Goal: Task Accomplishment & Management: Use online tool/utility

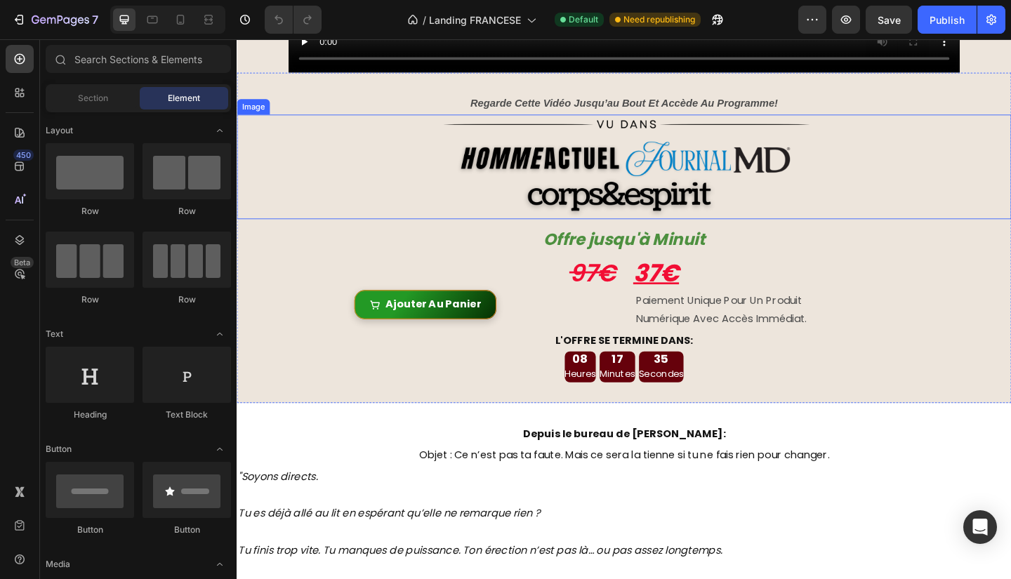
scroll to position [590, 0]
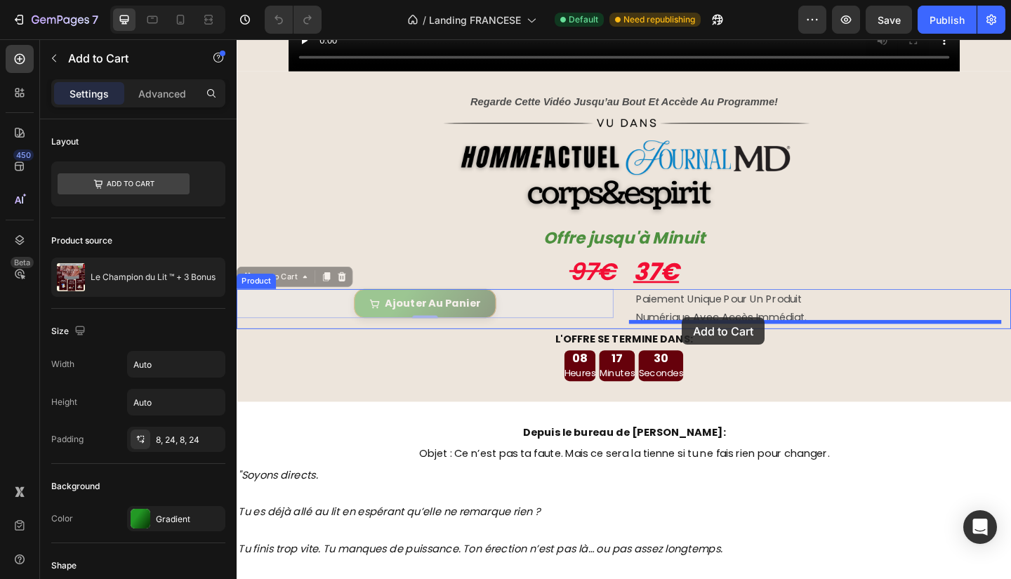
drag, startPoint x: 612, startPoint y: 319, endPoint x: 721, endPoint y: 342, distance: 111.1
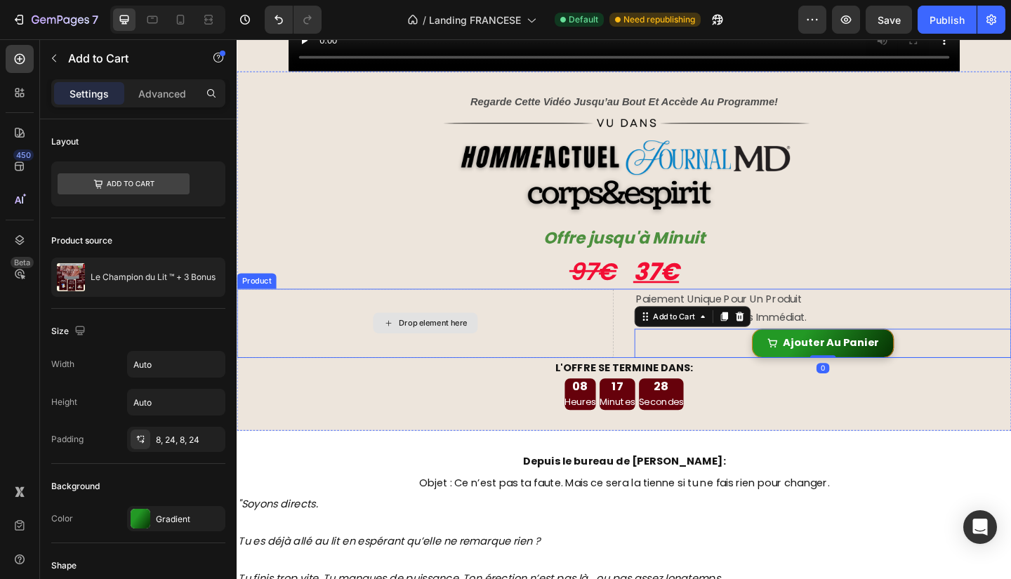
click at [564, 323] on div "Drop element here" at bounding box center [442, 348] width 410 height 74
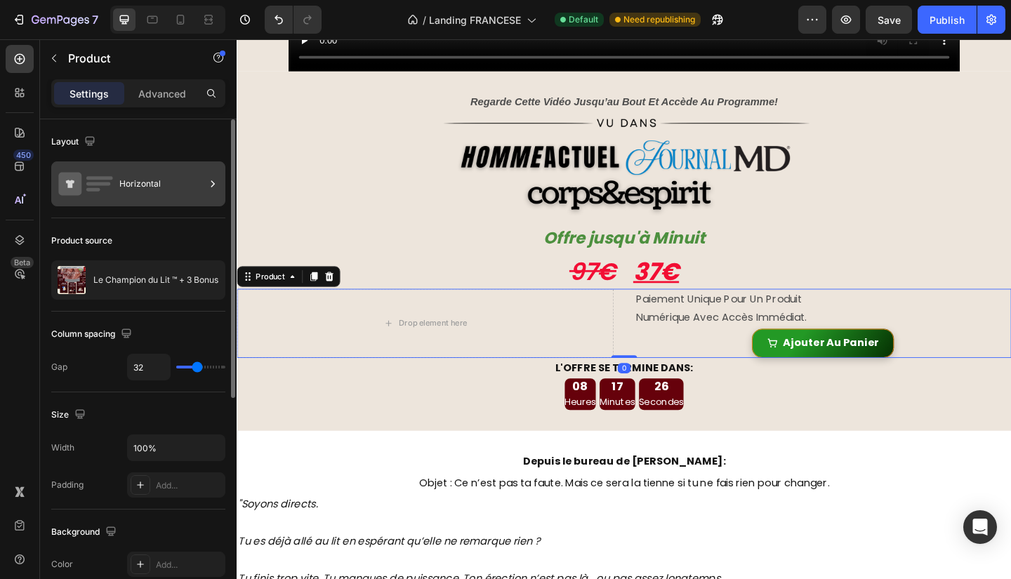
click at [115, 166] on div "Horizontal" at bounding box center [138, 183] width 174 height 45
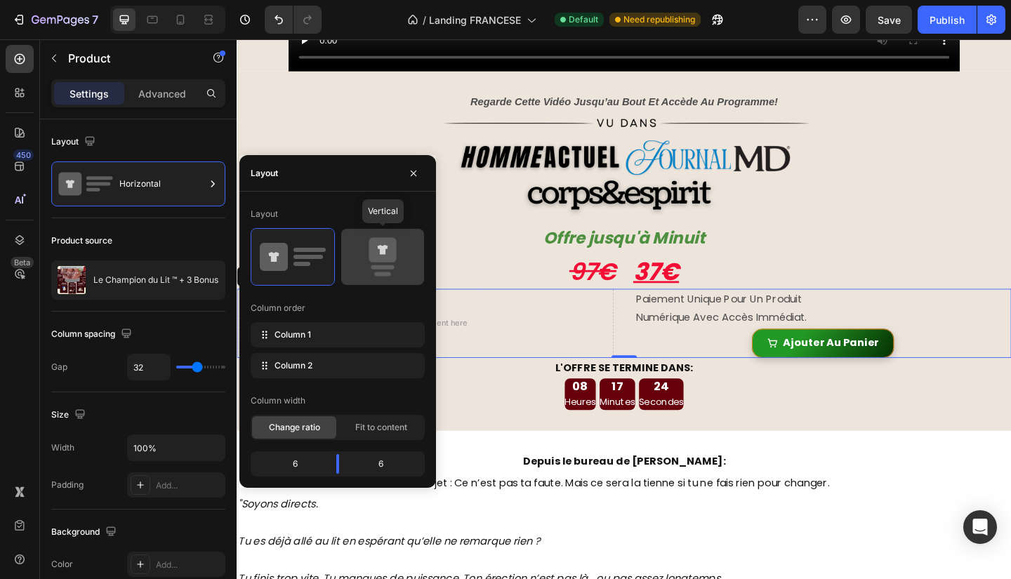
click at [382, 253] on icon at bounding box center [383, 250] width 11 height 10
type input "0"
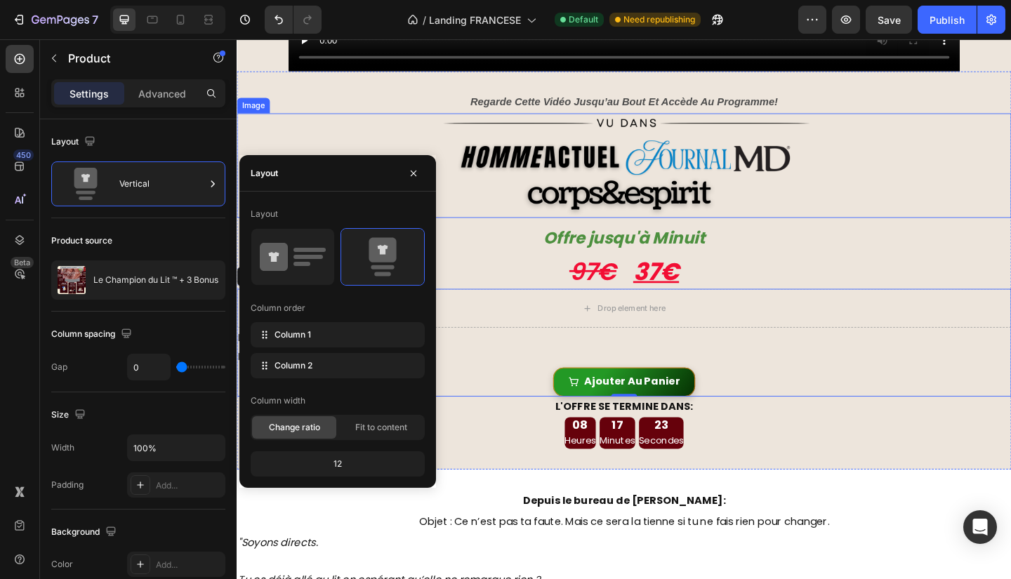
click at [901, 222] on div at bounding box center [658, 177] width 843 height 114
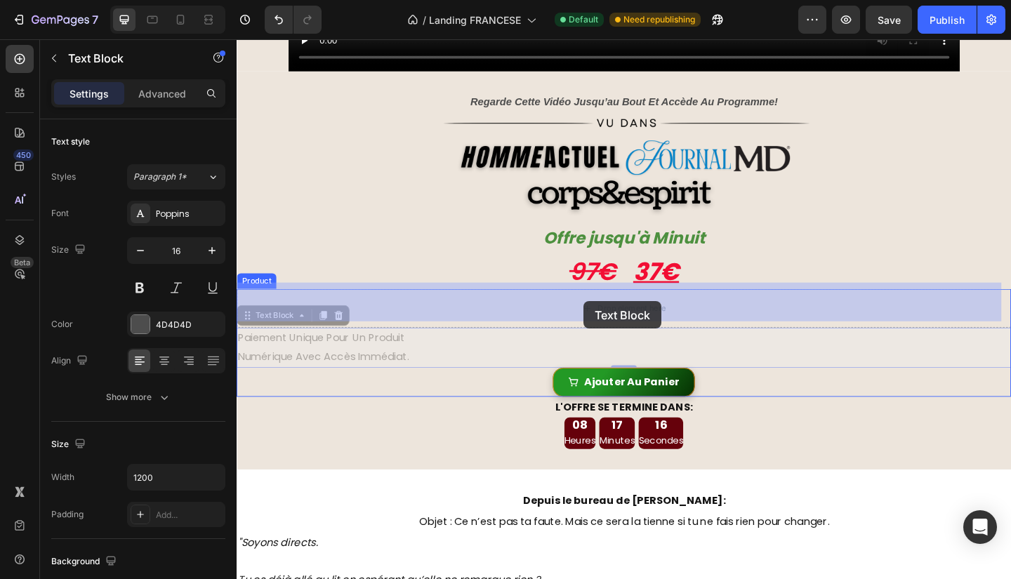
drag, startPoint x: 375, startPoint y: 380, endPoint x: 614, endPoint y: 324, distance: 245.1
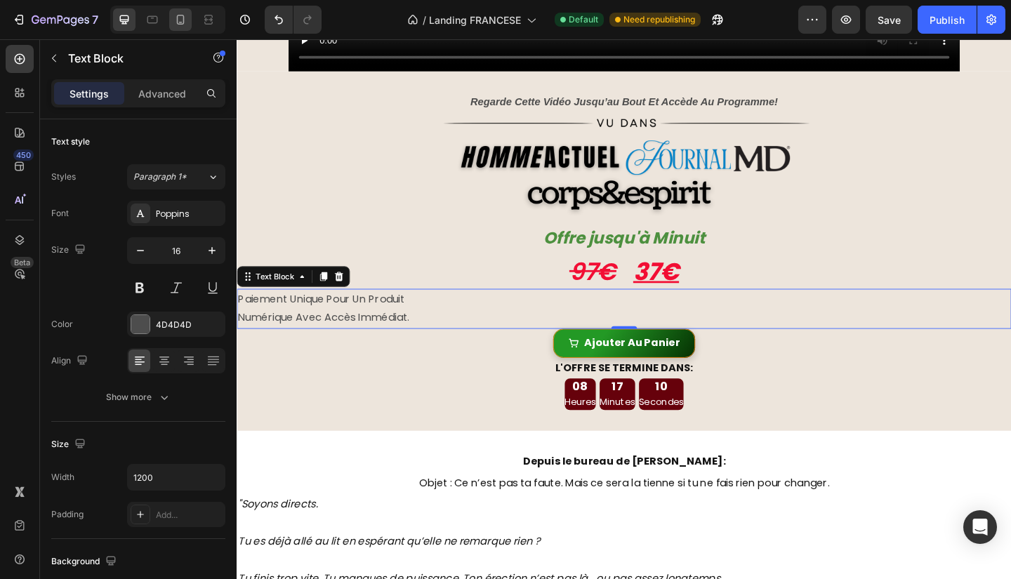
click at [181, 19] on icon at bounding box center [180, 20] width 14 height 14
type input "13"
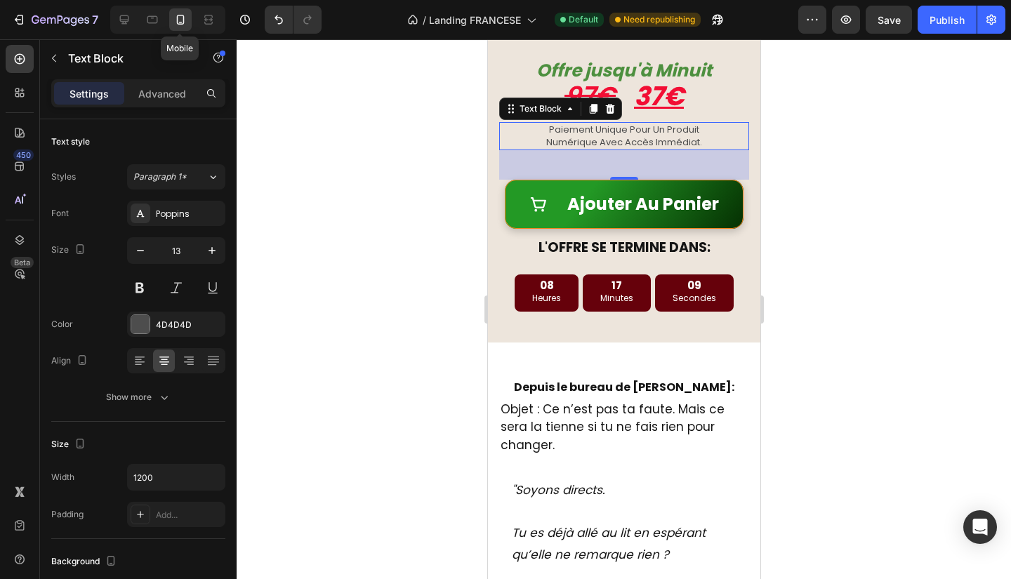
scroll to position [643, 0]
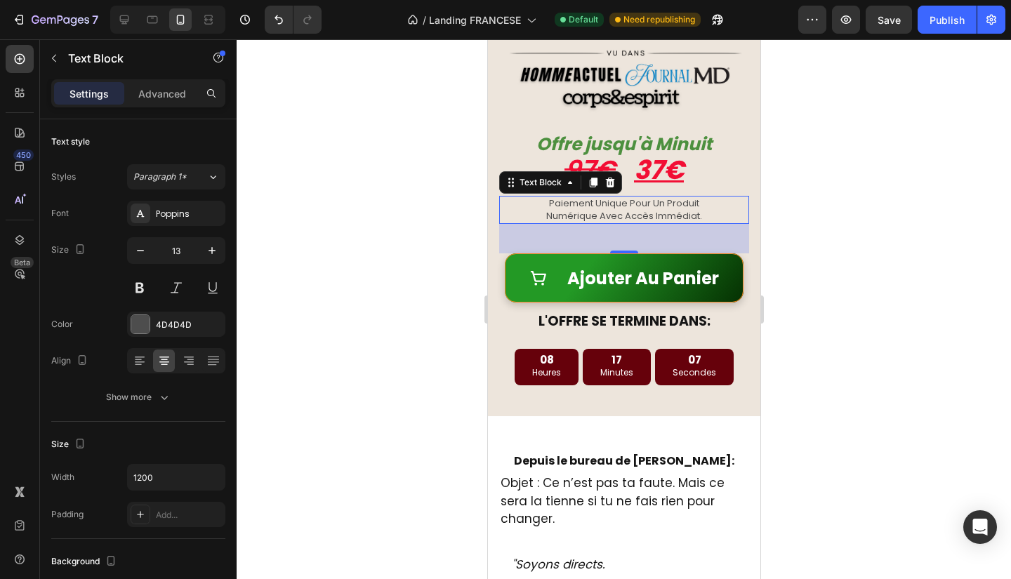
click at [900, 293] on div at bounding box center [624, 309] width 774 height 540
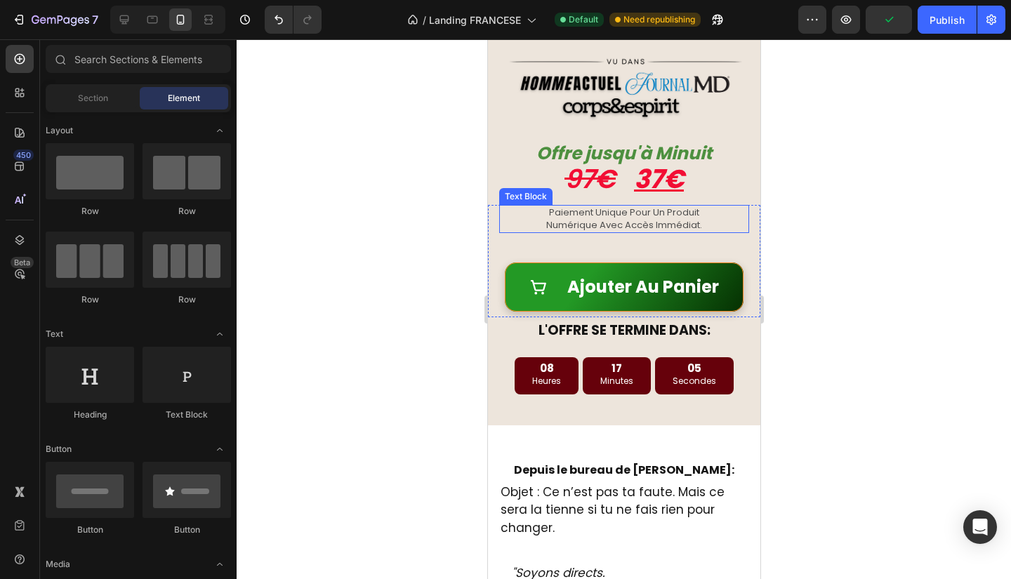
scroll to position [267, 0]
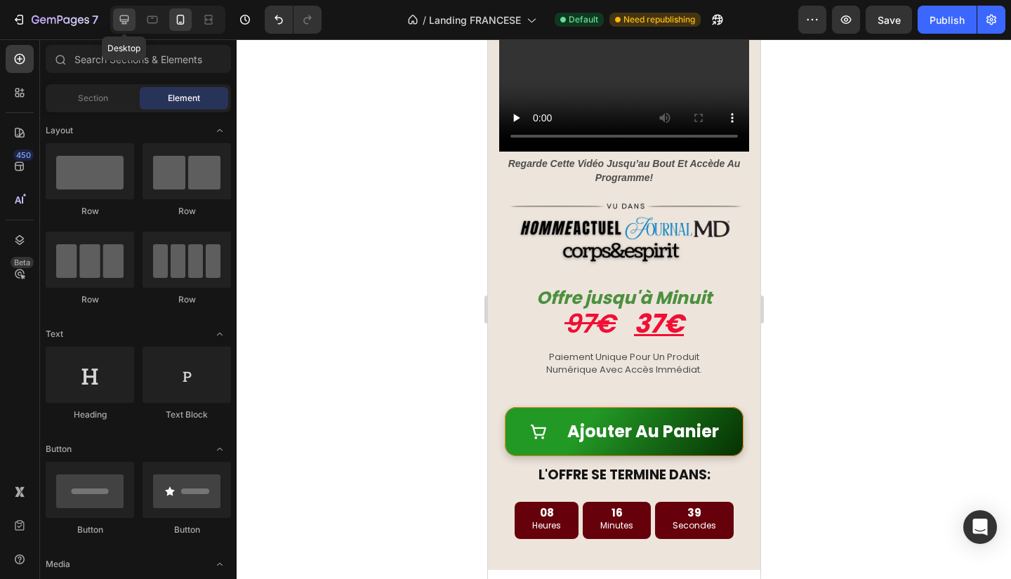
click at [126, 13] on icon at bounding box center [124, 20] width 14 height 14
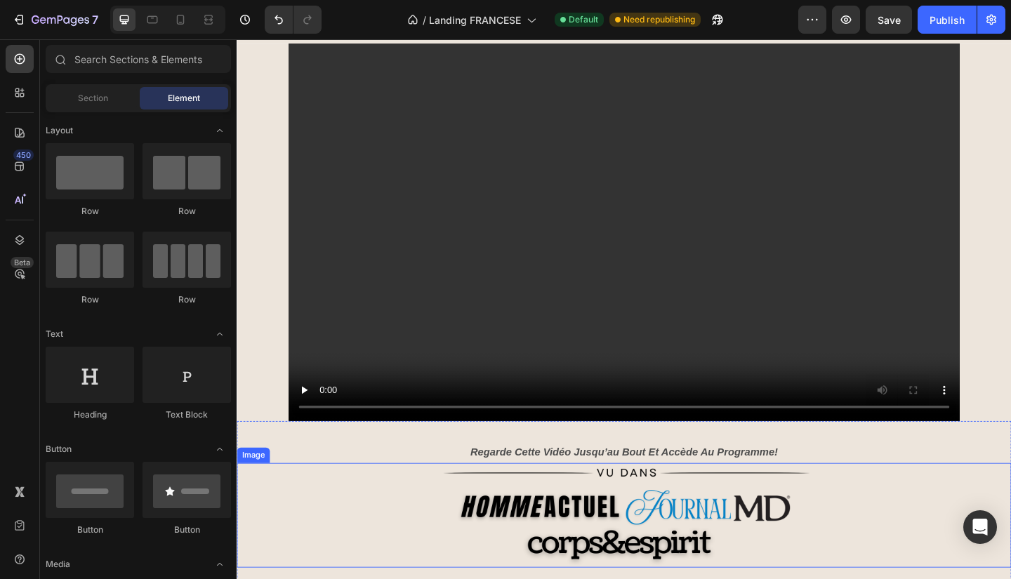
scroll to position [209, 0]
click at [675, 484] on p "regarde cette vidéo jusqu’au bout et accède au programme!" at bounding box center [658, 490] width 840 height 20
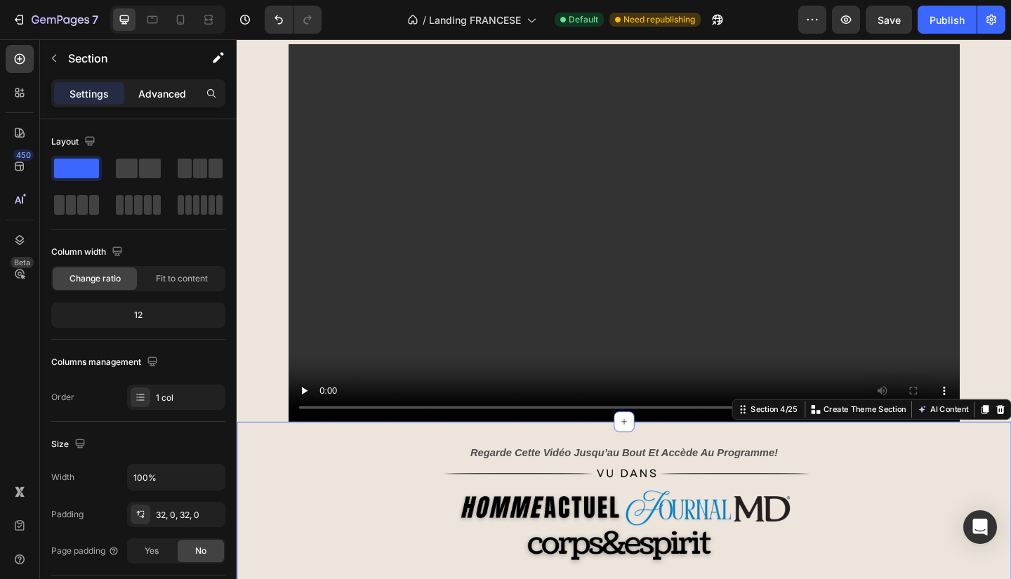
click at [170, 93] on p "Advanced" at bounding box center [162, 93] width 48 height 15
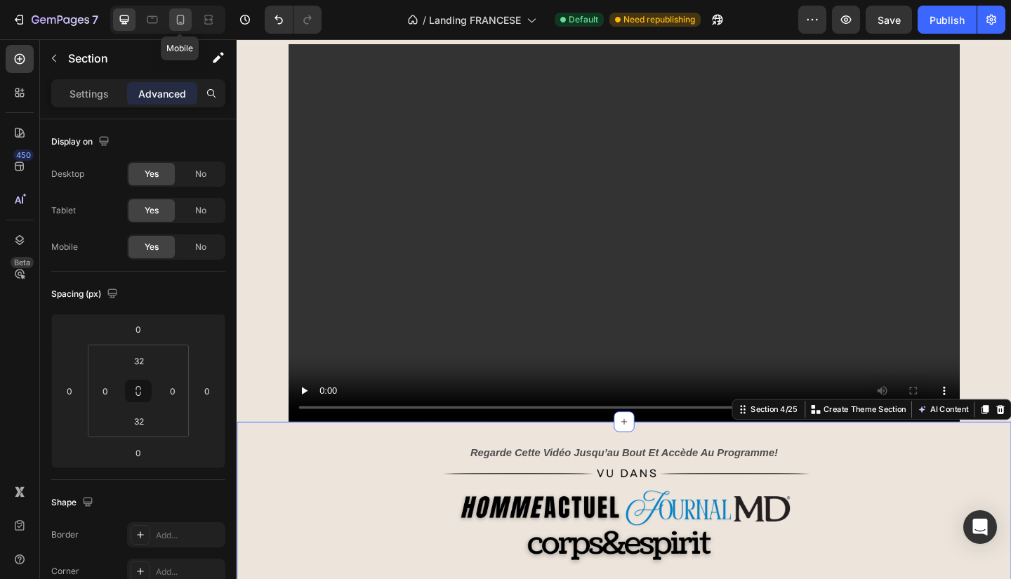
click at [177, 19] on icon at bounding box center [181, 20] width 8 height 10
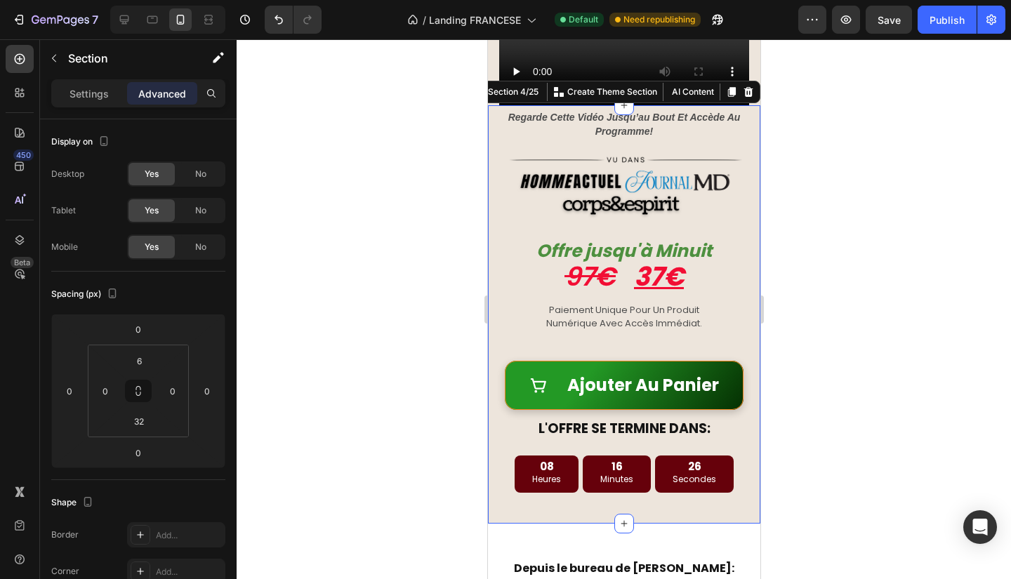
scroll to position [379, 0]
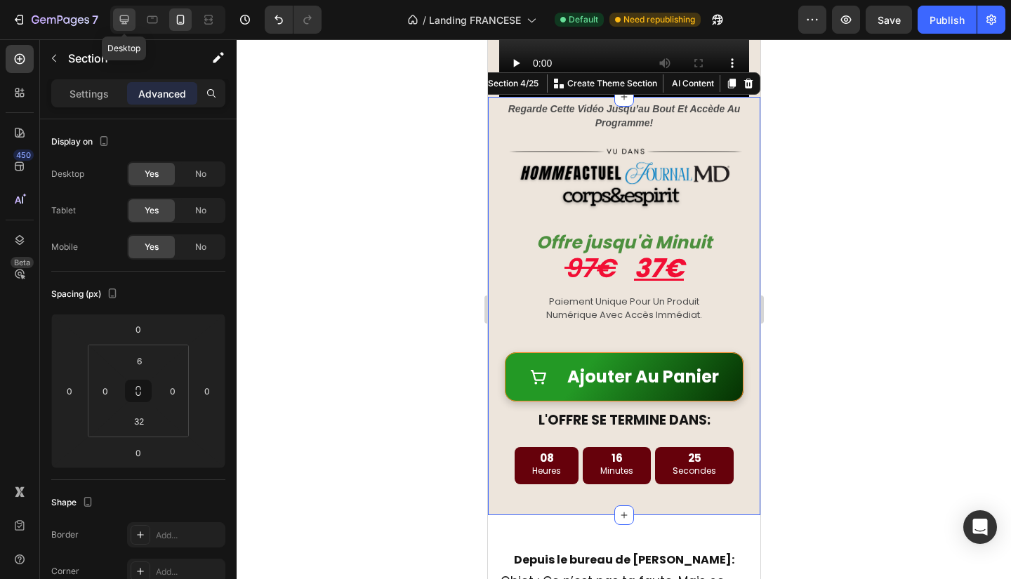
click at [119, 22] on icon at bounding box center [124, 20] width 14 height 14
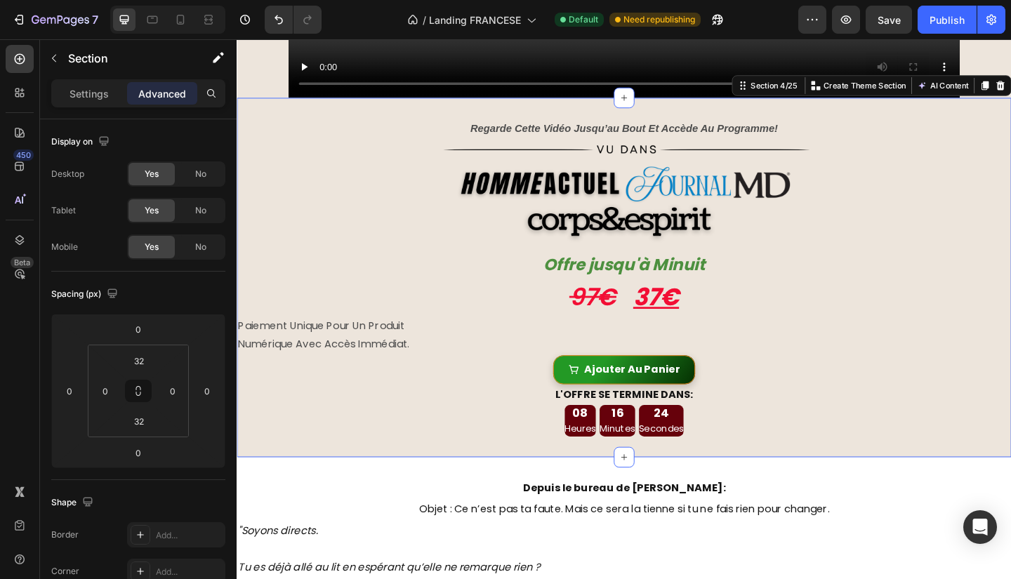
scroll to position [627, 0]
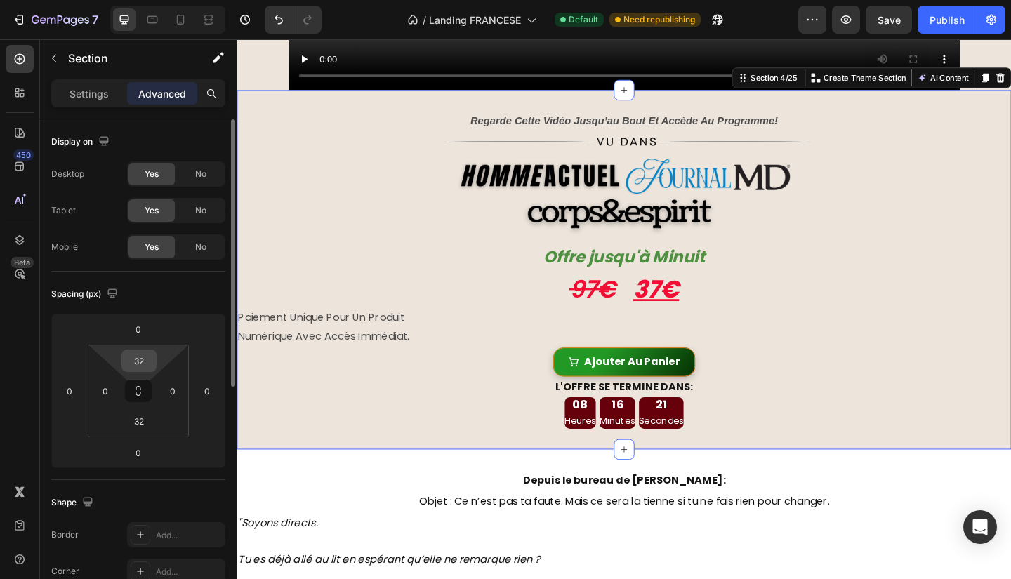
click at [141, 355] on input "32" at bounding box center [139, 360] width 28 height 21
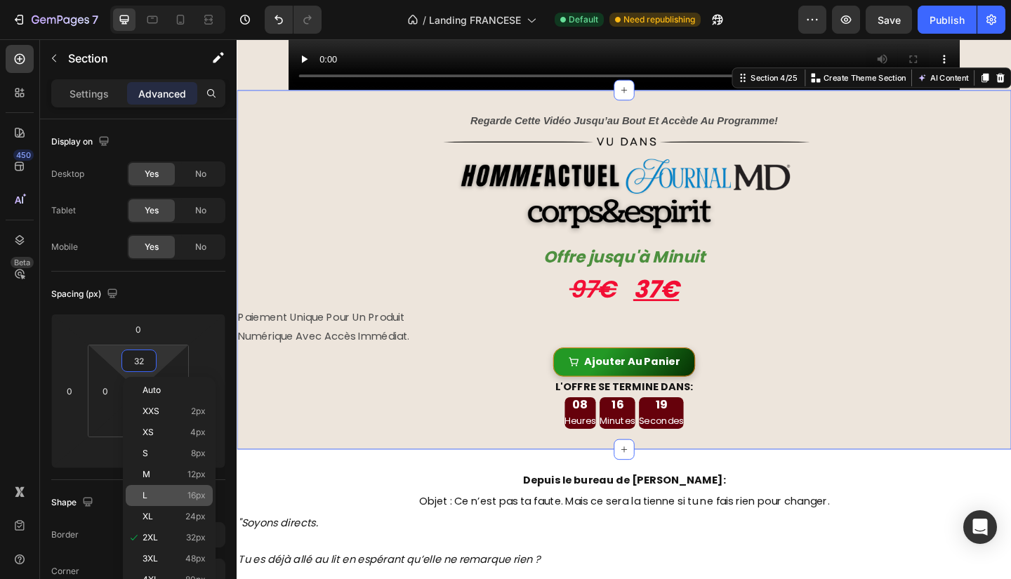
click at [190, 498] on span "16px" at bounding box center [196, 496] width 18 height 10
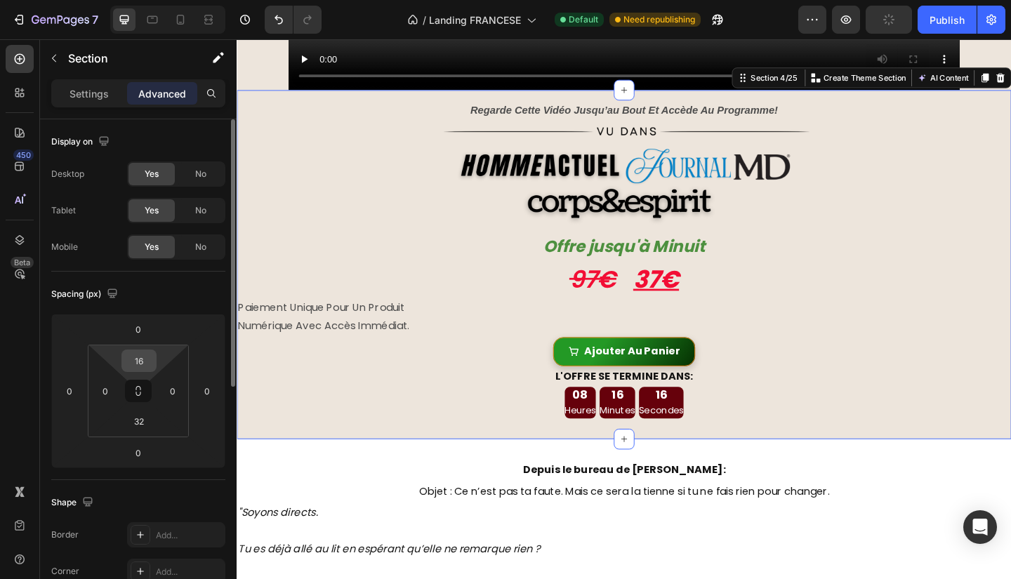
click at [147, 365] on input "16" at bounding box center [139, 360] width 28 height 21
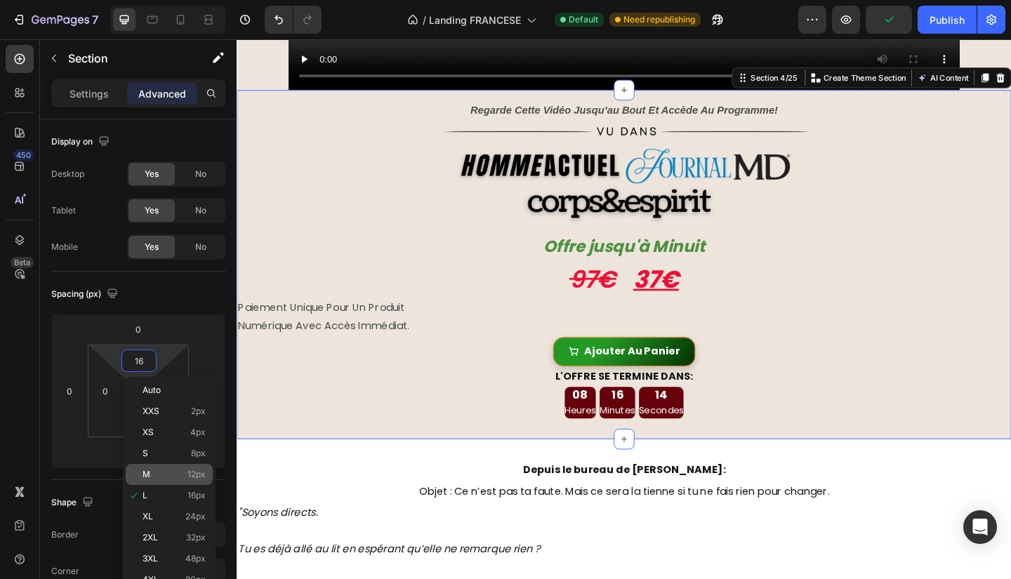
click at [182, 470] on p "M 12px" at bounding box center [174, 475] width 63 height 10
type input "12"
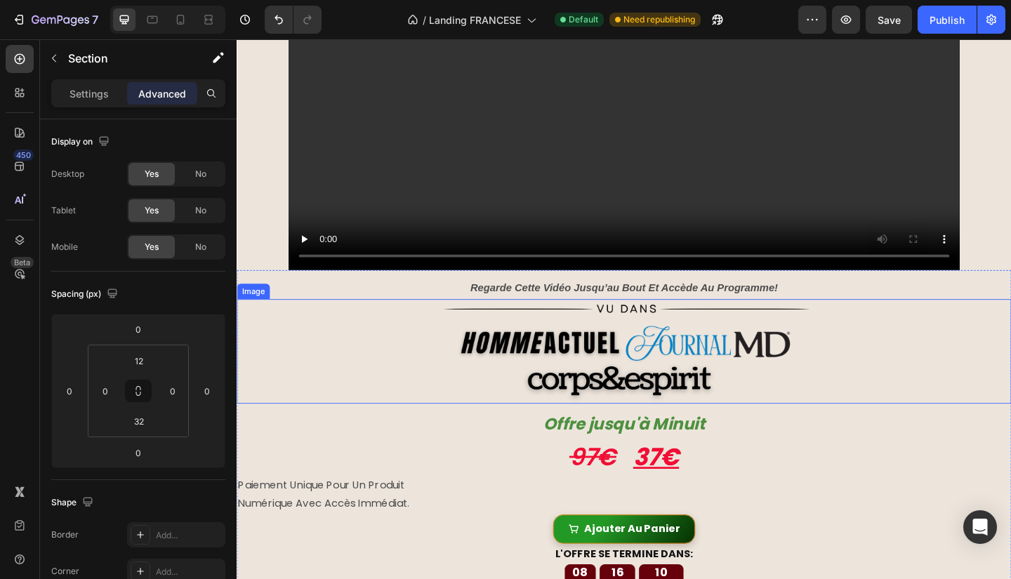
scroll to position [374, 0]
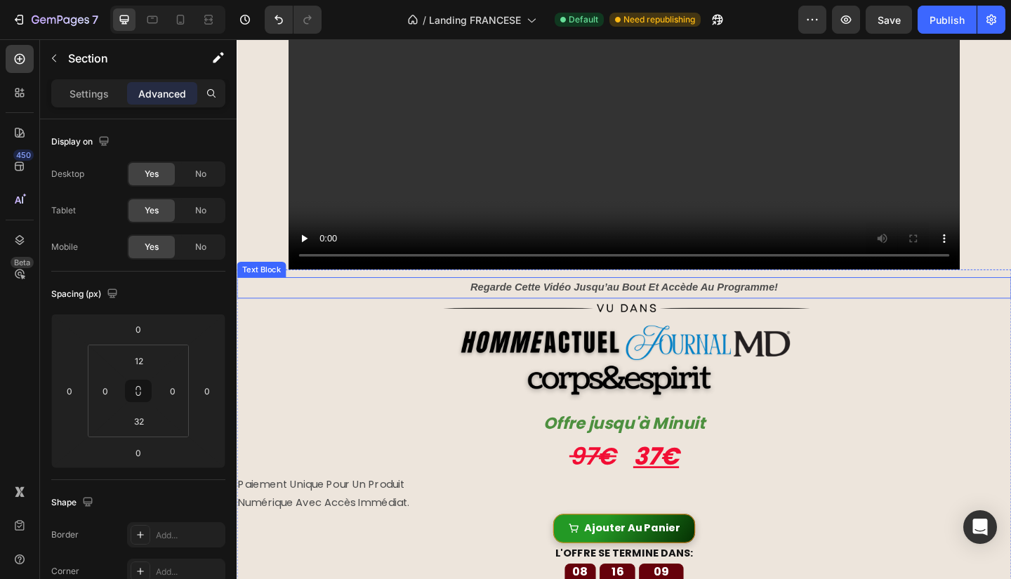
click at [754, 303] on p "regarde cette vidéo jusqu’au bout et accède au programme!" at bounding box center [658, 310] width 840 height 20
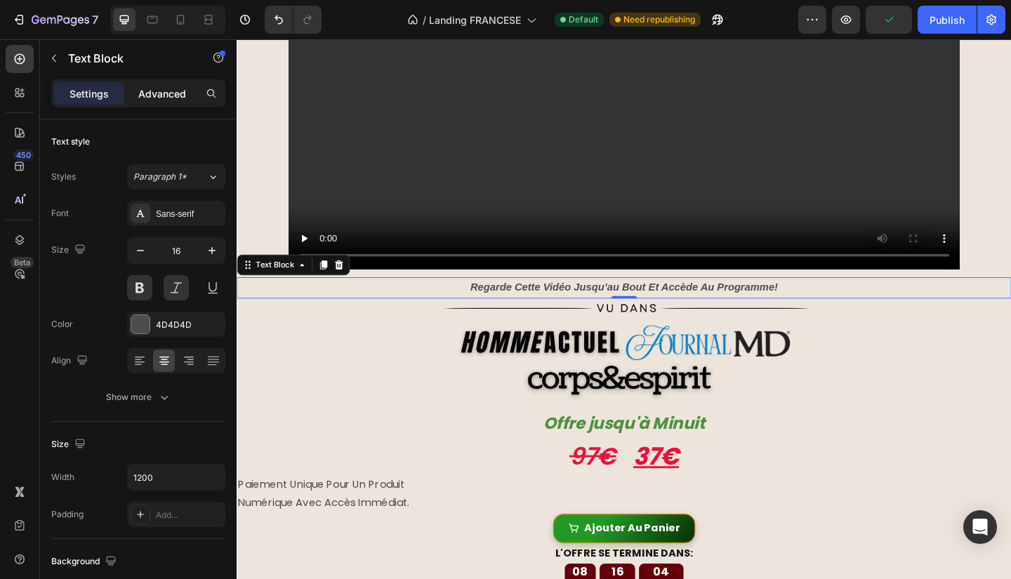
click at [170, 91] on p "Advanced" at bounding box center [162, 93] width 48 height 15
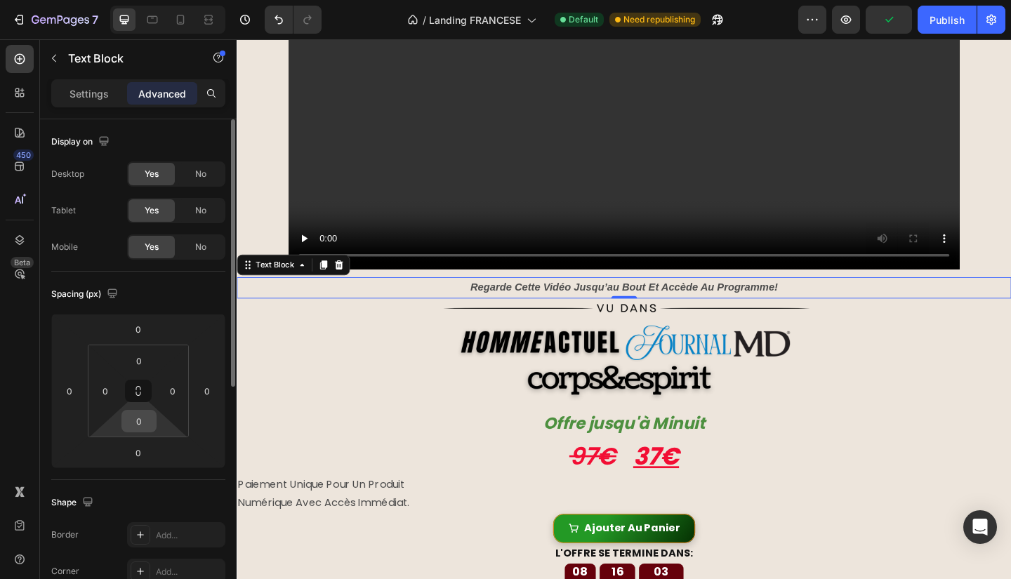
click at [143, 421] on input "0" at bounding box center [139, 421] width 28 height 21
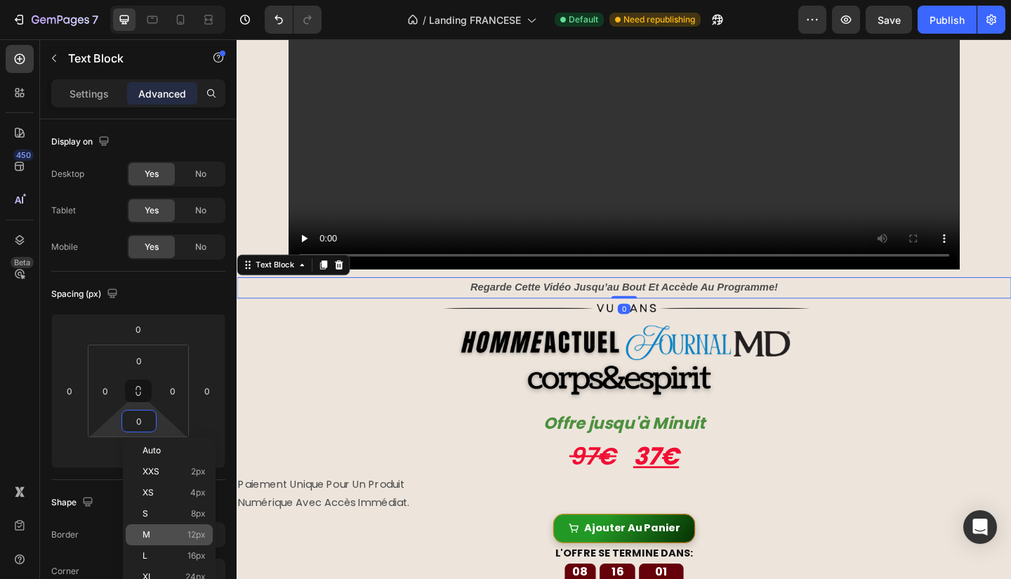
click at [190, 540] on div "M 12px" at bounding box center [169, 534] width 87 height 21
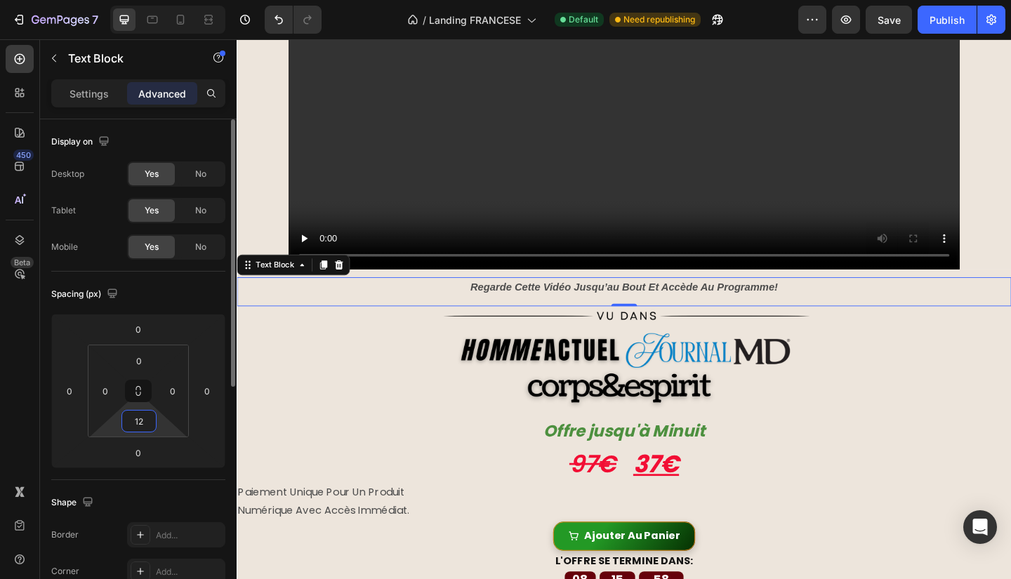
click at [150, 422] on input "12" at bounding box center [139, 421] width 28 height 21
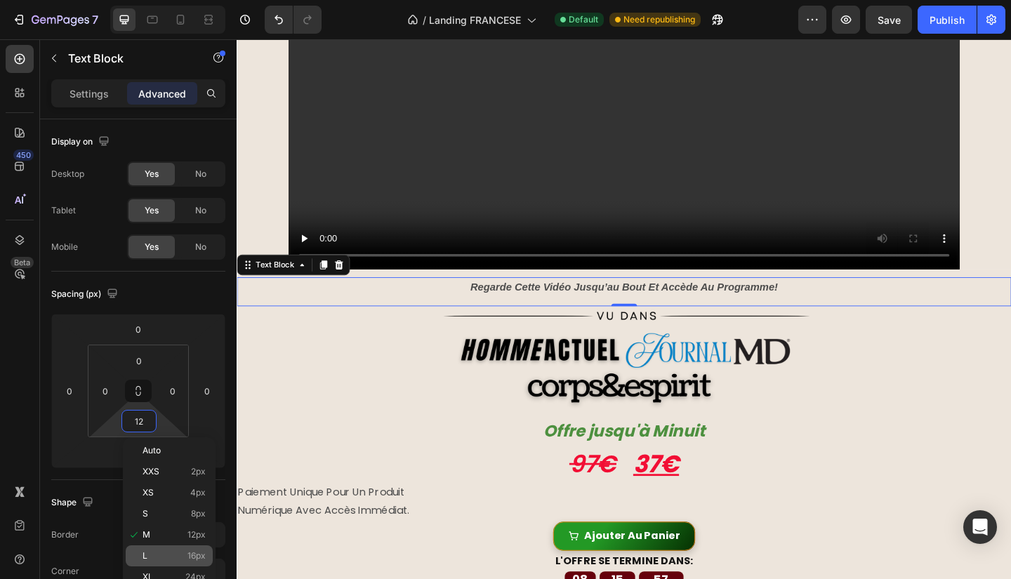
click at [190, 551] on span "16px" at bounding box center [196, 556] width 18 height 10
type input "16"
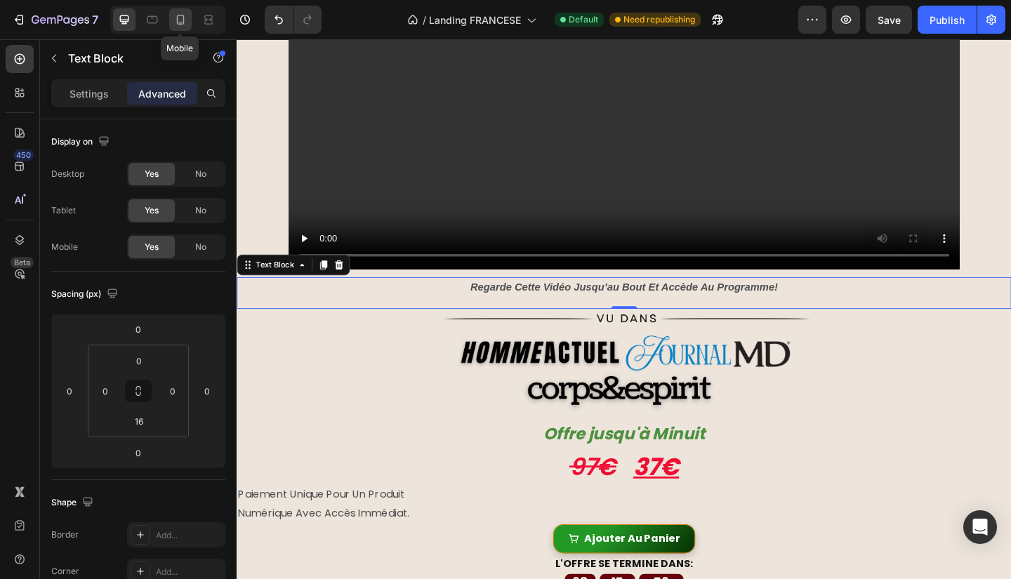
click at [185, 20] on icon at bounding box center [180, 20] width 14 height 14
type input "16"
type input "20"
type input "16"
type input "0"
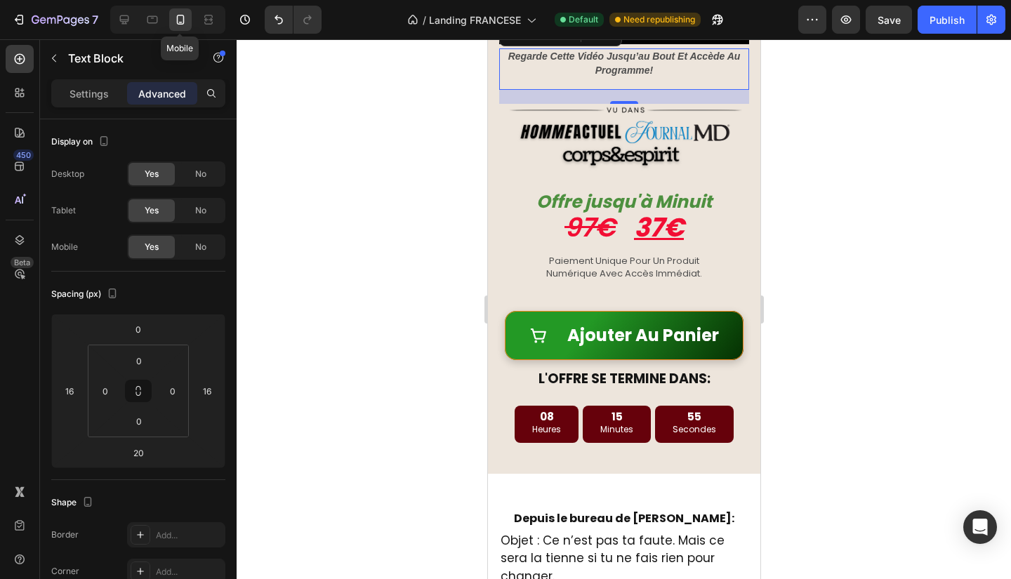
scroll to position [326, 0]
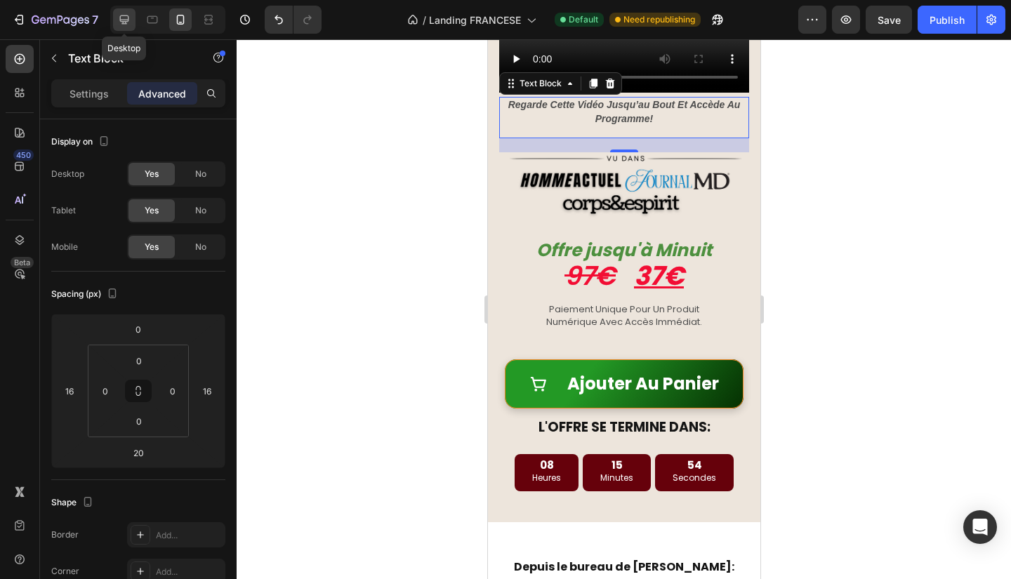
click at [132, 22] on div at bounding box center [124, 19] width 22 height 22
type input "0"
type input "16"
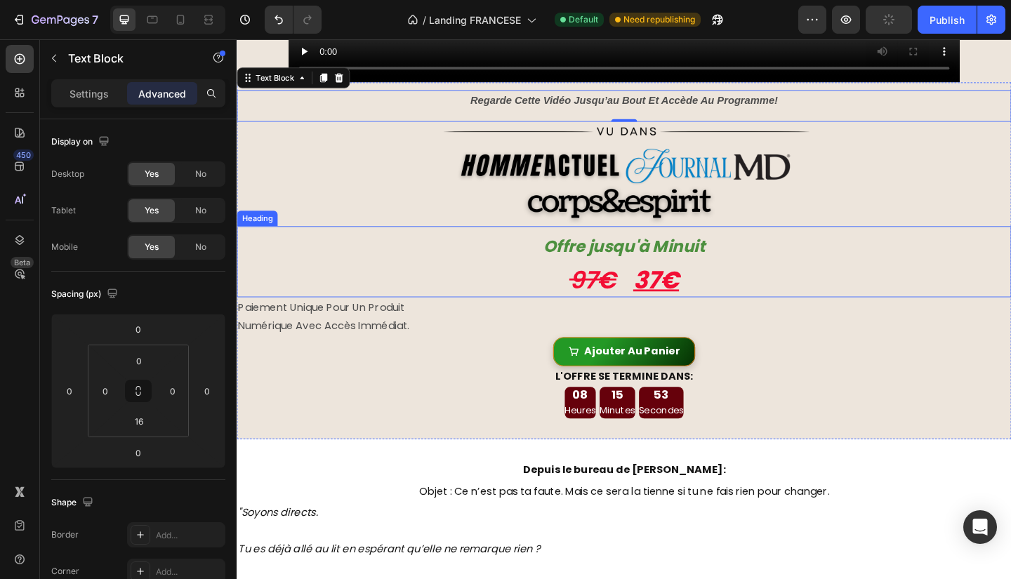
scroll to position [598, 0]
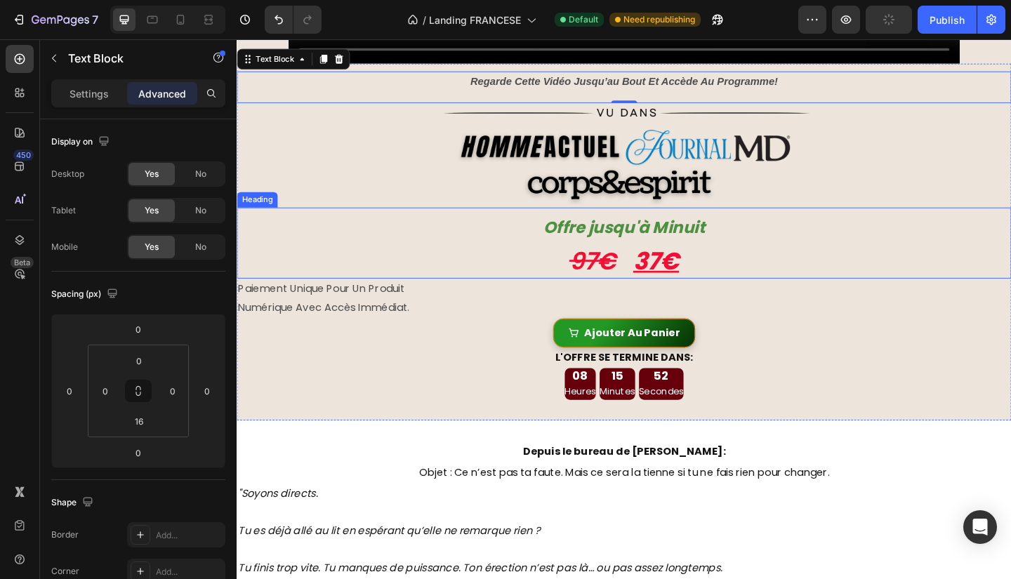
click at [729, 233] on strong "Offre jusqu'à Minuit" at bounding box center [658, 244] width 176 height 25
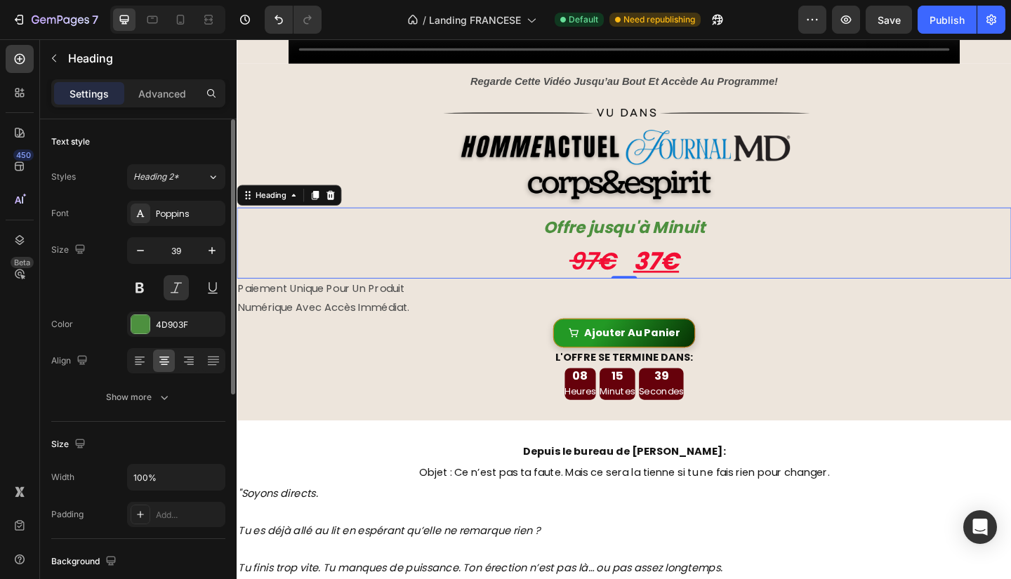
scroll to position [22, 0]
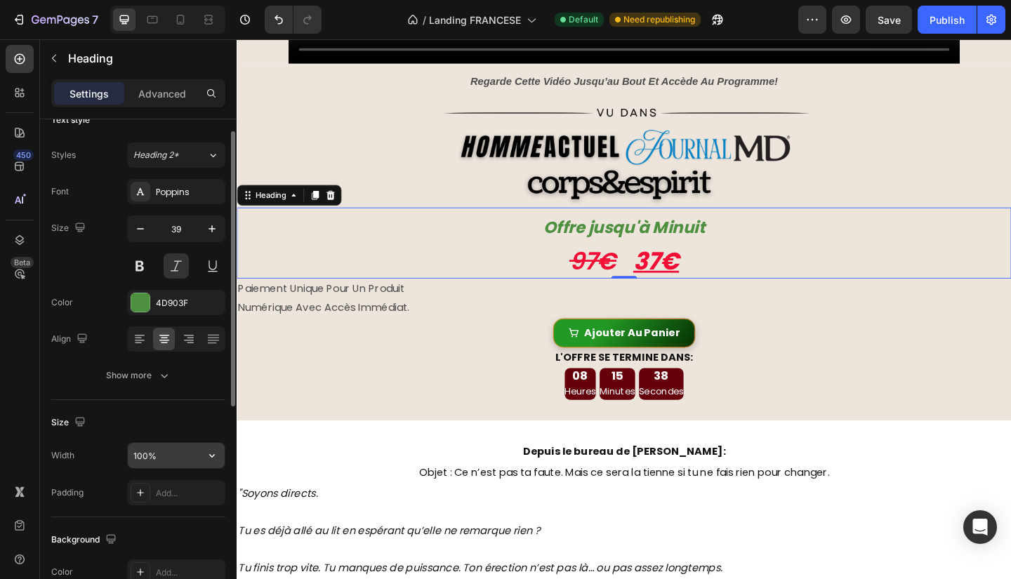
click at [178, 460] on input "100%" at bounding box center [176, 455] width 97 height 25
click at [193, 454] on input "100%" at bounding box center [176, 455] width 97 height 25
click at [211, 454] on icon "button" at bounding box center [212, 456] width 6 height 4
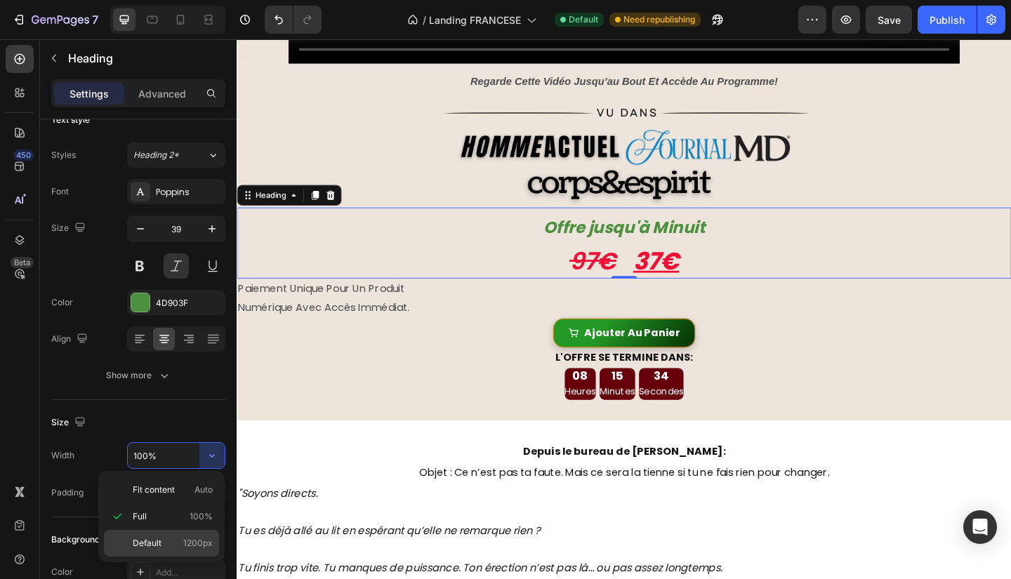
click at [197, 541] on span "1200px" at bounding box center [197, 543] width 29 height 13
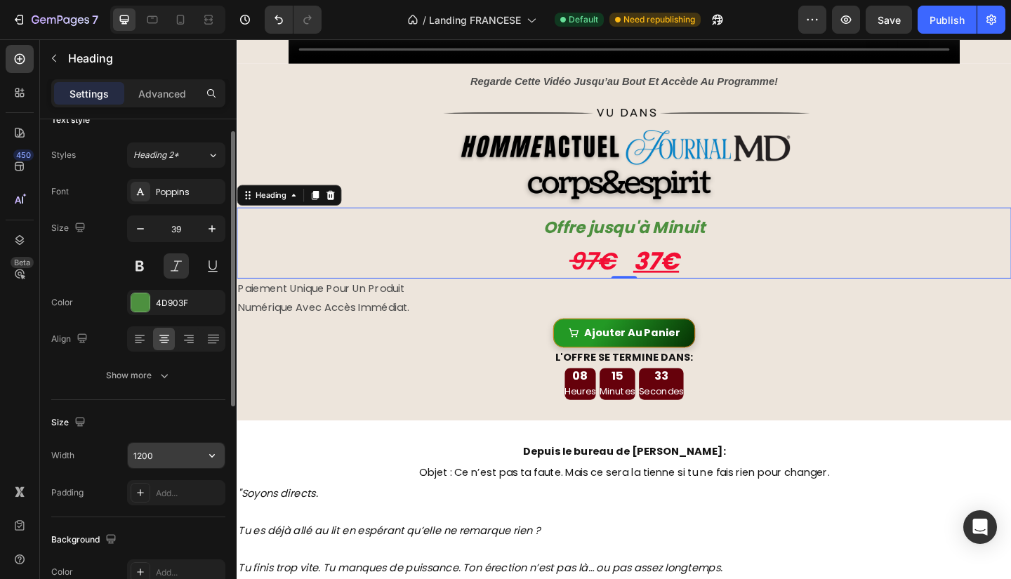
click at [166, 446] on input "1200" at bounding box center [176, 455] width 97 height 25
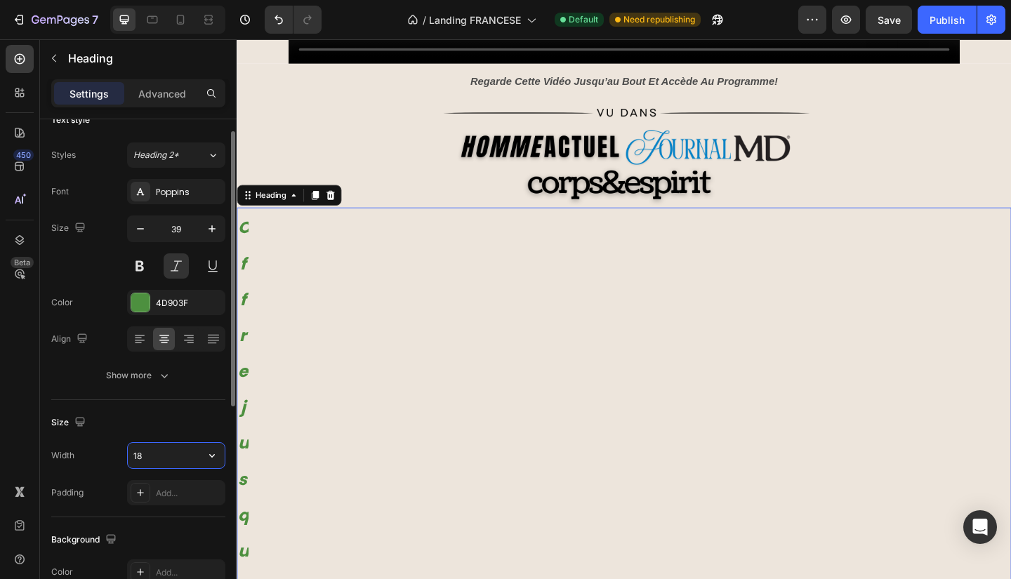
type input "1"
type input "2"
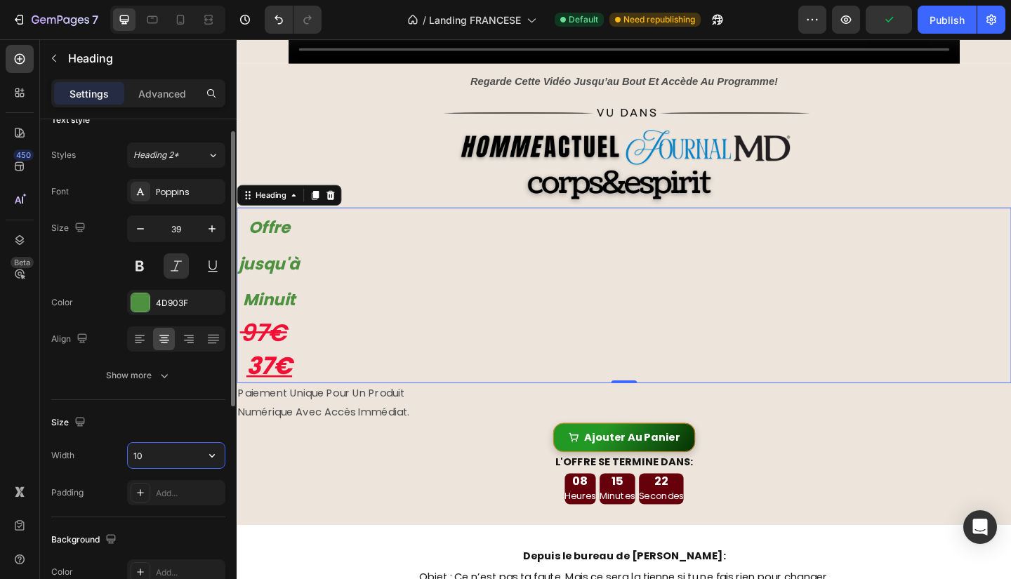
type input "1"
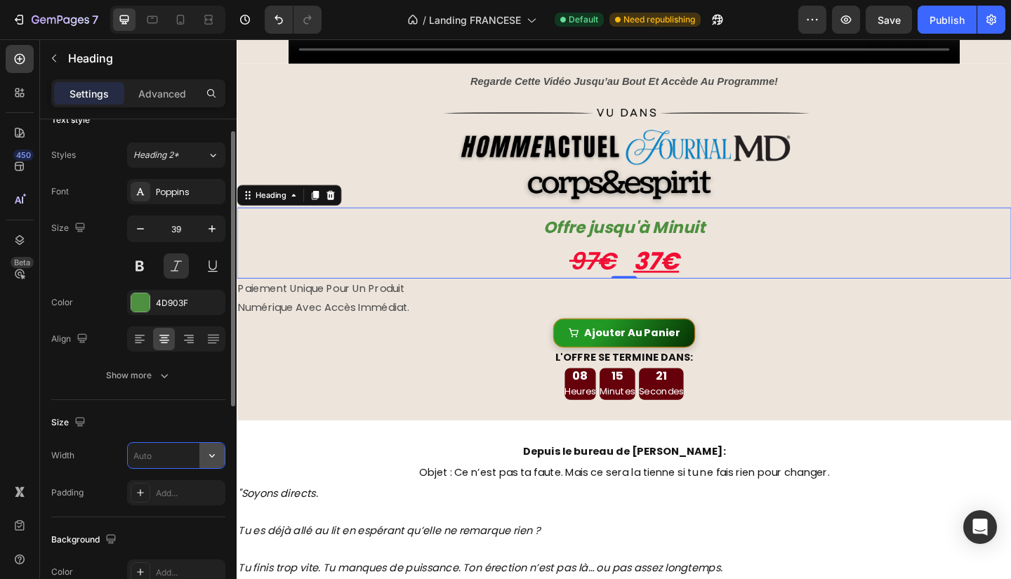
click at [216, 458] on icon "button" at bounding box center [212, 456] width 14 height 14
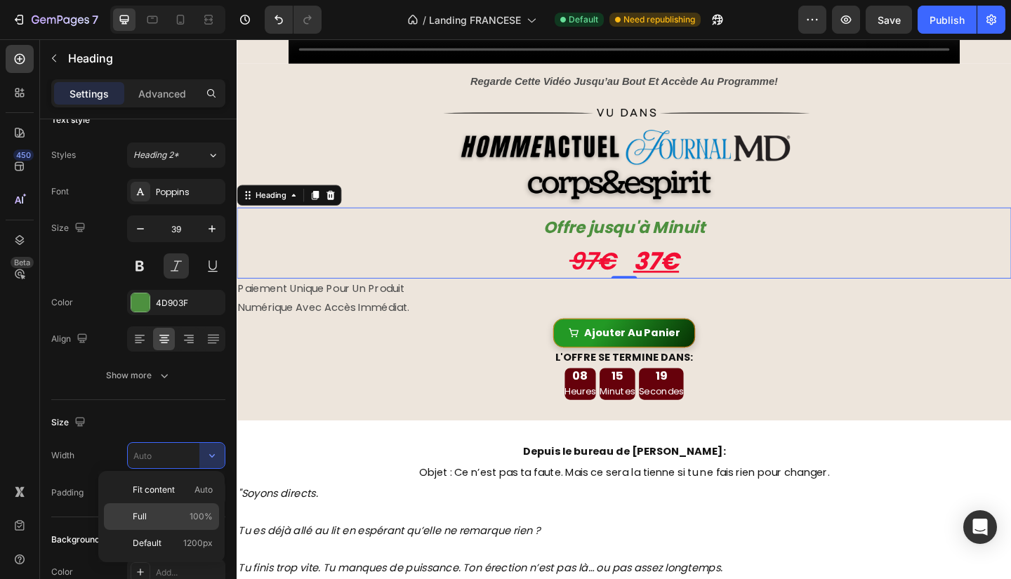
click at [192, 517] on span "100%" at bounding box center [201, 516] width 23 height 13
type input "100%"
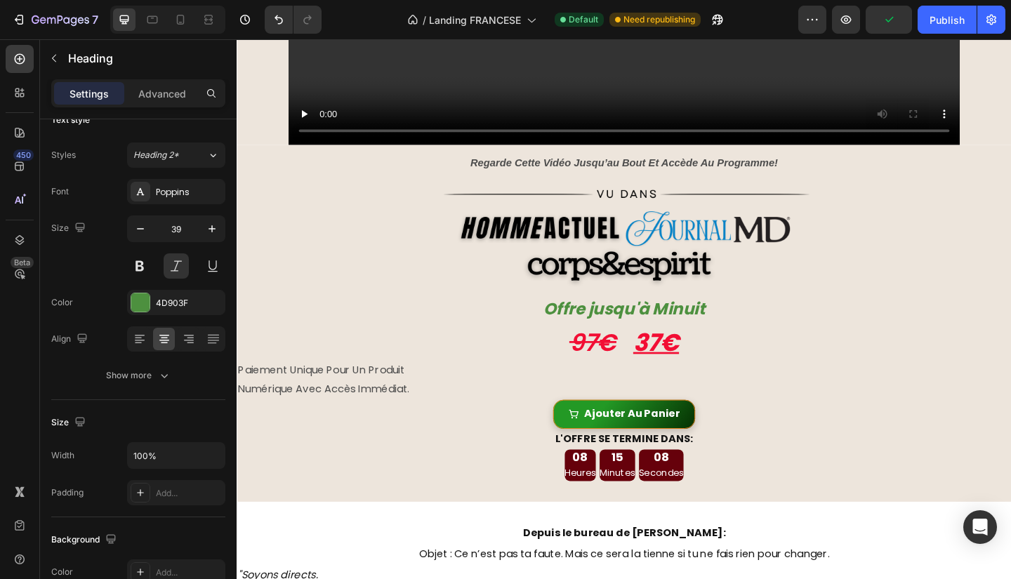
scroll to position [511, 0]
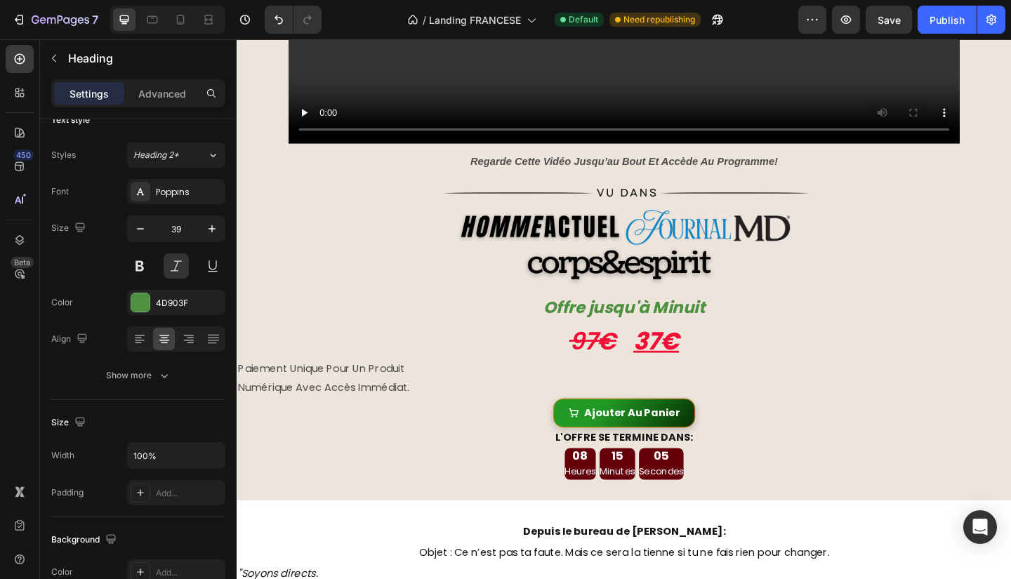
click at [696, 338] on h2 "Offre jusqu'à Minuit 97€ 37€" at bounding box center [658, 348] width 843 height 77
click at [788, 357] on p "Offre jusqu'à Minuit 97€ 37€" at bounding box center [658, 348] width 840 height 74
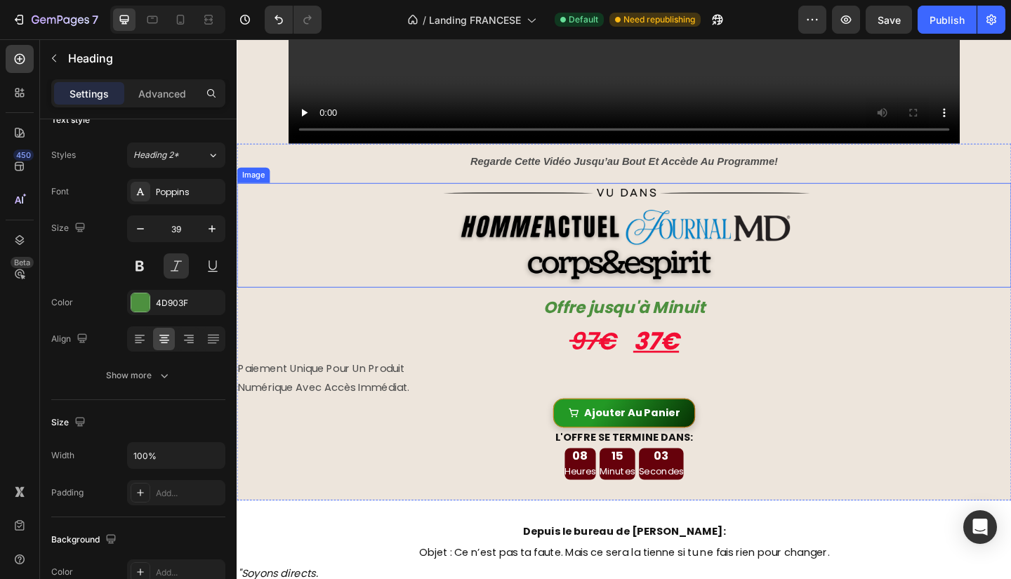
click at [956, 252] on div at bounding box center [658, 253] width 843 height 114
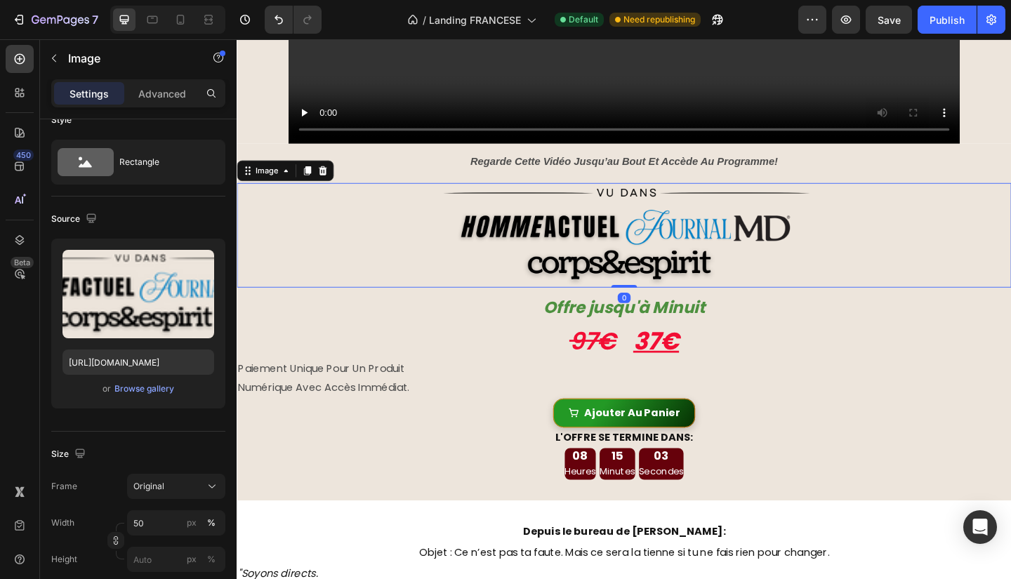
scroll to position [0, 0]
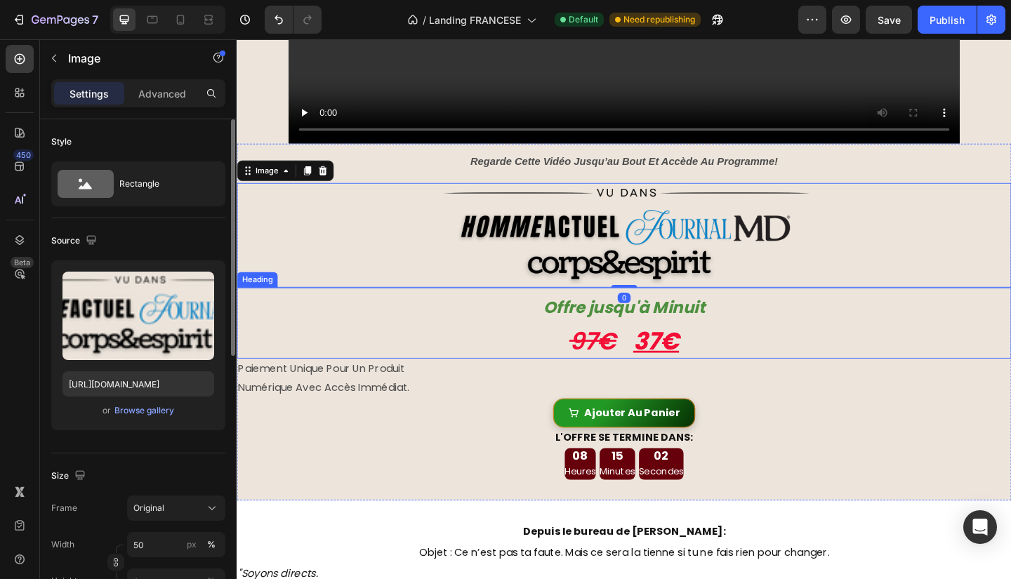
click at [843, 329] on p "⁠⁠⁠⁠⁠⁠⁠ Offre jusqu'à Minuit 97€ 37€" at bounding box center [658, 348] width 840 height 74
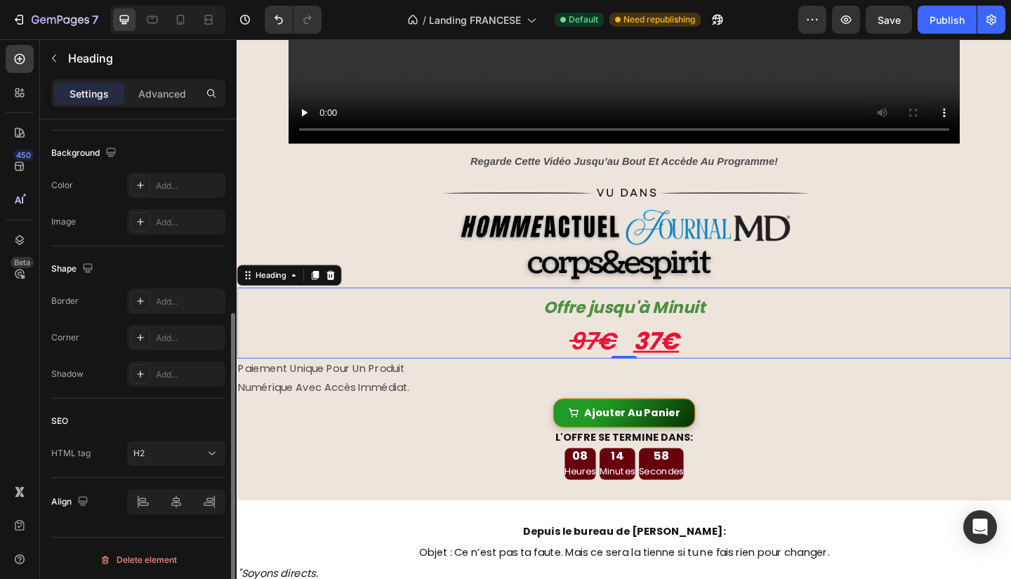
scroll to position [388, 0]
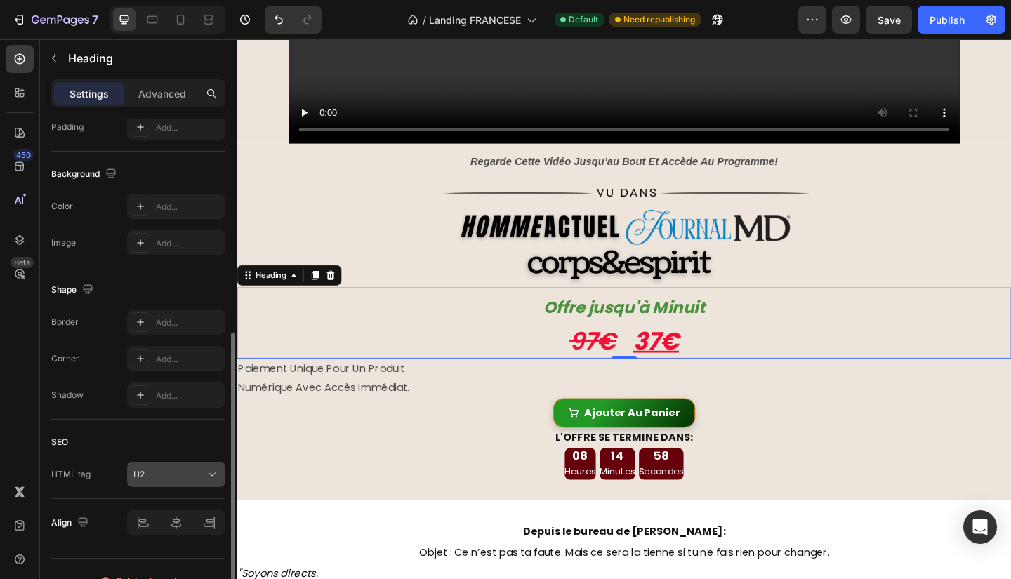
click at [185, 470] on div "H2" at bounding box center [169, 474] width 72 height 13
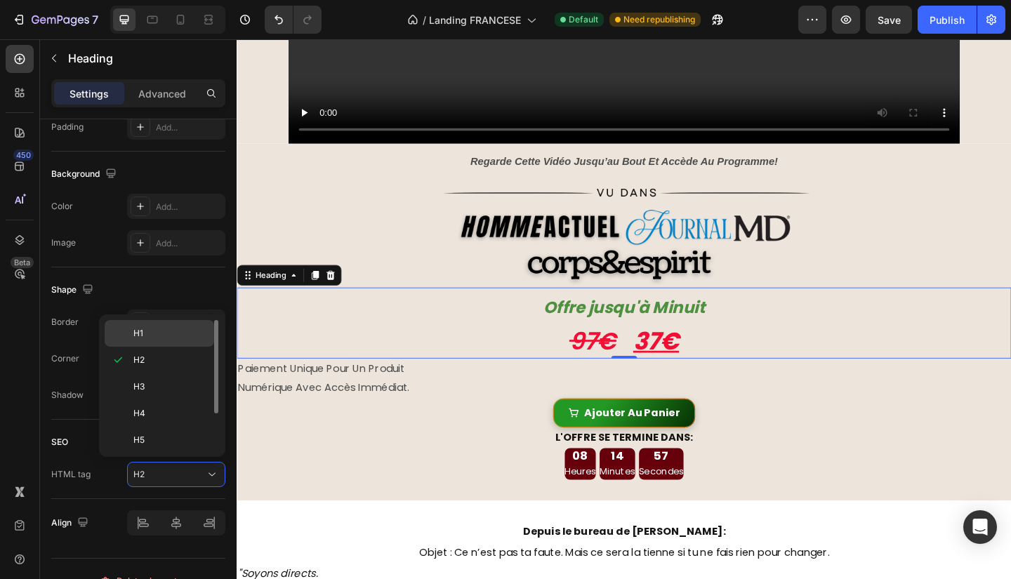
click at [159, 335] on p "H1" at bounding box center [170, 333] width 74 height 13
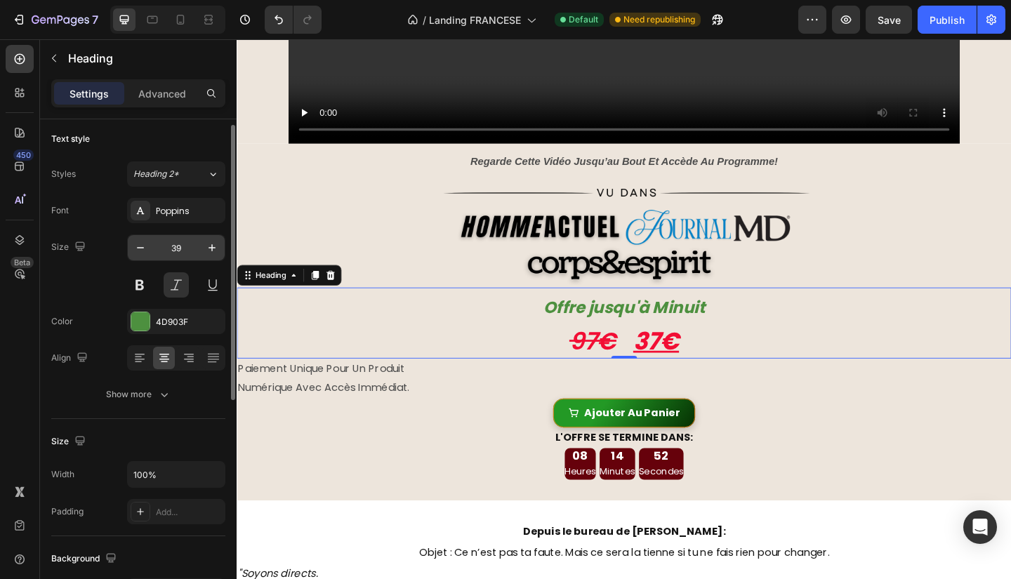
scroll to position [2, 0]
click at [214, 246] on icon "button" at bounding box center [212, 249] width 14 height 14
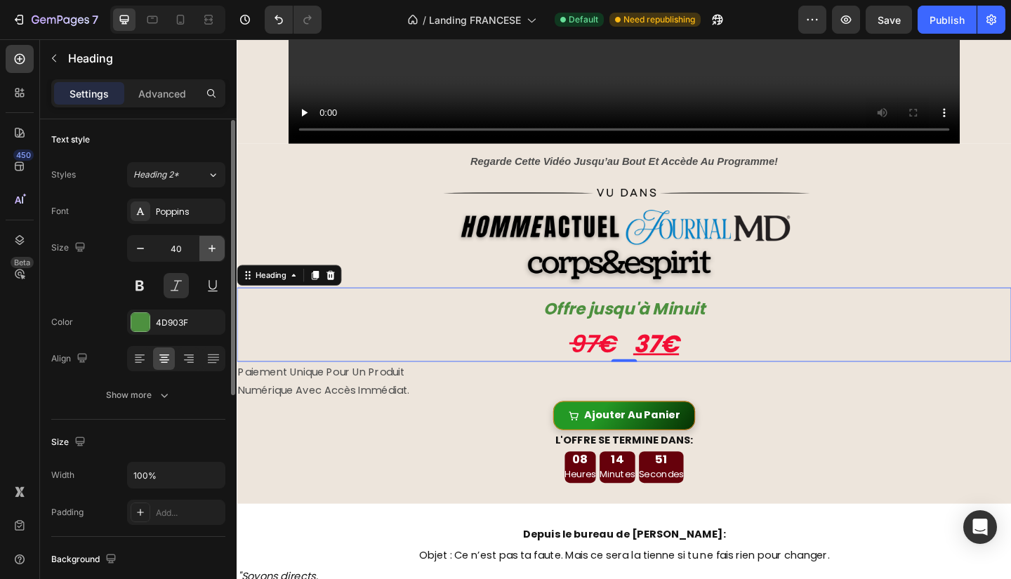
click at [214, 246] on icon "button" at bounding box center [212, 249] width 14 height 14
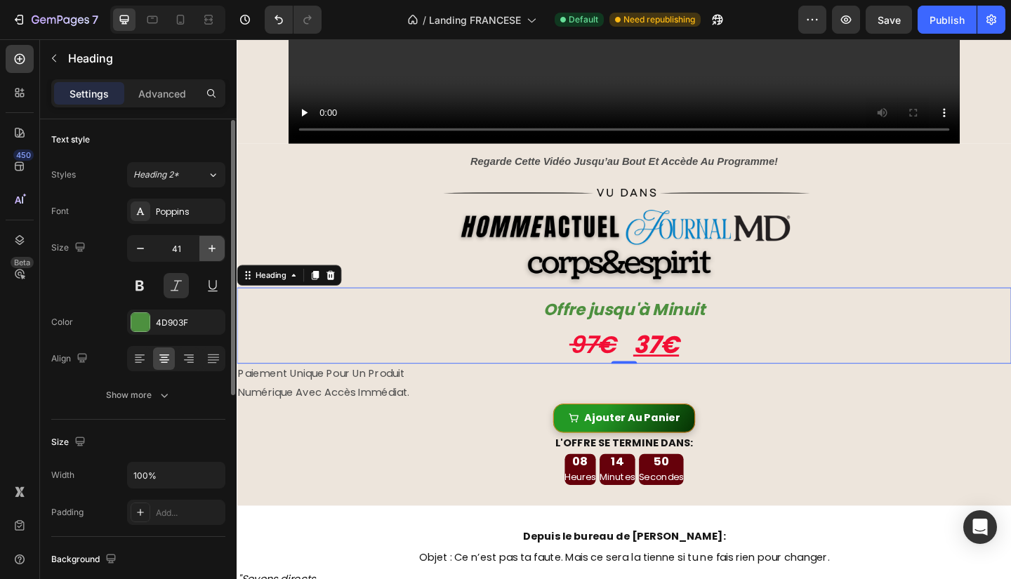
click at [214, 246] on icon "button" at bounding box center [212, 249] width 14 height 14
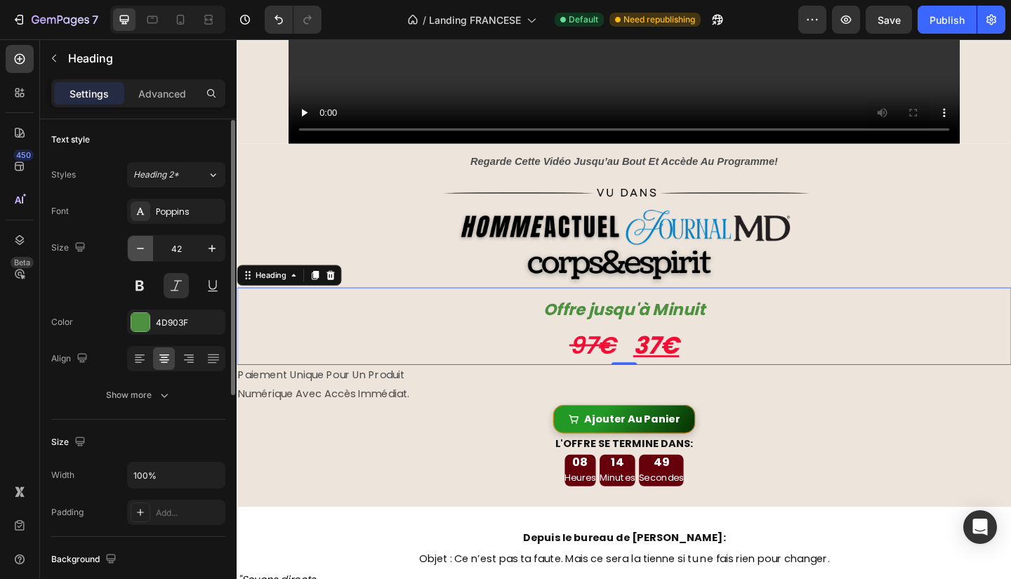
click at [140, 248] on icon "button" at bounding box center [140, 248] width 7 height 1
type input "39"
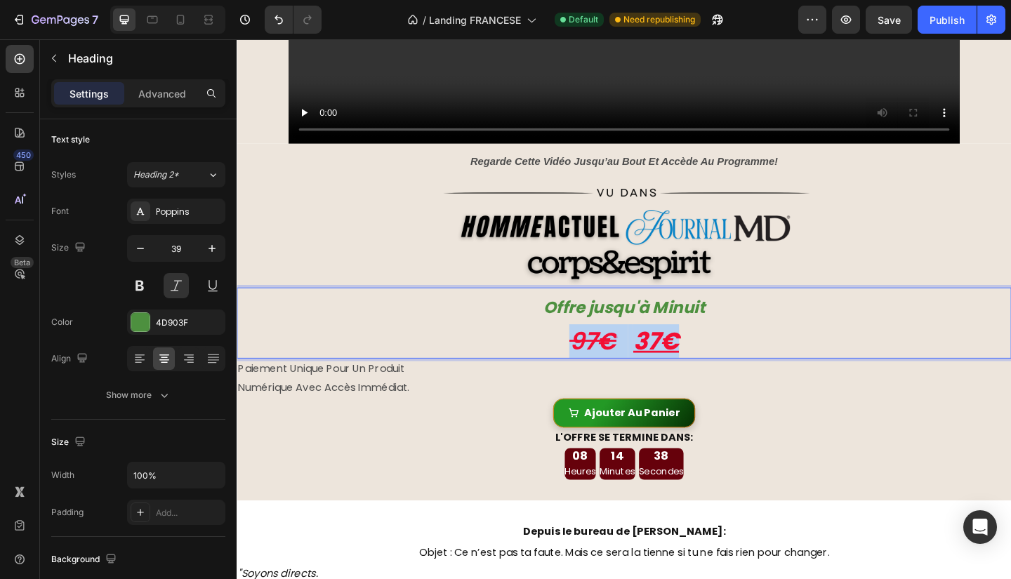
drag, startPoint x: 716, startPoint y: 357, endPoint x: 556, endPoint y: 351, distance: 160.2
click at [556, 351] on p "Offre jusqu'à Minuit 97€ 37€" at bounding box center [658, 348] width 840 height 74
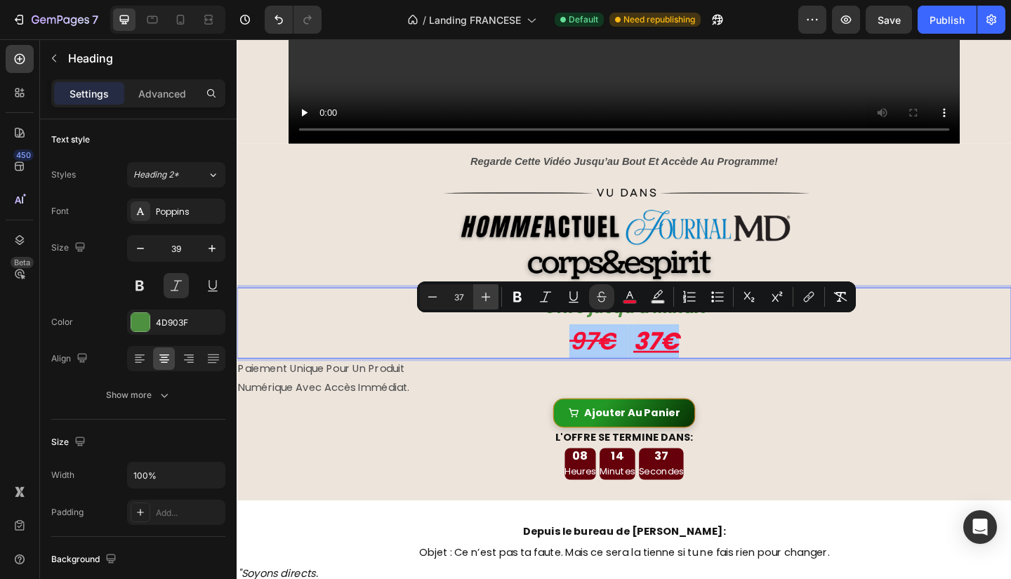
click at [491, 305] on button "Plus" at bounding box center [485, 296] width 25 height 25
click at [440, 301] on button "Minus" at bounding box center [432, 296] width 25 height 25
type input "37"
click at [905, 395] on p "paiement unique pour un produit" at bounding box center [658, 398] width 840 height 20
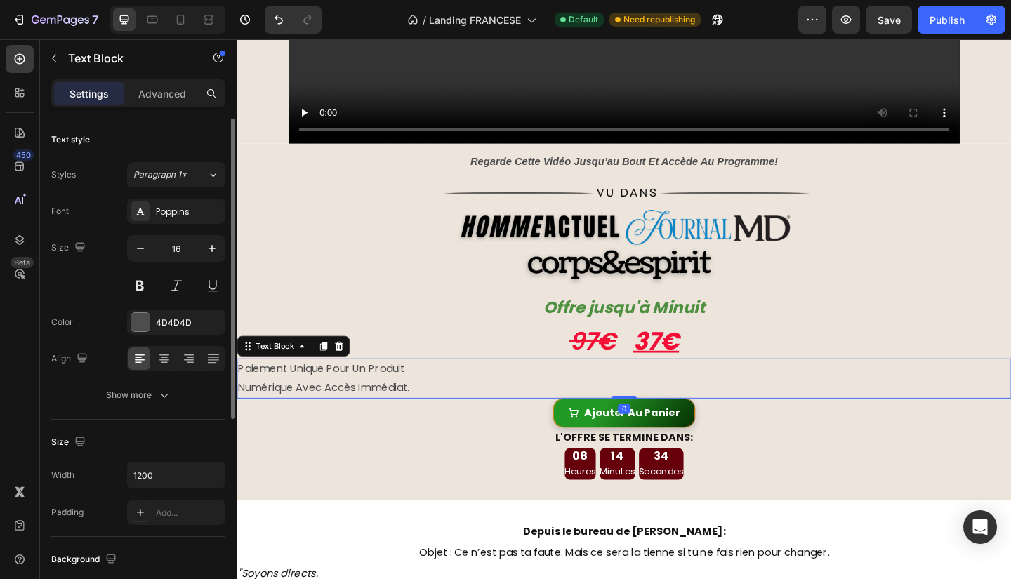
scroll to position [0, 0]
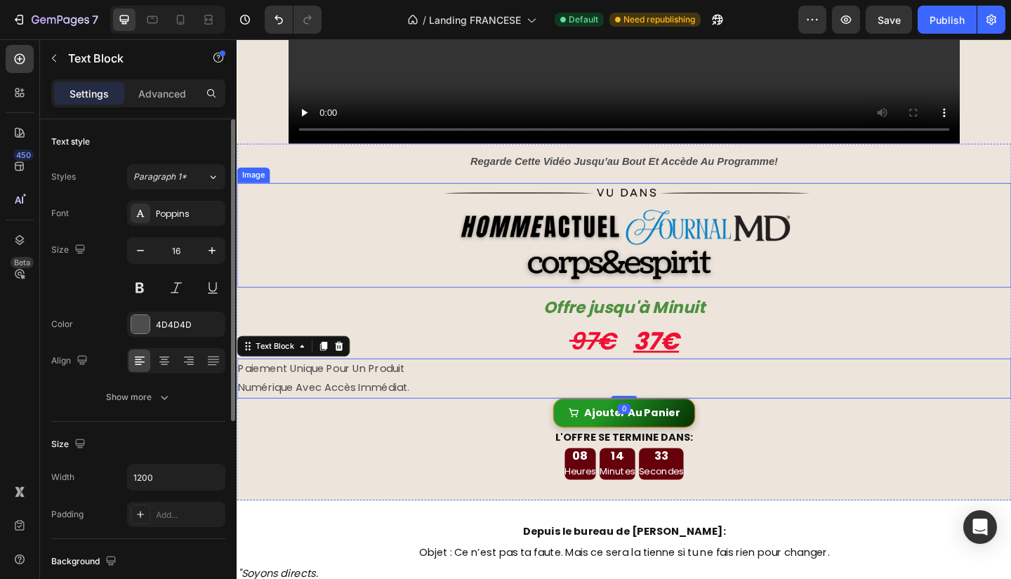
click at [949, 285] on div at bounding box center [658, 253] width 843 height 114
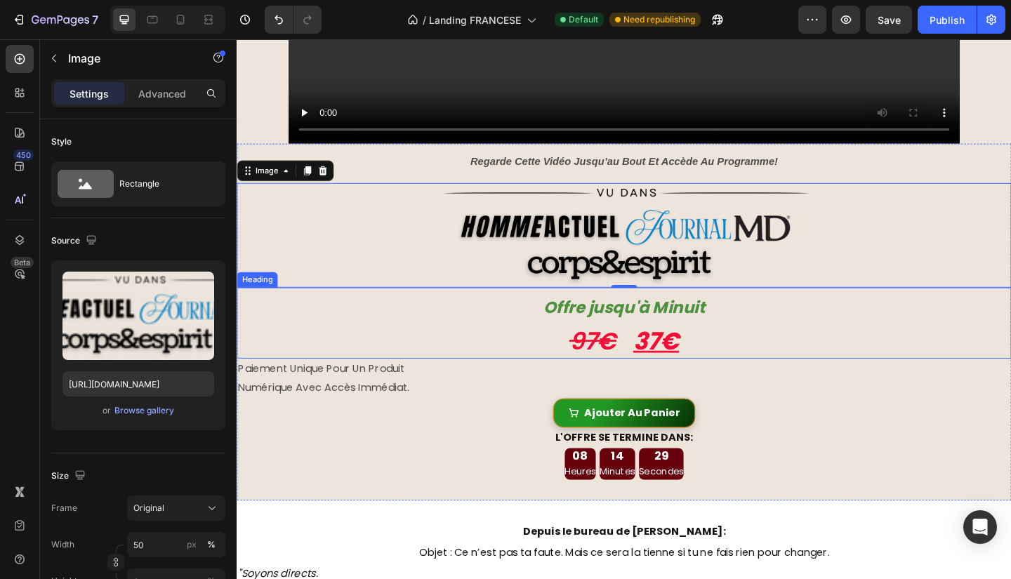
click at [777, 349] on p "⁠⁠⁠⁠⁠⁠⁠ Offre jusqu'à Minuit 97€ 37€" at bounding box center [658, 348] width 840 height 74
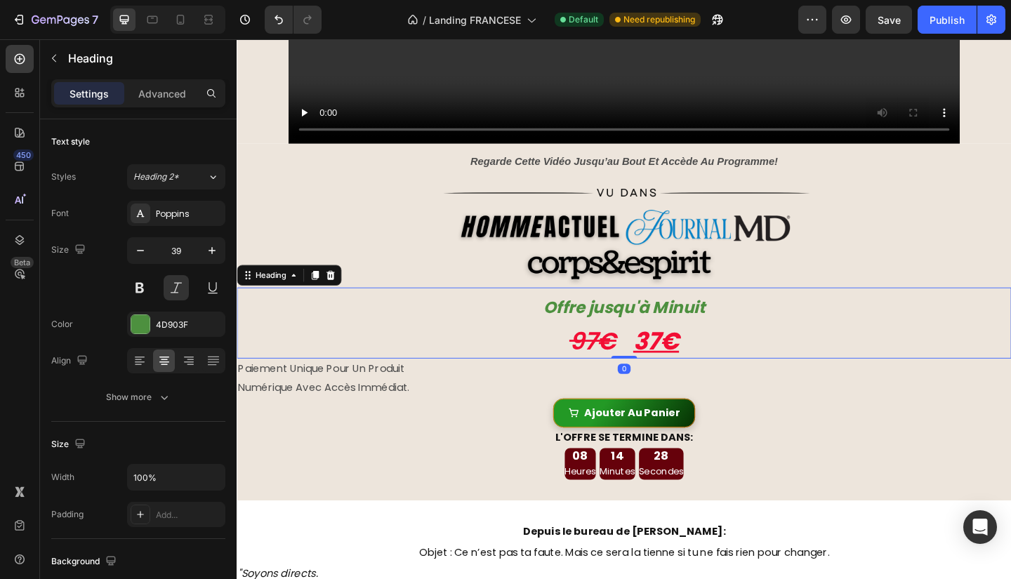
click at [705, 359] on u "37€" at bounding box center [693, 368] width 50 height 37
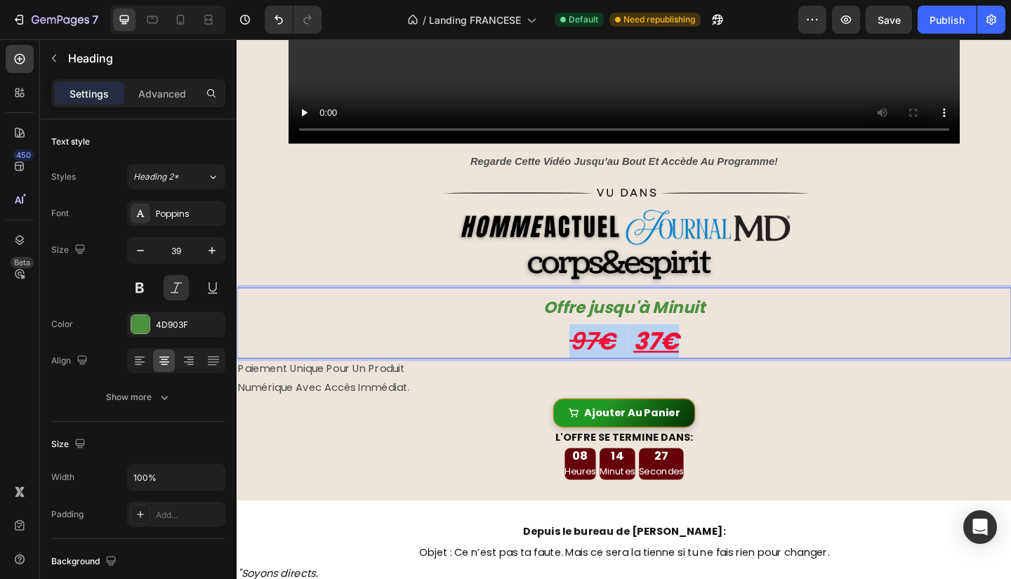
click at [705, 359] on u "37€" at bounding box center [693, 368] width 50 height 37
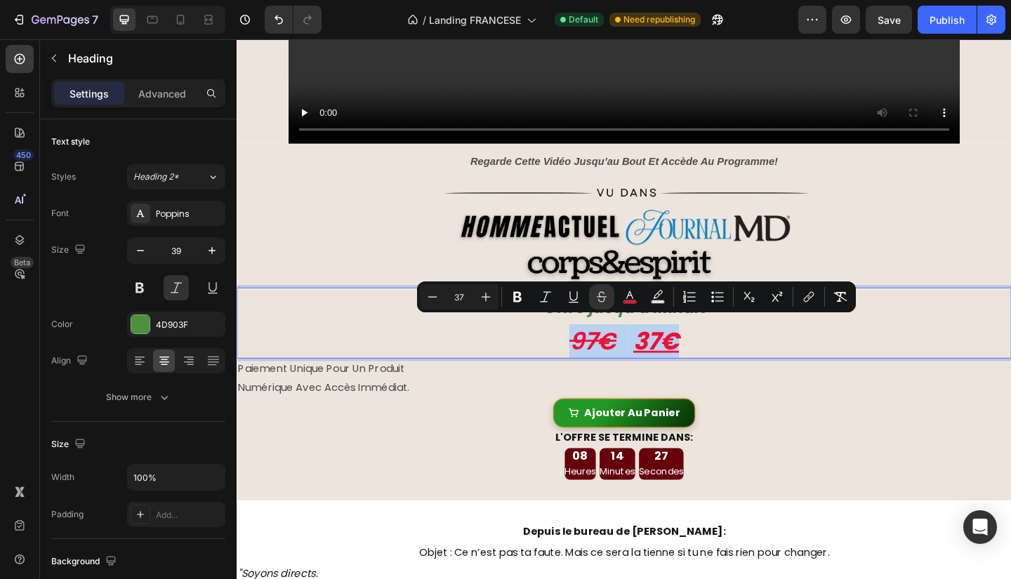
click at [737, 363] on p "Offre jusqu'à Minuit 97€ 37€" at bounding box center [658, 348] width 840 height 74
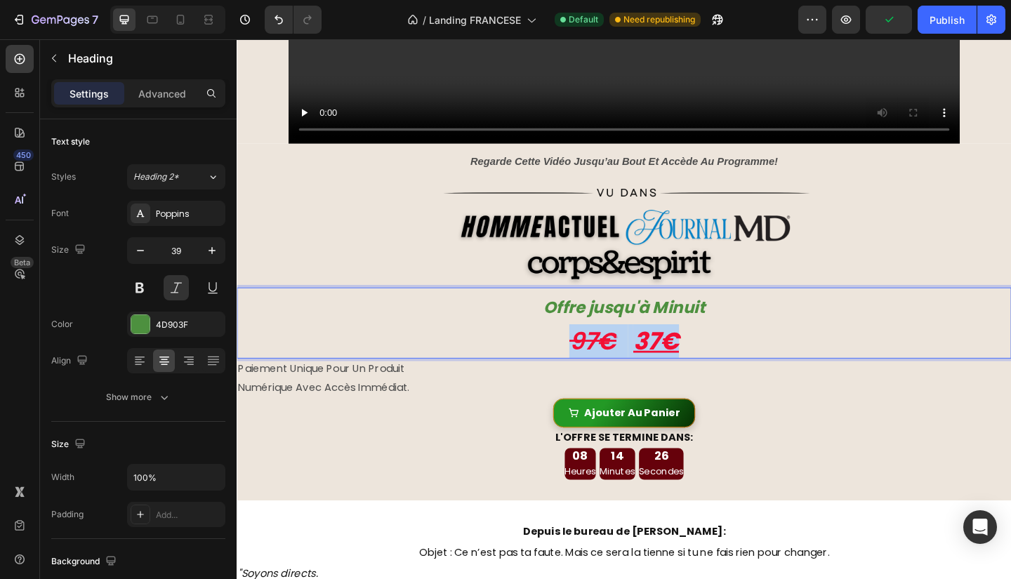
drag, startPoint x: 736, startPoint y: 363, endPoint x: 588, endPoint y: 359, distance: 148.2
click at [588, 359] on p "Offre jusqu'à Minuit 97€ 37€" at bounding box center [658, 348] width 840 height 74
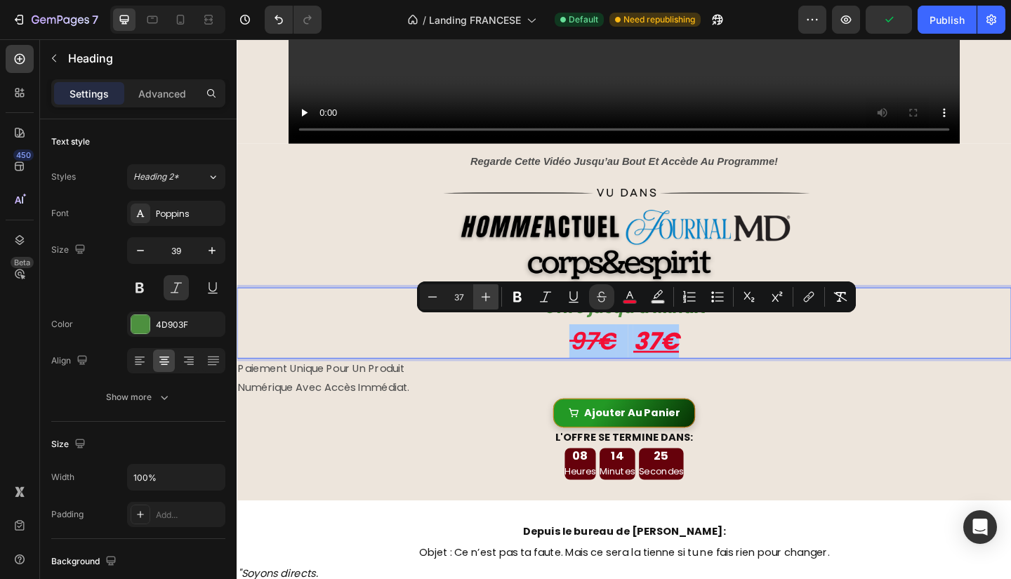
click at [492, 303] on icon "Editor contextual toolbar" at bounding box center [486, 297] width 14 height 14
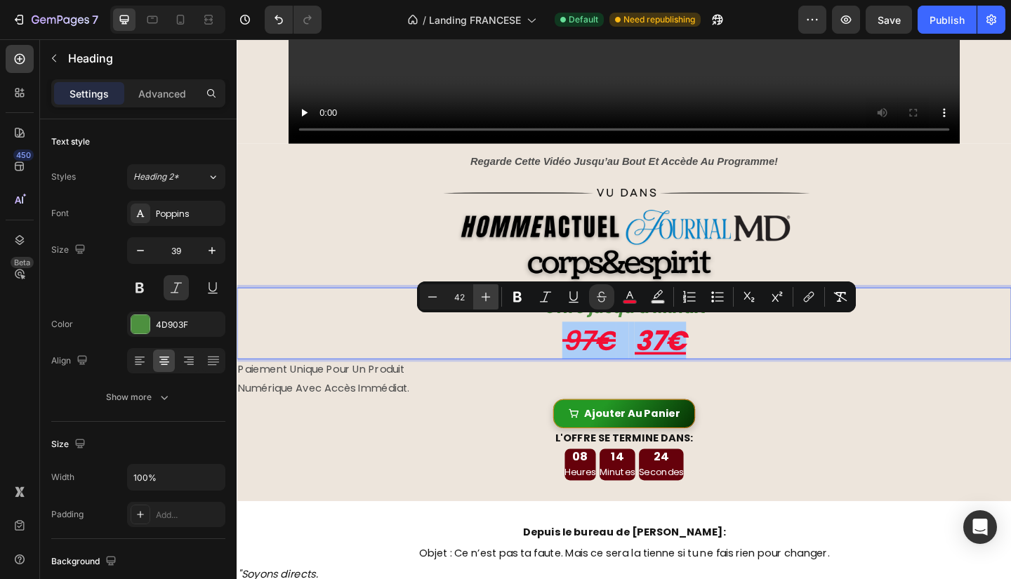
click at [492, 303] on icon "Editor contextual toolbar" at bounding box center [486, 297] width 14 height 14
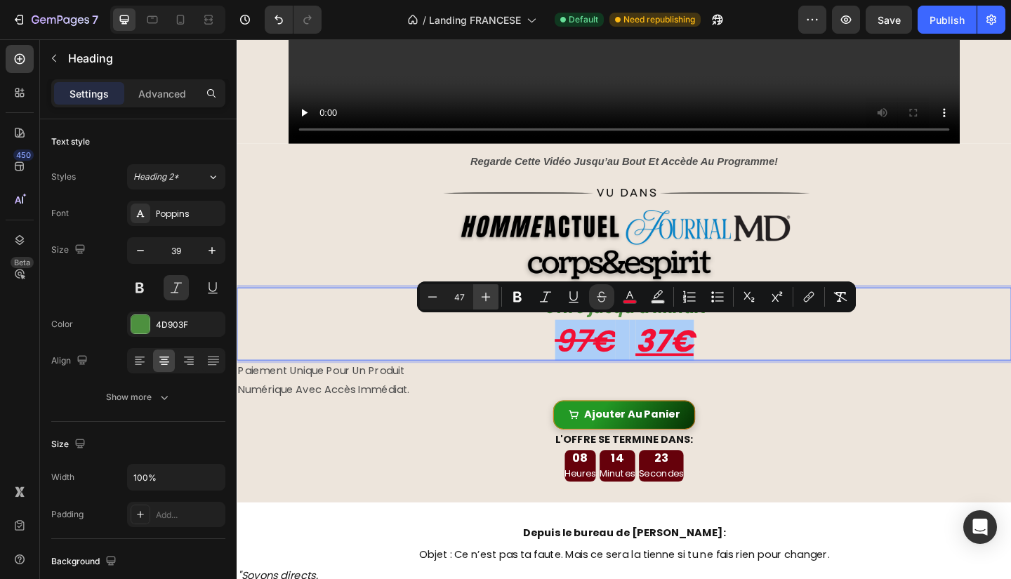
click at [492, 303] on icon "Editor contextual toolbar" at bounding box center [486, 297] width 14 height 14
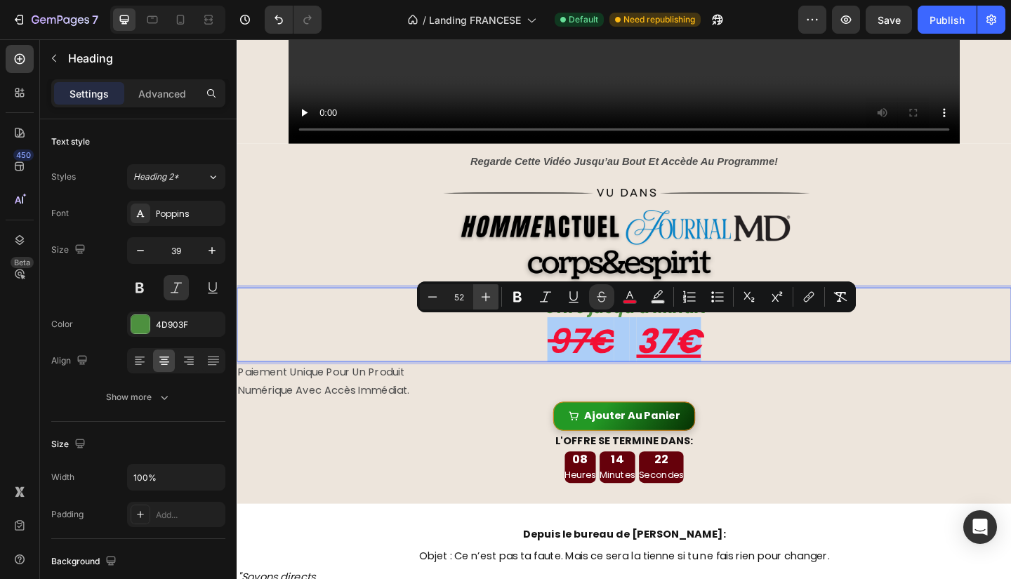
click at [492, 303] on icon "Editor contextual toolbar" at bounding box center [486, 297] width 14 height 14
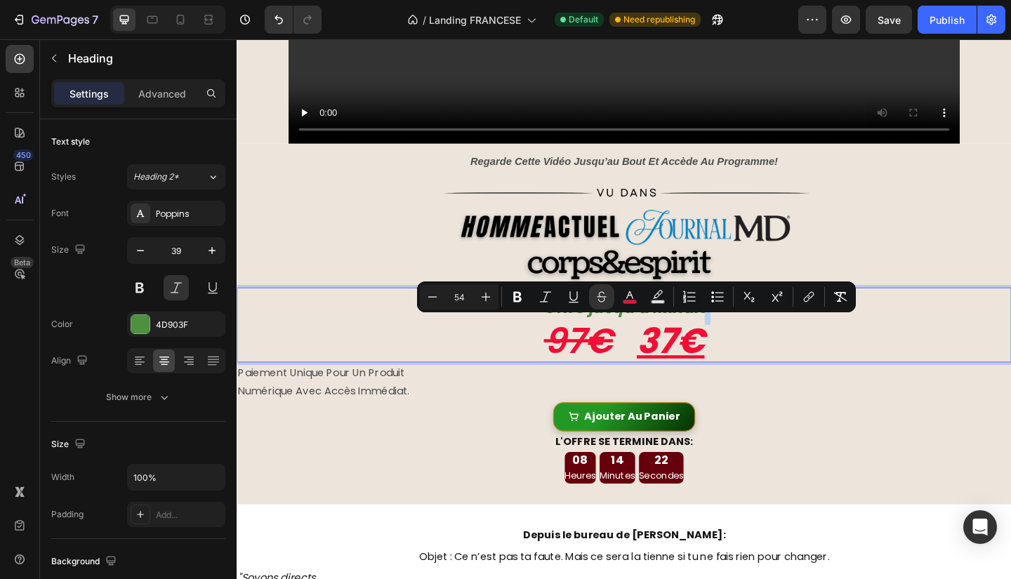
type input "25"
click at [894, 341] on p "Offre jusqu'à Minuit 97€ 37€" at bounding box center [658, 350] width 840 height 79
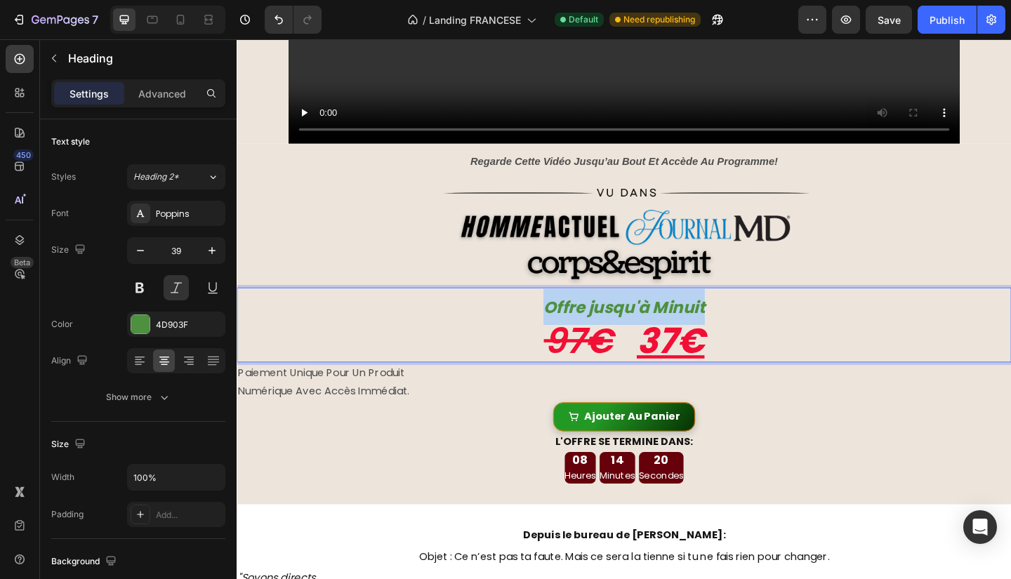
drag, startPoint x: 751, startPoint y: 327, endPoint x: 543, endPoint y: 327, distance: 207.1
click at [543, 327] on p "Offre jusqu'à Minuit 97€ 37€" at bounding box center [658, 350] width 840 height 79
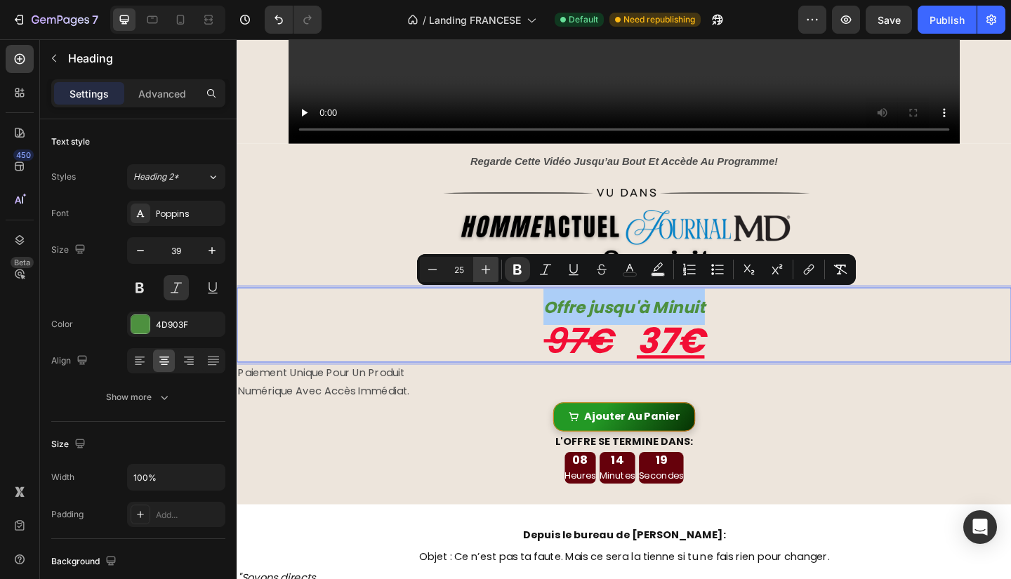
click at [480, 270] on icon "Editor contextual toolbar" at bounding box center [486, 270] width 14 height 14
type input "29"
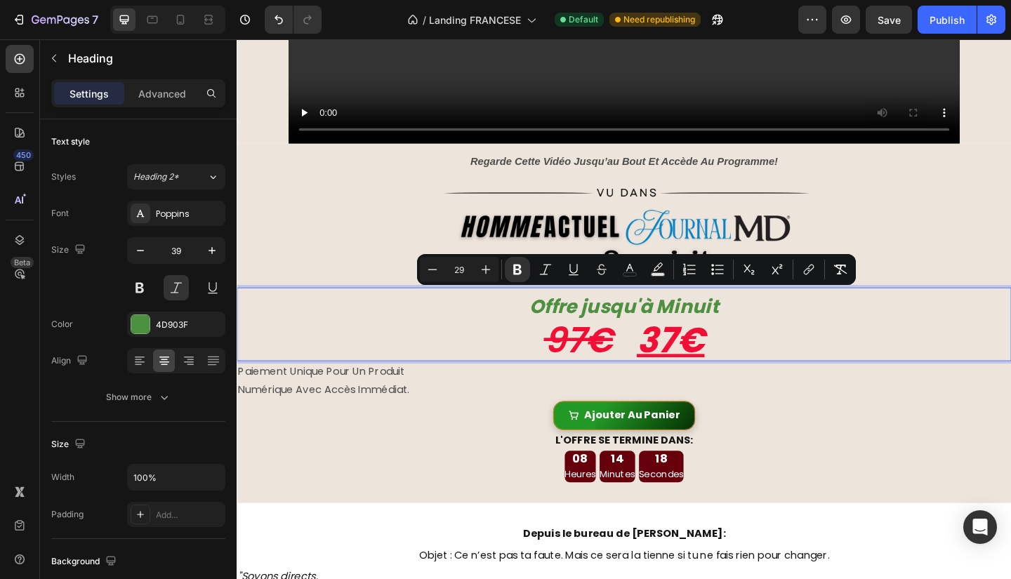
click at [937, 466] on p "L'OFFRE SE TERMINE DANS:" at bounding box center [658, 476] width 840 height 20
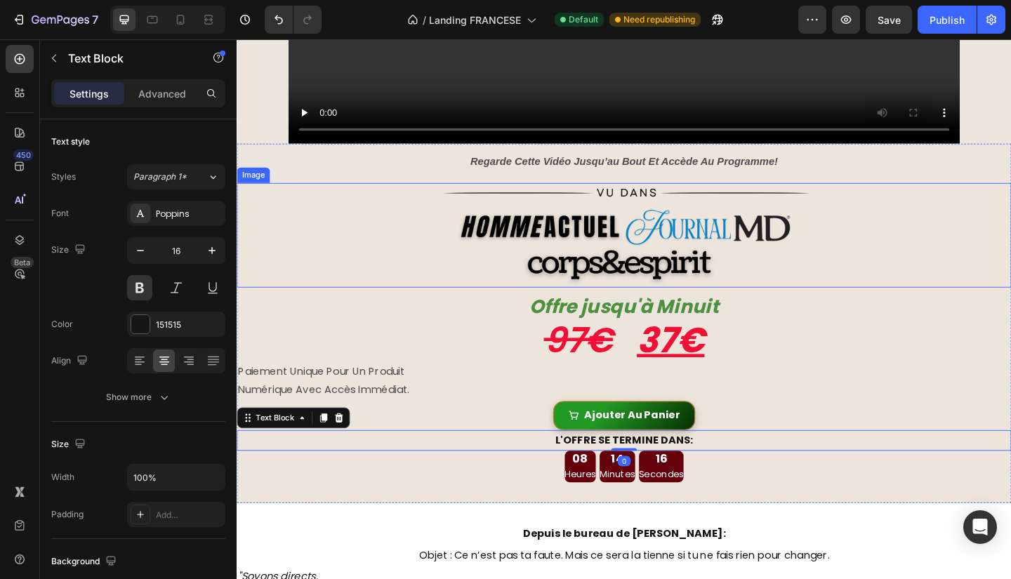
scroll to position [490, 0]
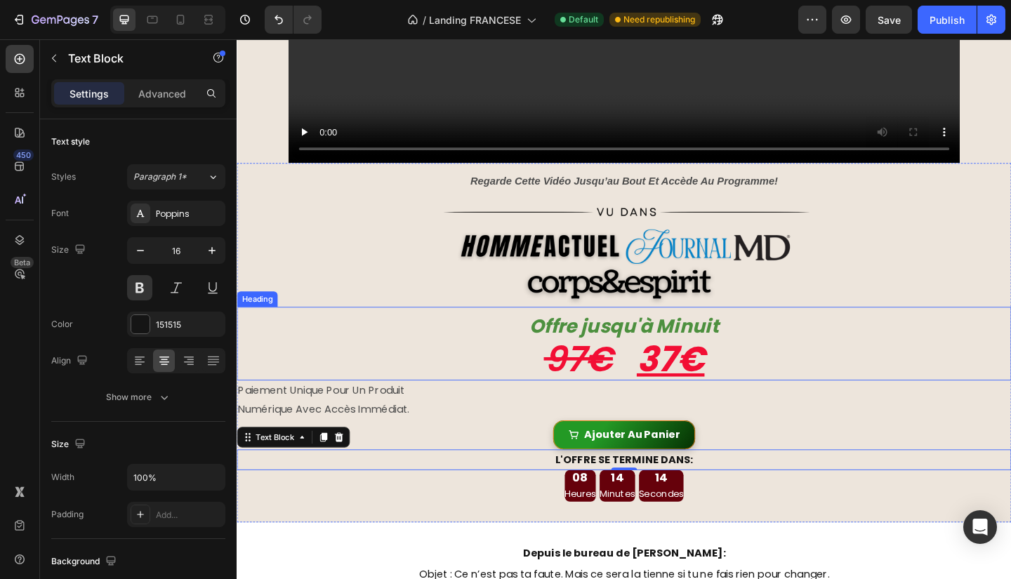
click at [606, 361] on s "97€" at bounding box center [608, 387] width 75 height 53
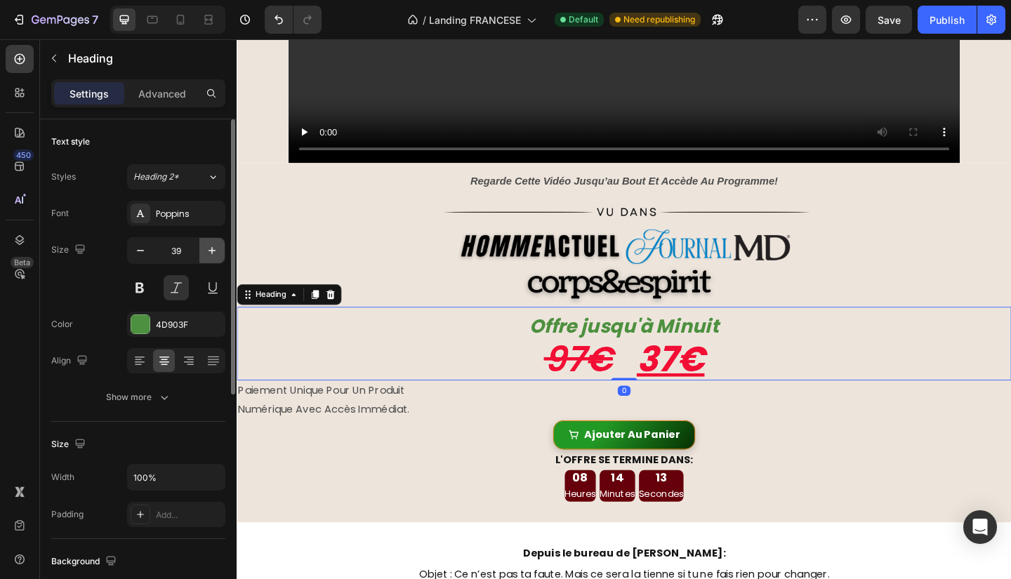
click at [218, 251] on icon "button" at bounding box center [212, 251] width 14 height 14
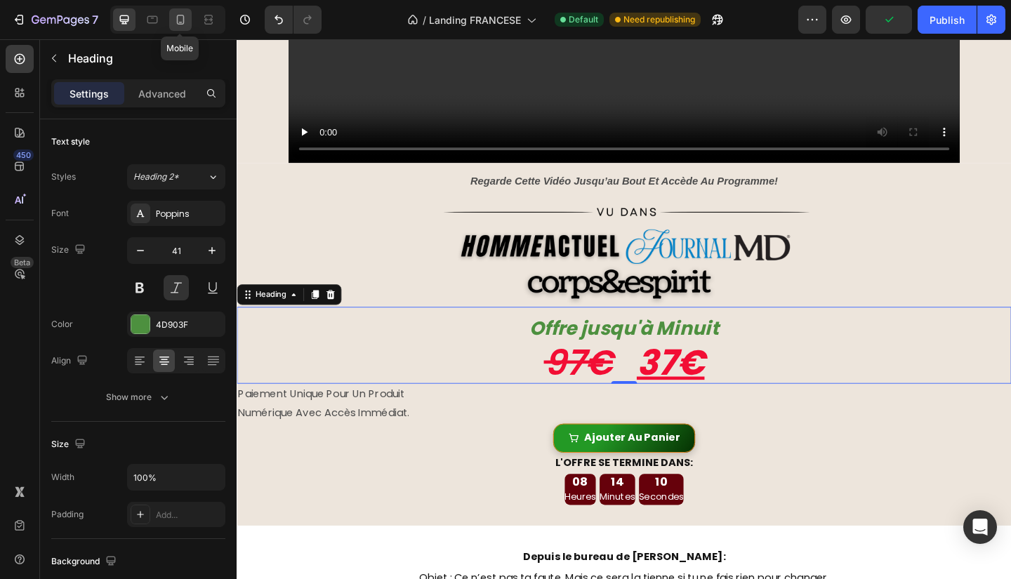
click at [184, 13] on icon at bounding box center [180, 20] width 14 height 14
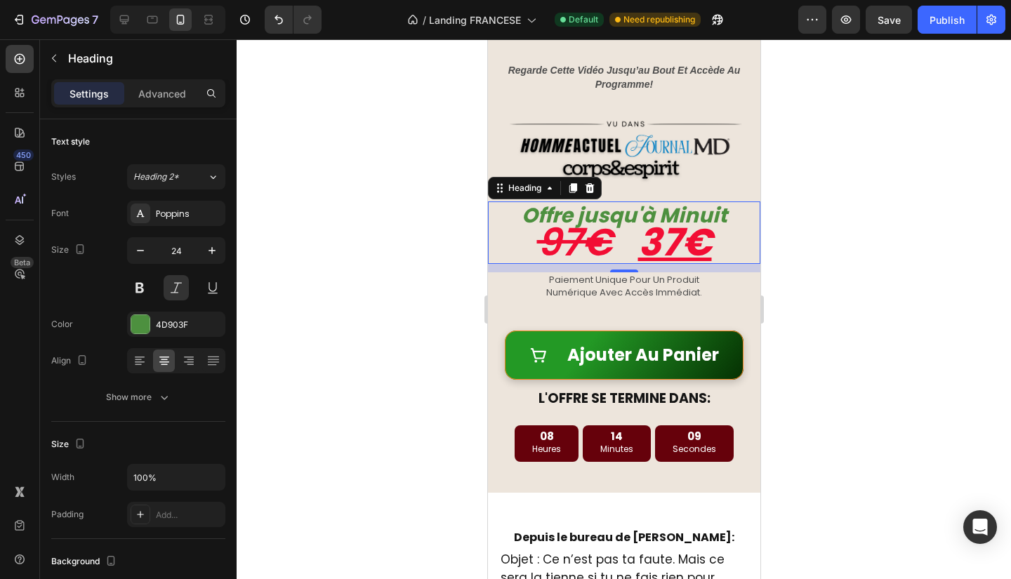
scroll to position [415, 0]
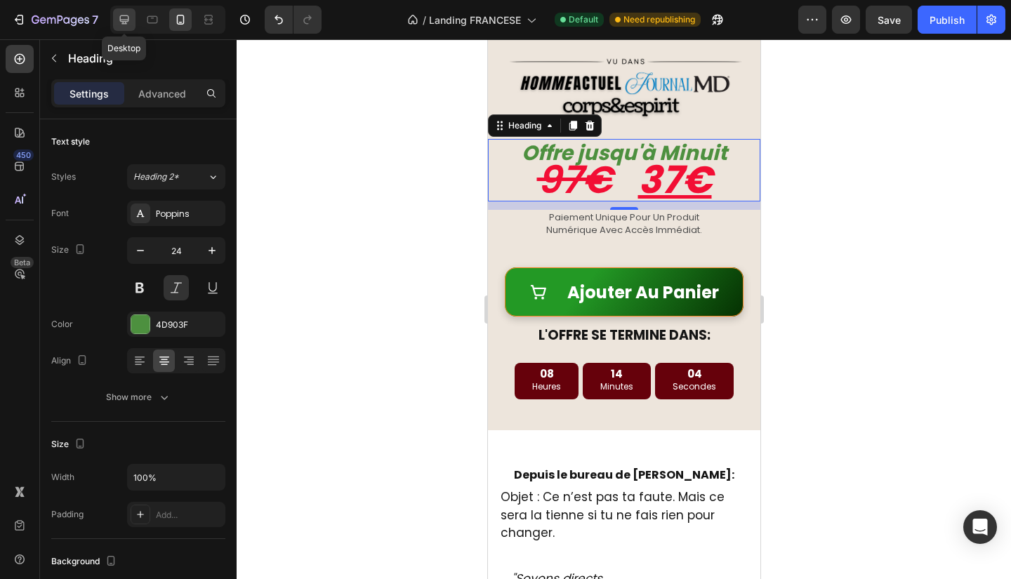
click at [119, 25] on icon at bounding box center [124, 20] width 14 height 14
type input "41"
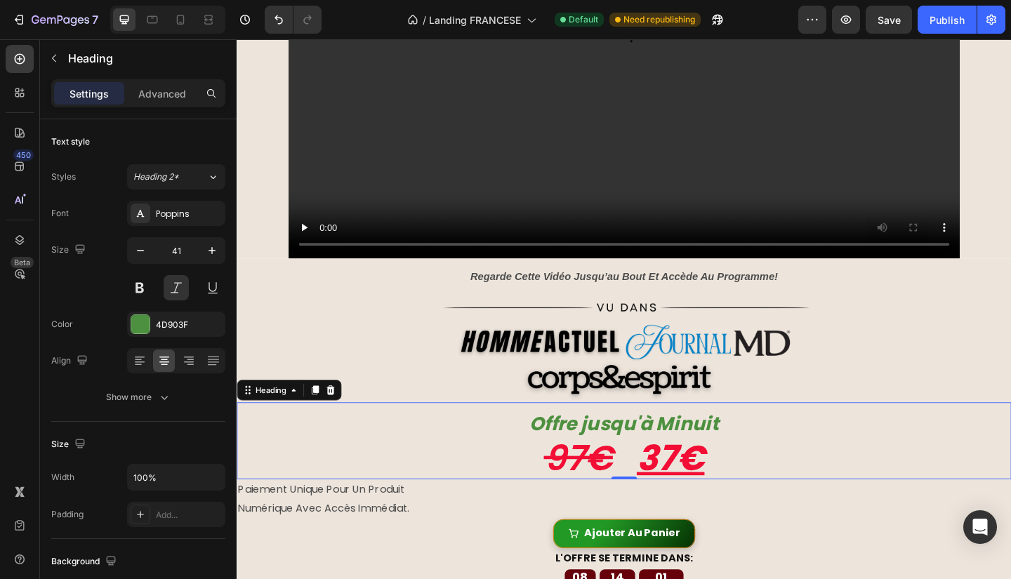
scroll to position [387, 0]
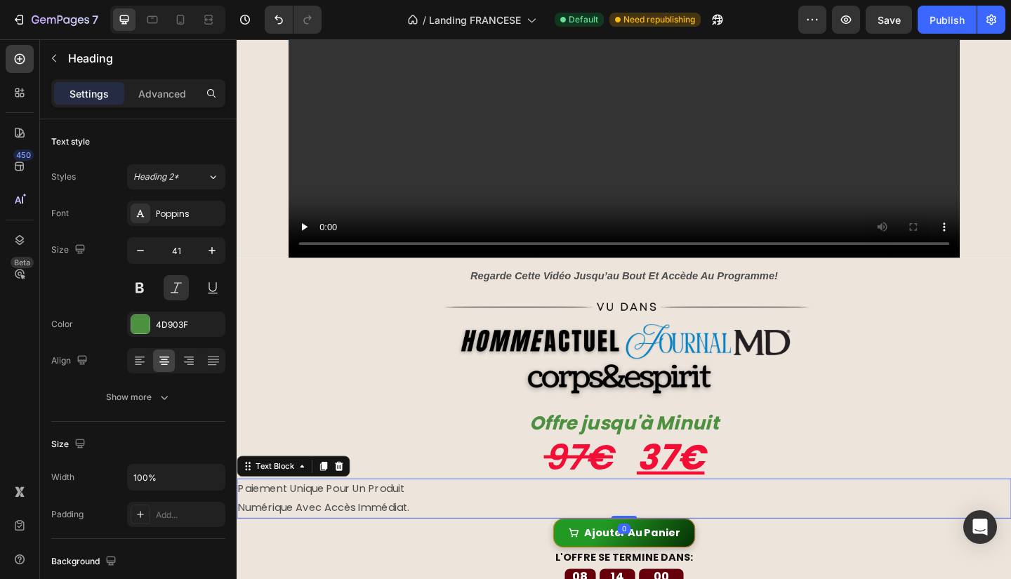
click at [828, 519] on p "paiement unique pour un produit" at bounding box center [658, 529] width 840 height 20
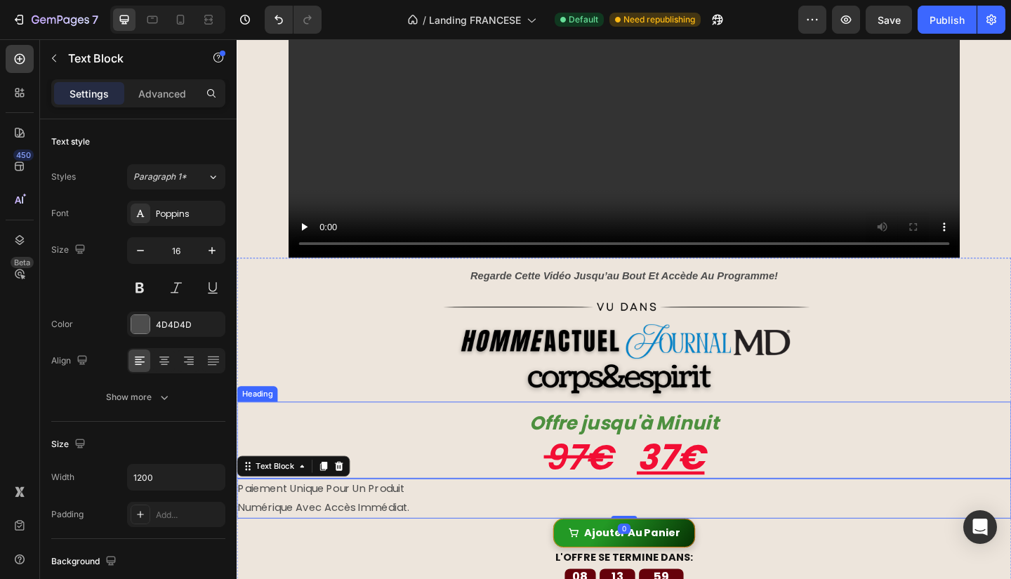
click at [748, 469] on p "⁠⁠⁠⁠⁠⁠⁠ Offre jusqu'à Minuit 97€ 37€" at bounding box center [658, 475] width 840 height 81
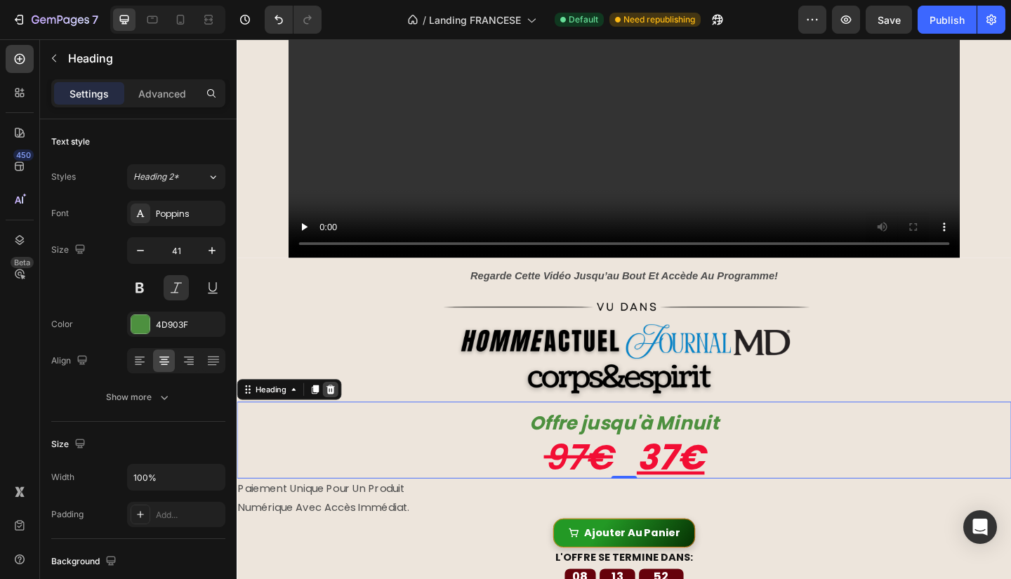
click at [346, 414] on div at bounding box center [338, 420] width 17 height 17
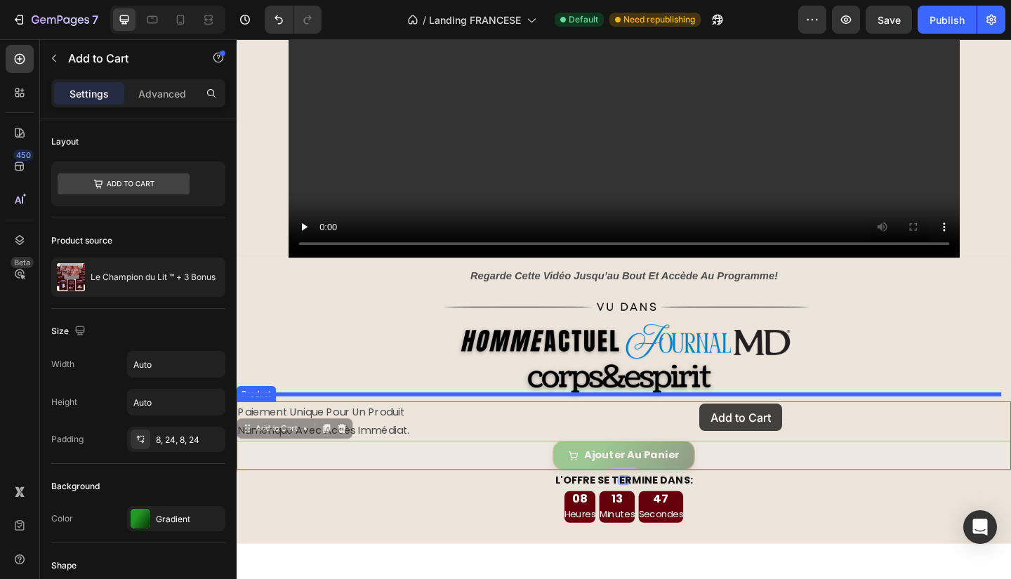
drag, startPoint x: 750, startPoint y: 480, endPoint x: 740, endPoint y: 436, distance: 44.6
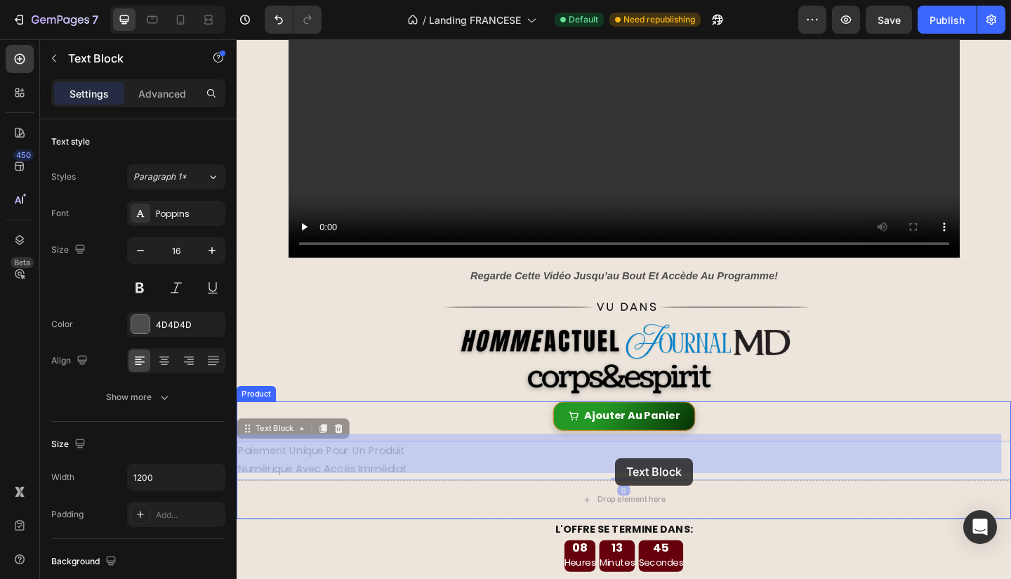
drag, startPoint x: 374, startPoint y: 494, endPoint x: 609, endPoint y: 498, distance: 234.5
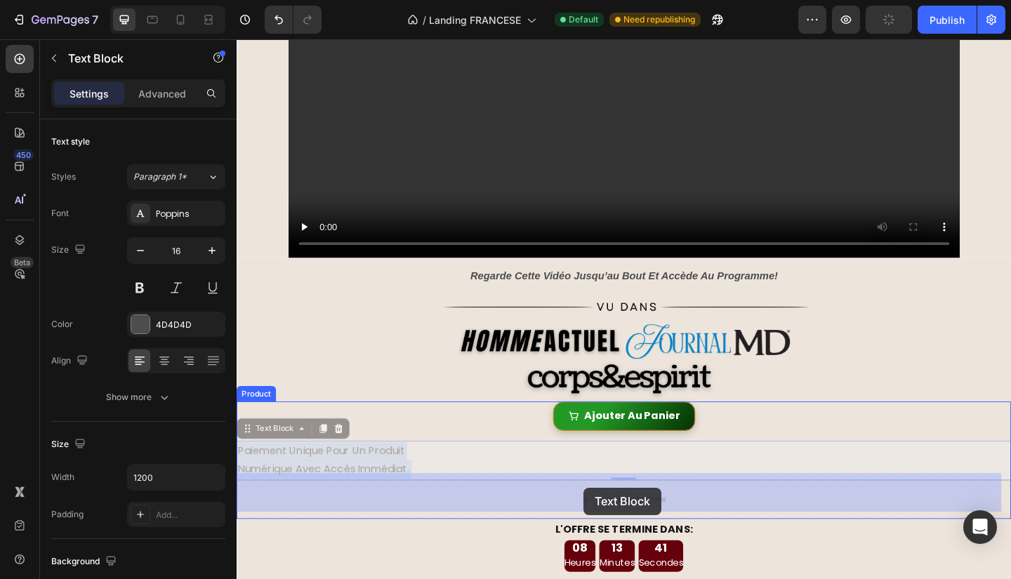
drag, startPoint x: 389, startPoint y: 484, endPoint x: 588, endPoint y: 528, distance: 203.6
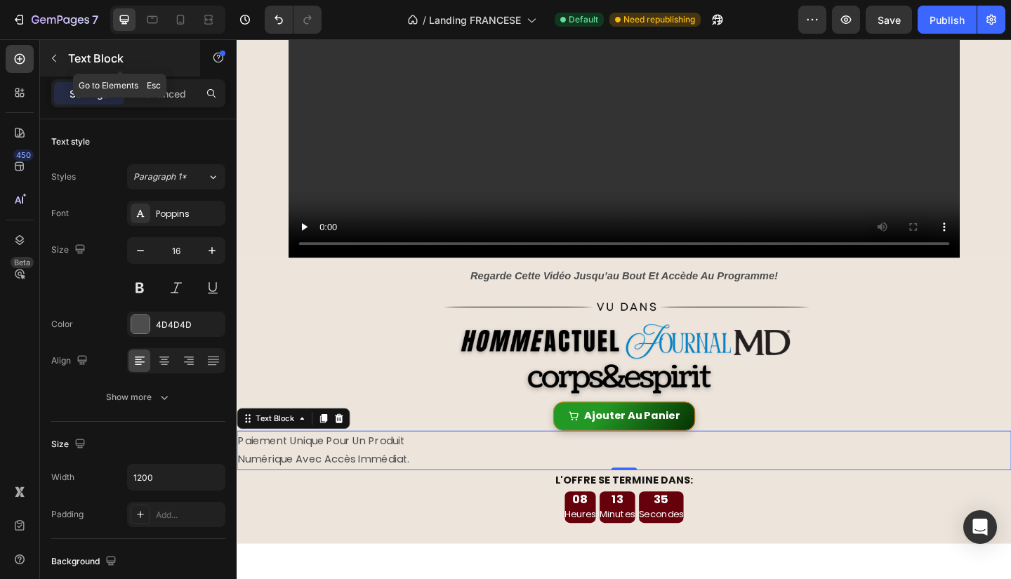
click at [48, 57] on icon "button" at bounding box center [53, 58] width 11 height 11
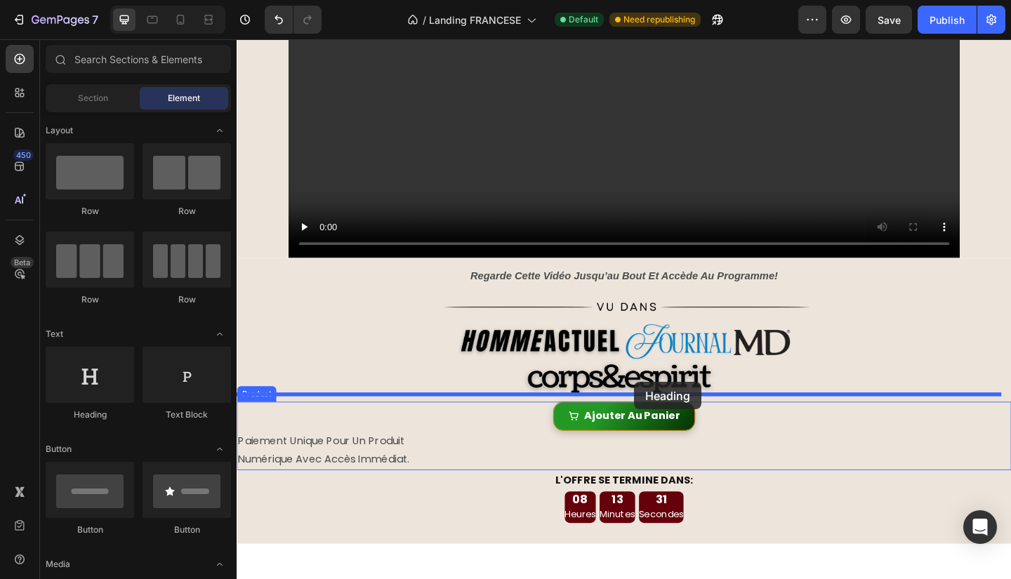
drag, startPoint x: 324, startPoint y: 410, endPoint x: 686, endPoint y: 425, distance: 362.6
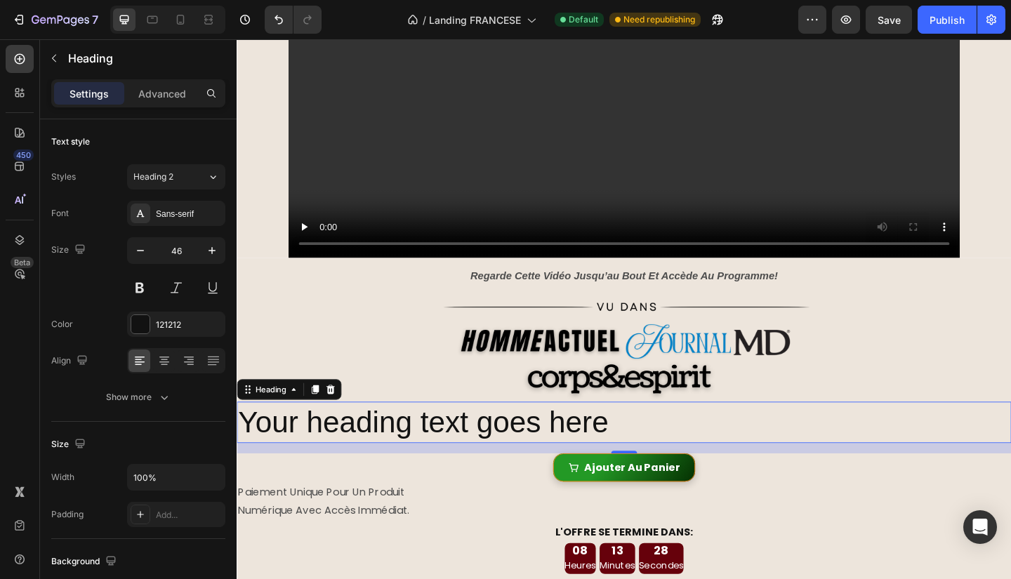
click at [612, 438] on h2 "Your heading text goes here" at bounding box center [658, 456] width 843 height 45
click at [612, 438] on p "Your heading text goes here" at bounding box center [658, 456] width 840 height 42
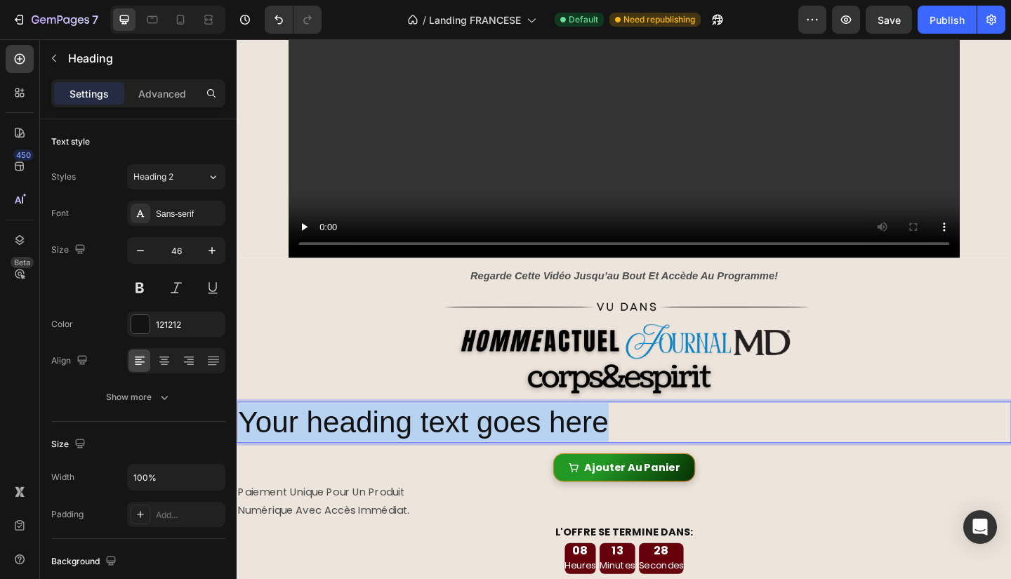
click at [612, 438] on p "Your heading text goes here" at bounding box center [658, 456] width 840 height 42
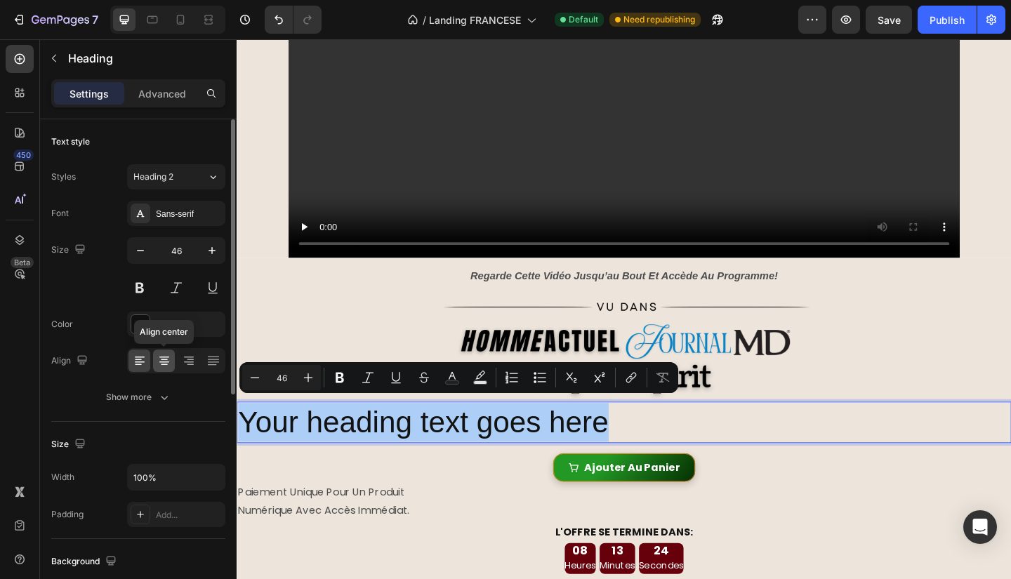
click at [158, 366] on icon at bounding box center [164, 361] width 14 height 14
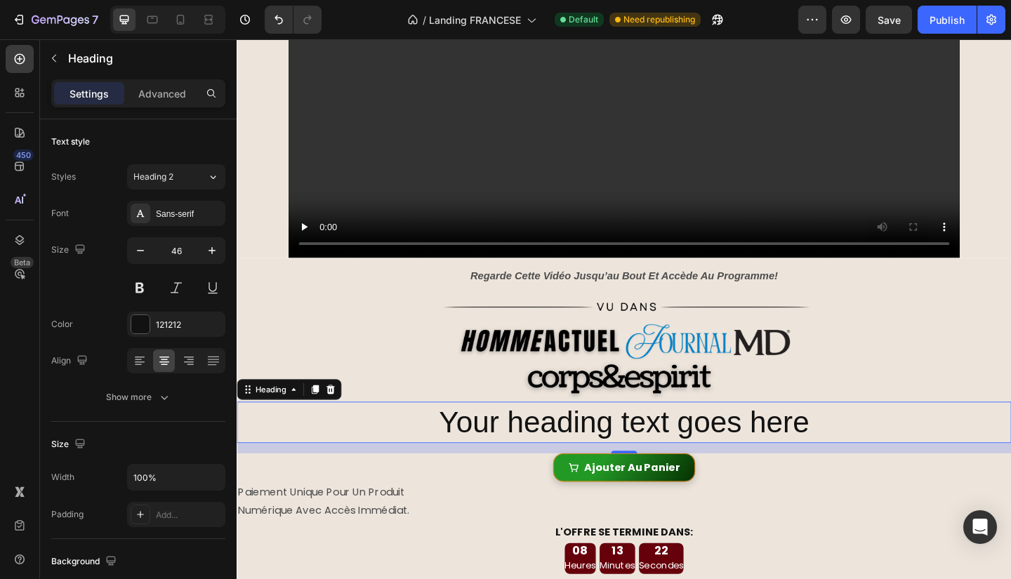
click at [631, 447] on p "Your heading text goes here" at bounding box center [658, 456] width 840 height 42
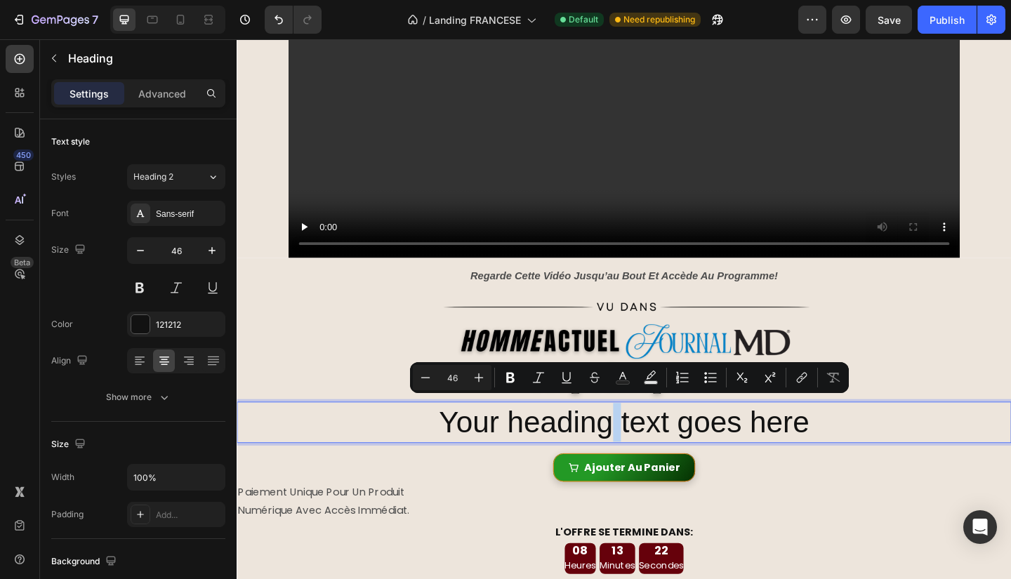
click at [631, 447] on p "Your heading text goes here" at bounding box center [658, 456] width 840 height 42
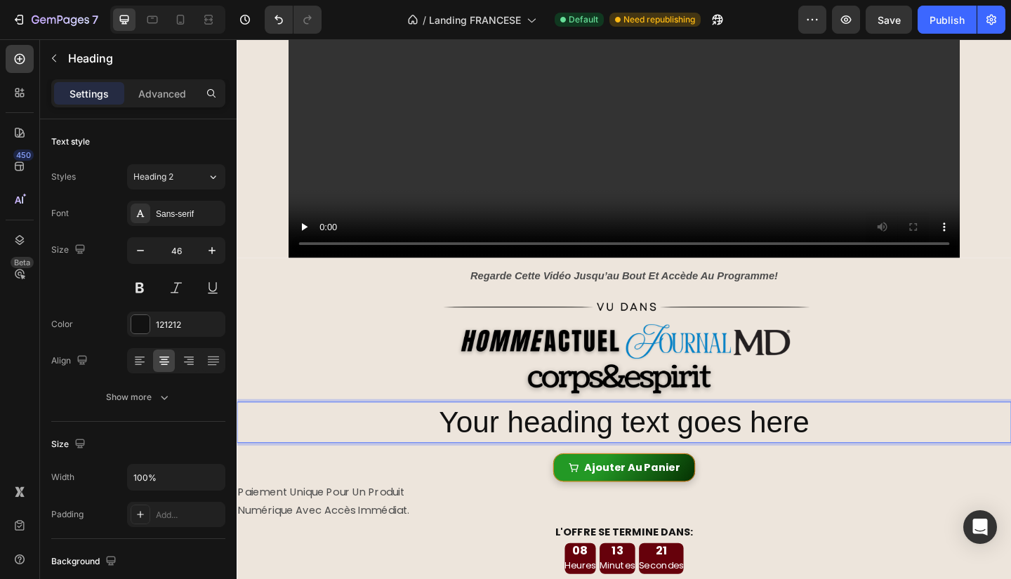
click at [631, 447] on p "Your heading text goes here" at bounding box center [658, 456] width 840 height 42
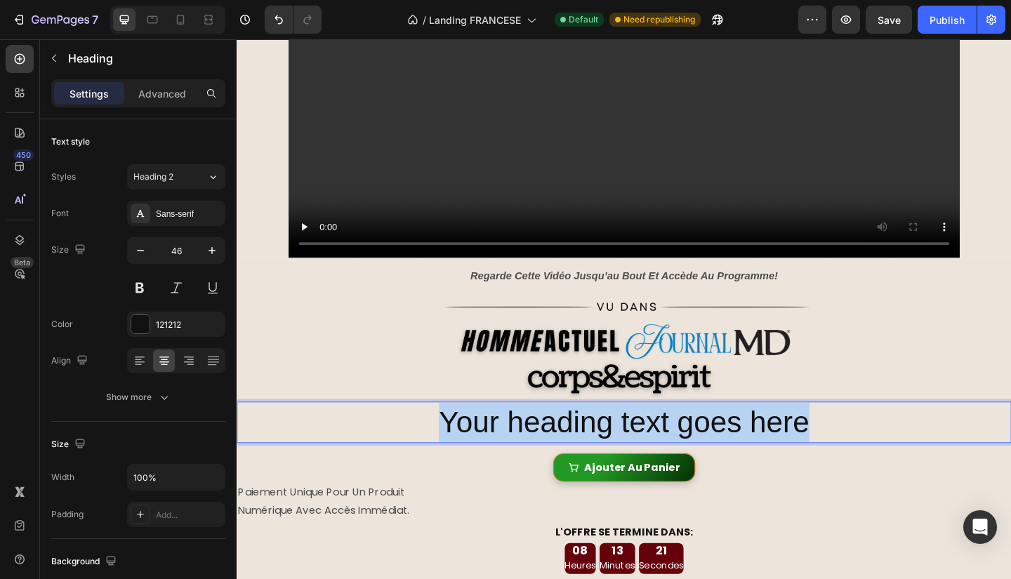
click at [631, 447] on p "Your heading text goes here" at bounding box center [658, 456] width 840 height 42
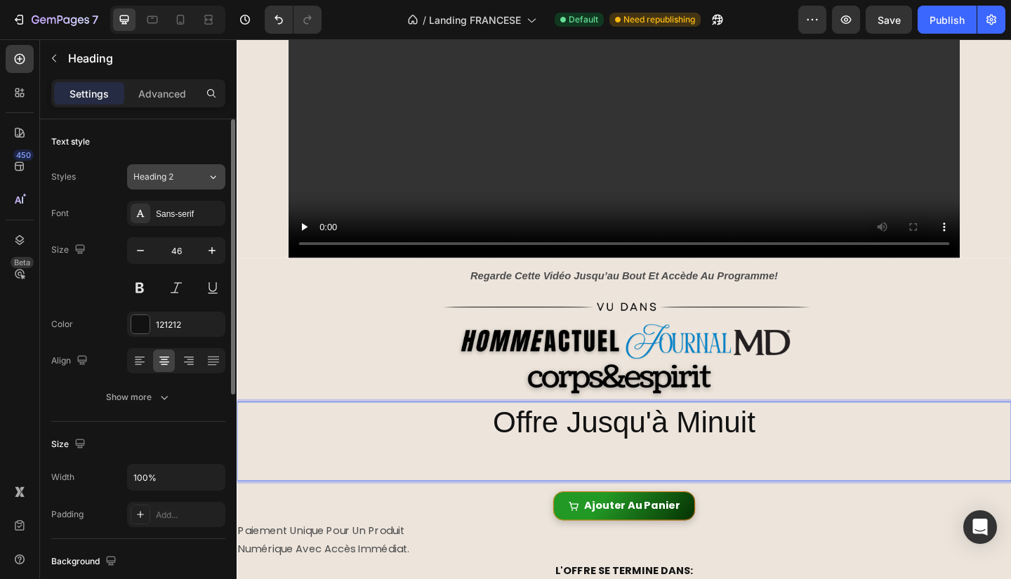
click at [202, 180] on div "Heading 2" at bounding box center [170, 177] width 74 height 13
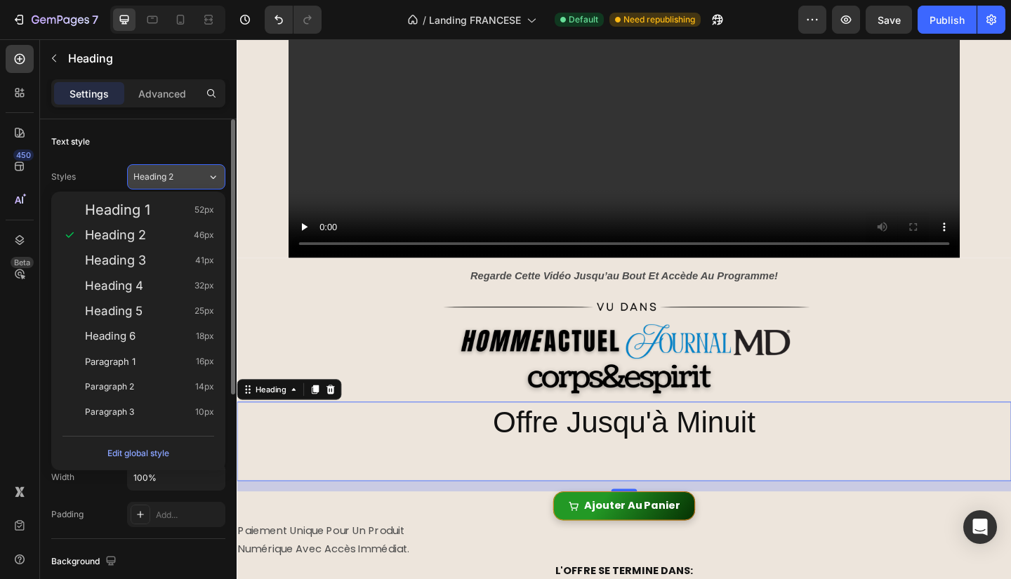
click at [201, 166] on button "Heading 2" at bounding box center [176, 176] width 98 height 25
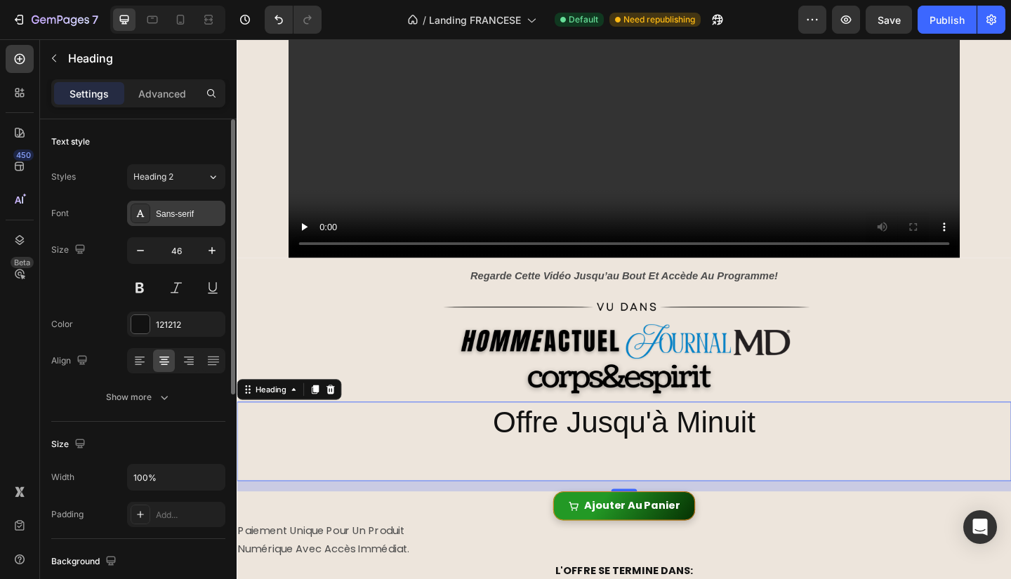
click at [184, 216] on div "Sans-serif" at bounding box center [189, 214] width 66 height 13
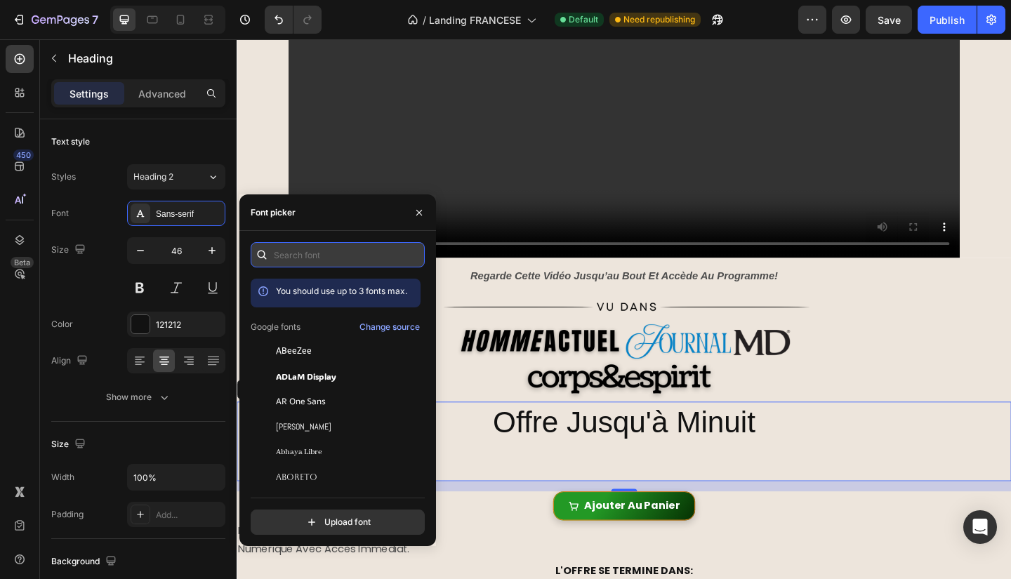
click at [306, 257] on input "text" at bounding box center [338, 254] width 174 height 25
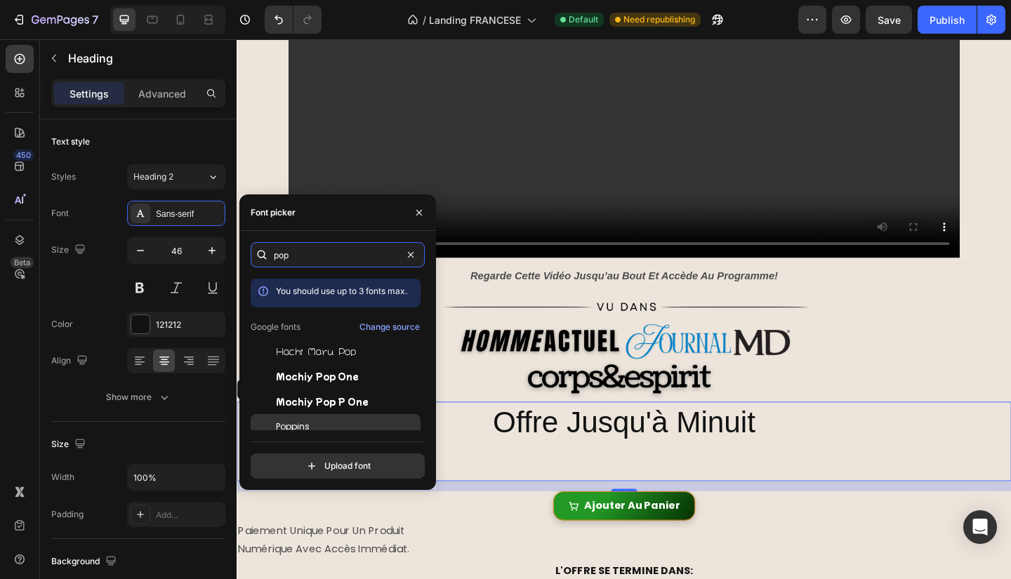
type input "pop"
click at [308, 423] on span "Poppins" at bounding box center [293, 427] width 34 height 13
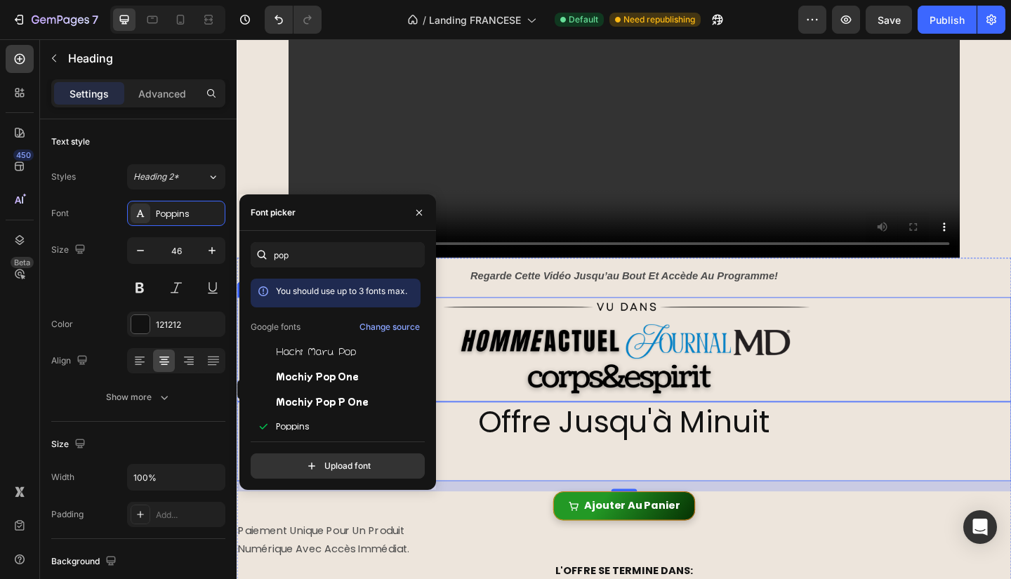
click at [880, 414] on div at bounding box center [658, 377] width 843 height 114
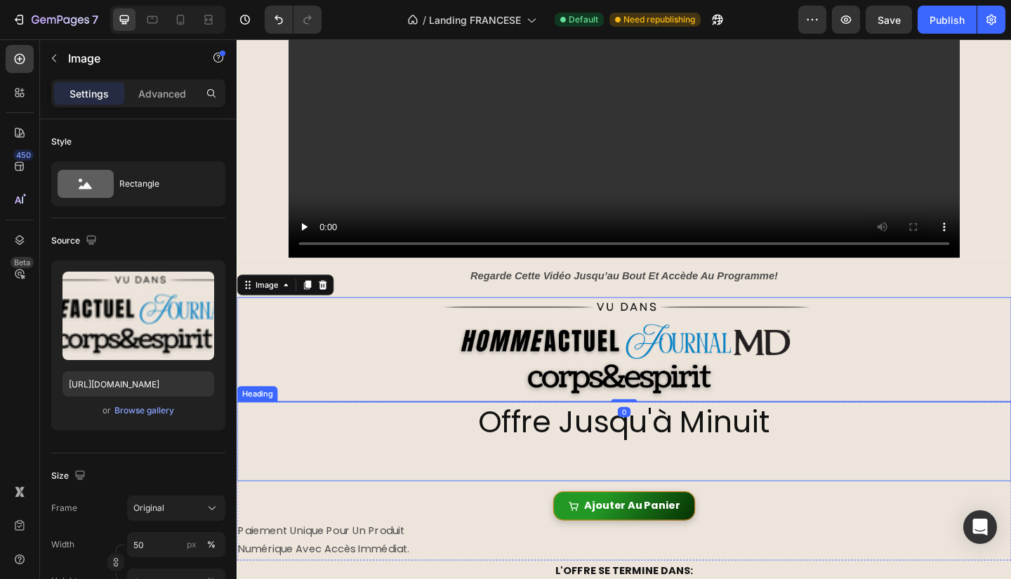
click at [938, 455] on p "Offre Jusqu'à Minuit" at bounding box center [658, 477] width 840 height 84
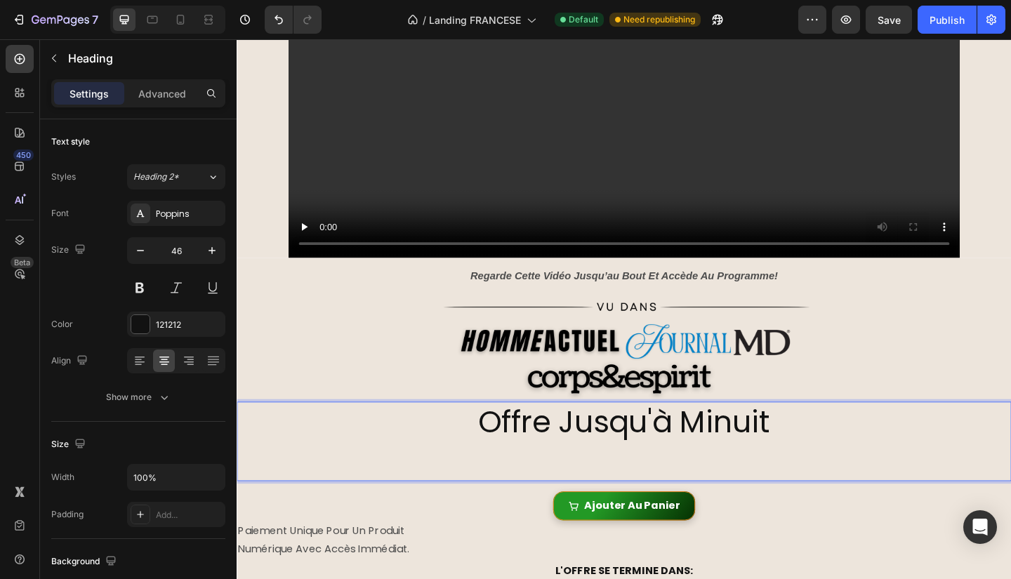
click at [854, 435] on p "Offre Jusqu'à Minuit" at bounding box center [658, 477] width 840 height 84
click at [141, 257] on button "button" at bounding box center [140, 250] width 25 height 25
type input "45"
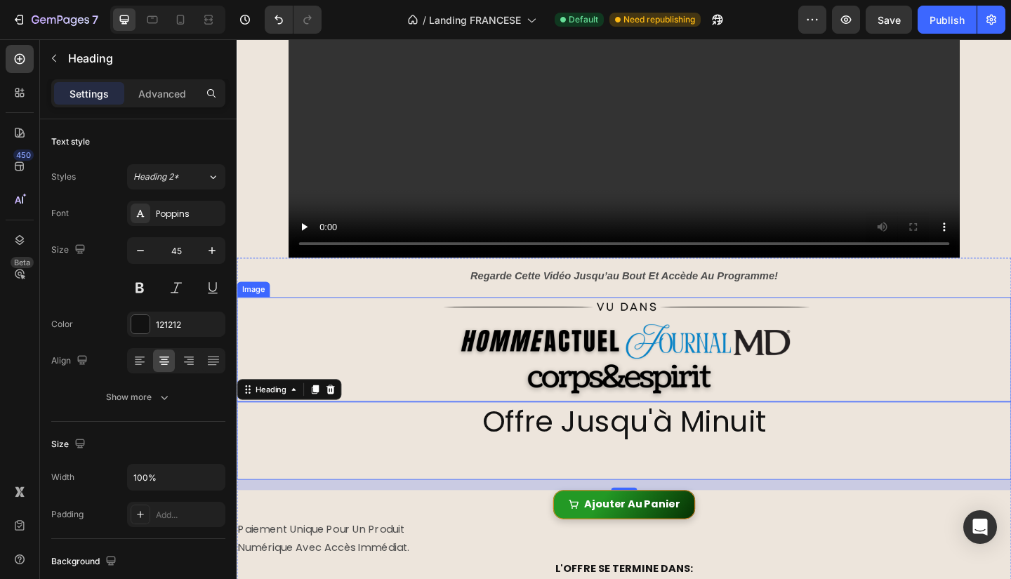
scroll to position [358, 0]
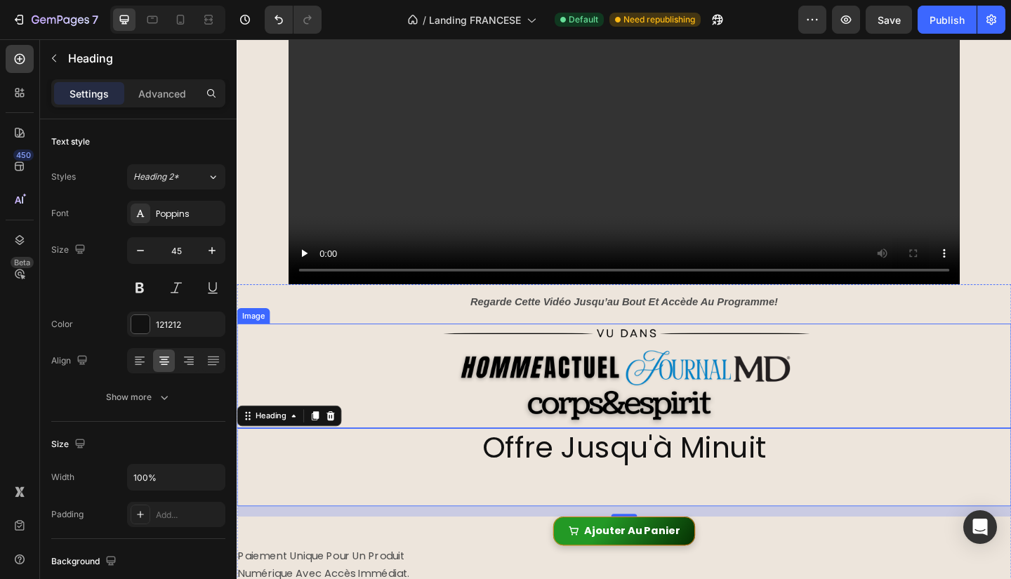
click at [713, 426] on img at bounding box center [657, 406] width 421 height 114
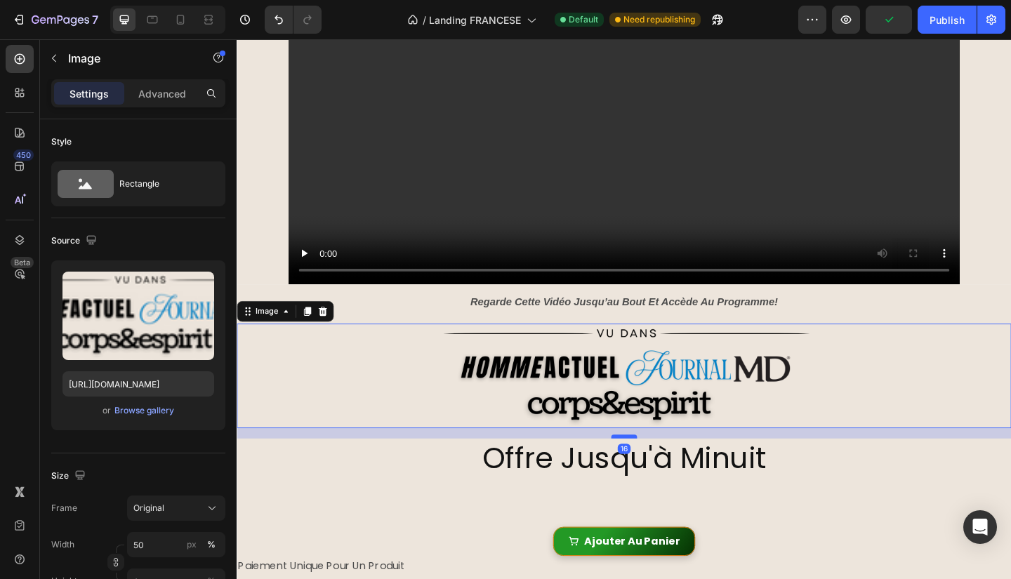
drag, startPoint x: 652, startPoint y: 451, endPoint x: 654, endPoint y: 463, distance: 11.4
click at [654, 470] on div at bounding box center [658, 472] width 28 height 4
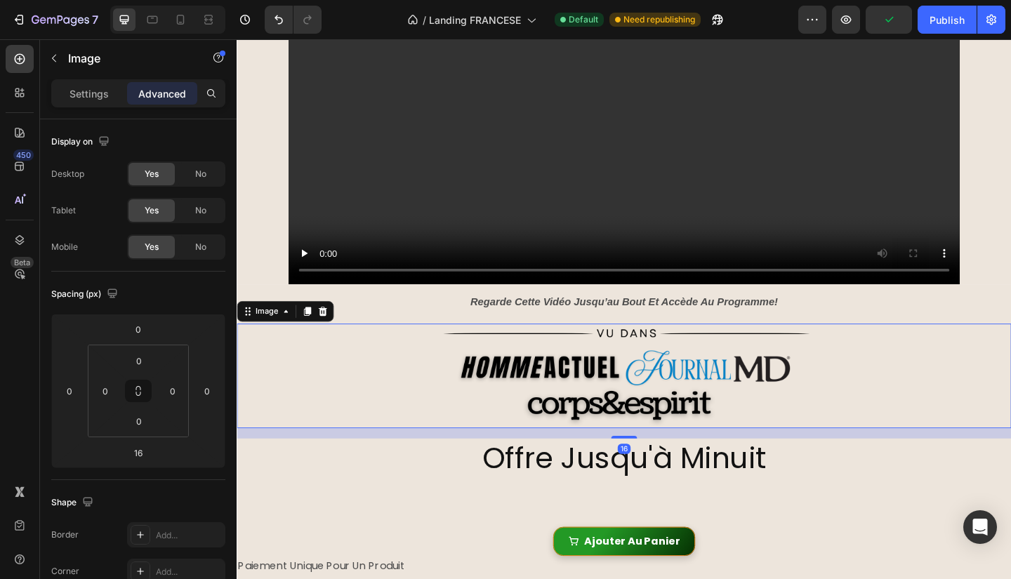
click at [868, 432] on div at bounding box center [658, 406] width 843 height 114
click at [178, 19] on icon at bounding box center [180, 20] width 14 height 14
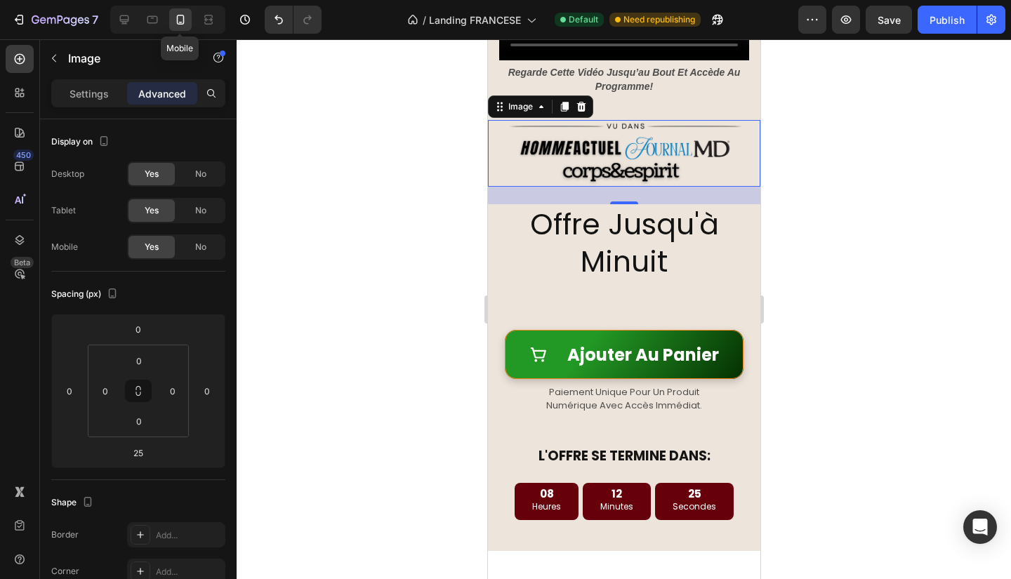
scroll to position [382, 0]
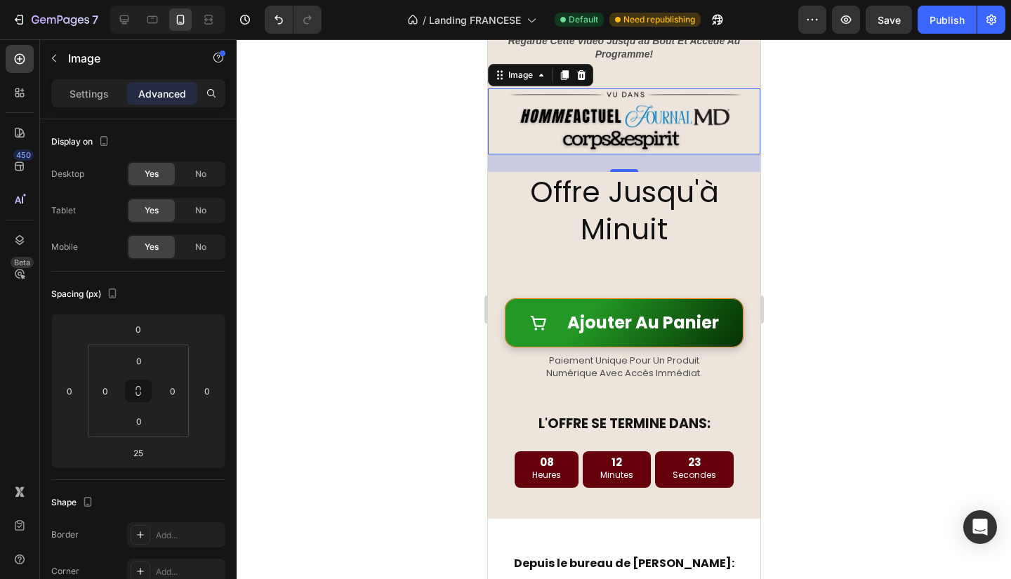
click at [573, 157] on div "16" at bounding box center [623, 163] width 272 height 18
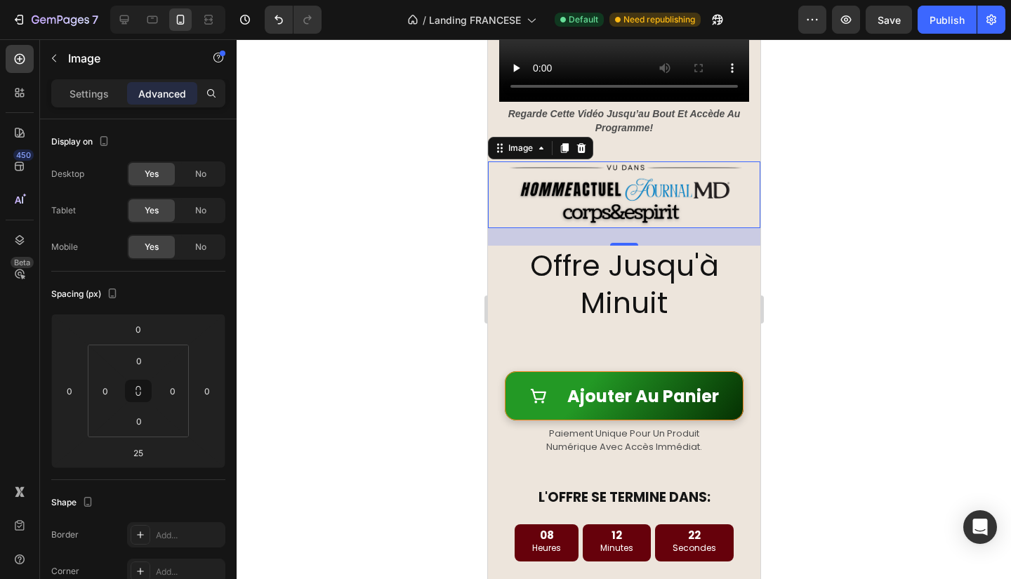
scroll to position [316, 0]
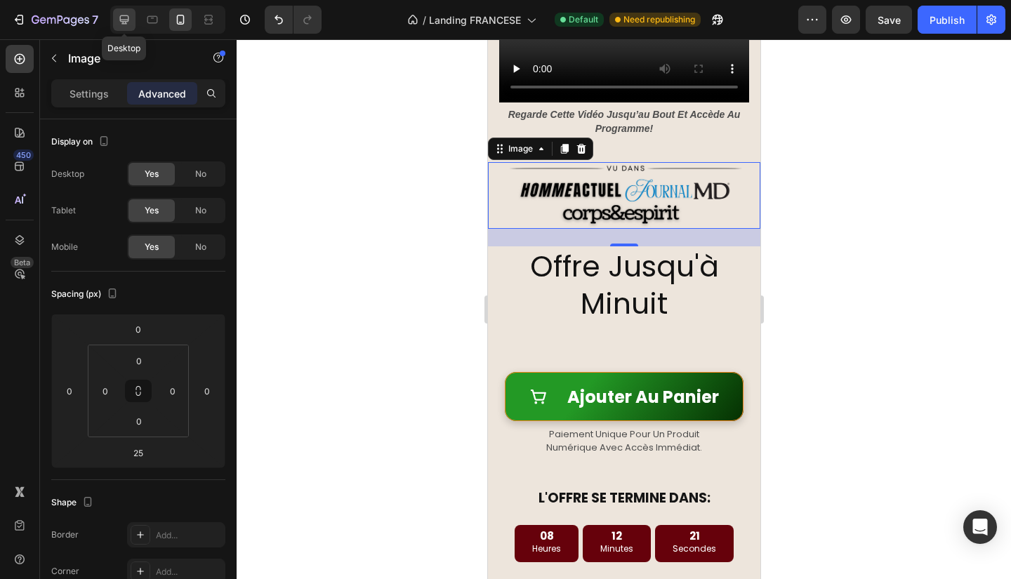
click at [125, 19] on icon at bounding box center [124, 20] width 14 height 14
type input "16"
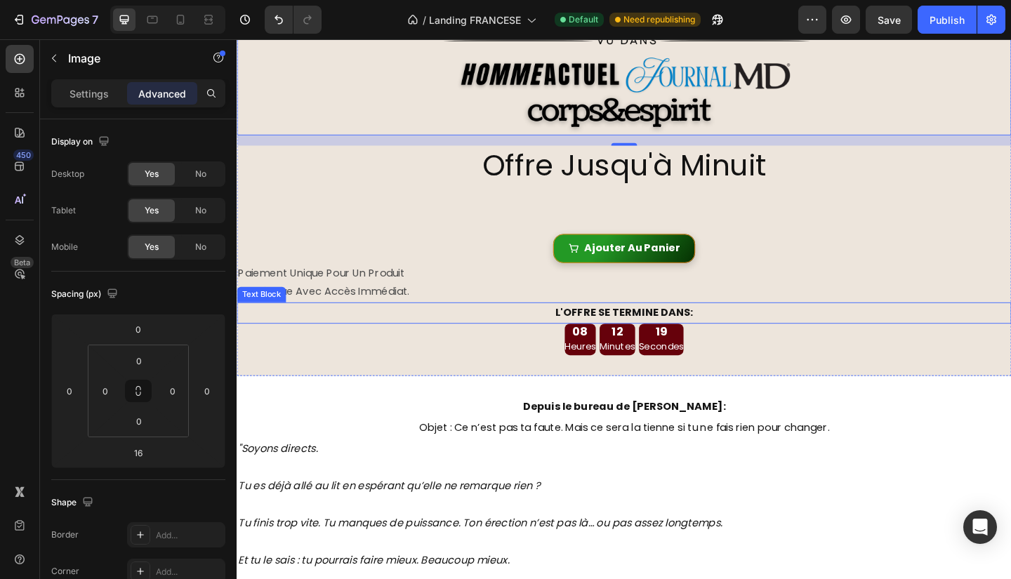
scroll to position [567, 0]
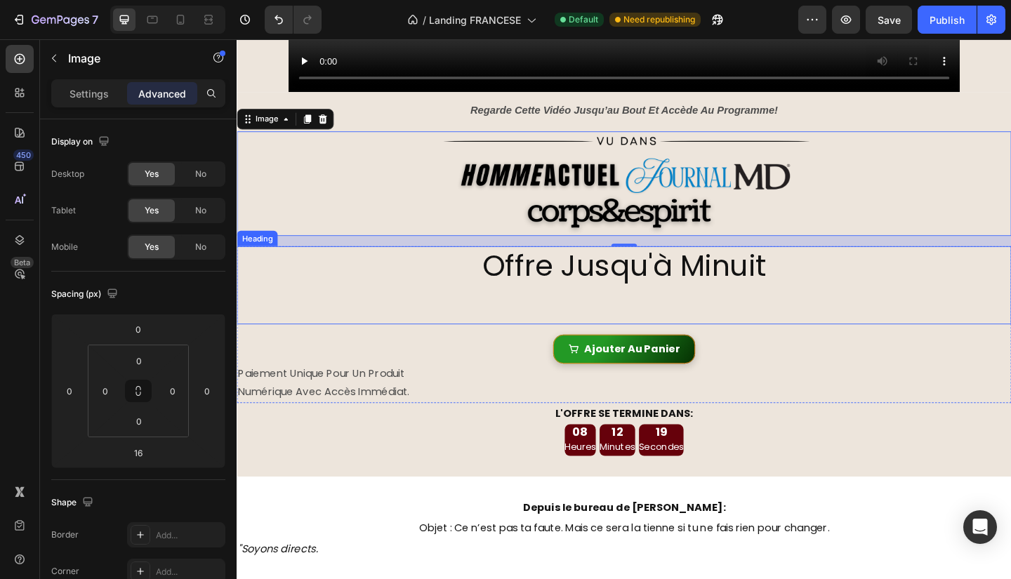
click at [666, 277] on p "Offre Jusqu'à Minuit" at bounding box center [658, 307] width 840 height 82
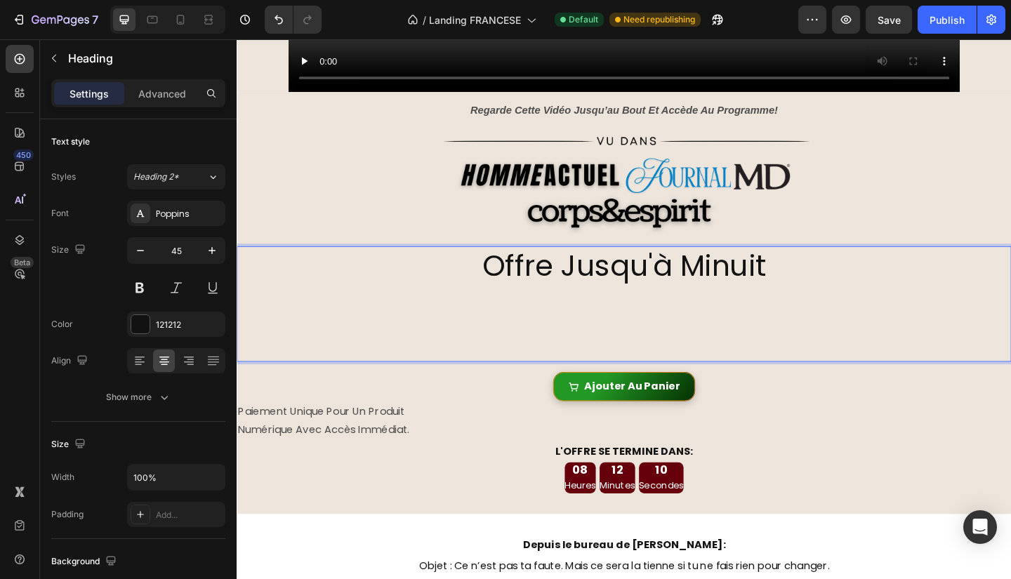
click at [660, 361] on p "Offre Jusqu'à Minuit ⁠⁠⁠⁠⁠⁠⁠" at bounding box center [658, 328] width 840 height 124
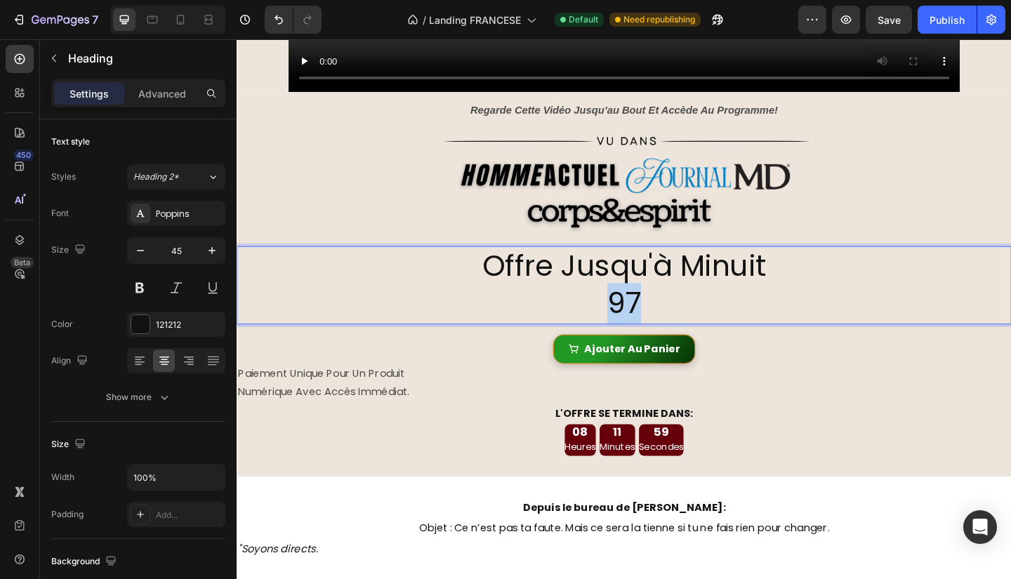
drag, startPoint x: 677, startPoint y: 319, endPoint x: 632, endPoint y: 318, distance: 45.0
click at [632, 318] on p "Offre Jusqu'à Minuit 97" at bounding box center [658, 307] width 840 height 82
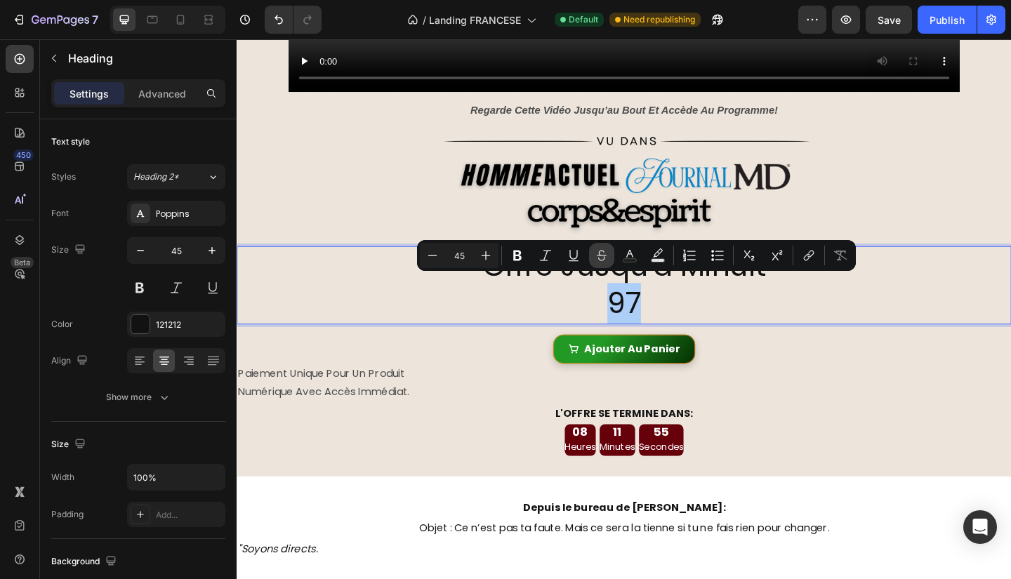
click at [601, 257] on icon "Editor contextual toolbar" at bounding box center [602, 256] width 14 height 14
click at [749, 337] on p "Offre Jusqu'à Minuit 97" at bounding box center [658, 307] width 840 height 82
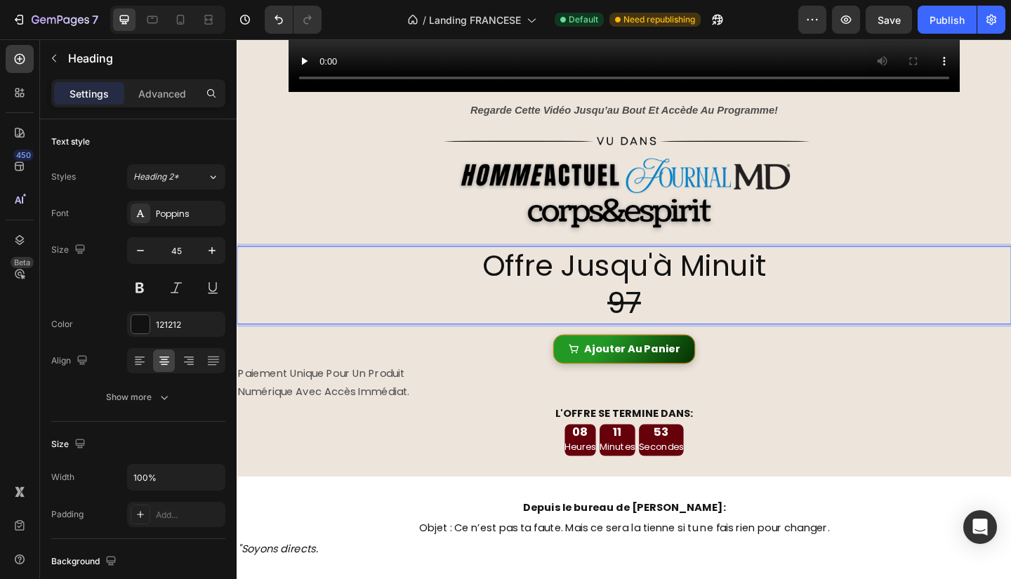
click at [694, 321] on p "Offre Jusqu'à Minuit 97" at bounding box center [658, 307] width 840 height 82
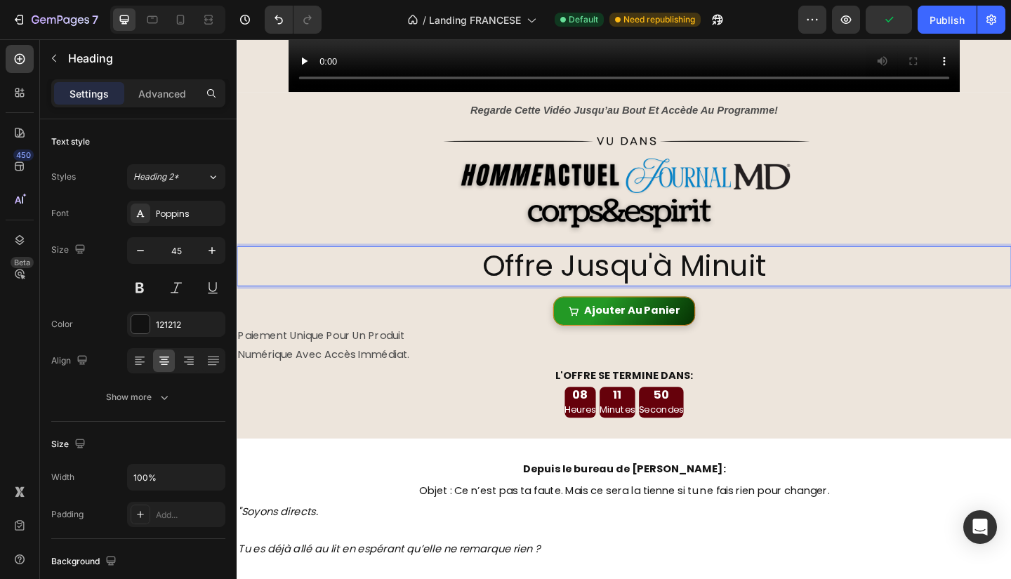
click at [868, 289] on p "Offre Jusqu'à Minuit" at bounding box center [658, 286] width 840 height 41
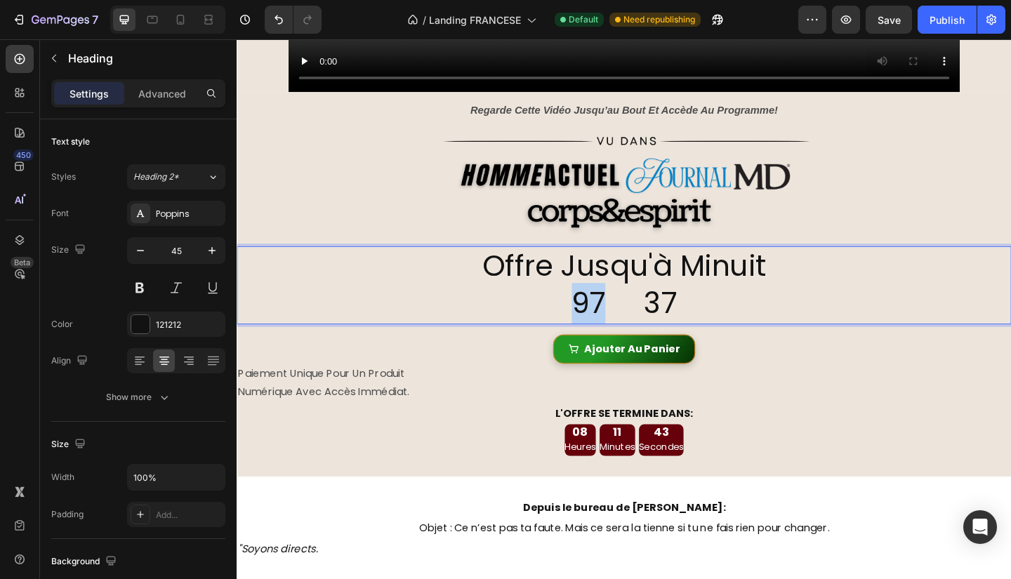
drag, startPoint x: 623, startPoint y: 319, endPoint x: 587, endPoint y: 315, distance: 36.7
click at [587, 315] on p "Offre Jusqu'à Minuit 97 37" at bounding box center [658, 307] width 840 height 82
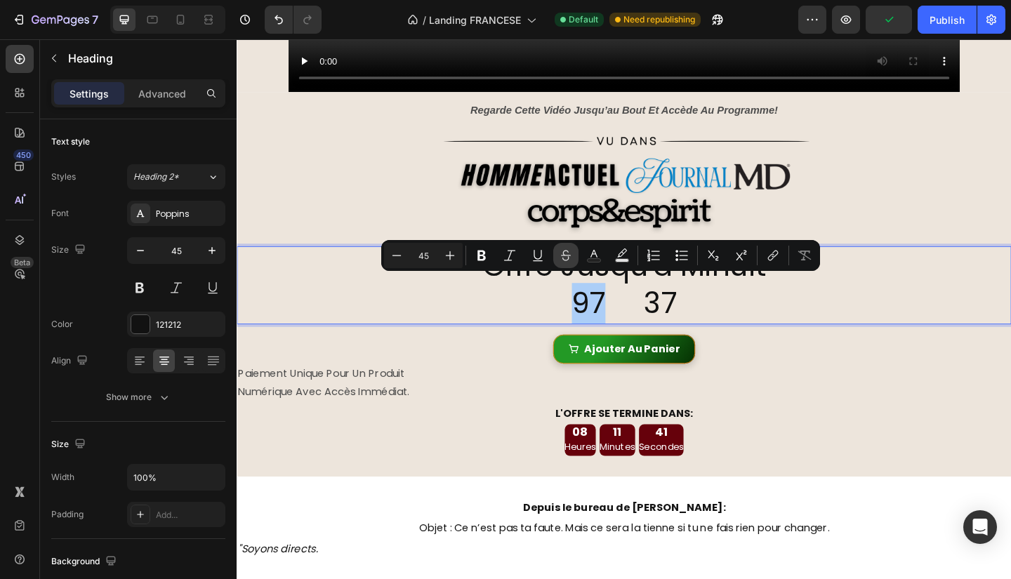
click at [558, 253] on button "Strikethrough" at bounding box center [565, 255] width 25 height 25
click at [909, 381] on div "Ajouter Au Panier Add to Cart" at bounding box center [658, 377] width 843 height 32
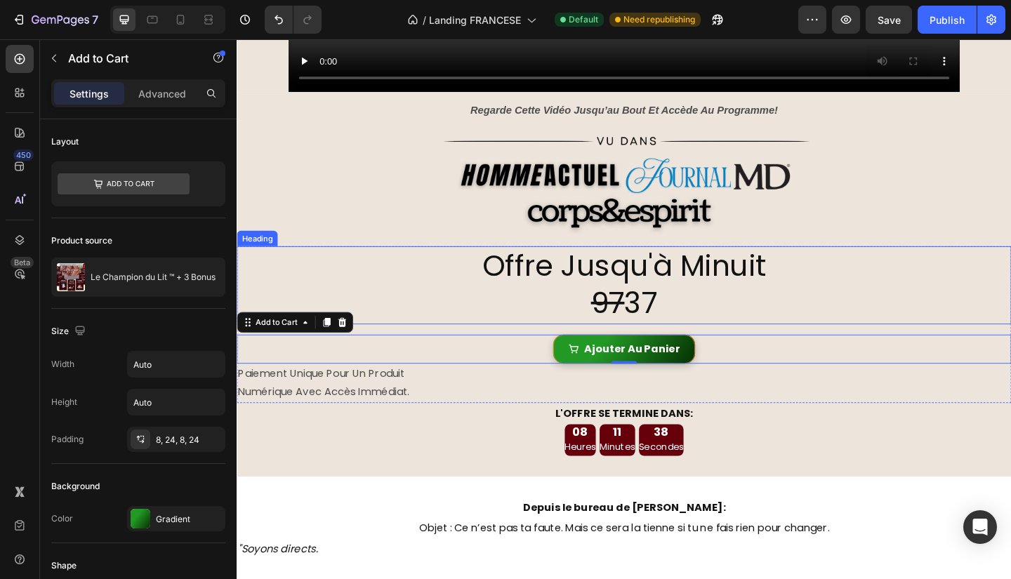
click at [622, 317] on s "97" at bounding box center [640, 327] width 37 height 44
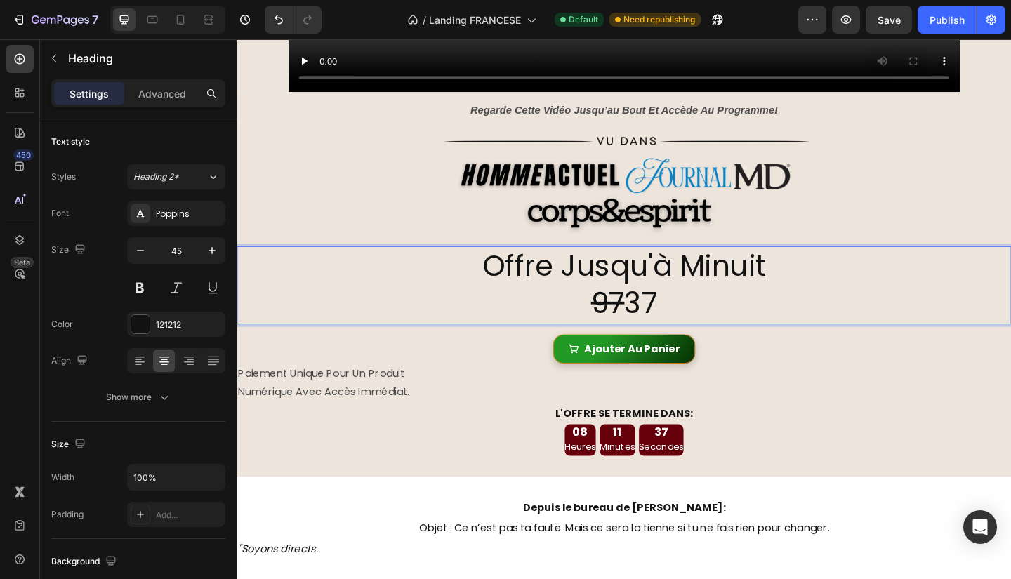
click at [628, 317] on s "97" at bounding box center [640, 327] width 37 height 44
click at [727, 316] on p "Offre Jusqu'à Minuit 97€ 37" at bounding box center [658, 307] width 840 height 82
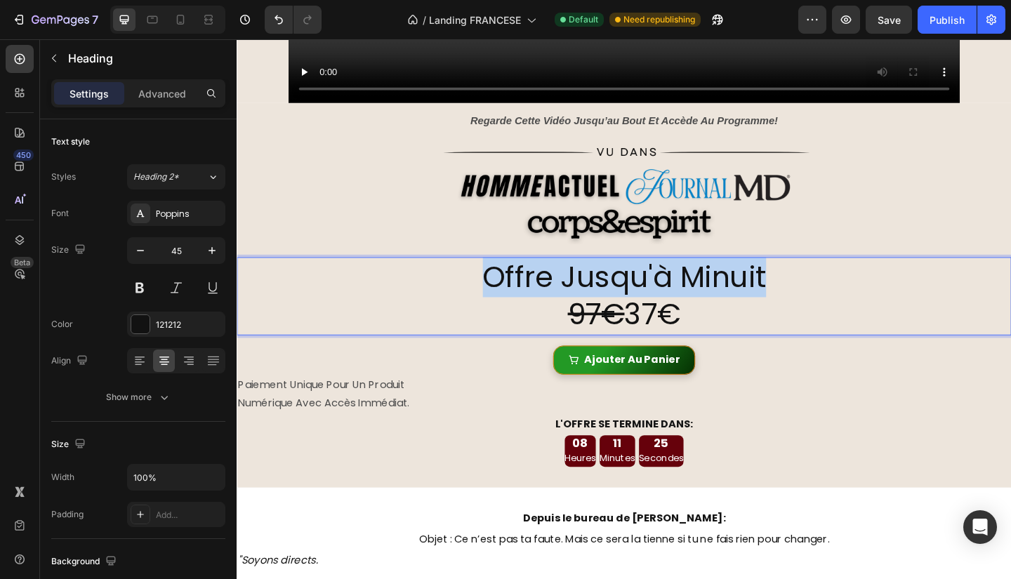
drag, startPoint x: 812, startPoint y: 298, endPoint x: 487, endPoint y: 293, distance: 324.4
click at [487, 293] on p "Offre Jusqu'à Minuit 97€ 37€" at bounding box center [658, 319] width 840 height 82
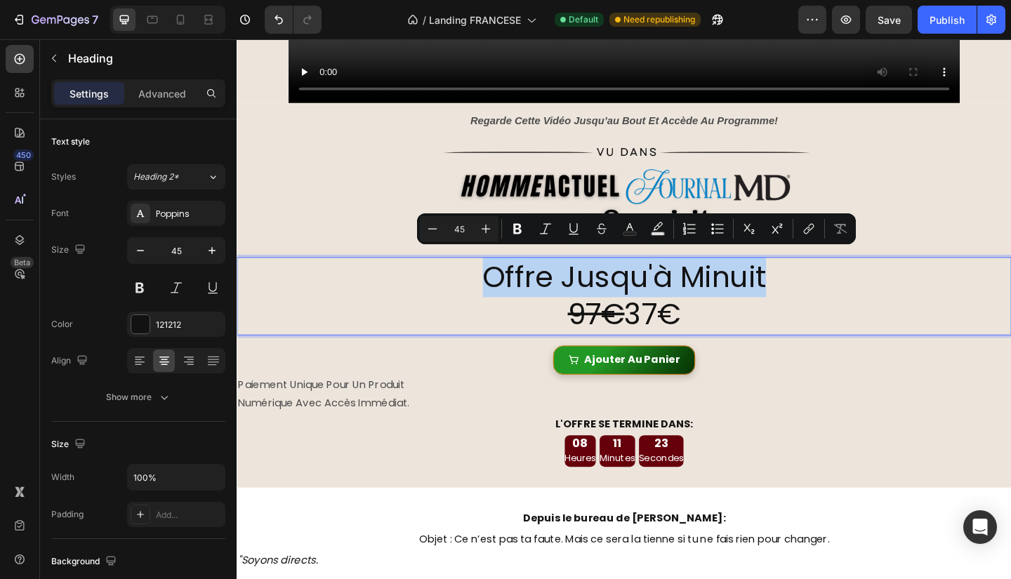
click at [832, 351] on p "Offre Jusqu'à Minuit 97€ 37€" at bounding box center [658, 319] width 840 height 82
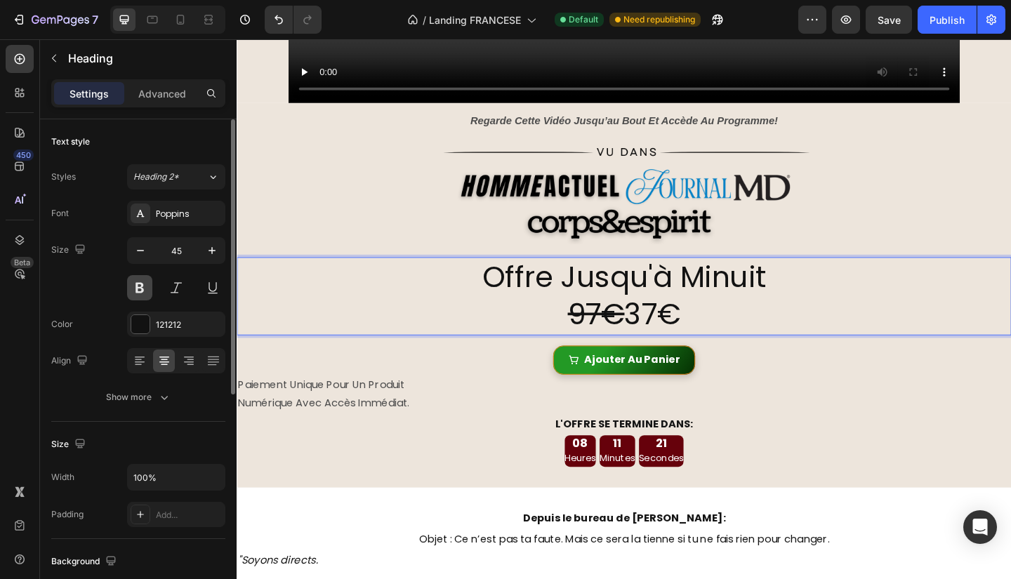
click at [145, 287] on button at bounding box center [139, 287] width 25 height 25
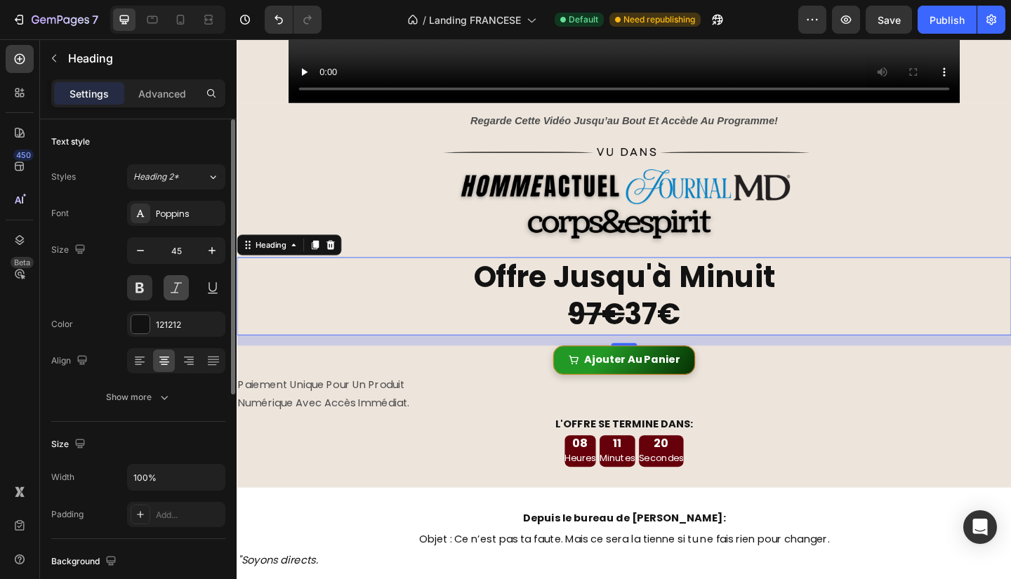
click at [175, 287] on button at bounding box center [176, 287] width 25 height 25
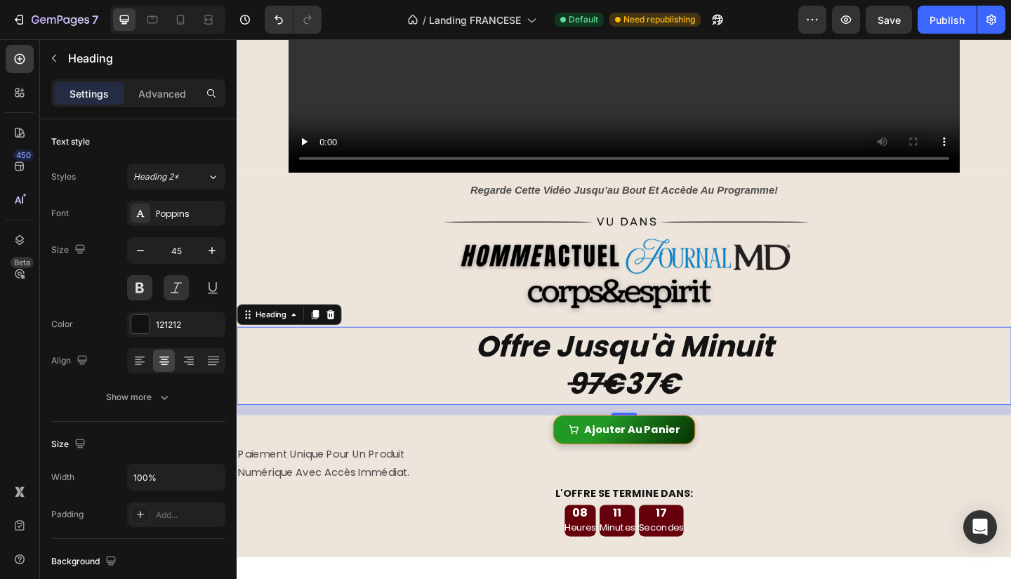
scroll to position [475, 0]
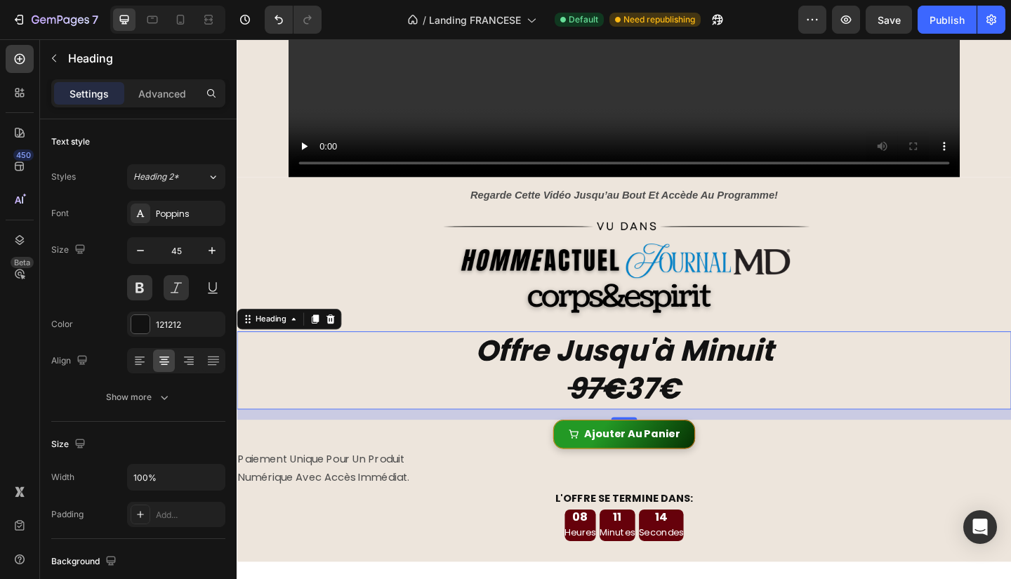
click at [825, 381] on p "Offre Jusqu'à Minuit 97€ 37€" at bounding box center [658, 400] width 840 height 82
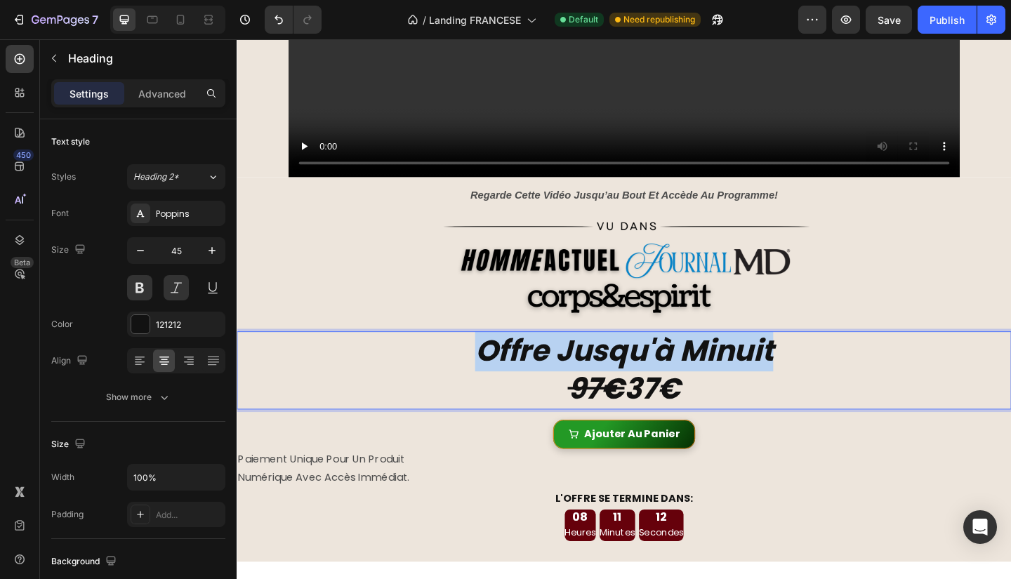
drag, startPoint x: 819, startPoint y: 367, endPoint x: 481, endPoint y: 383, distance: 338.8
click at [481, 383] on p "Offre Jusqu'à Minuit 97€ 37€" at bounding box center [658, 400] width 840 height 82
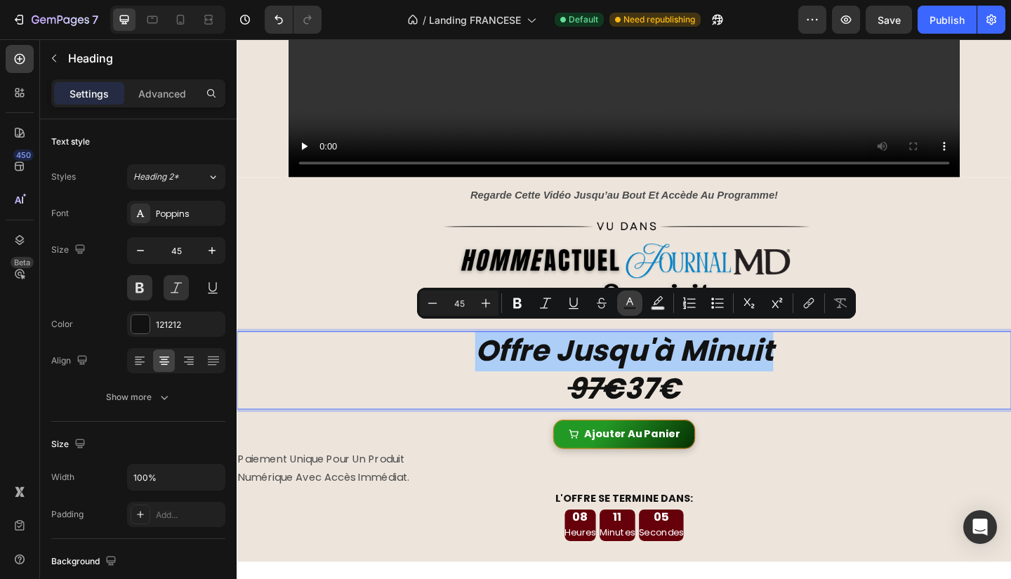
click at [640, 306] on button "Text Color" at bounding box center [629, 303] width 25 height 25
type input "121212"
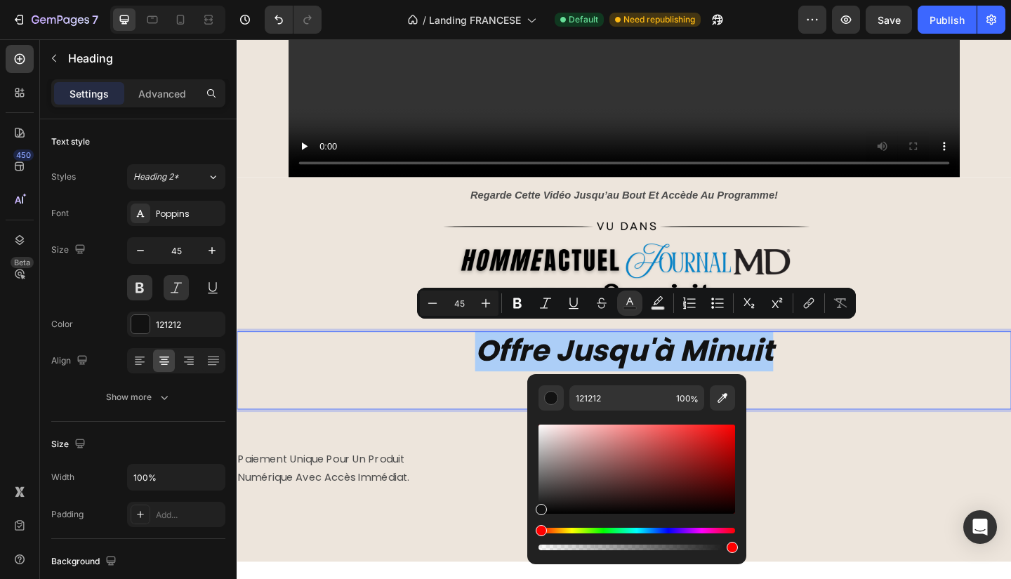
click at [614, 531] on div "Hue" at bounding box center [637, 531] width 197 height 6
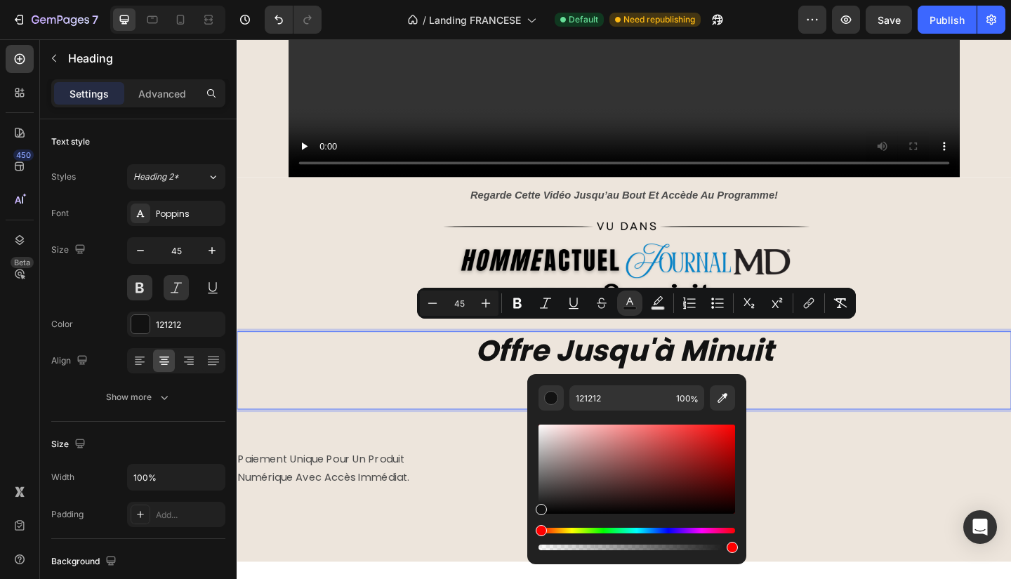
click at [612, 531] on div "Hue" at bounding box center [637, 531] width 197 height 6
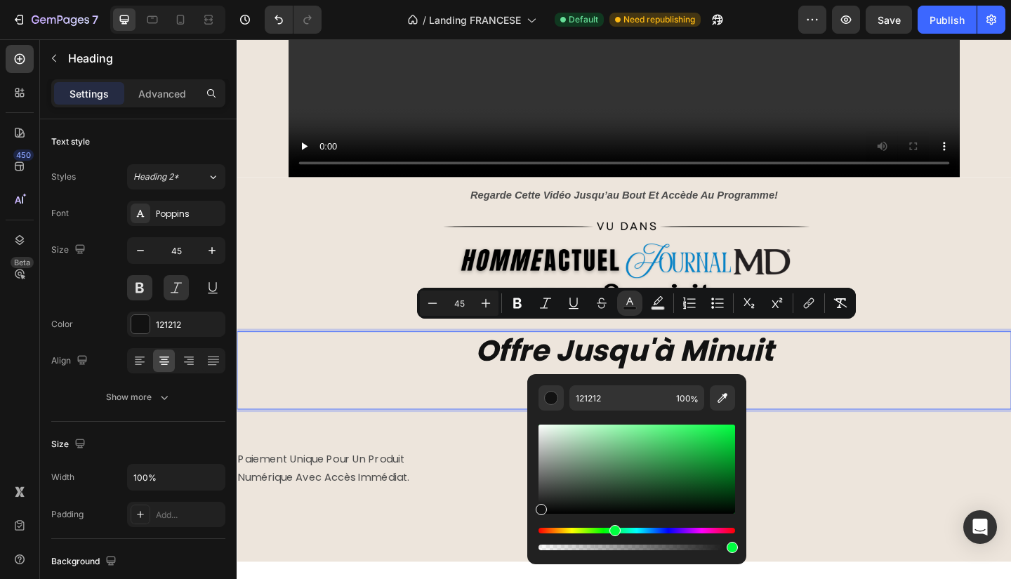
click at [721, 444] on div "Editor contextual toolbar" at bounding box center [637, 469] width 197 height 89
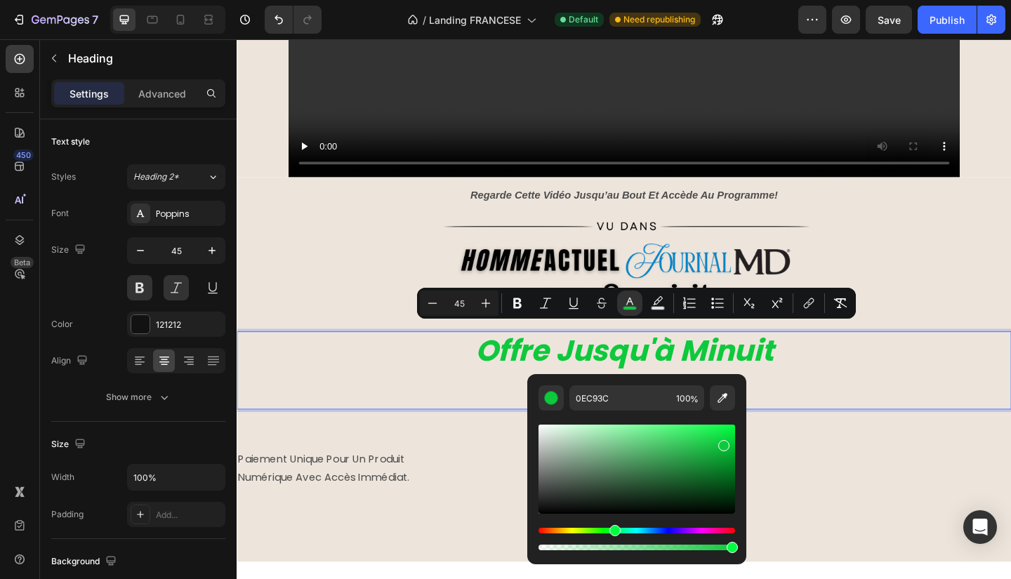
click at [716, 468] on div "Editor contextual toolbar" at bounding box center [637, 469] width 197 height 89
type input "0D822A"
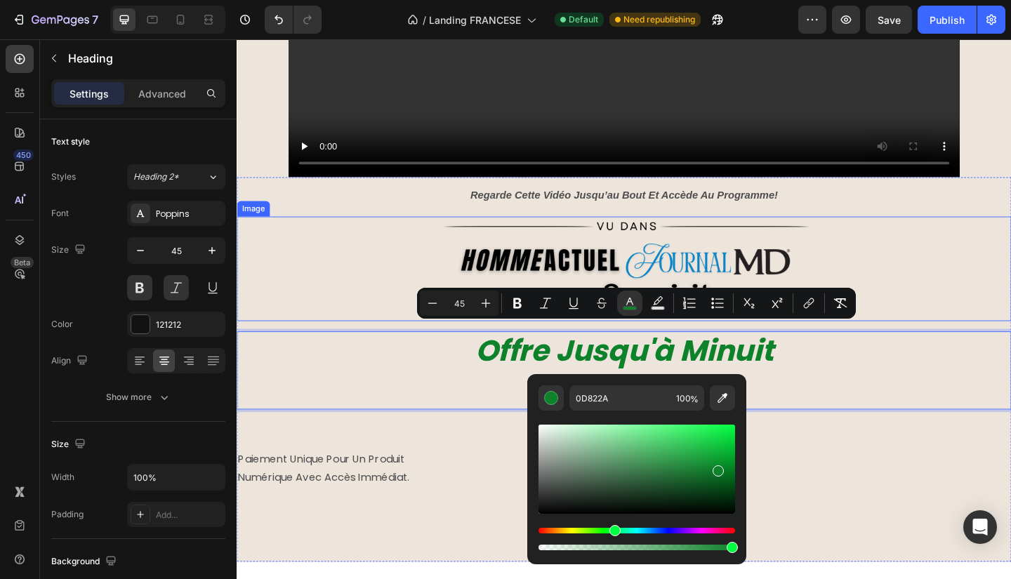
click at [969, 282] on div at bounding box center [658, 289] width 843 height 114
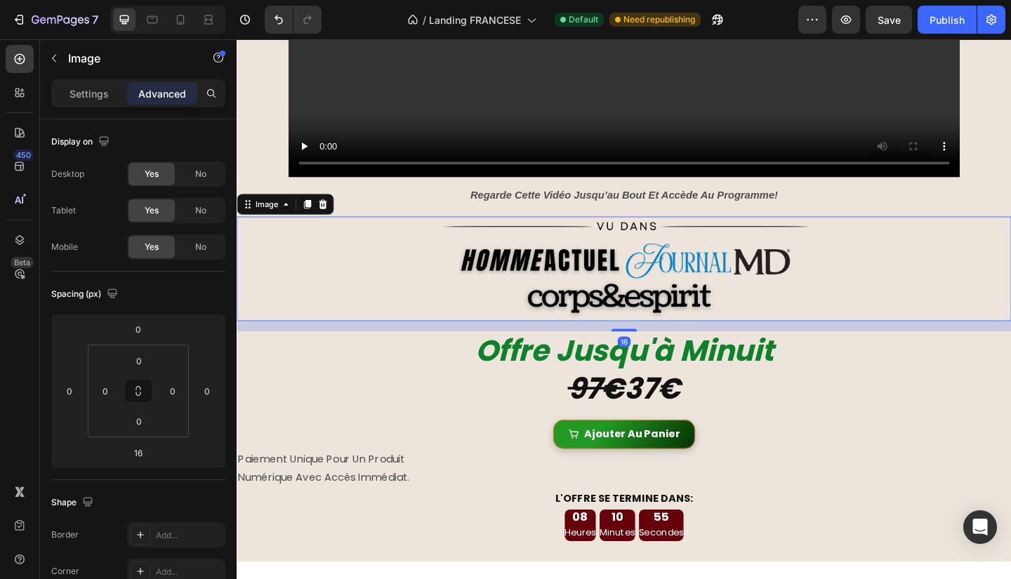
scroll to position [525, 0]
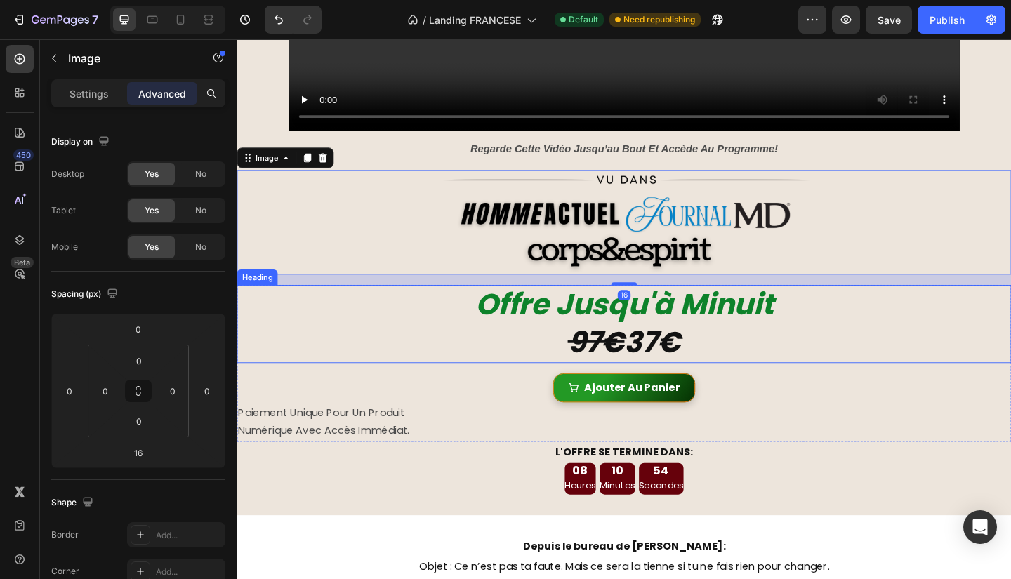
click at [722, 358] on p "⁠⁠⁠⁠⁠⁠⁠ Offre Jusqu'à Minuit 97€ 37€" at bounding box center [658, 349] width 840 height 82
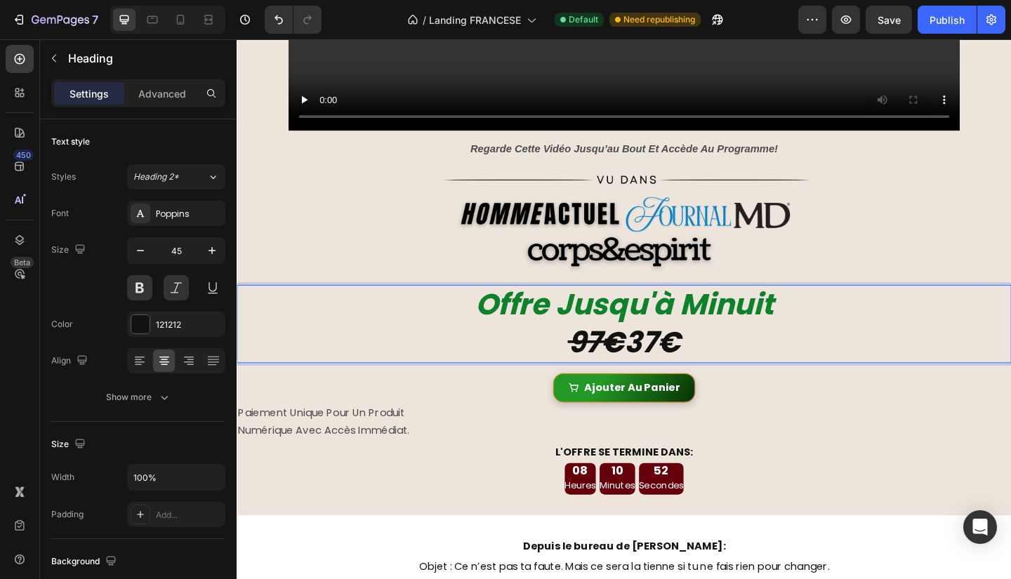
click at [722, 358] on p "Offre Jusqu'à Minuit 97€ 37€" at bounding box center [658, 349] width 840 height 82
drag, startPoint x: 725, startPoint y: 358, endPoint x: 585, endPoint y: 363, distance: 139.8
click at [585, 363] on p "Offre Jusqu'à Minuit 97€ 37€" at bounding box center [658, 349] width 840 height 82
drag, startPoint x: 583, startPoint y: 366, endPoint x: 739, endPoint y: 364, distance: 155.9
click at [739, 364] on p "Offre Jusqu'à Minuit 97€ 37€" at bounding box center [658, 349] width 840 height 82
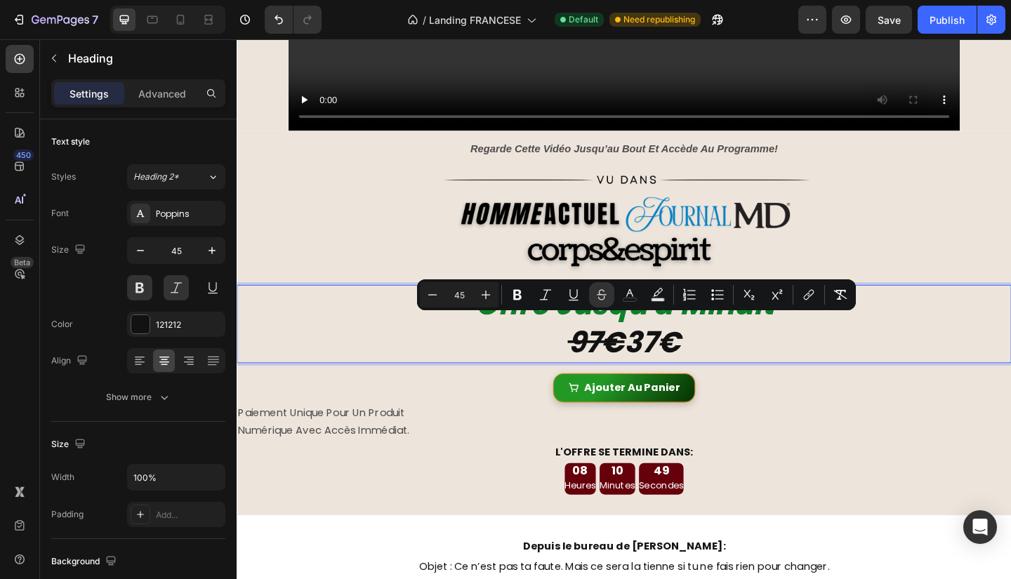
click at [733, 364] on p "Offre Jusqu'à Minuit 97€ 37€" at bounding box center [658, 349] width 840 height 82
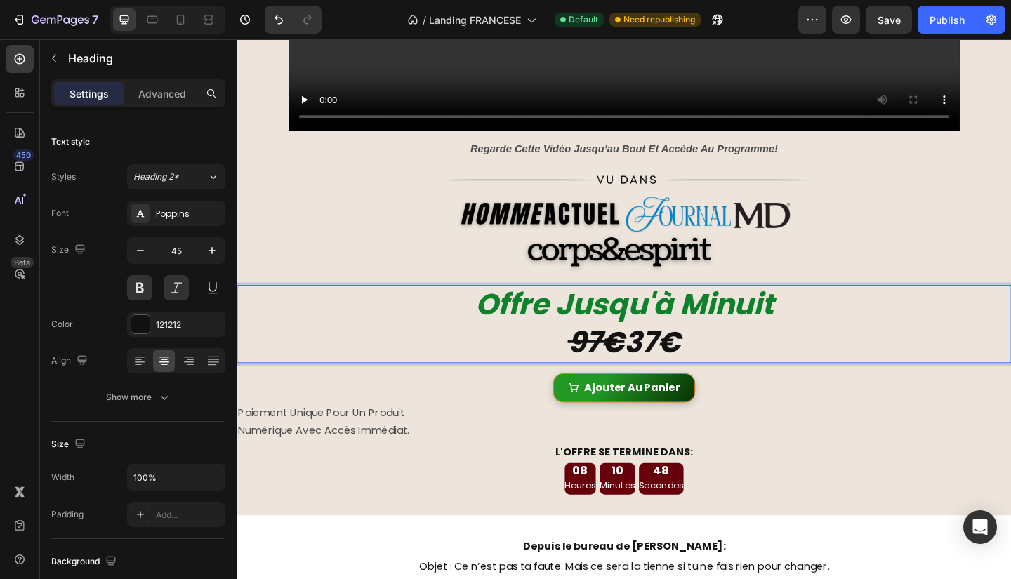
drag, startPoint x: 733, startPoint y: 364, endPoint x: 675, endPoint y: 363, distance: 58.3
click at [675, 363] on p "Offre Jusqu'à Minuit 97€ 37€" at bounding box center [658, 349] width 840 height 82
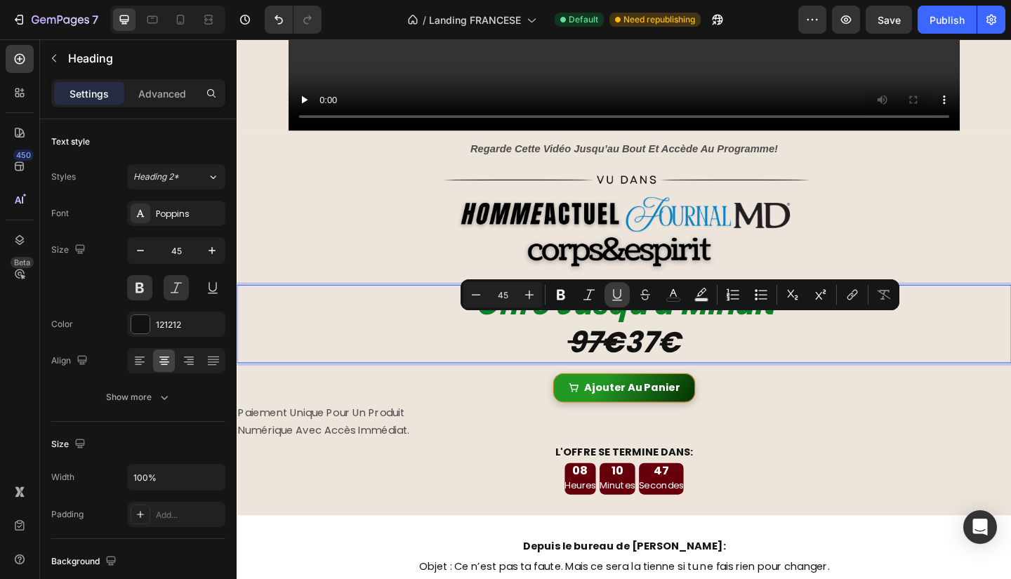
click at [618, 298] on icon "Editor contextual toolbar" at bounding box center [617, 294] width 8 height 10
click at [772, 359] on p "Offre Jusqu'à Minuit 97€ 37€" at bounding box center [658, 349] width 840 height 82
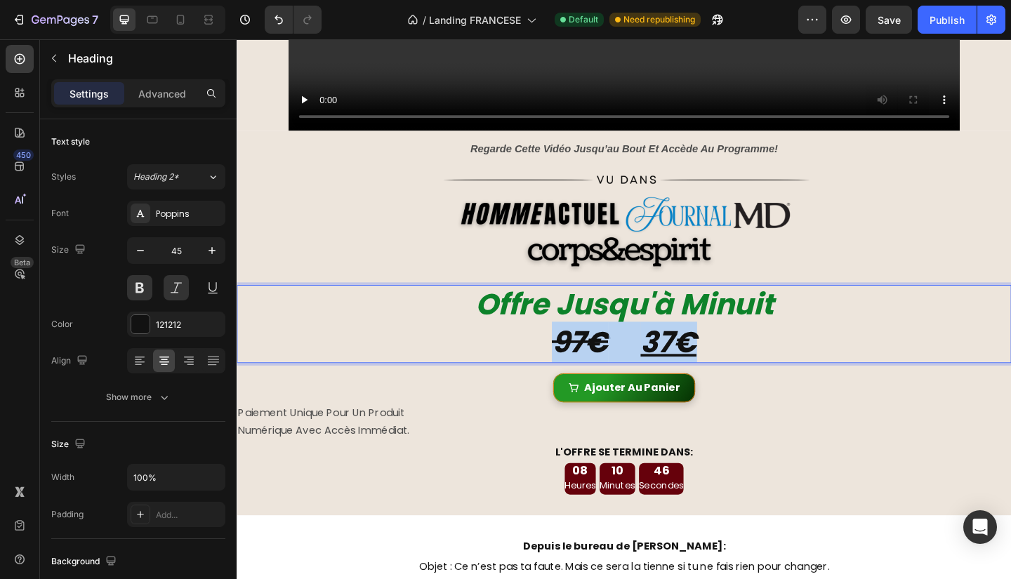
drag, startPoint x: 755, startPoint y: 355, endPoint x: 579, endPoint y: 355, distance: 176.9
click at [579, 355] on p "Offre Jusqu'à Minuit 97€ 37€" at bounding box center [658, 349] width 840 height 82
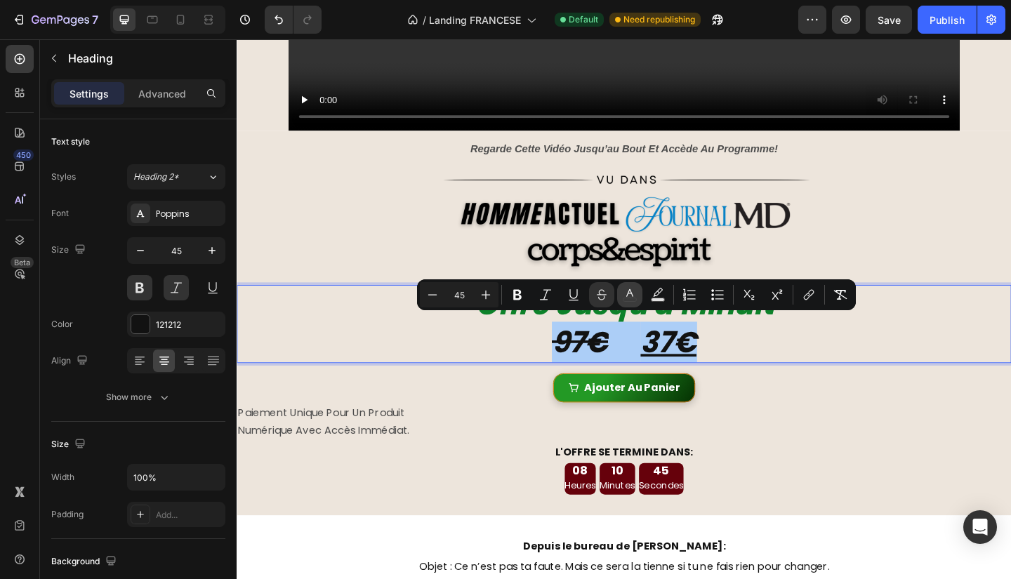
click at [626, 298] on rect "Editor contextual toolbar" at bounding box center [629, 300] width 13 height 4
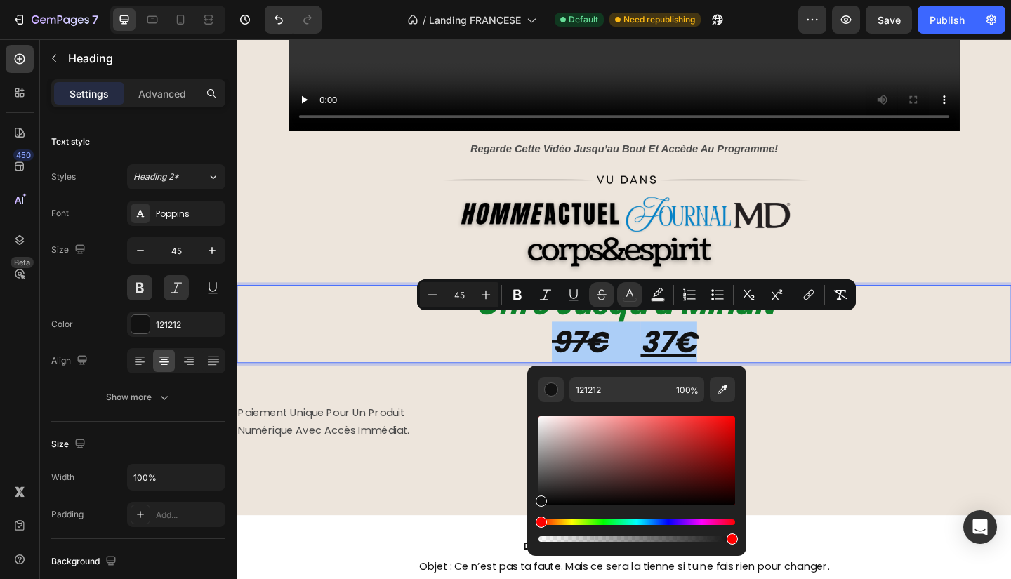
click at [733, 541] on div "Editor contextual toolbar" at bounding box center [732, 539] width 11 height 11
type input "99"
click at [732, 418] on div "Editor contextual toolbar" at bounding box center [637, 460] width 197 height 89
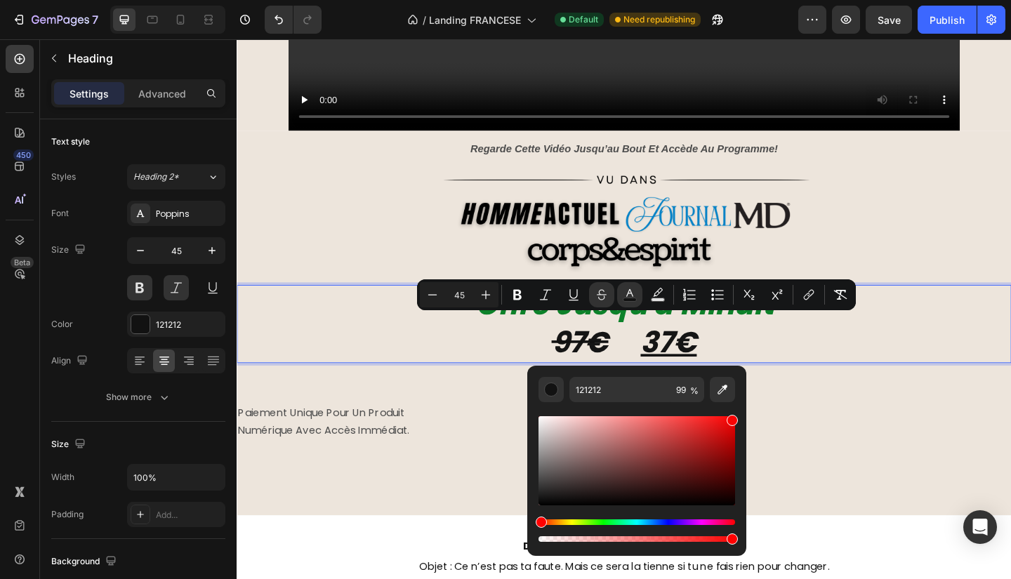
type input "F90404"
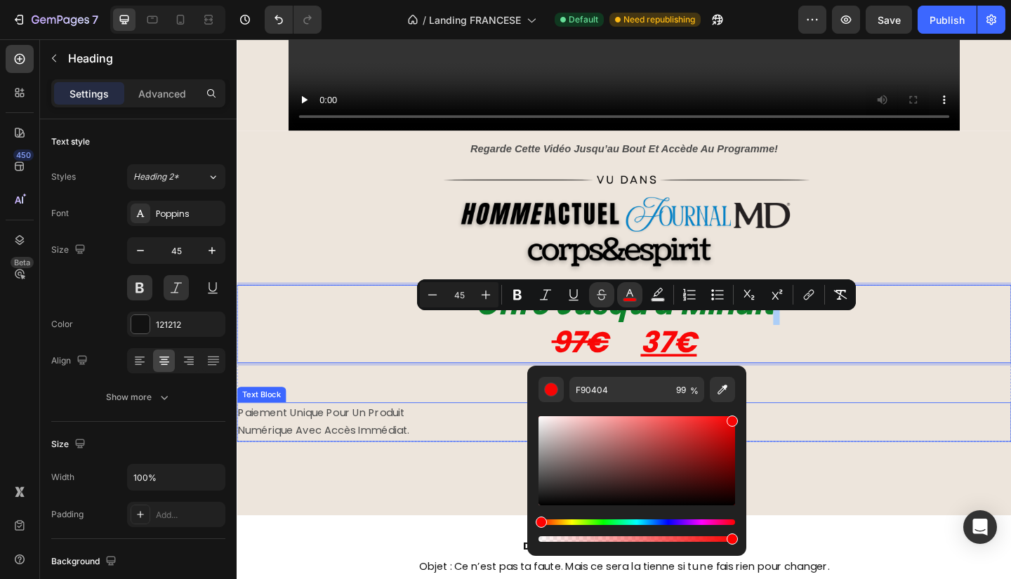
click at [979, 436] on p "paiement unique pour un produit" at bounding box center [658, 446] width 840 height 20
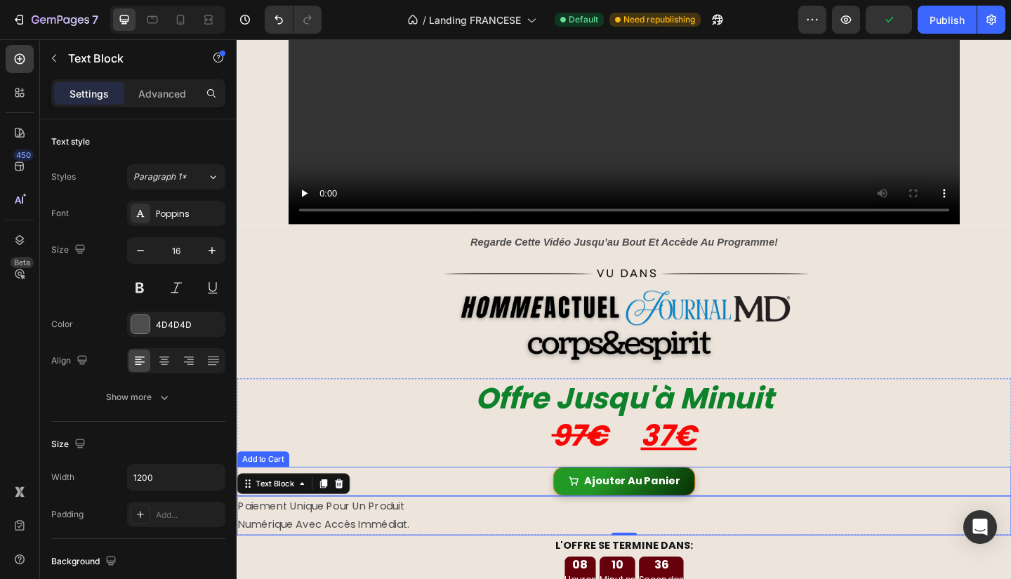
scroll to position [302, 0]
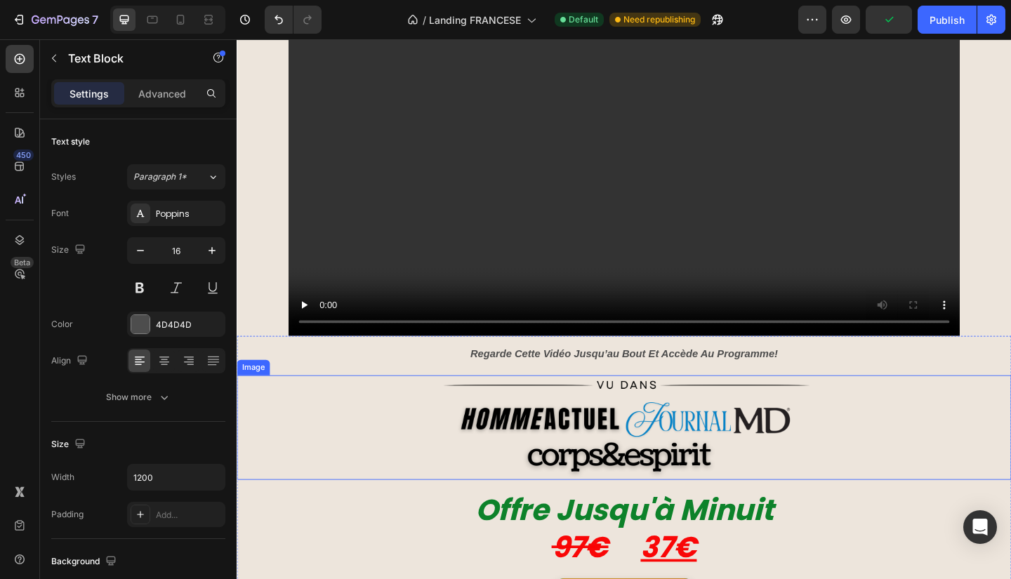
click at [706, 473] on img at bounding box center [657, 462] width 421 height 114
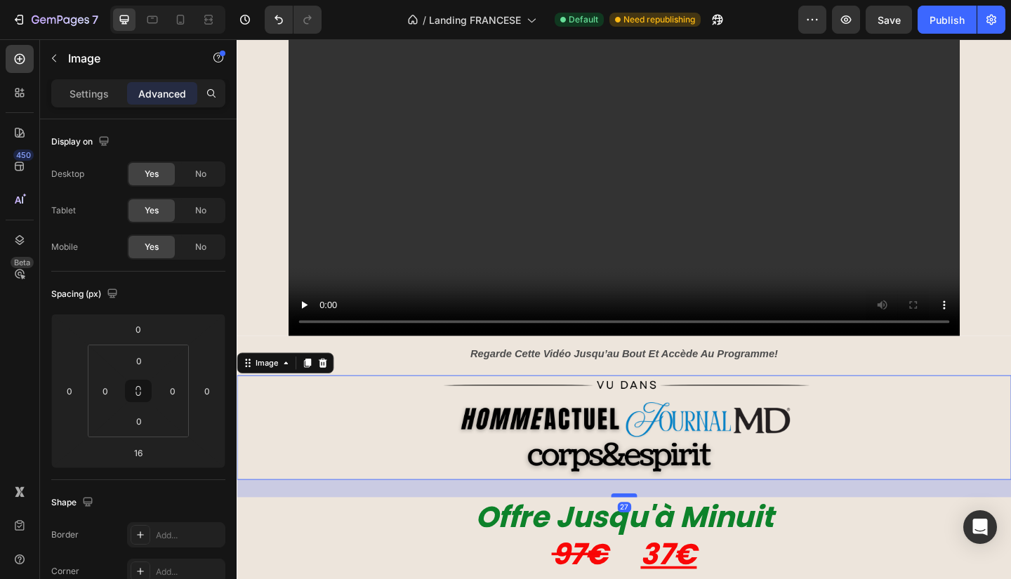
drag, startPoint x: 658, startPoint y: 518, endPoint x: 660, endPoint y: 526, distance: 8.0
click at [660, 534] on div at bounding box center [658, 536] width 28 height 4
type input "27"
click at [963, 456] on div at bounding box center [658, 462] width 843 height 114
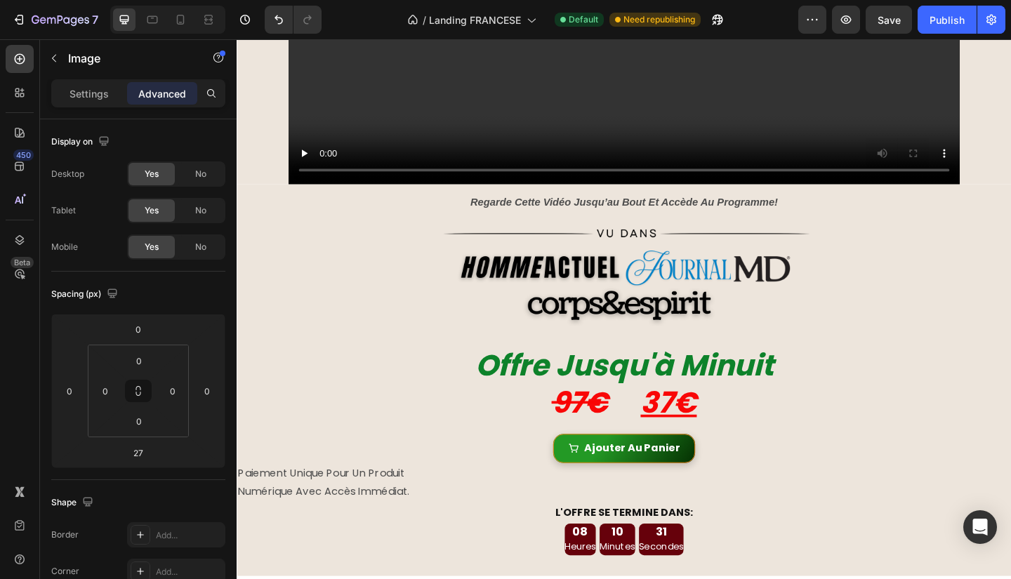
scroll to position [574, 0]
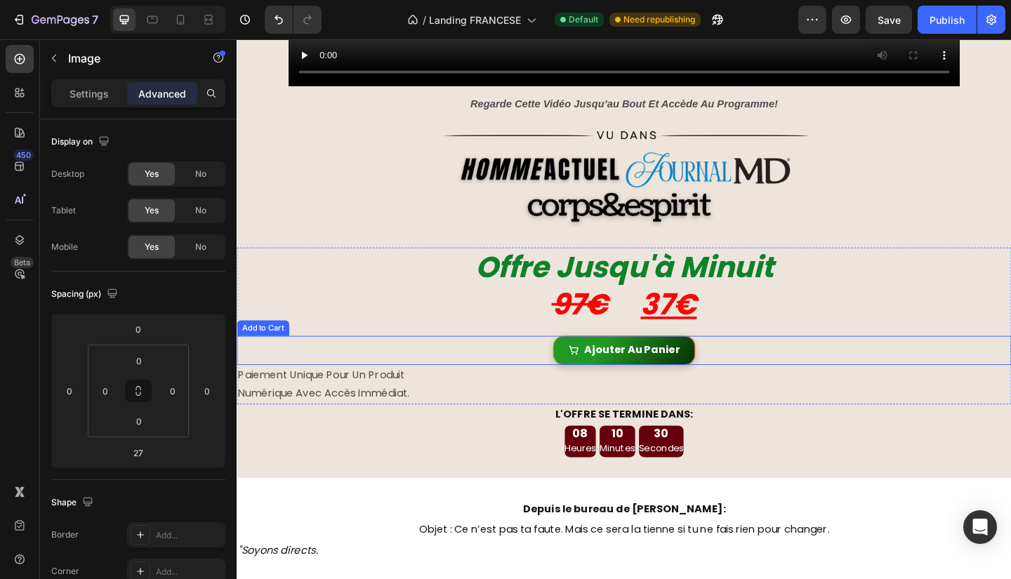
click at [753, 370] on div "Ajouter Au Panier Add to Cart" at bounding box center [658, 378] width 843 height 32
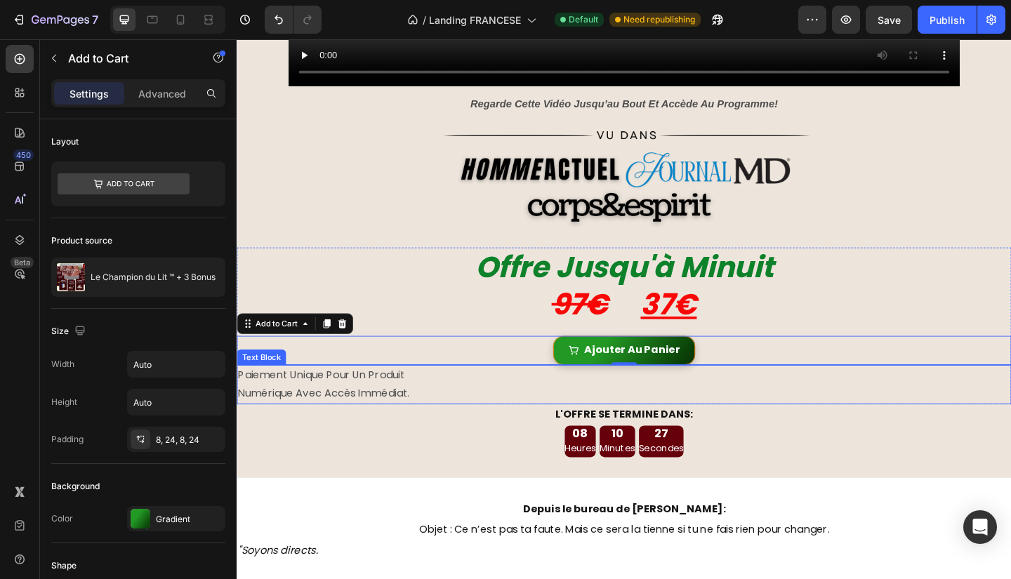
click at [392, 415] on p "numérique avec accès immédiat." at bounding box center [658, 425] width 840 height 20
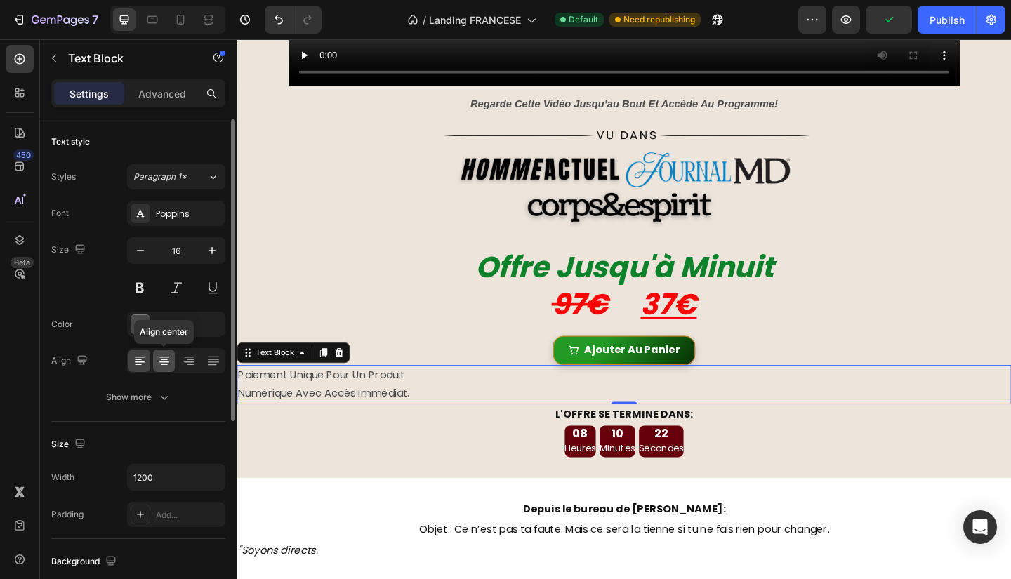
click at [162, 366] on icon at bounding box center [164, 361] width 14 height 14
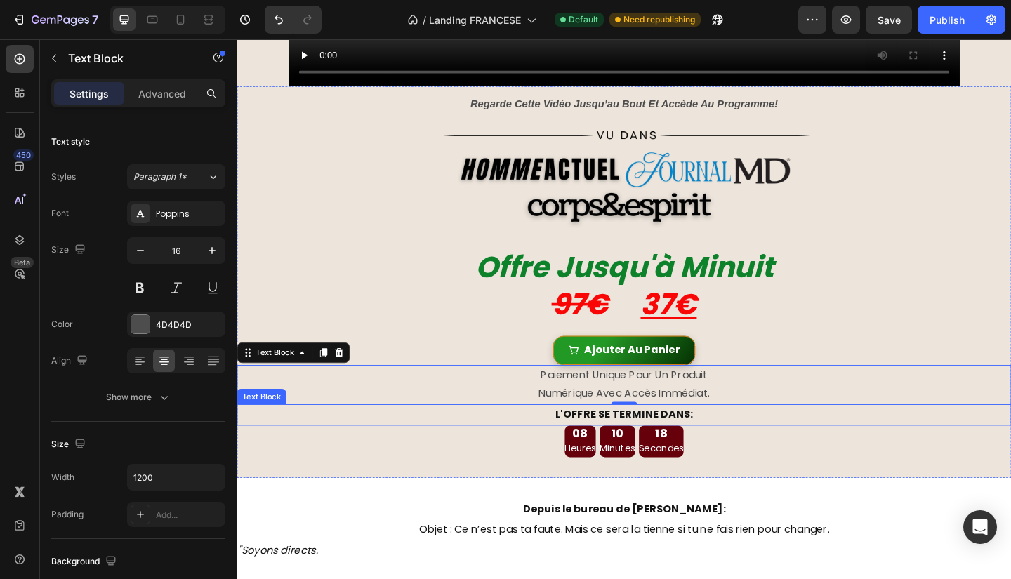
click at [652, 437] on div "L'OFFRE SE TERMINE DANS:" at bounding box center [658, 448] width 843 height 23
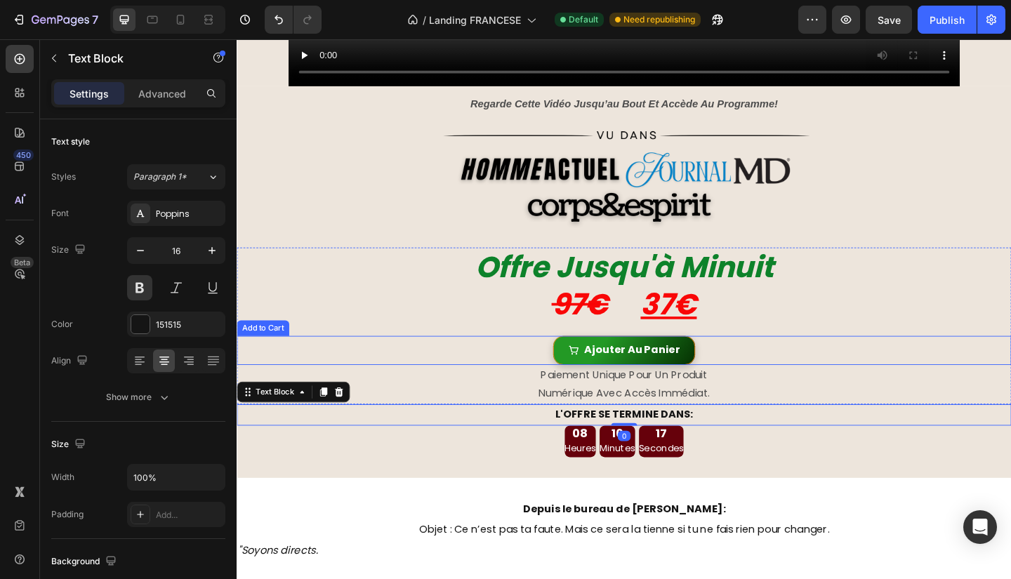
click at [781, 365] on div "Ajouter Au Panier Add to Cart" at bounding box center [658, 378] width 843 height 32
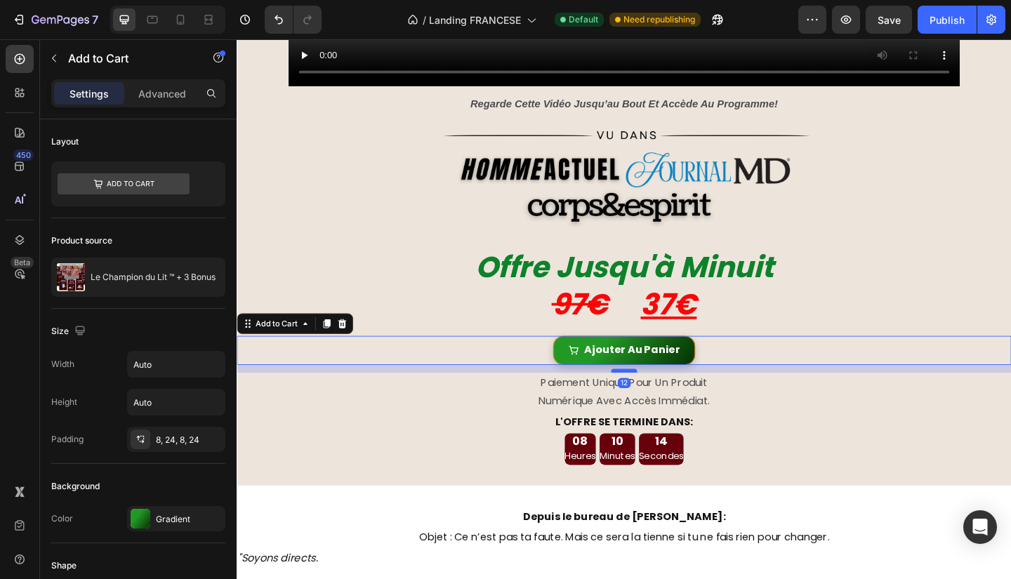
drag, startPoint x: 654, startPoint y: 383, endPoint x: 658, endPoint y: 390, distance: 8.5
click at [658, 398] on div at bounding box center [658, 400] width 28 height 4
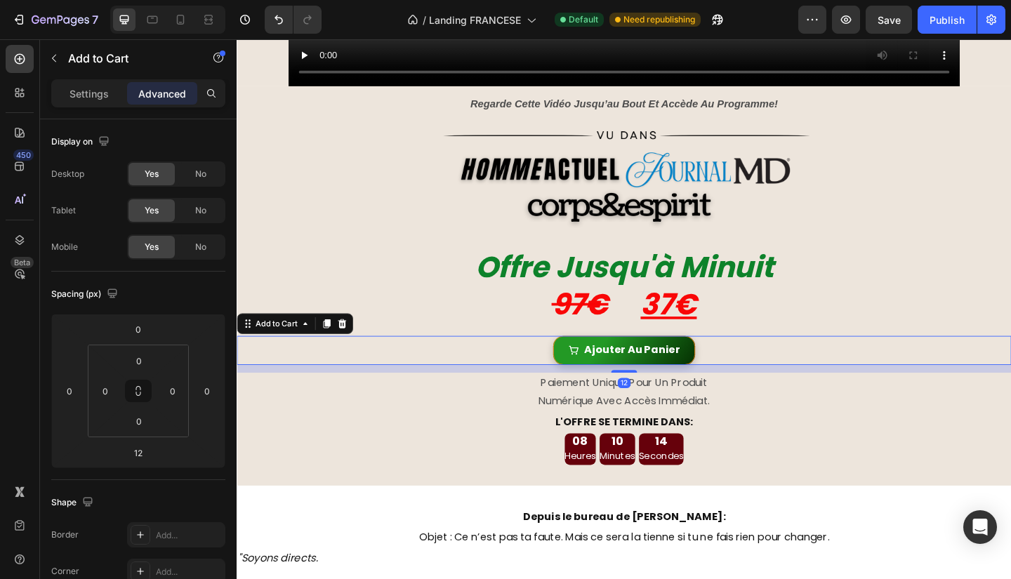
click at [837, 371] on div "Ajouter Au Panier Add to Cart 12" at bounding box center [658, 378] width 843 height 32
click at [774, 367] on div "Ajouter Au Panier Add to Cart 12" at bounding box center [658, 378] width 843 height 32
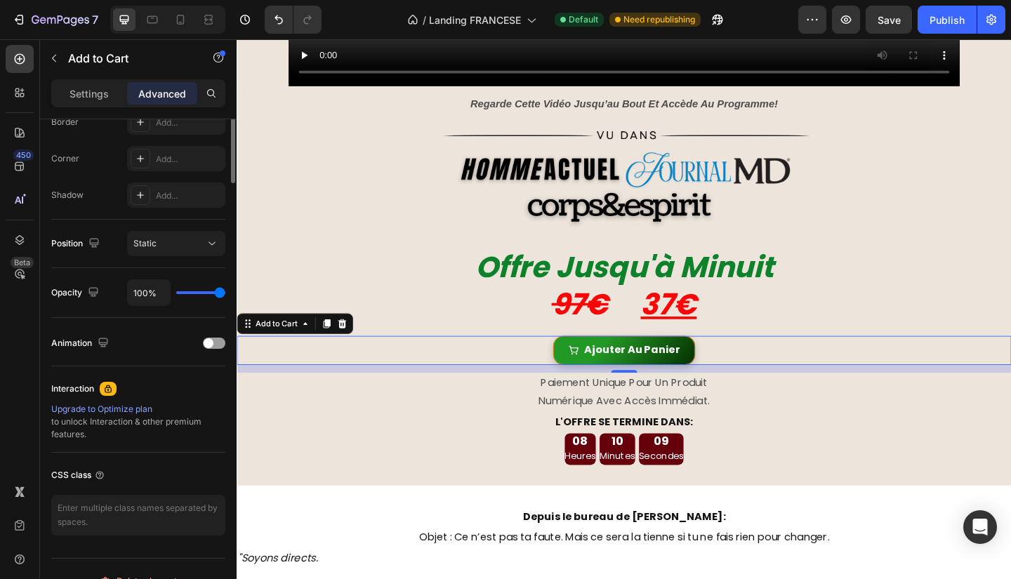
scroll to position [0, 0]
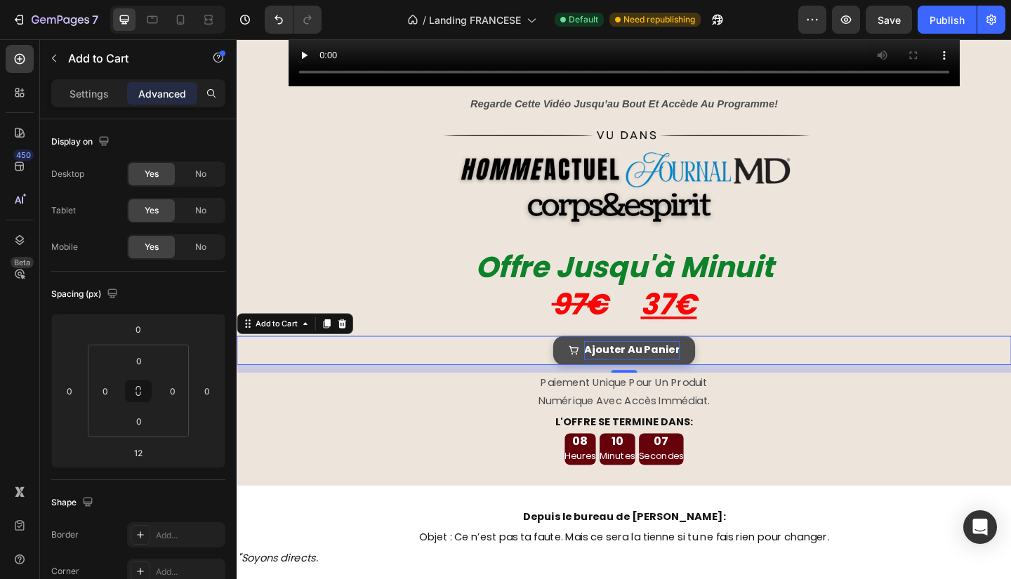
click at [669, 368] on div "Ajouter Au Panier" at bounding box center [666, 378] width 104 height 20
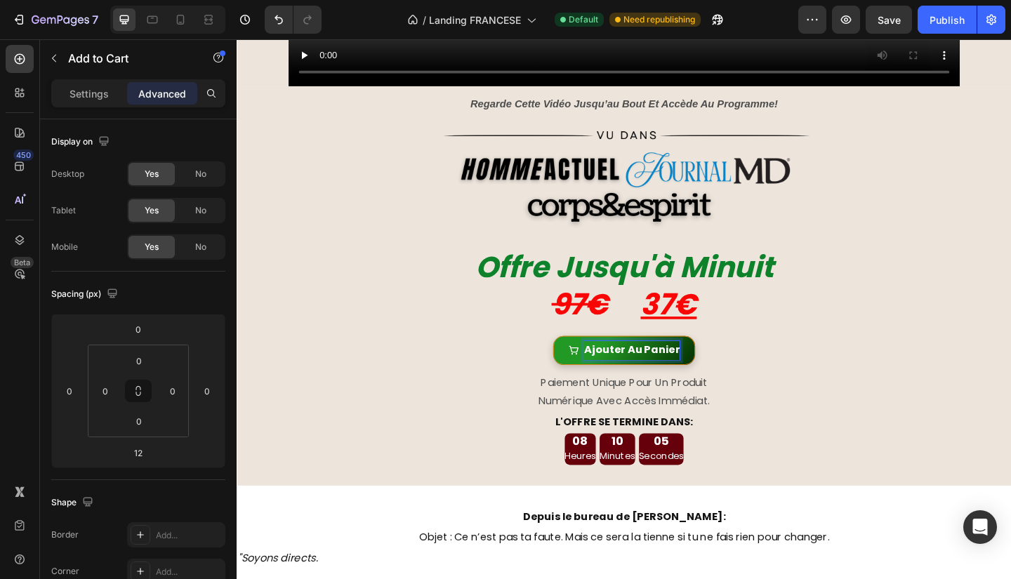
click at [896, 362] on div "Ajouter Au Panier Add to Cart 12" at bounding box center [658, 378] width 843 height 32
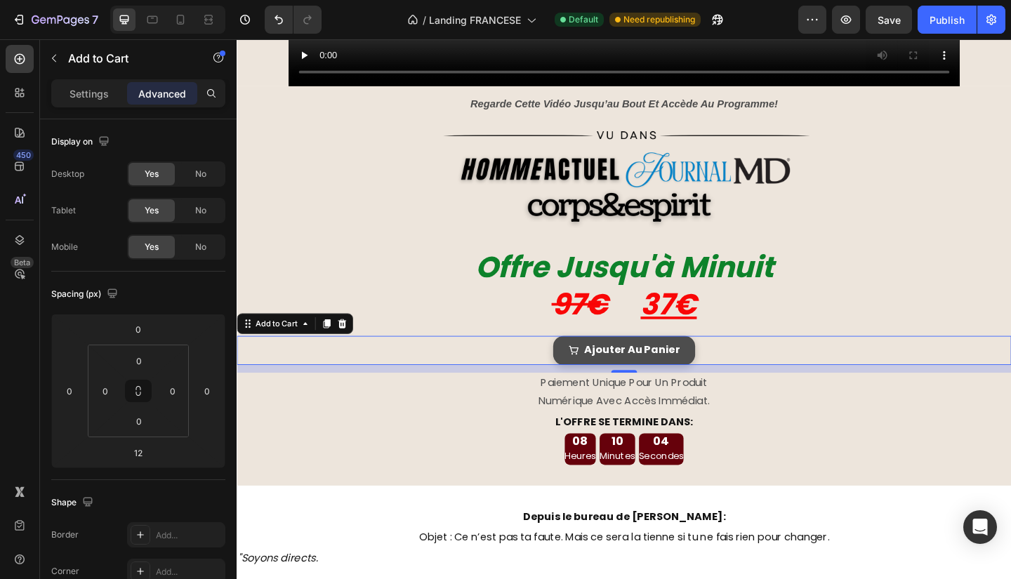
click at [719, 373] on button "Ajouter Au Panier" at bounding box center [658, 378] width 154 height 32
click at [81, 86] on p "Settings" at bounding box center [89, 93] width 39 height 15
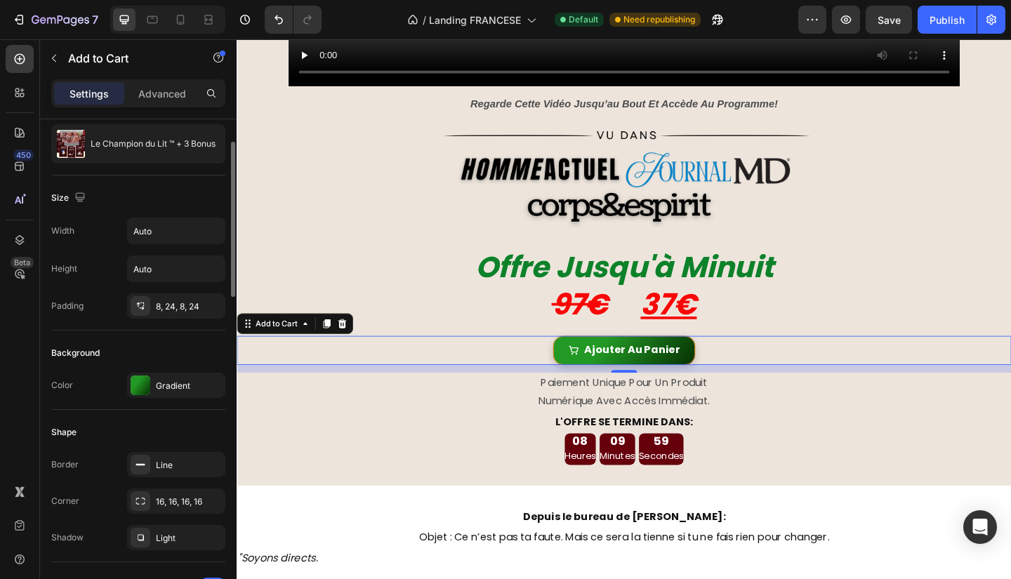
scroll to position [112, 0]
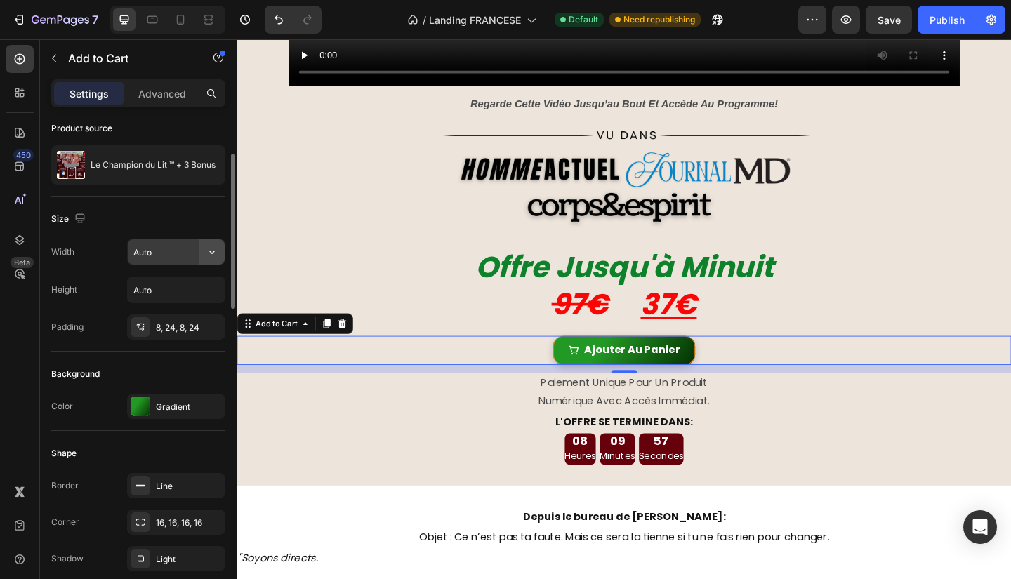
click at [213, 245] on icon "button" at bounding box center [212, 252] width 14 height 14
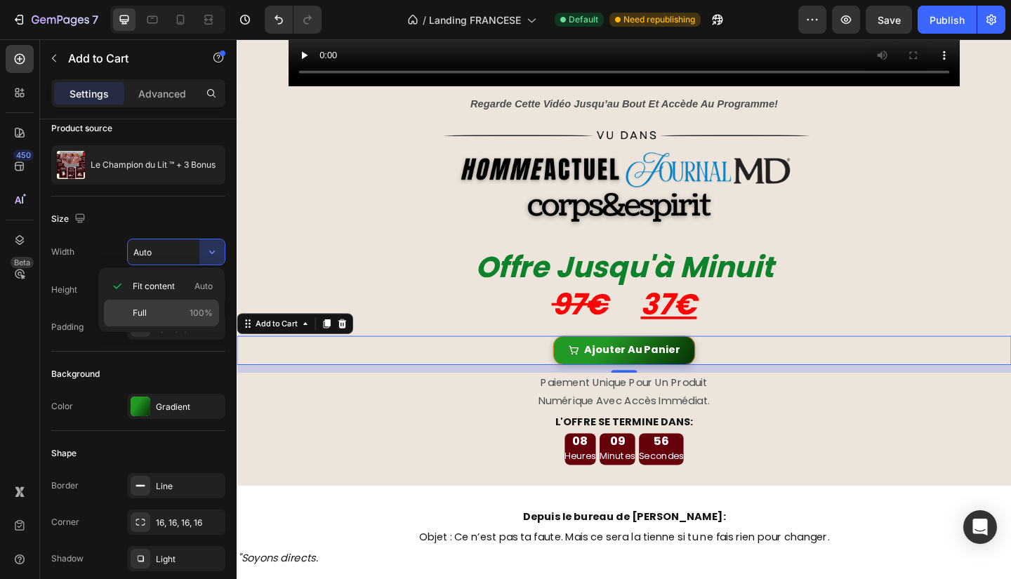
click at [163, 319] on div "Full 100%" at bounding box center [161, 313] width 115 height 27
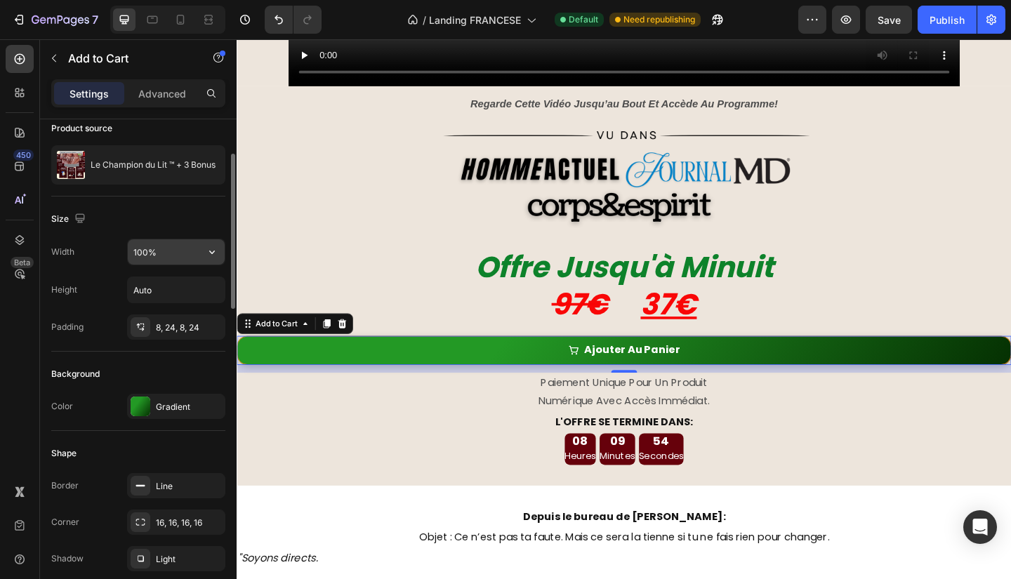
click at [173, 258] on input "100%" at bounding box center [176, 251] width 97 height 25
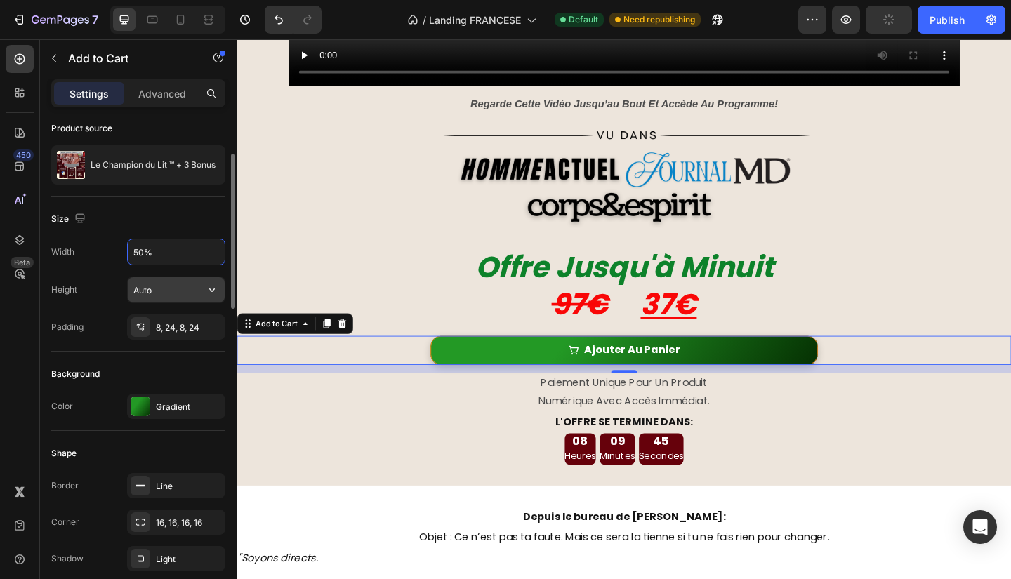
type input "50%"
click at [168, 298] on input "Auto" at bounding box center [176, 289] width 97 height 25
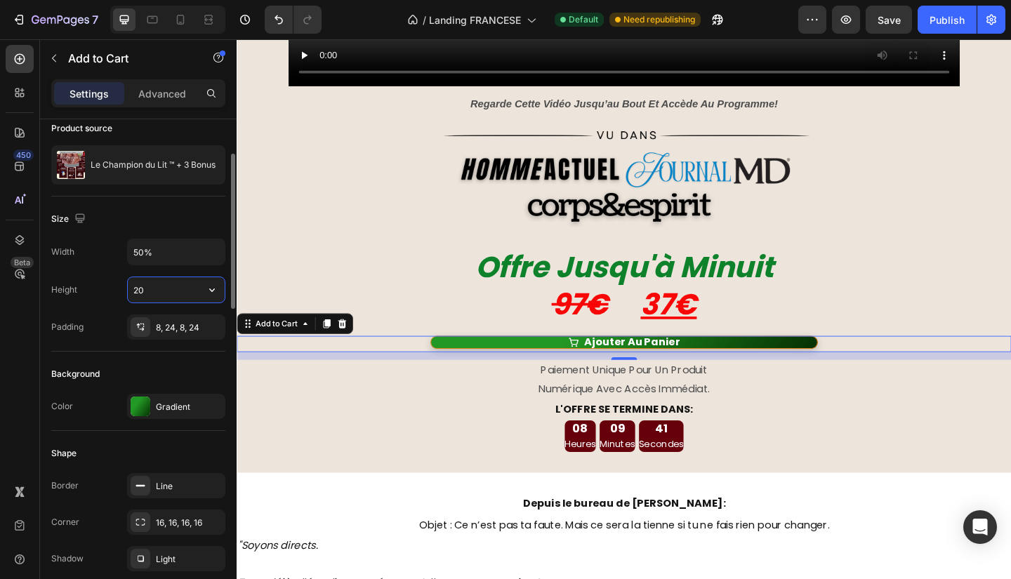
type input "2"
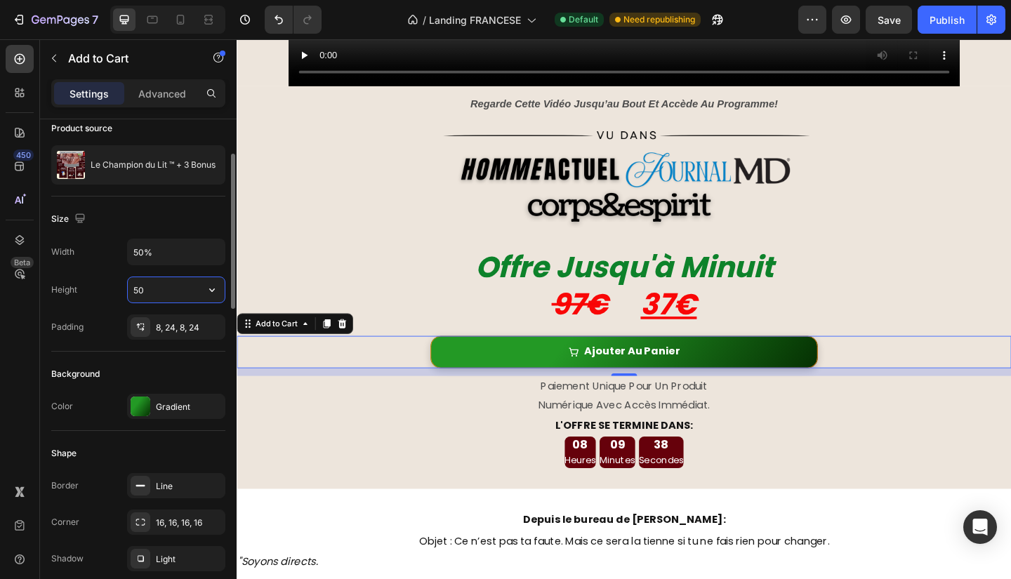
type input "5"
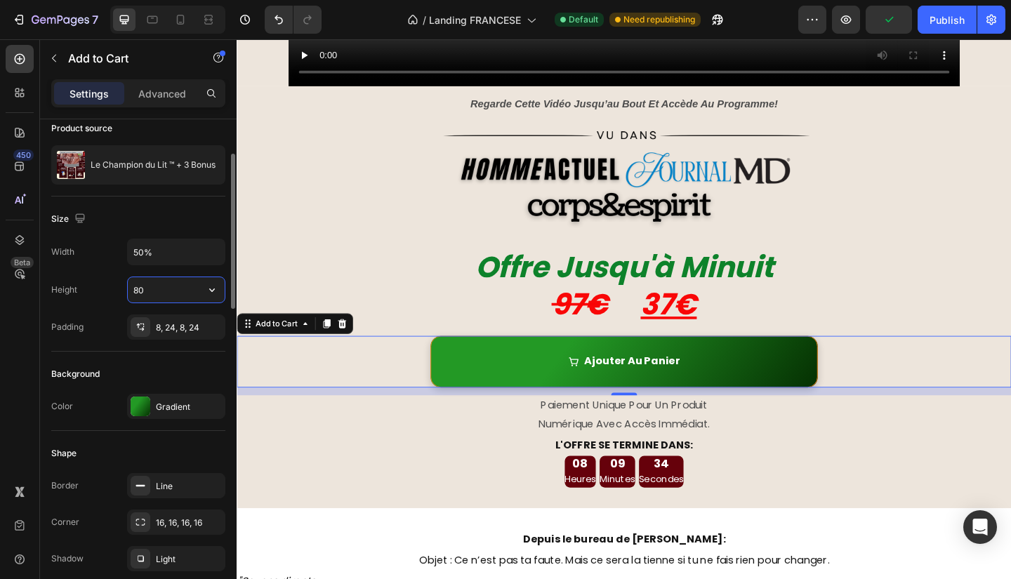
type input "8"
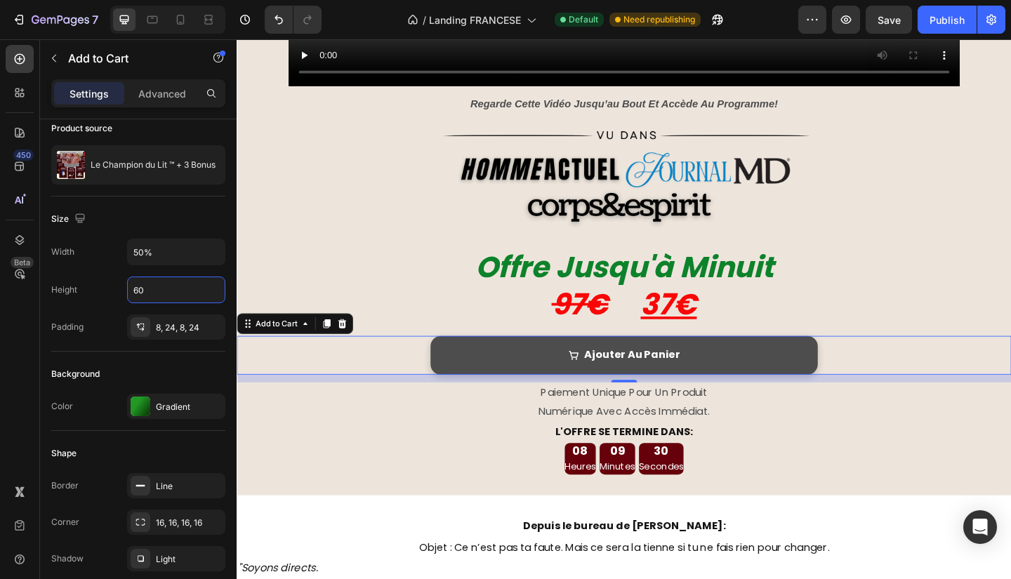
type input "60"
click at [712, 374] on button "Ajouter Au Panier" at bounding box center [657, 383] width 421 height 42
click at [597, 378] on icon "Ajouter Au Panier" at bounding box center [602, 383] width 11 height 11
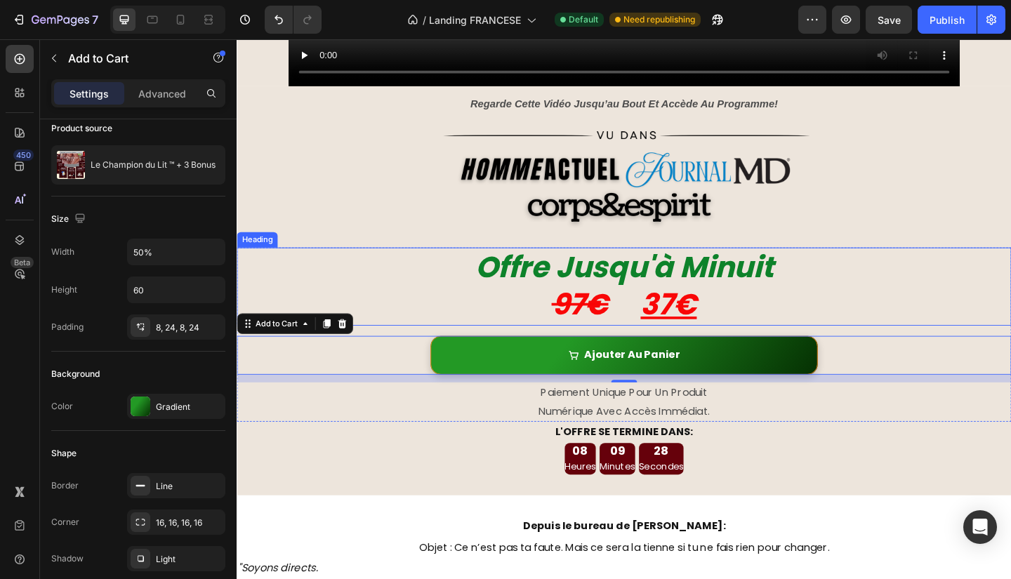
click at [904, 299] on h2 "Offre Jusqu'à Minuit 97€ 37€" at bounding box center [658, 308] width 843 height 85
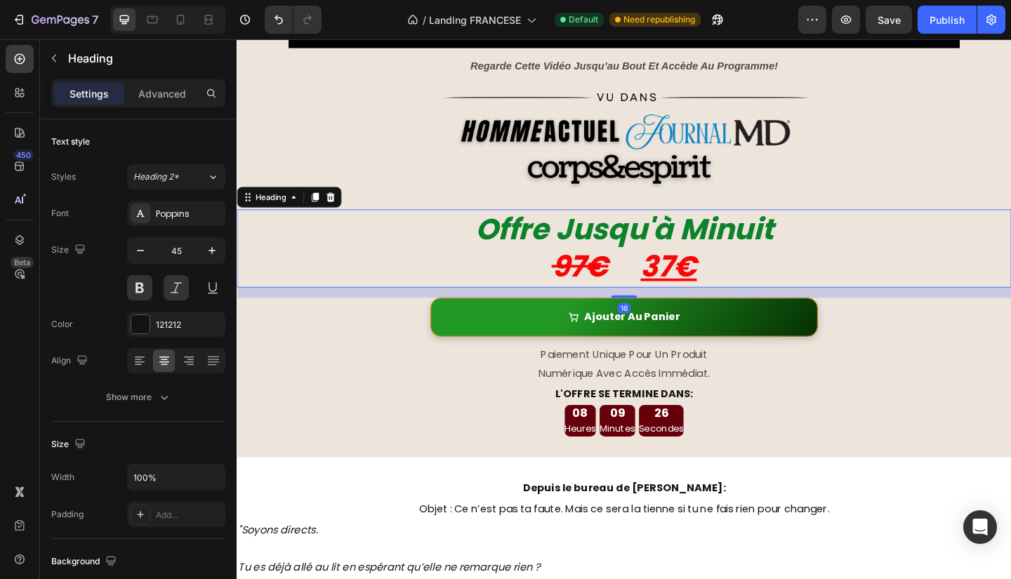
scroll to position [618, 0]
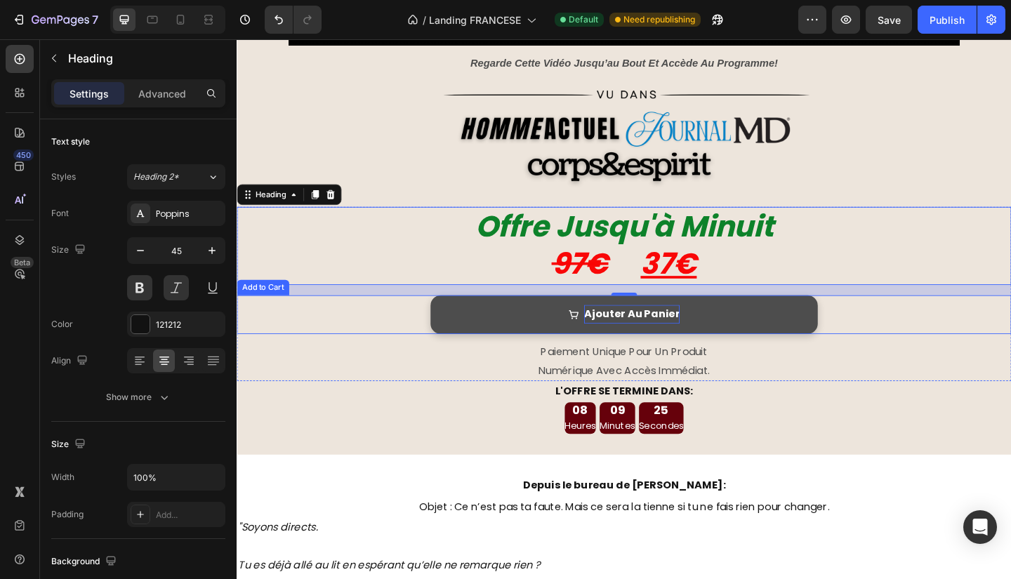
click at [652, 331] on p "Ajouter Au Panier" at bounding box center [666, 339] width 104 height 20
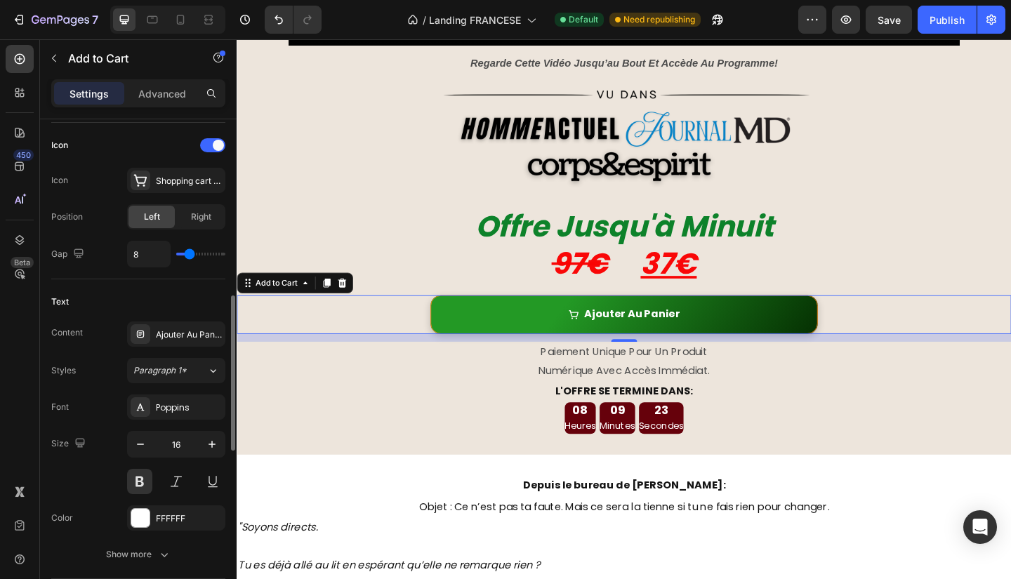
scroll to position [574, 0]
click at [219, 442] on button "button" at bounding box center [211, 443] width 25 height 25
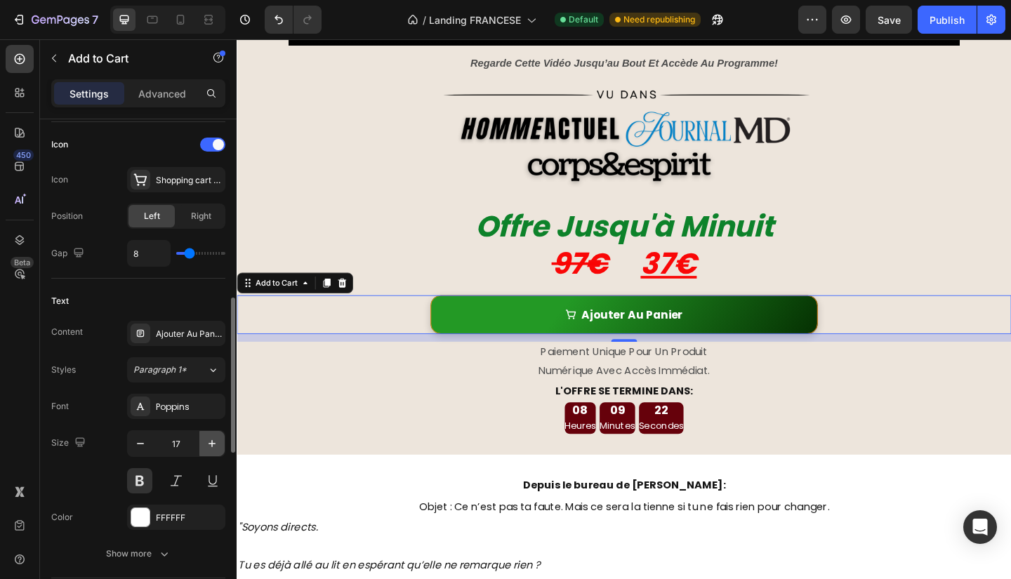
click at [219, 442] on button "button" at bounding box center [211, 443] width 25 height 25
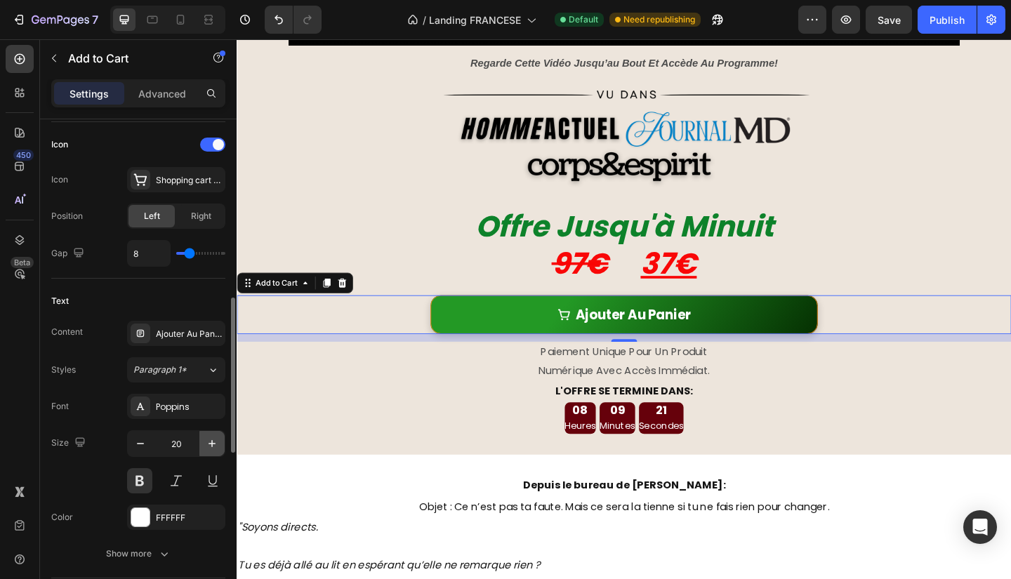
click at [219, 442] on button "button" at bounding box center [211, 443] width 25 height 25
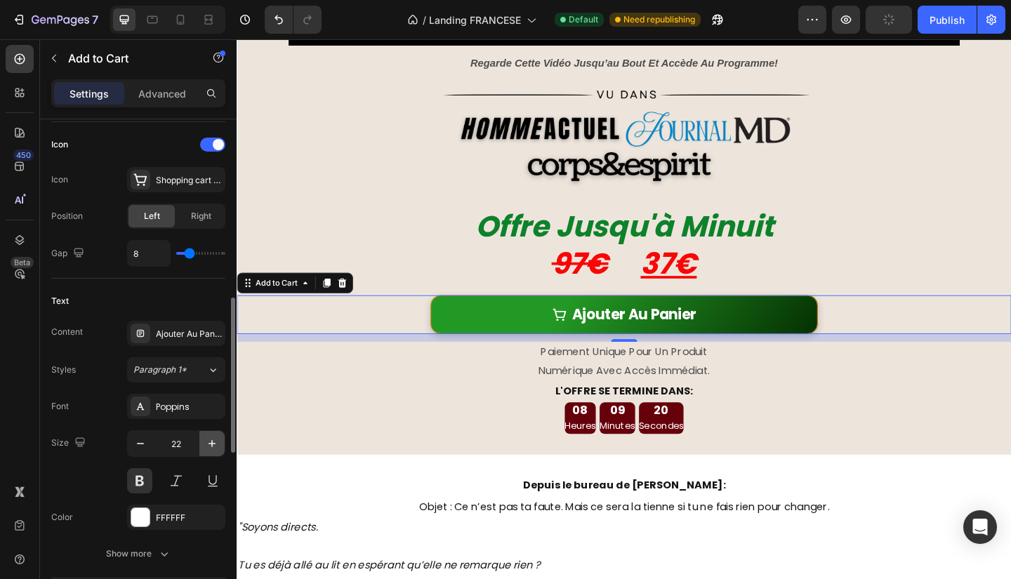
click at [219, 442] on button "button" at bounding box center [211, 443] width 25 height 25
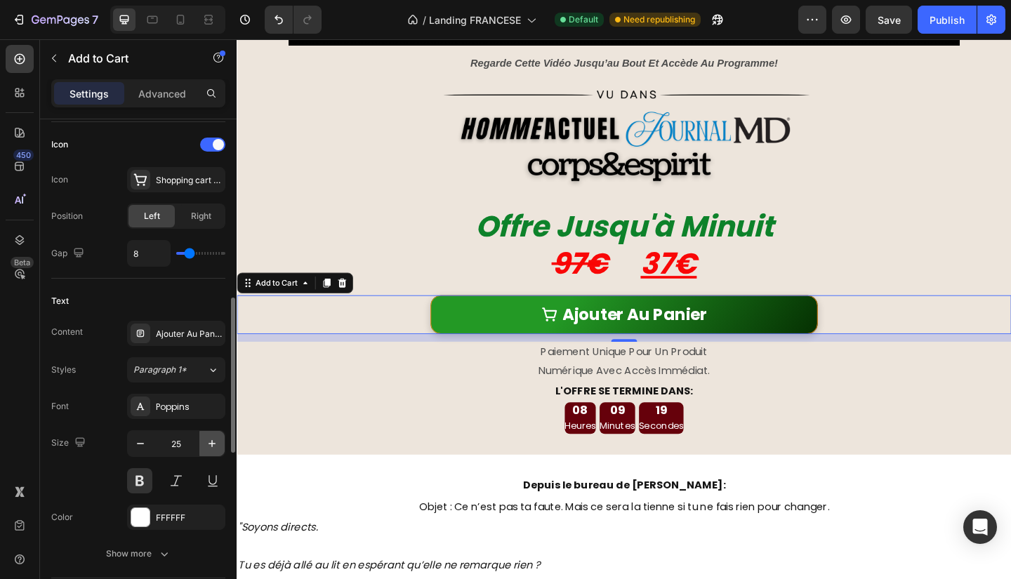
click at [219, 442] on button "button" at bounding box center [211, 443] width 25 height 25
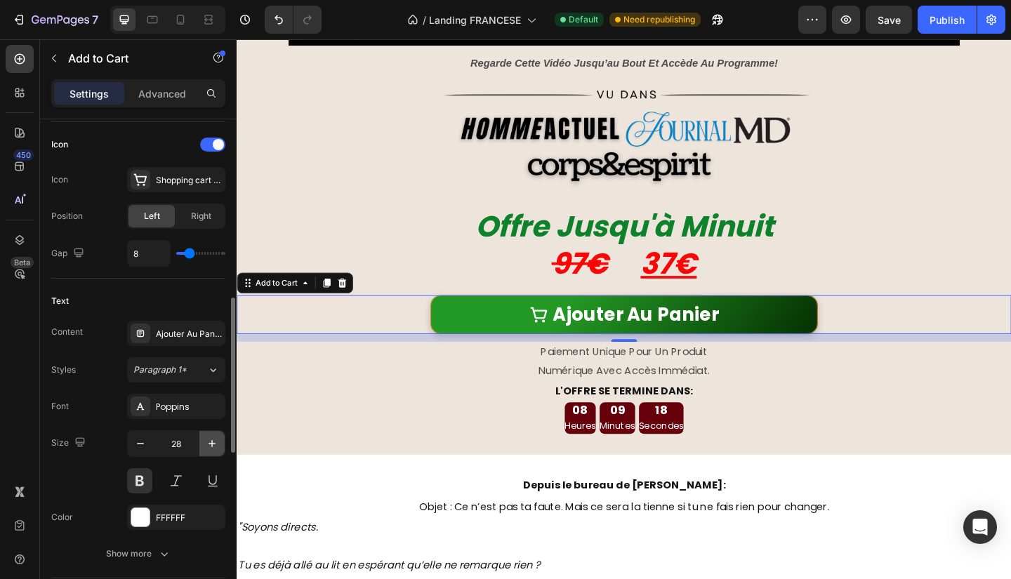
click at [219, 442] on button "button" at bounding box center [211, 443] width 25 height 25
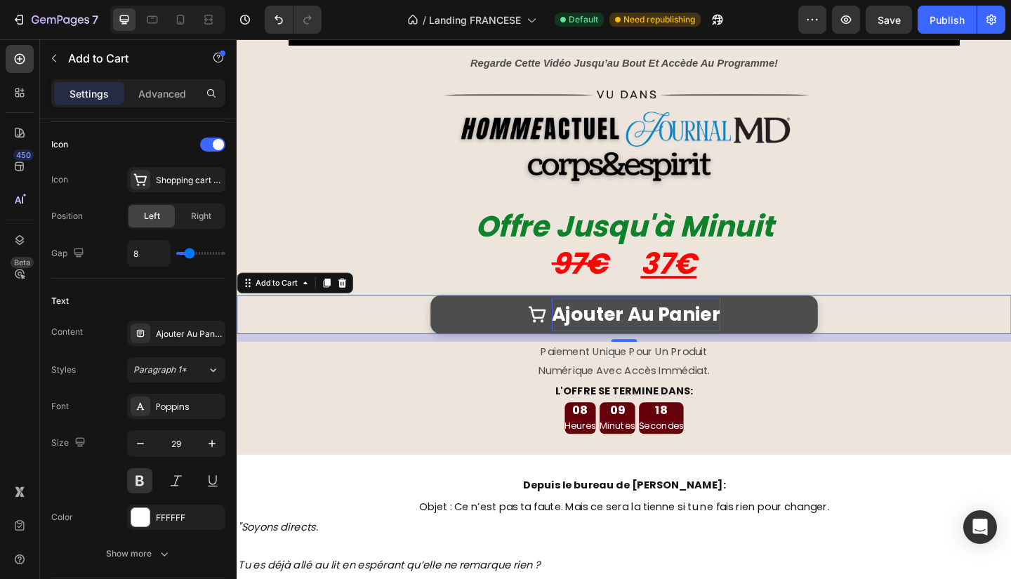
type input "30"
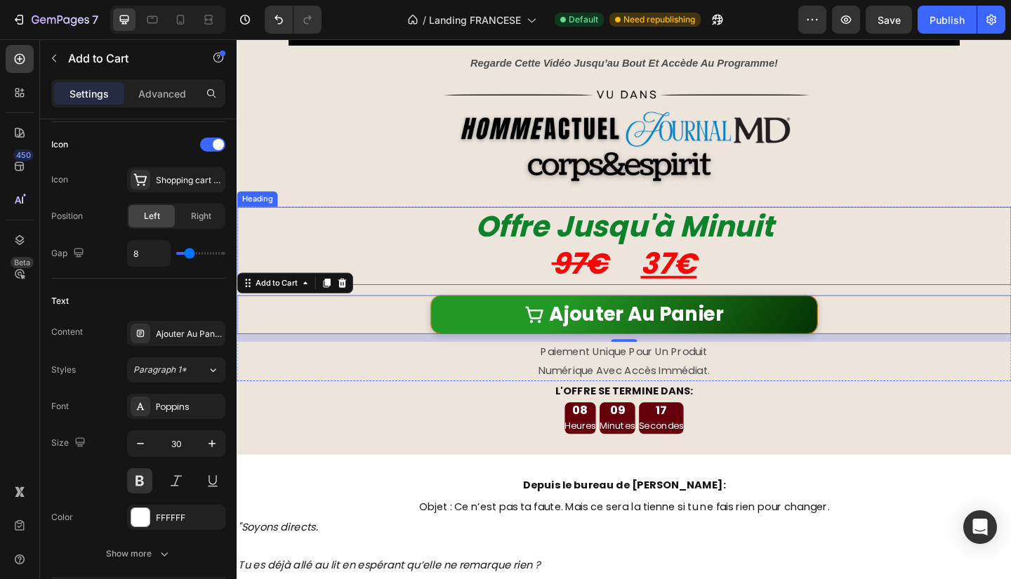
click at [886, 257] on h2 "Offre Jusqu'à Minuit 97€ 37€" at bounding box center [658, 264] width 843 height 85
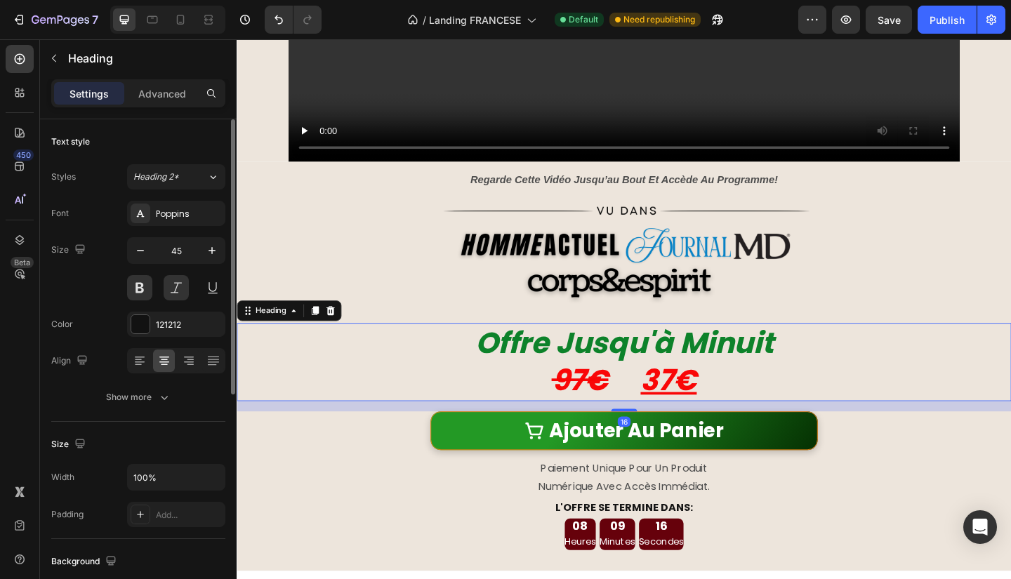
scroll to position [491, 0]
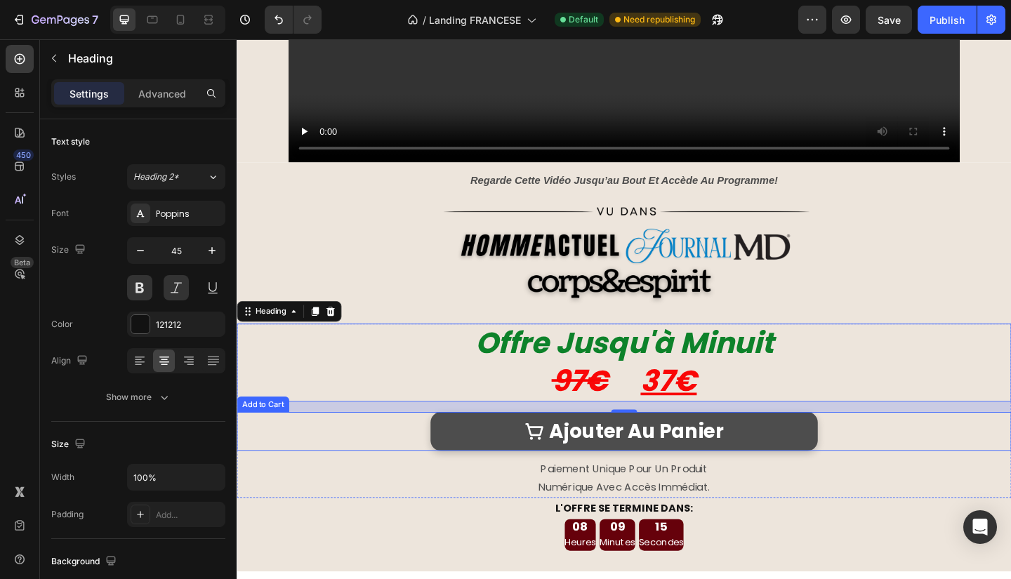
click at [850, 465] on button "Ajouter Au Panier" at bounding box center [657, 466] width 421 height 42
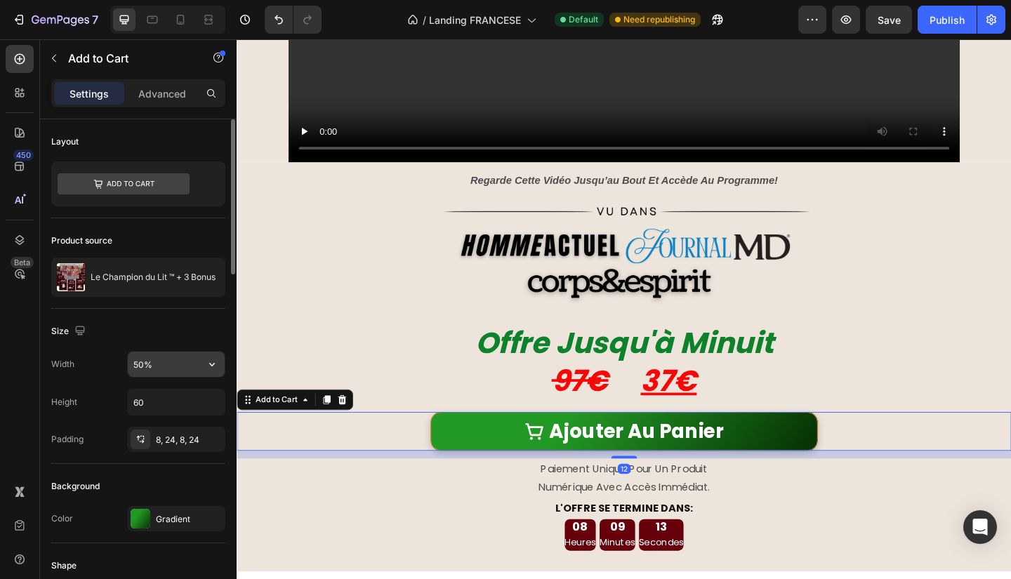
click at [161, 359] on input "50%" at bounding box center [176, 364] width 97 height 25
type input "38%"
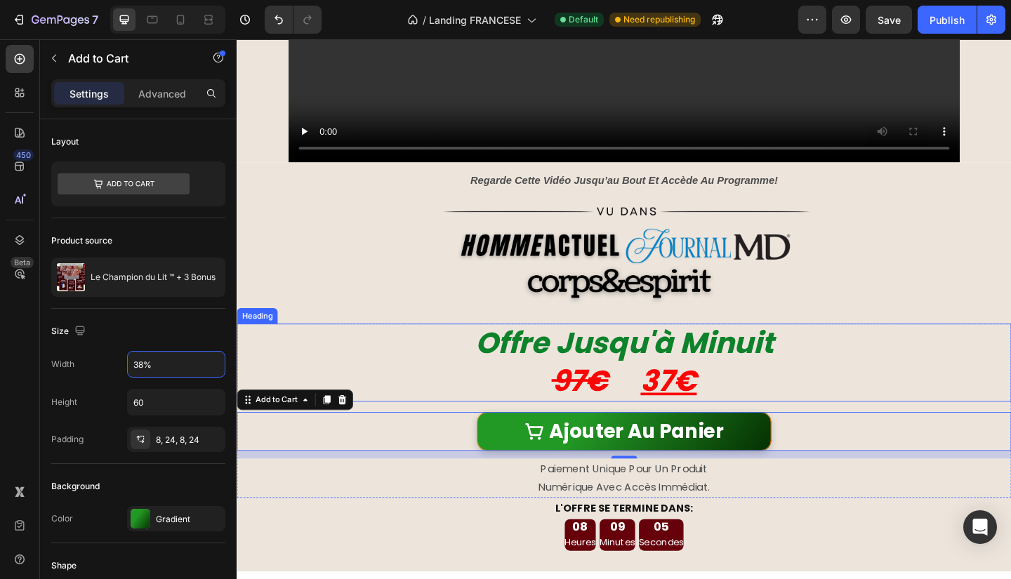
click at [656, 399] on span "97€ 37€" at bounding box center [658, 411] width 158 height 44
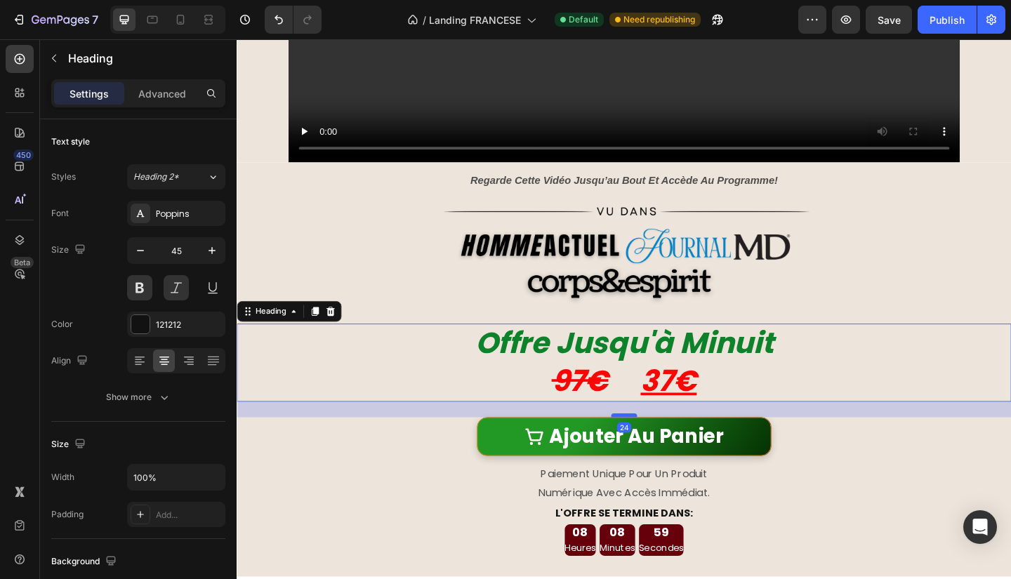
click at [653, 447] on div at bounding box center [658, 449] width 28 height 4
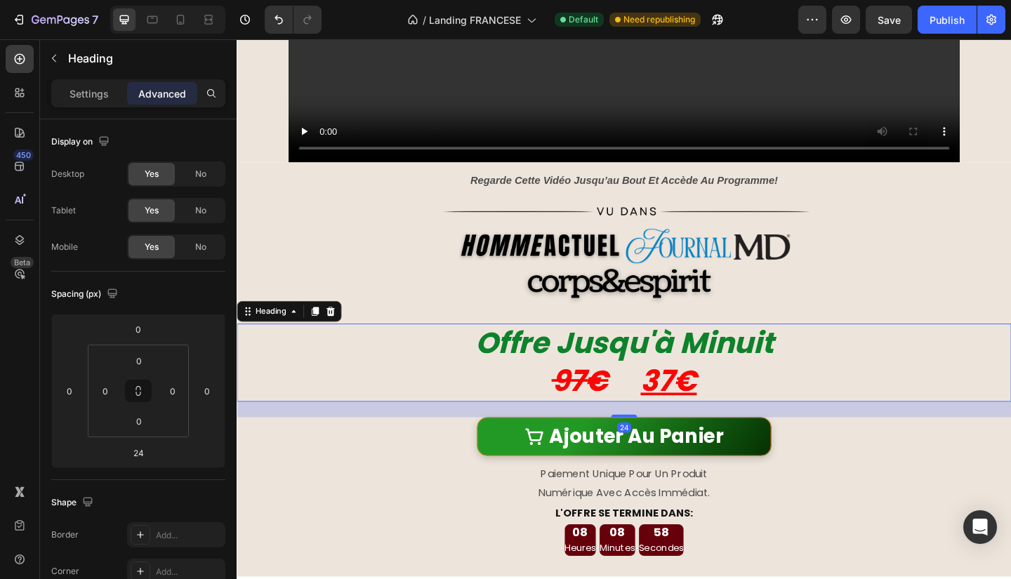
click at [995, 434] on div "24" at bounding box center [658, 442] width 843 height 17
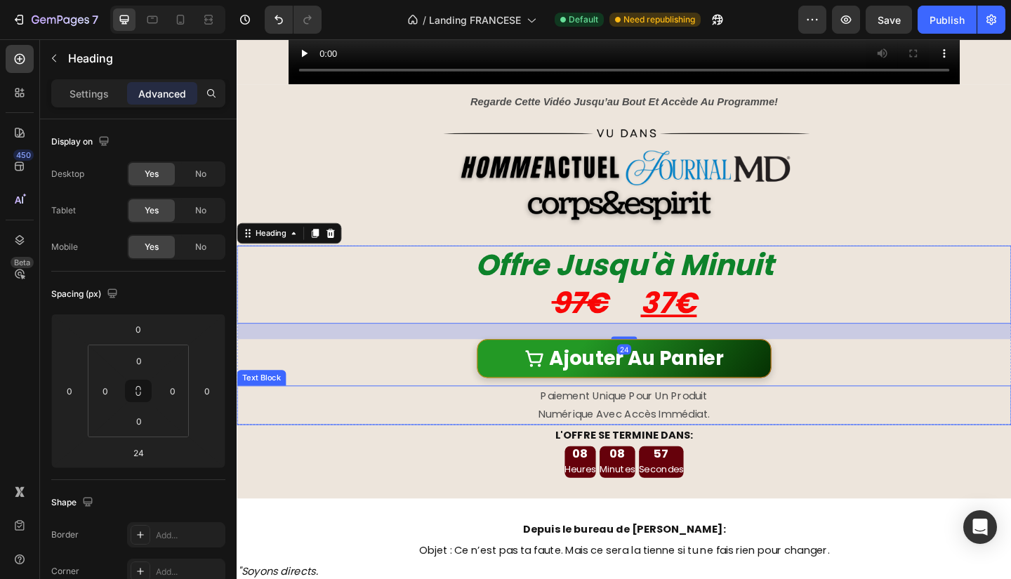
click at [686, 418] on p "paiement unique pour un produit" at bounding box center [658, 428] width 840 height 20
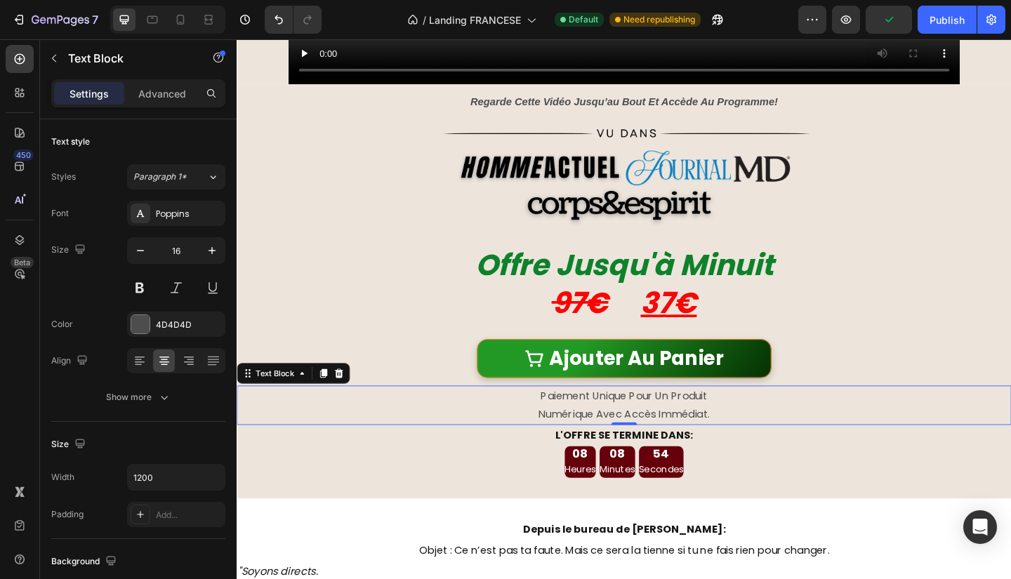
click at [715, 422] on p "paiement unique pour un produit" at bounding box center [658, 428] width 840 height 20
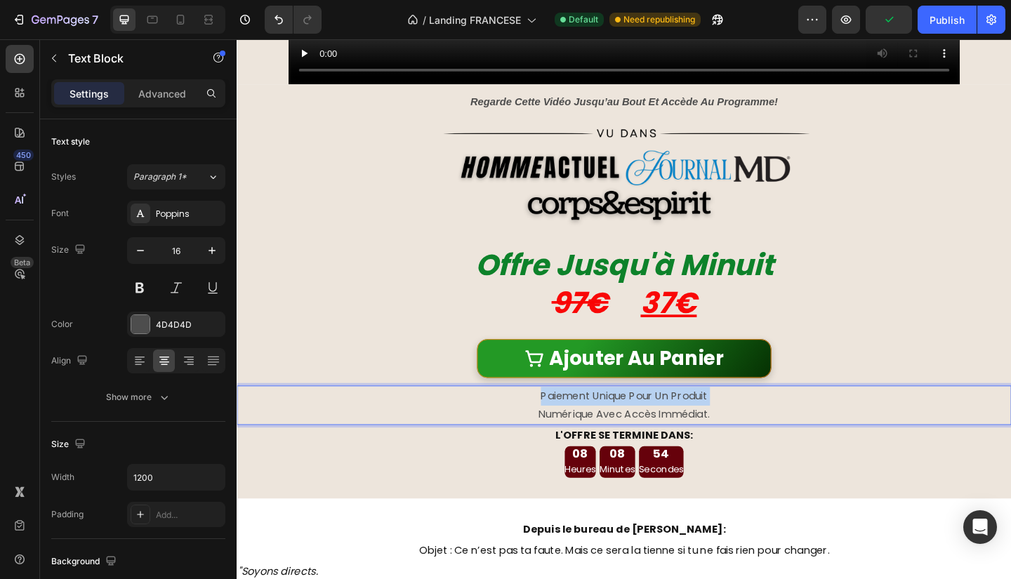
click at [715, 422] on p "paiement unique pour un produit" at bounding box center [658, 428] width 840 height 20
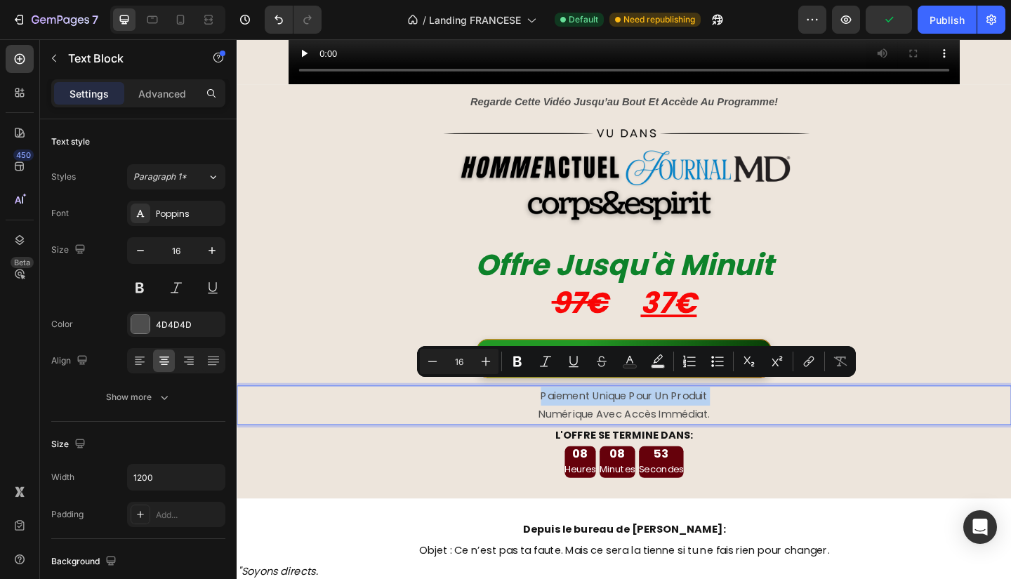
click at [762, 442] on p "numérique avec accès immédiat." at bounding box center [658, 448] width 840 height 20
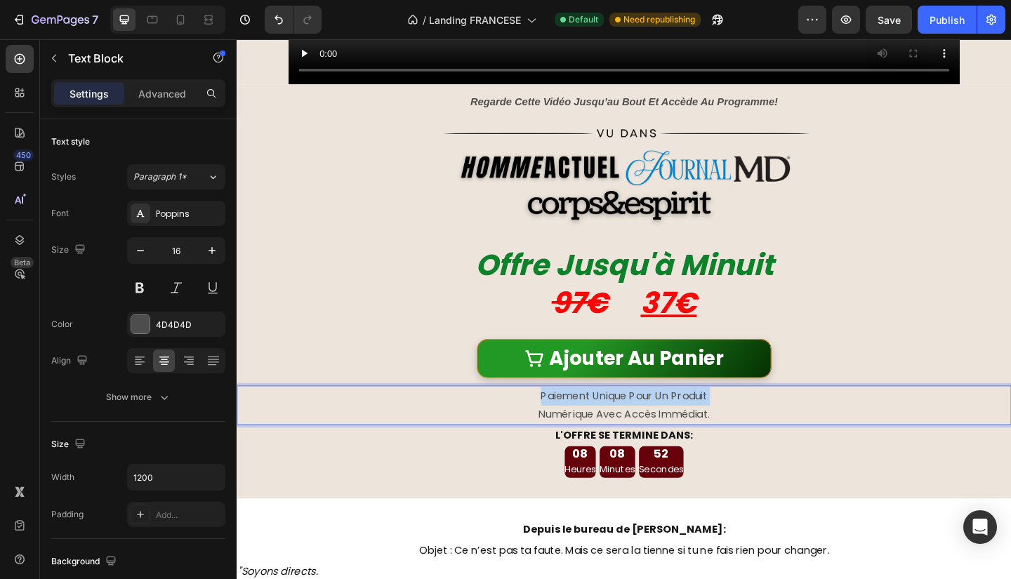
drag, startPoint x: 762, startPoint y: 442, endPoint x: 553, endPoint y: 418, distance: 211.4
click at [553, 418] on div "paiement unique pour un produit numérique avec accès immédiat." at bounding box center [658, 438] width 843 height 44
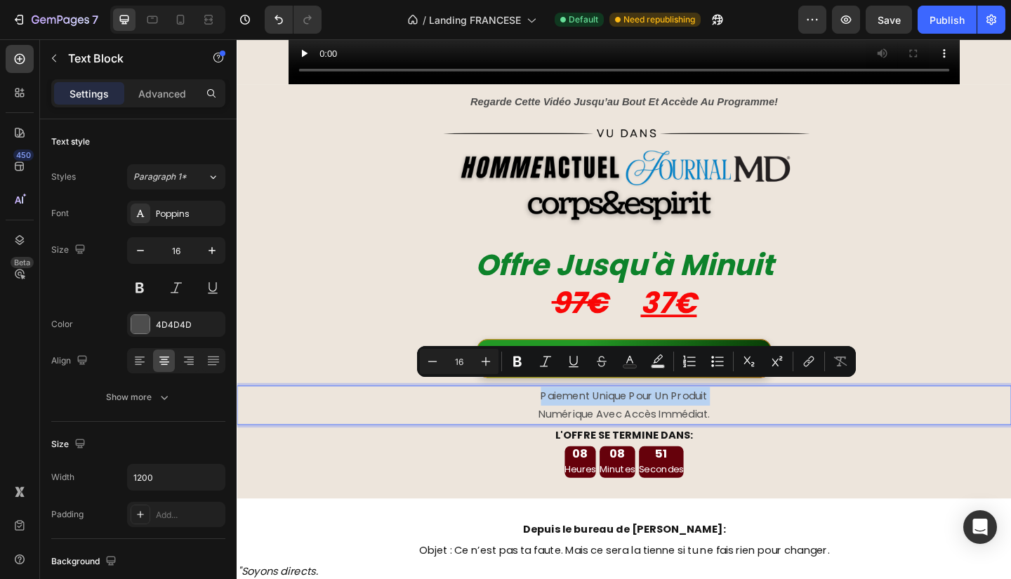
copy div "paiement unique pour un produit numérique avec accès immédiat."
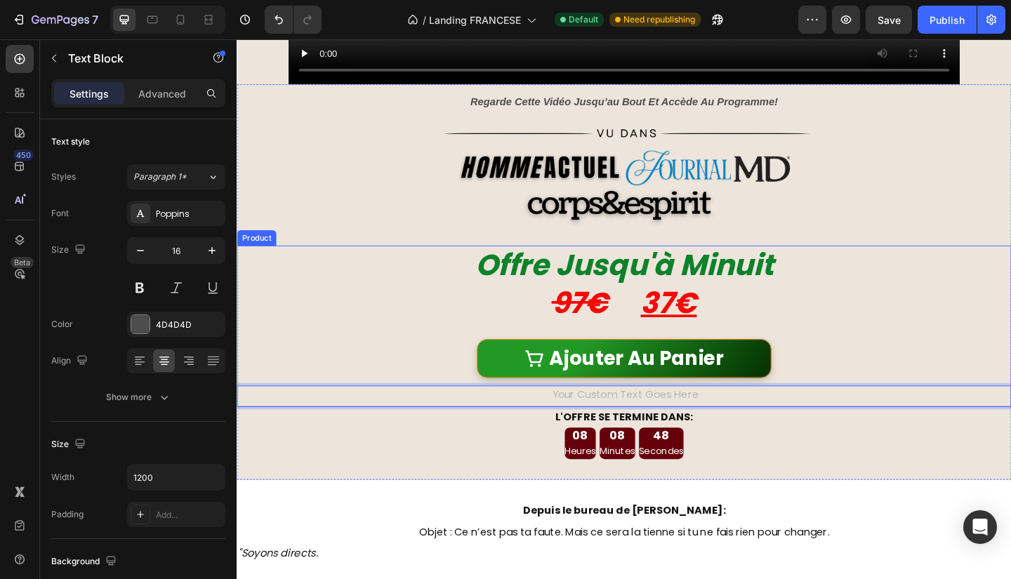
click at [936, 354] on div "Offre Jusqu'à Minuit 97€ 37€ Heading Ajouter Au Panier Add to Cart" at bounding box center [658, 340] width 843 height 152
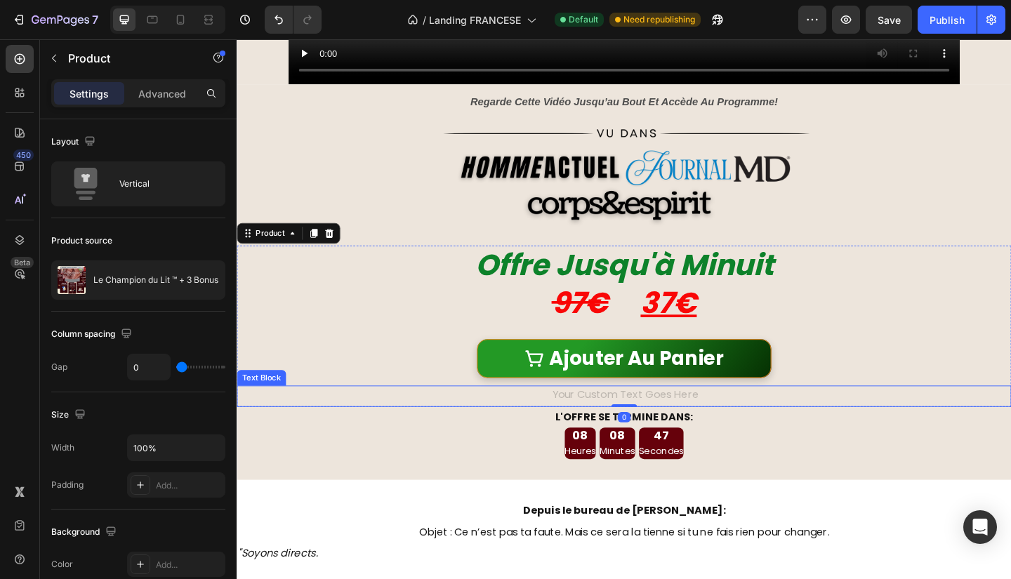
click at [656, 420] on div "Rich Text Editor. Editing area: main" at bounding box center [658, 427] width 843 height 23
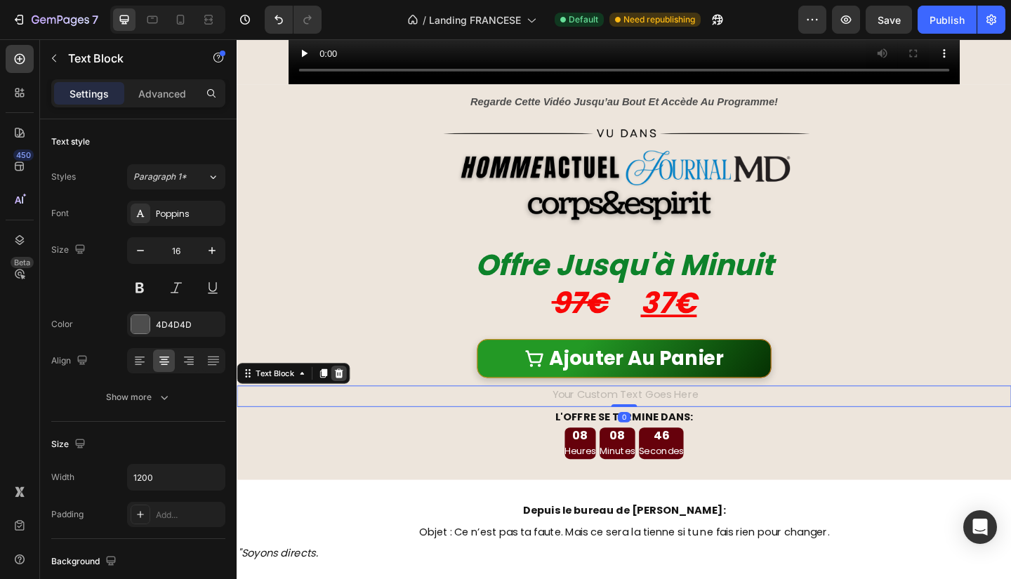
click at [350, 398] on icon at bounding box center [347, 403] width 9 height 10
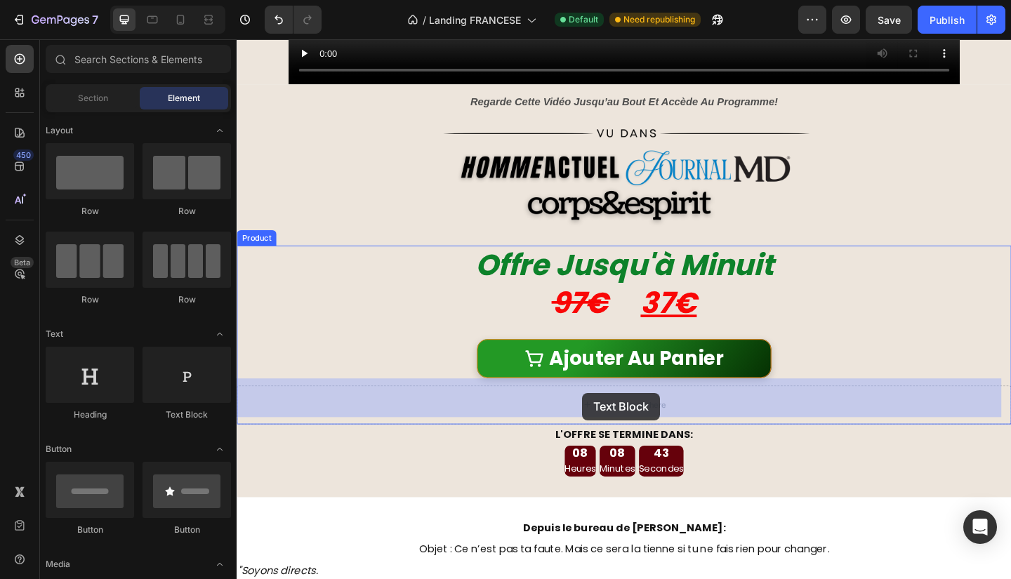
drag, startPoint x: 416, startPoint y: 435, endPoint x: 619, endPoint y: 420, distance: 203.4
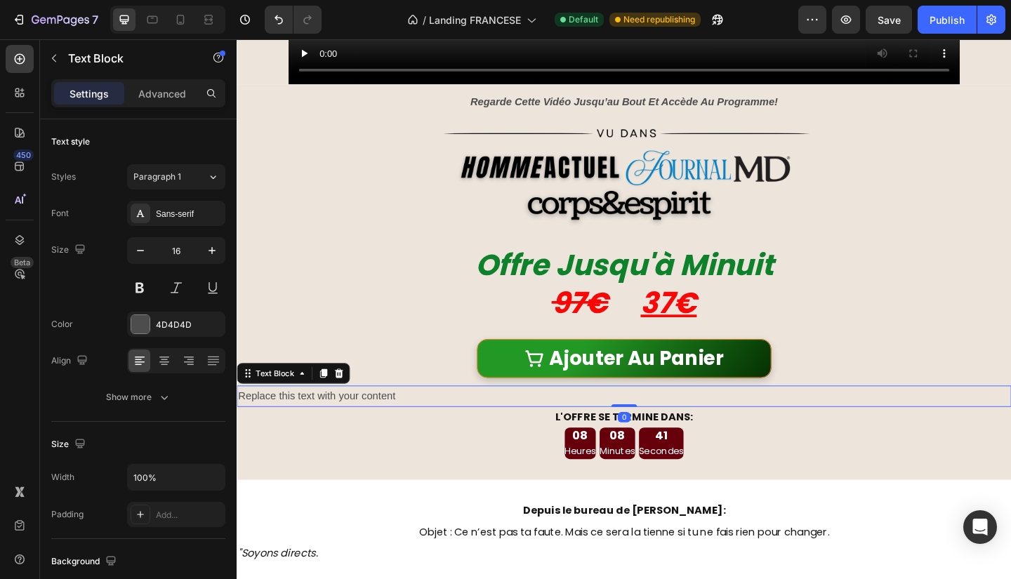
click at [385, 422] on div "Replace this text with your content" at bounding box center [658, 427] width 843 height 23
click at [385, 422] on p "Replace this text with your content" at bounding box center [658, 428] width 840 height 20
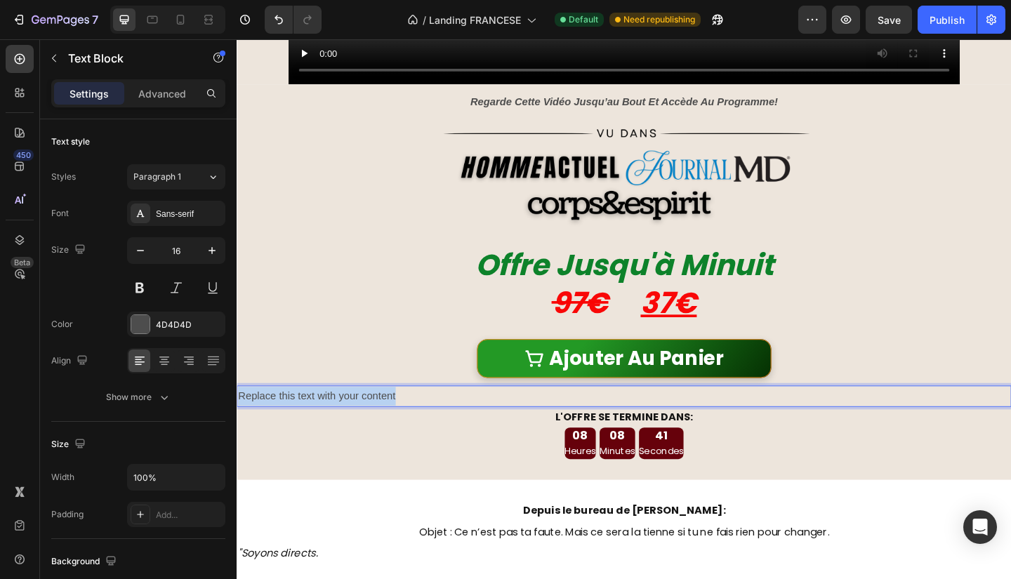
click at [385, 422] on p "Replace this text with your content" at bounding box center [658, 428] width 840 height 20
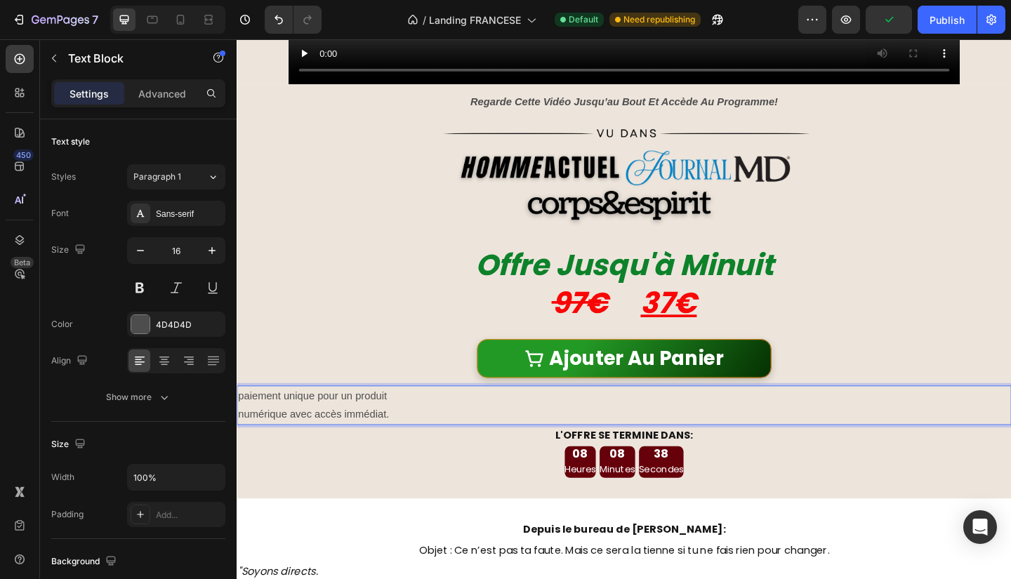
click at [244, 440] on p "numérique avec accès immédiat." at bounding box center [658, 448] width 840 height 20
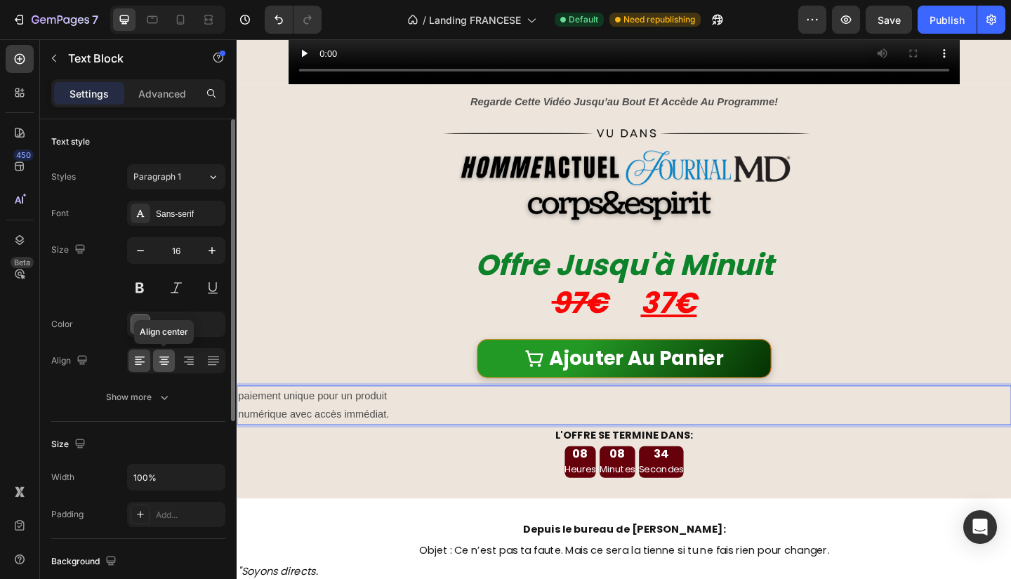
click at [170, 366] on icon at bounding box center [164, 361] width 14 height 14
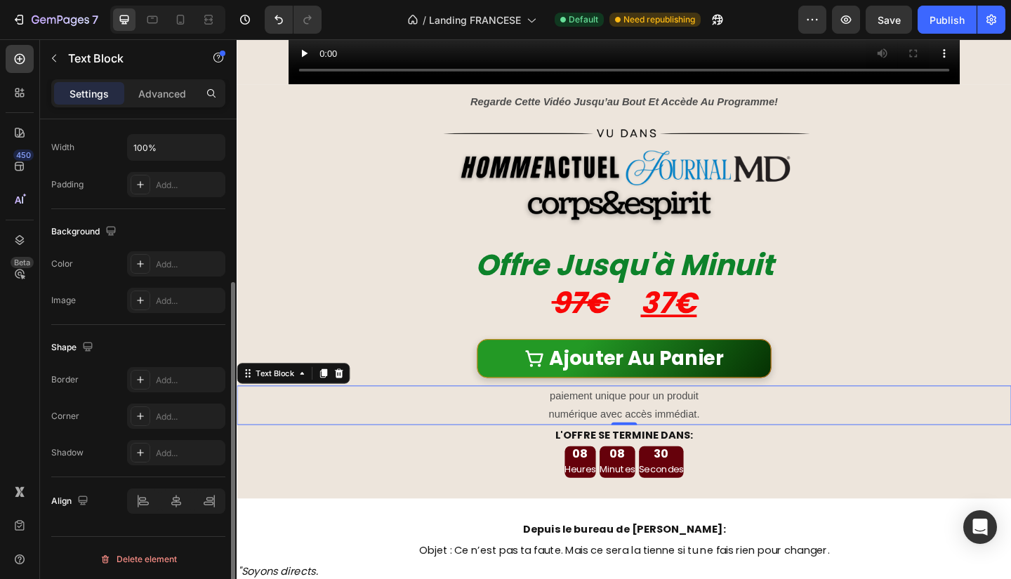
scroll to position [0, 0]
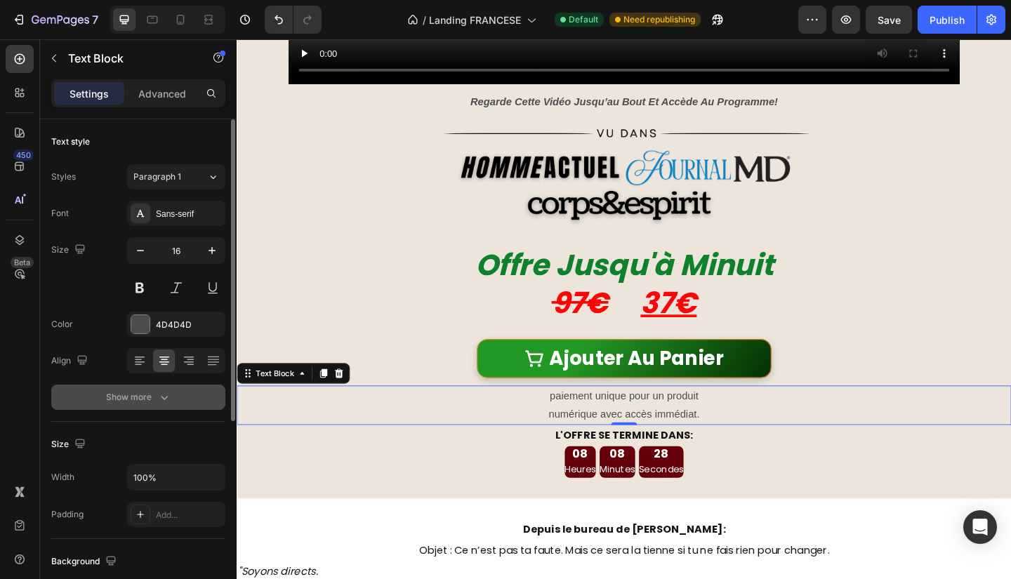
click at [158, 399] on icon "button" at bounding box center [164, 397] width 14 height 14
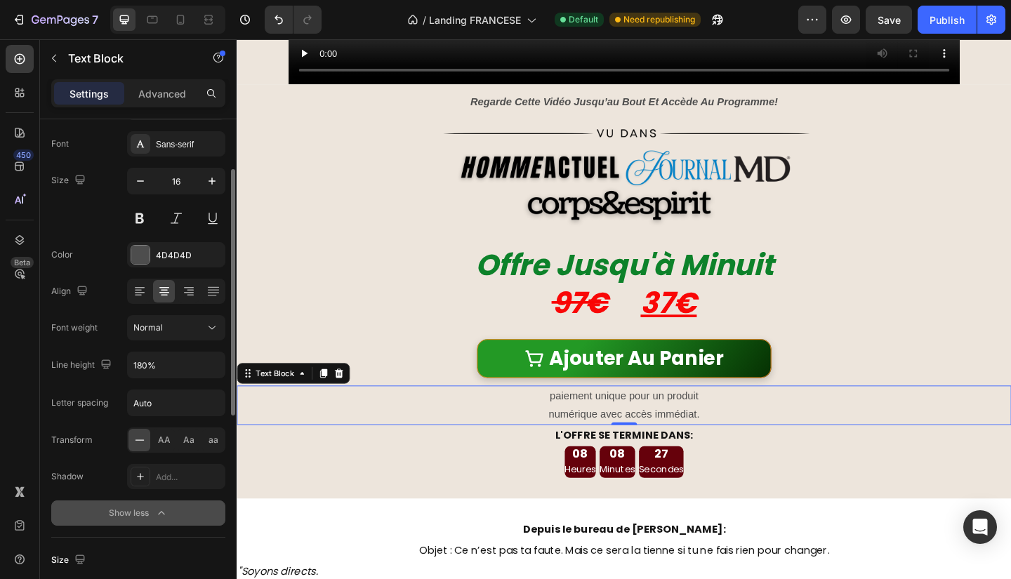
scroll to position [80, 0]
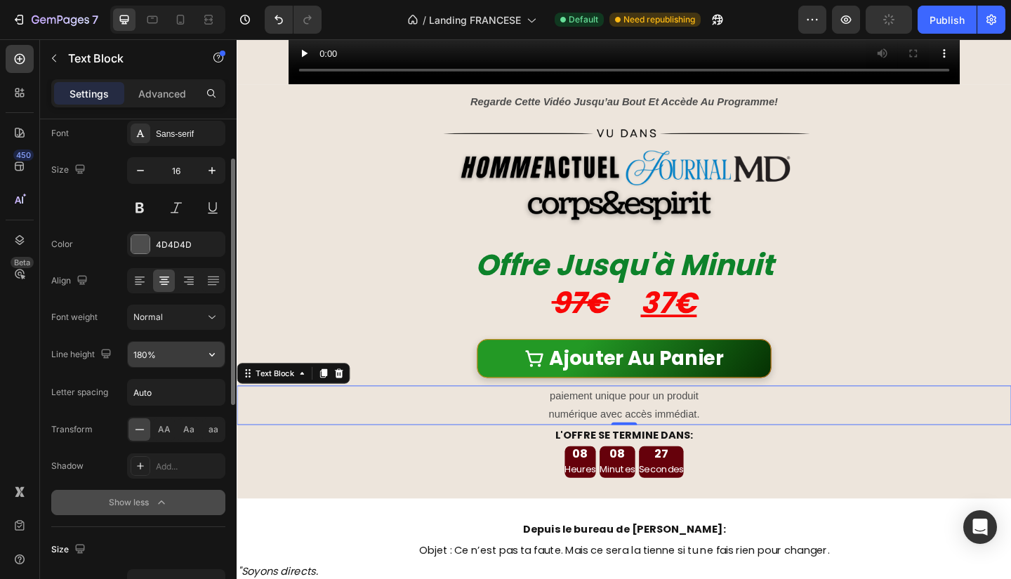
click at [181, 365] on input "180%" at bounding box center [176, 354] width 97 height 25
click at [218, 356] on icon "button" at bounding box center [212, 355] width 14 height 14
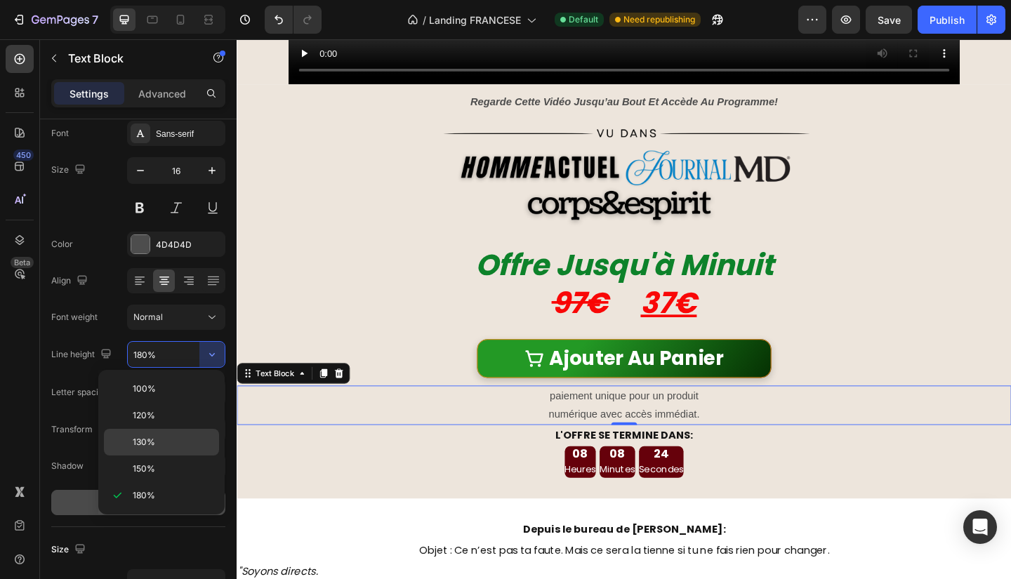
click at [150, 442] on span "130%" at bounding box center [144, 442] width 22 height 13
type input "130%"
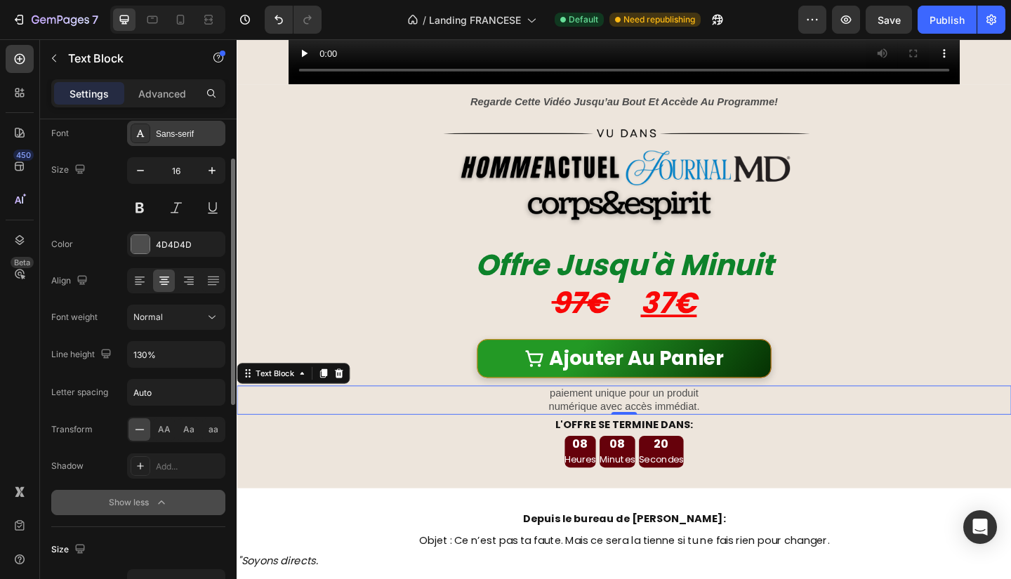
click at [202, 128] on div "Sans-serif" at bounding box center [189, 134] width 66 height 13
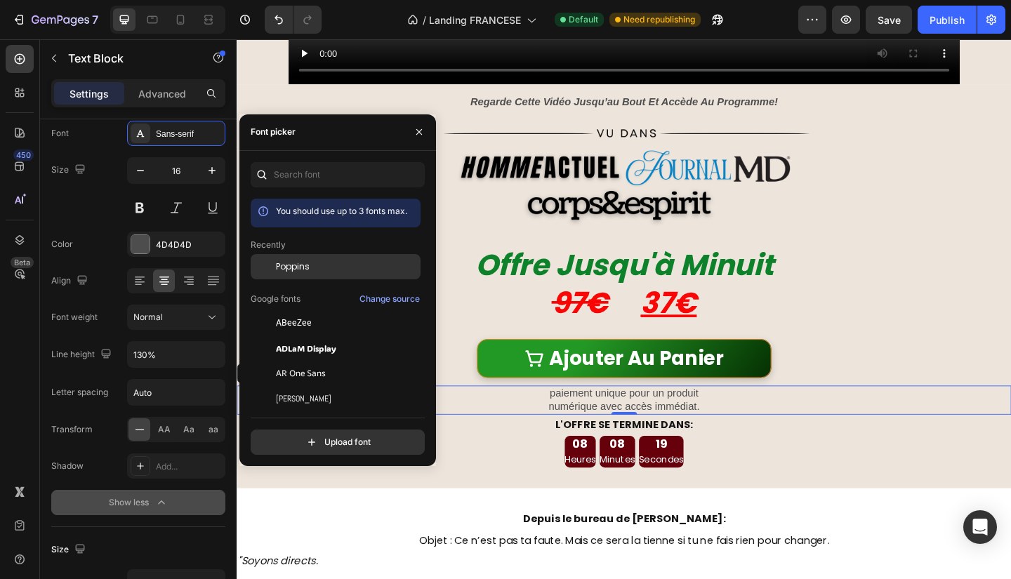
click at [320, 265] on div "Poppins" at bounding box center [347, 266] width 142 height 13
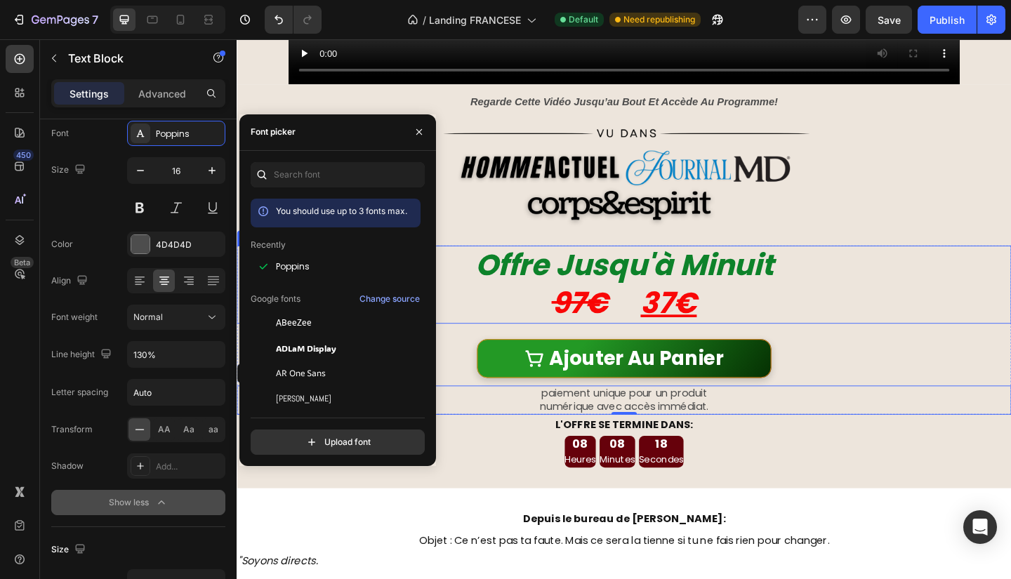
click at [953, 315] on h2 "Offre Jusqu'à Minuit 97€ 37€" at bounding box center [658, 306] width 843 height 85
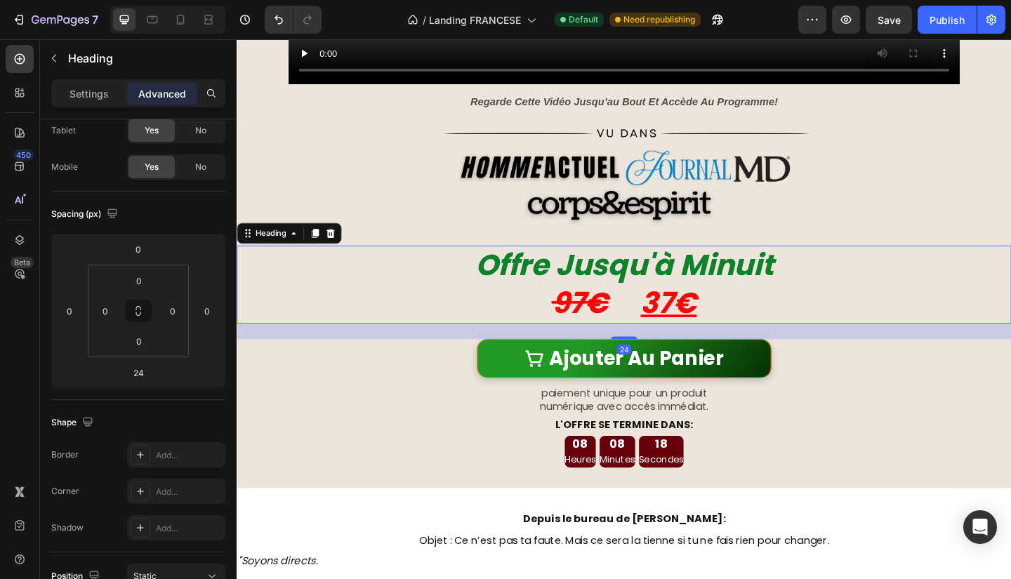
scroll to position [0, 0]
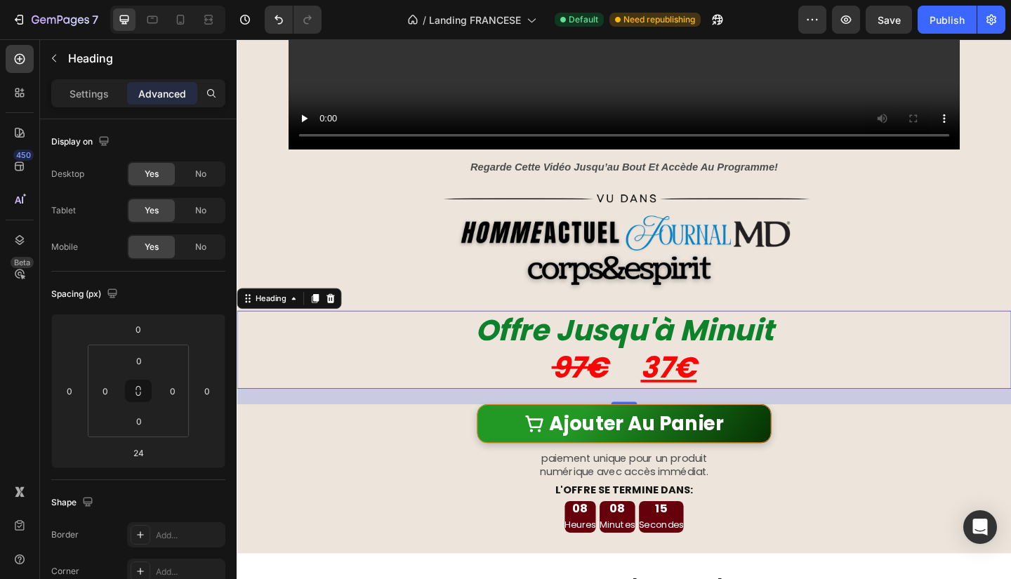
click at [898, 277] on div at bounding box center [658, 259] width 843 height 114
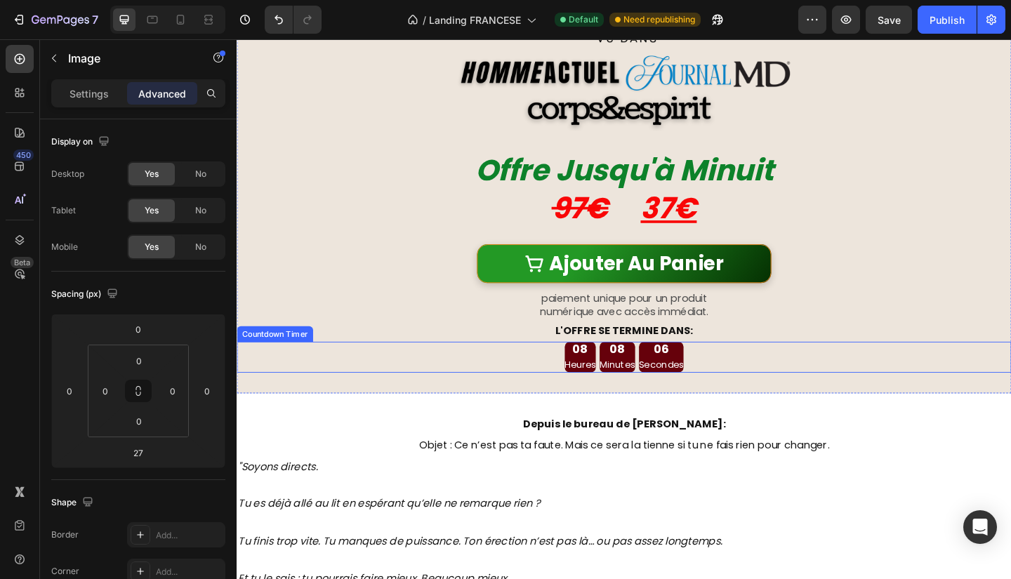
scroll to position [675, 0]
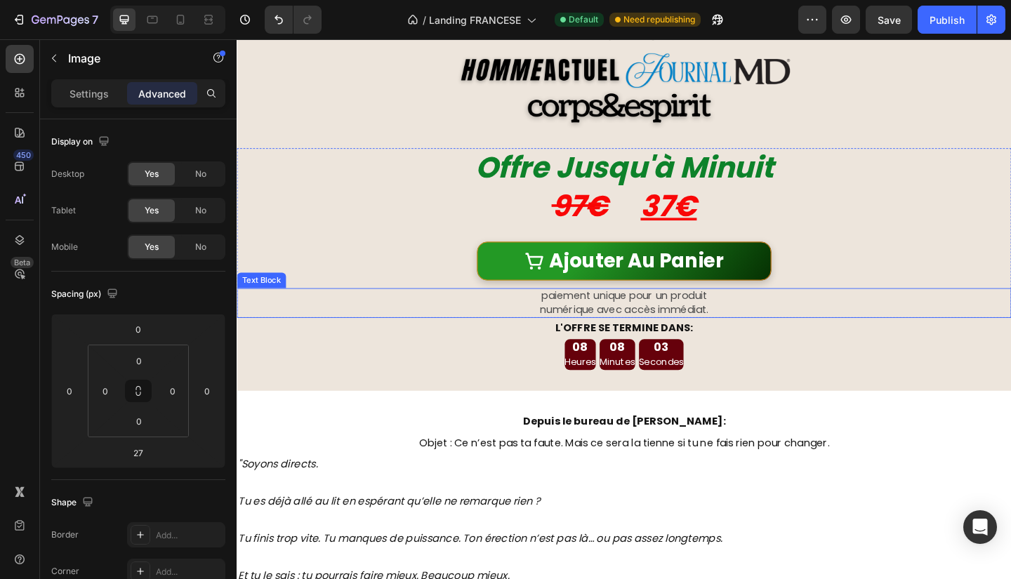
click at [739, 315] on p "paiement unique pour un produit" at bounding box center [658, 319] width 840 height 15
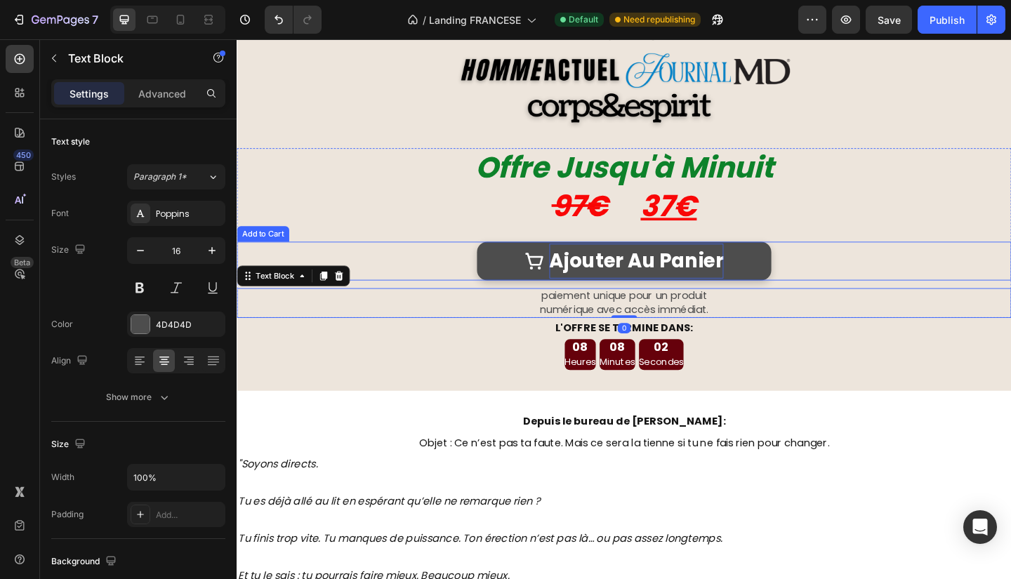
click at [682, 295] on div "Ajouter Au Panier" at bounding box center [671, 281] width 190 height 38
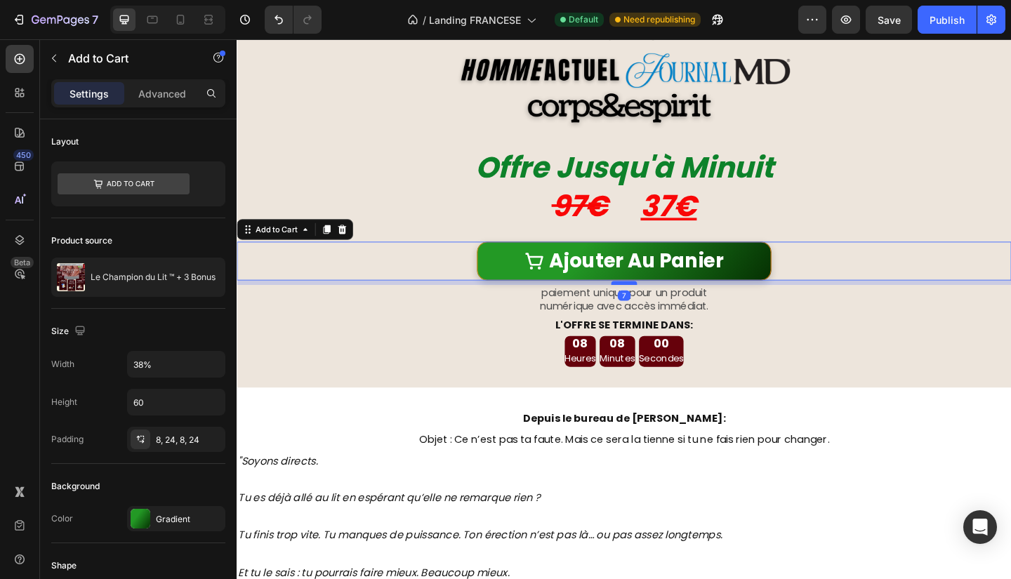
click at [652, 305] on div "Offre Jusqu'à Minuit 97€ 37€ Heading Ajouter Au Panier Add to Cart 7 paiement u…" at bounding box center [658, 248] width 843 height 181
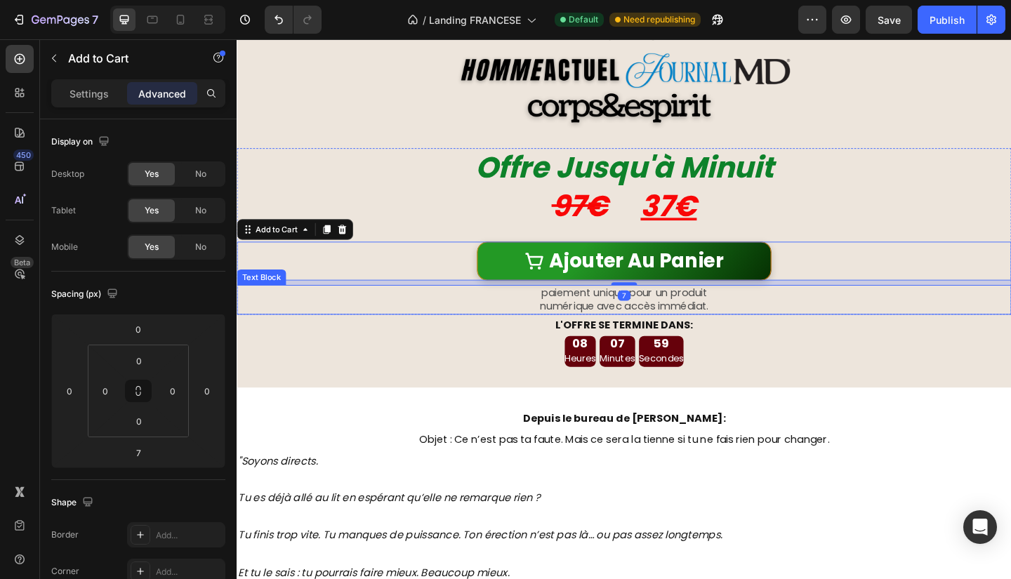
click at [567, 315] on p "paiement unique pour un produit" at bounding box center [658, 315] width 840 height 15
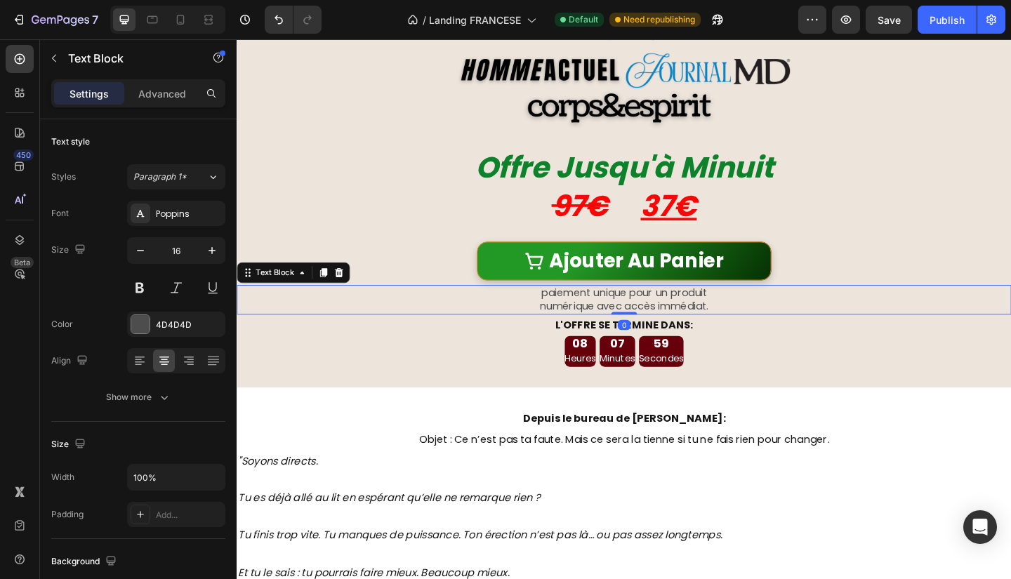
click at [567, 315] on p "paiement unique pour un produit" at bounding box center [658, 315] width 840 height 15
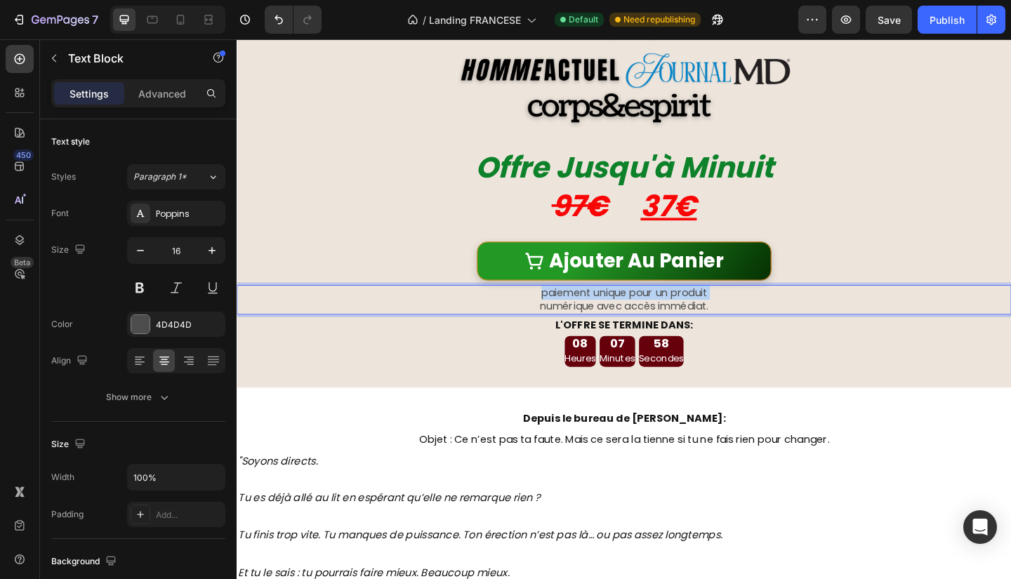
click at [567, 315] on p "paiement unique pour un produit" at bounding box center [658, 315] width 840 height 15
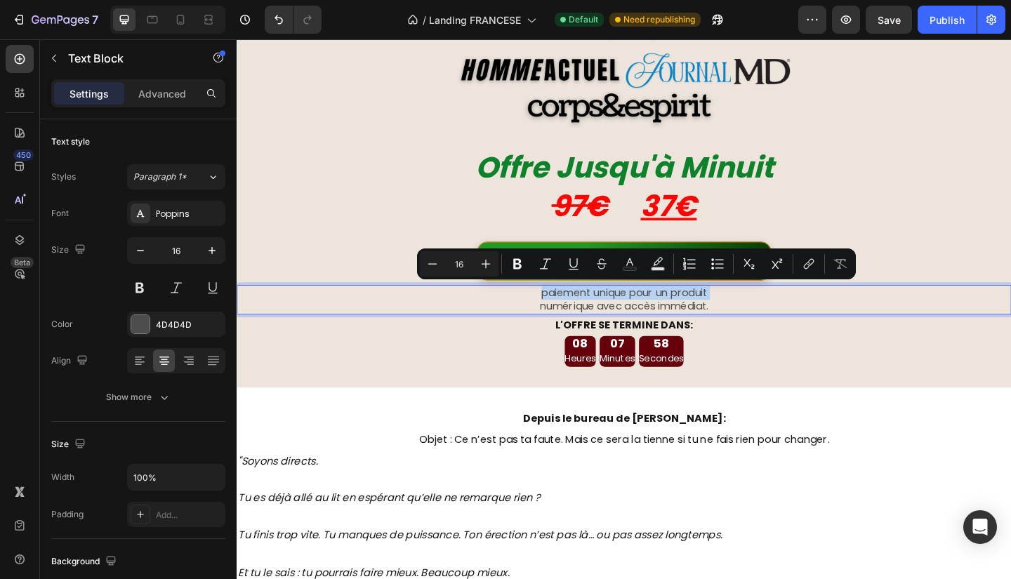
click at [567, 315] on p "paiement unique pour un produit" at bounding box center [658, 315] width 840 height 15
click at [564, 315] on p "paiement unique pour un produit" at bounding box center [658, 315] width 840 height 15
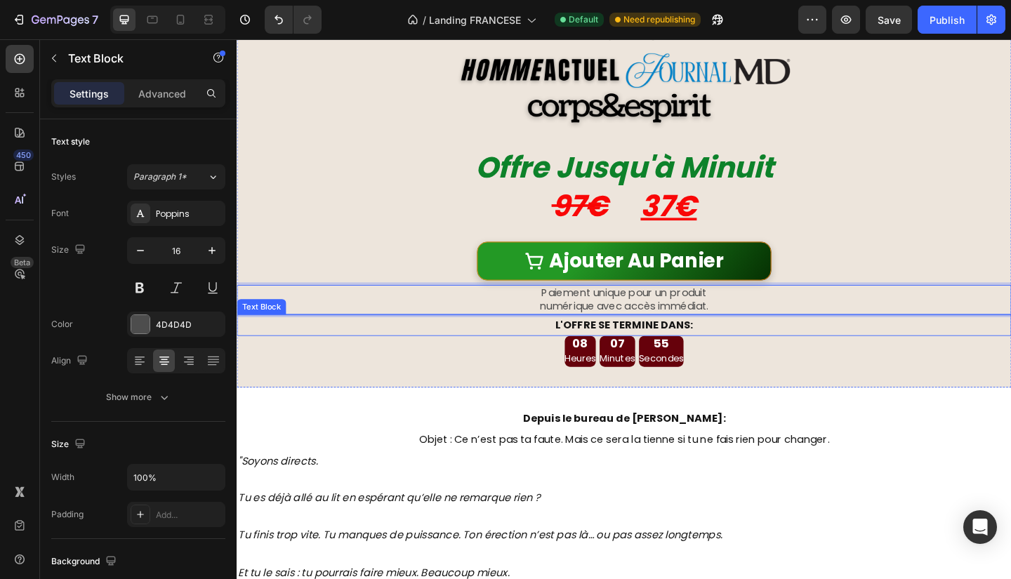
click at [876, 341] on p "L'OFFRE SE TERMINE DANS:" at bounding box center [658, 351] width 840 height 20
click at [769, 326] on p "numérique avec accès immédiat." at bounding box center [658, 330] width 840 height 15
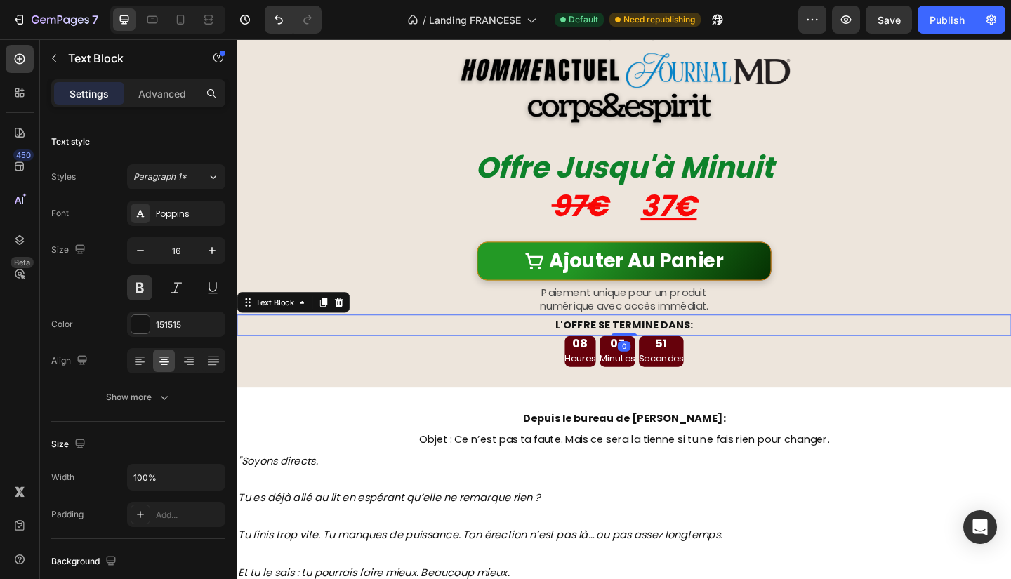
click at [654, 339] on div "L'OFFRE SE TERMINE DANS:" at bounding box center [658, 350] width 843 height 23
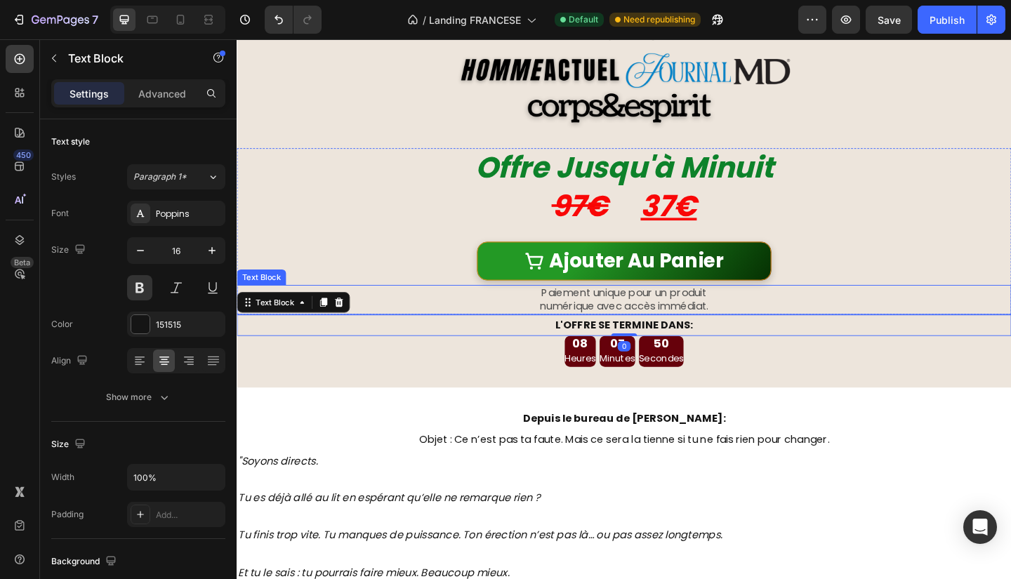
click at [793, 329] on p "numérique avec accès immédiat." at bounding box center [658, 330] width 840 height 15
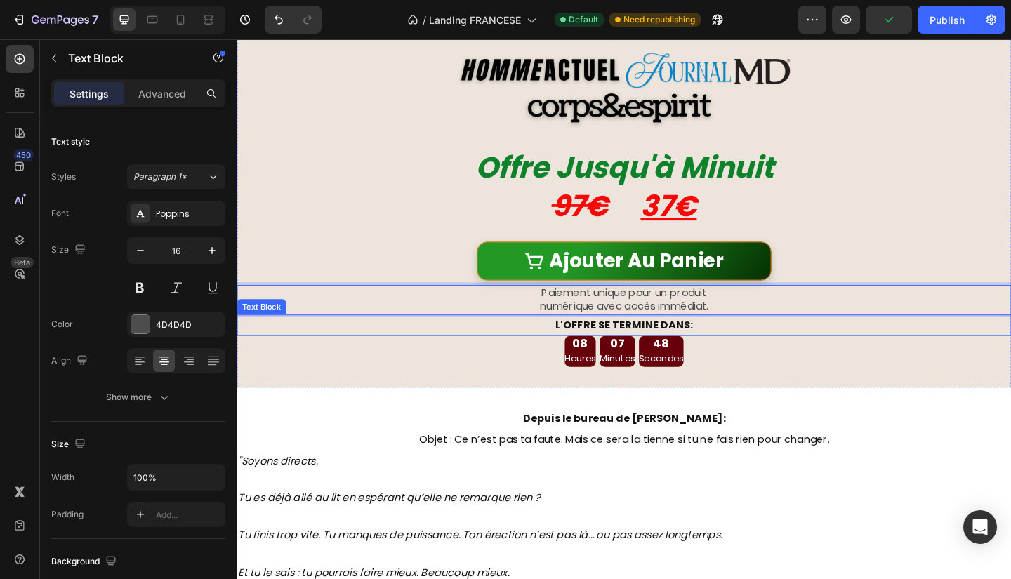
click at [903, 376] on div "08 Heures 07 Minutes 48 Secondes" at bounding box center [658, 379] width 843 height 34
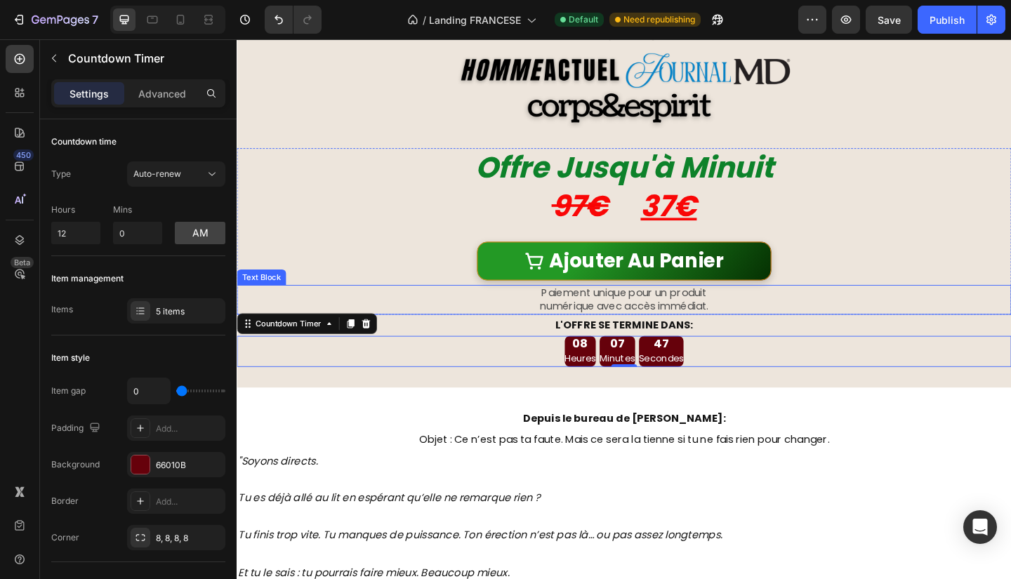
click at [759, 315] on p "Paiement unique pour un produit" at bounding box center [658, 315] width 840 height 15
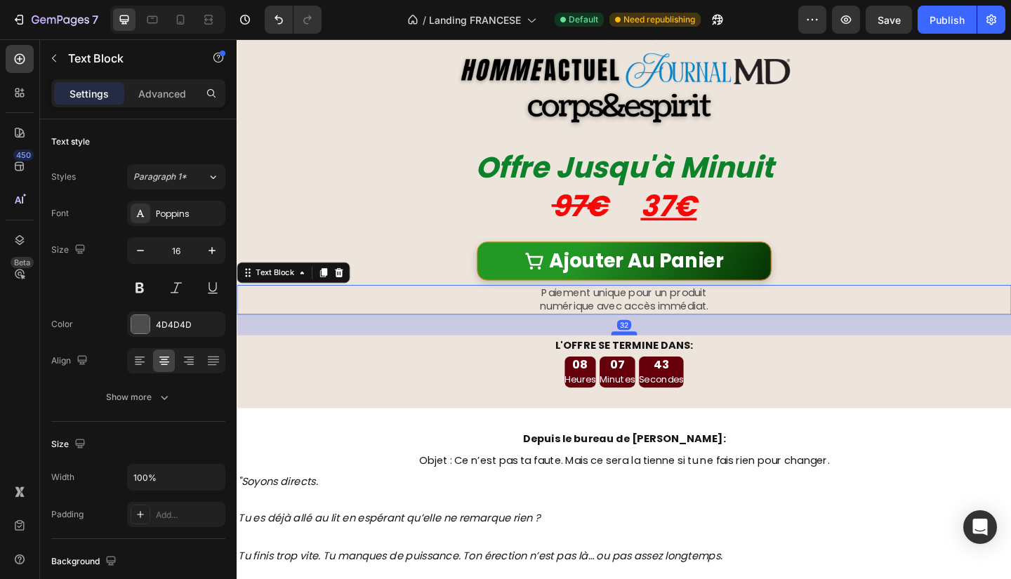
drag, startPoint x: 654, startPoint y: 336, endPoint x: 663, endPoint y: 359, distance: 24.3
click at [663, 359] on div at bounding box center [658, 359] width 28 height 4
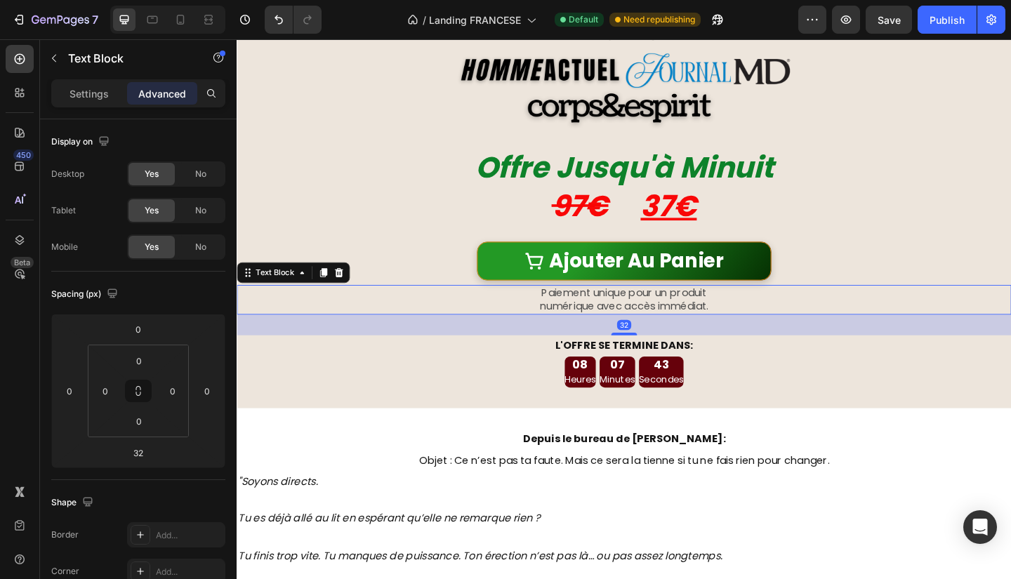
click at [884, 416] on div "08 Heures 07 Minutes 43 Secondes" at bounding box center [658, 402] width 843 height 34
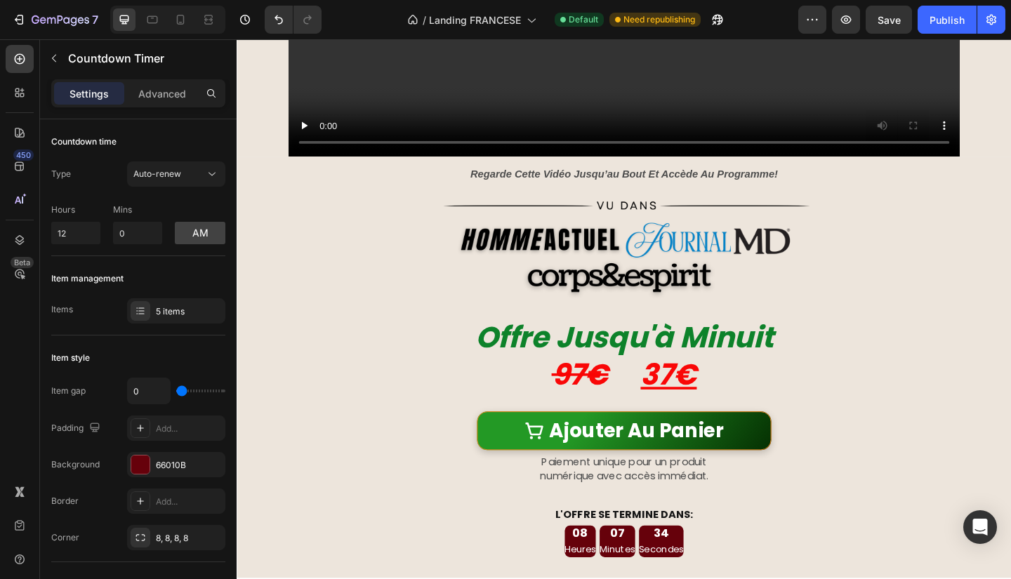
scroll to position [547, 0]
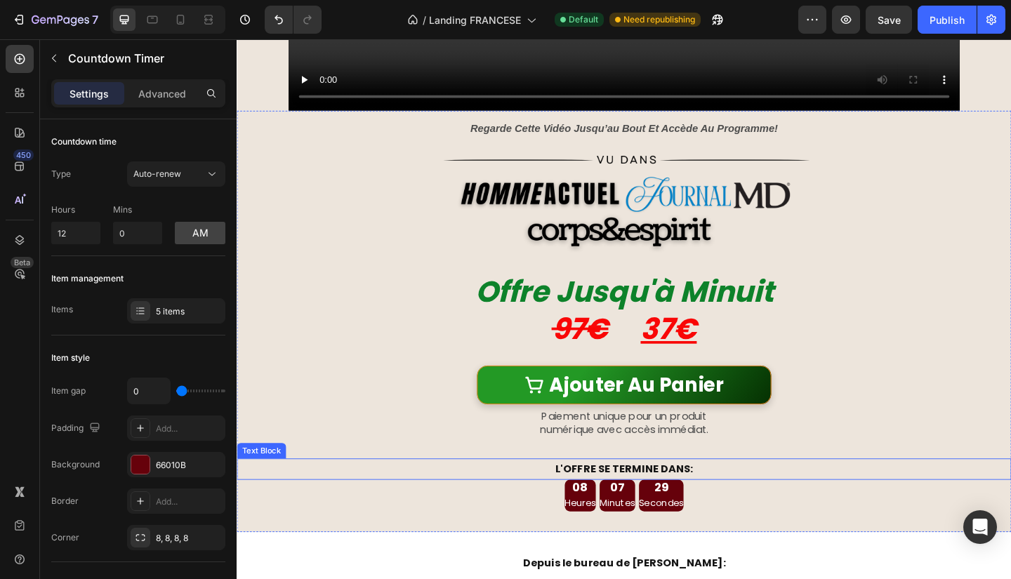
click at [641, 498] on p "L'OFFRE SE TERMINE DANS:" at bounding box center [658, 507] width 840 height 20
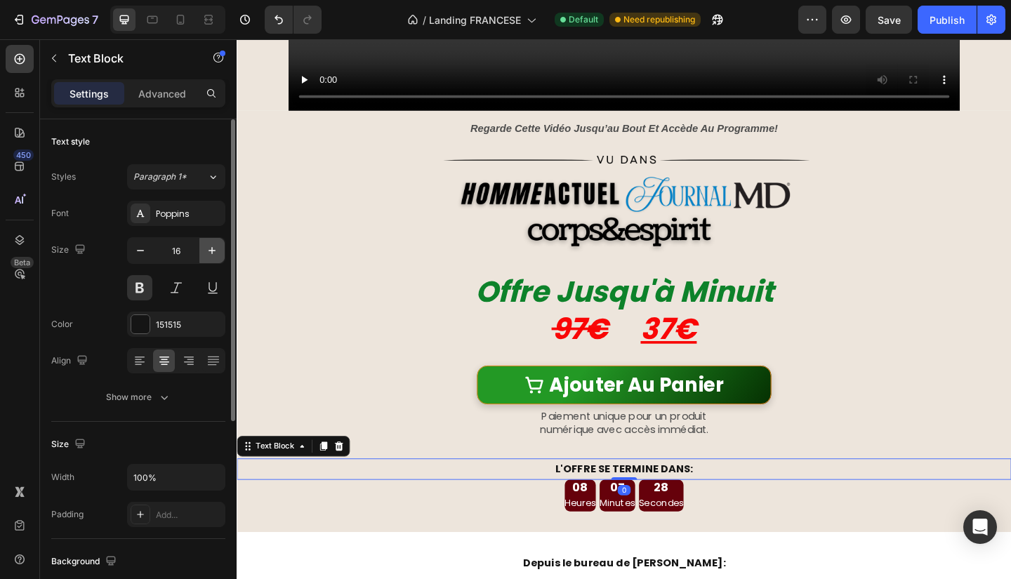
click at [212, 242] on button "button" at bounding box center [211, 250] width 25 height 25
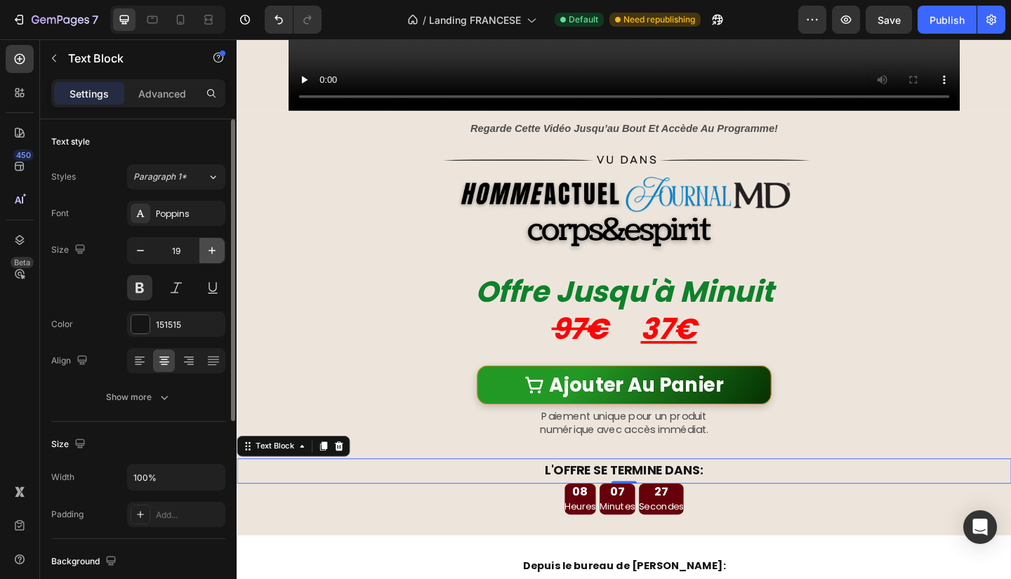
click at [212, 242] on button "button" at bounding box center [211, 250] width 25 height 25
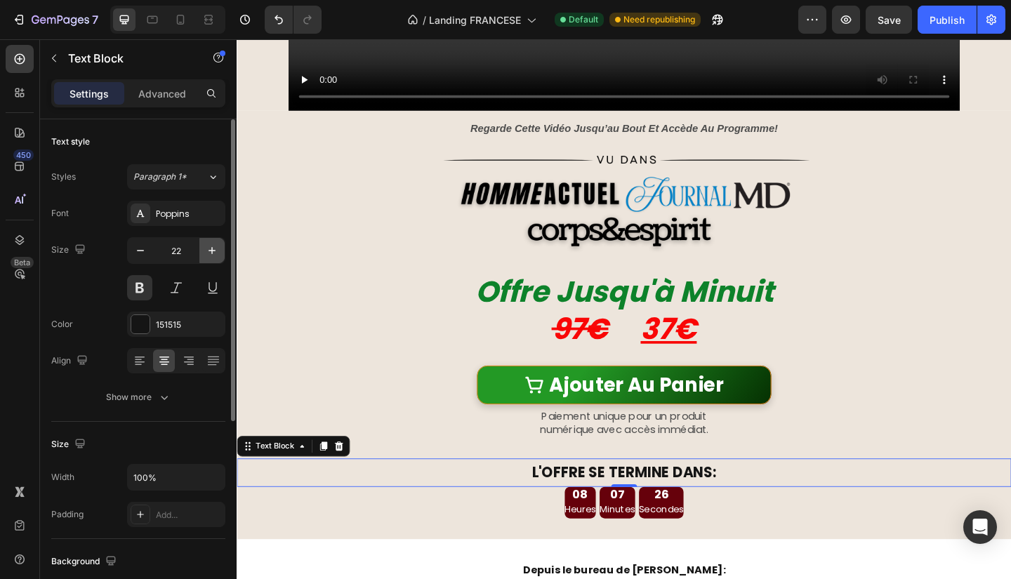
click at [212, 242] on button "button" at bounding box center [211, 250] width 25 height 25
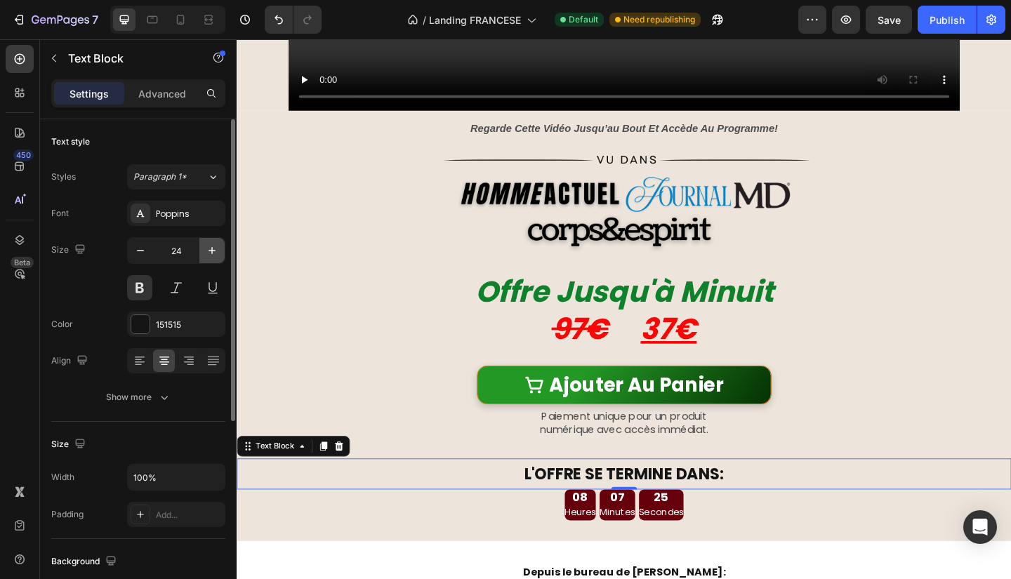
click at [212, 242] on button "button" at bounding box center [211, 250] width 25 height 25
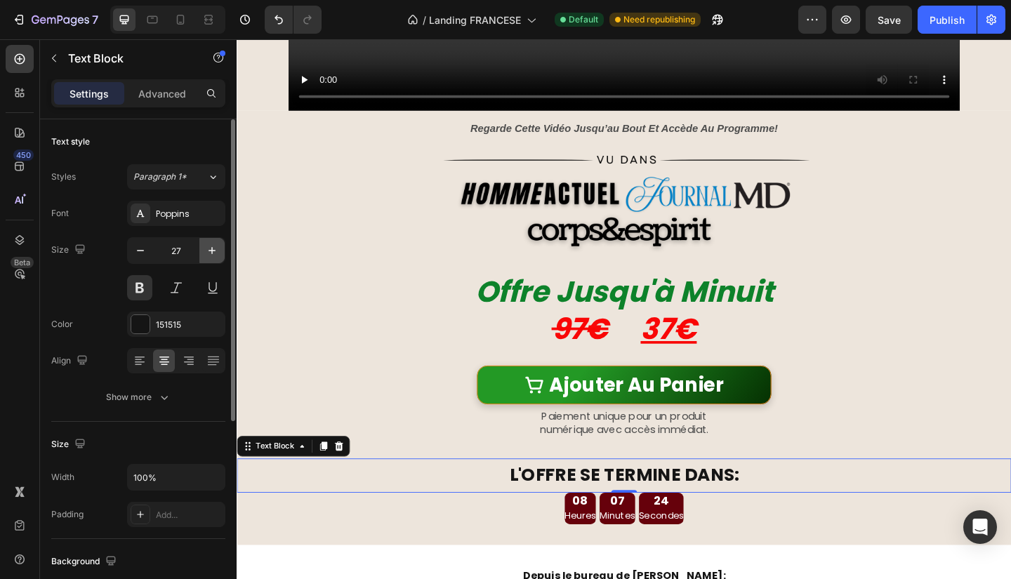
type input "28"
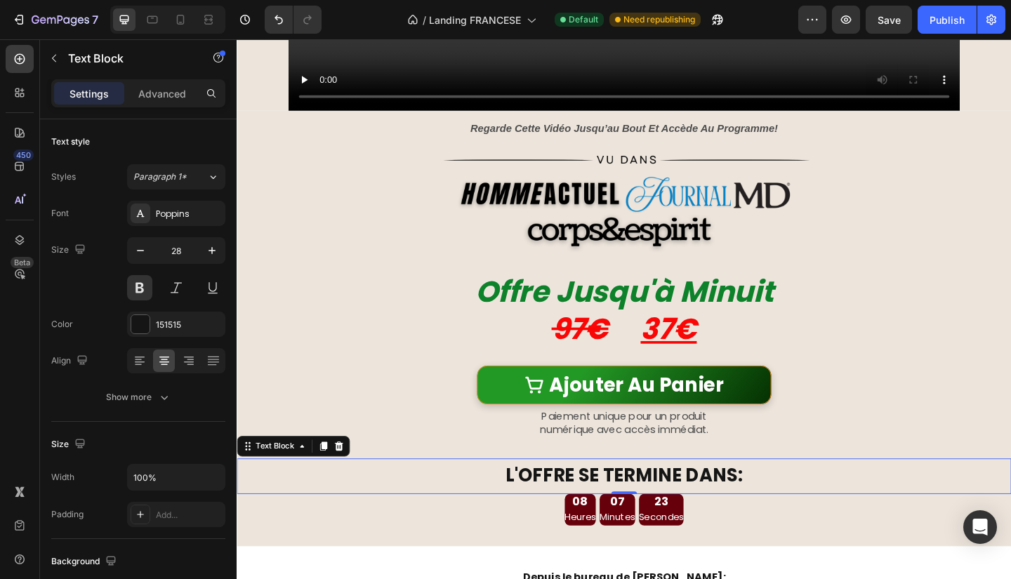
click at [983, 477] on div "Paiement unique pour un produit numérique avec accès immédiat. Text Block" at bounding box center [658, 469] width 843 height 55
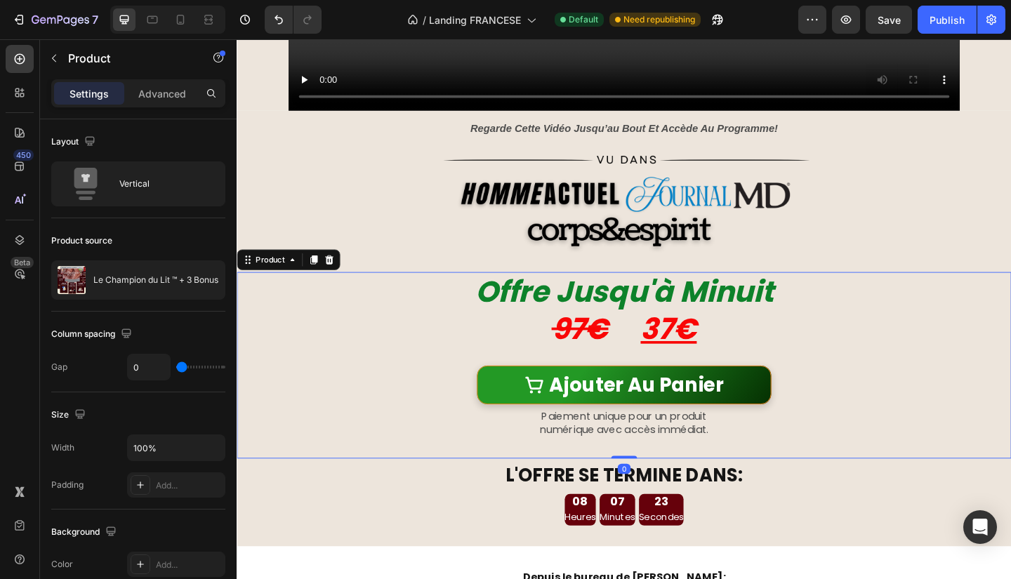
scroll to position [628, 0]
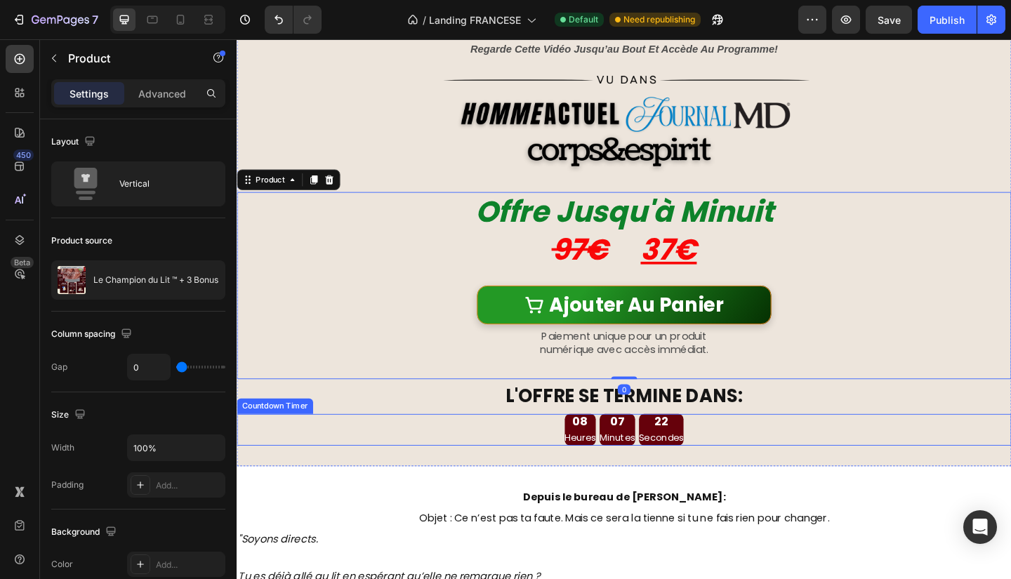
click at [745, 465] on div "08 Heures 07 Minutes 22 Secondes" at bounding box center [658, 464] width 843 height 34
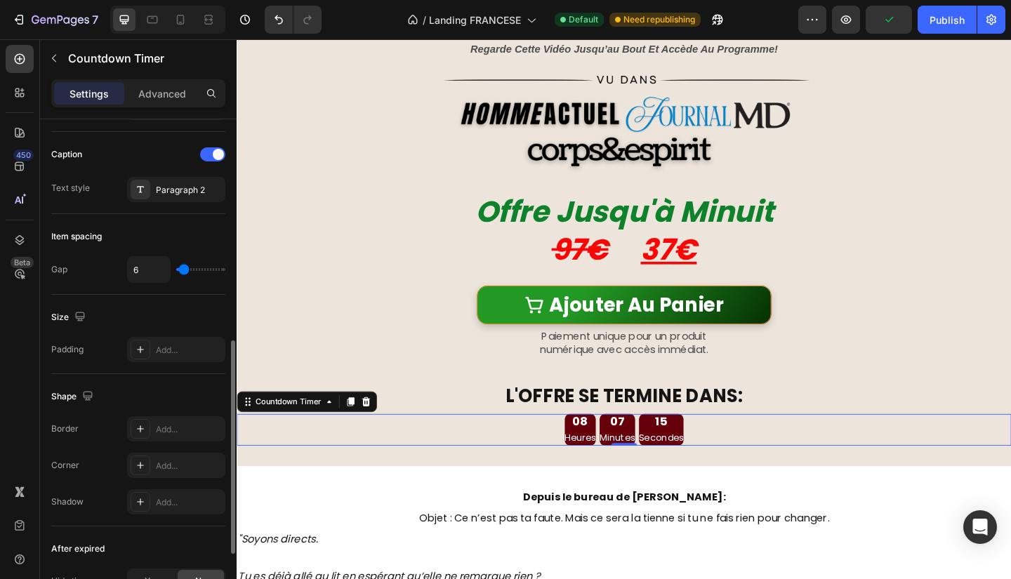
scroll to position [513, 0]
click at [173, 335] on div "Add..." at bounding box center [176, 346] width 98 height 25
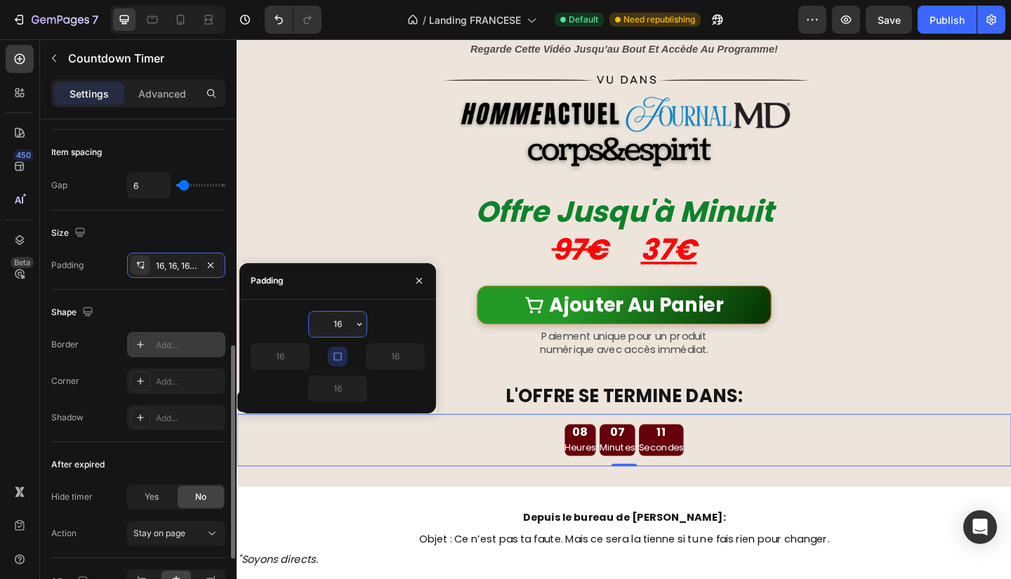
scroll to position [570, 0]
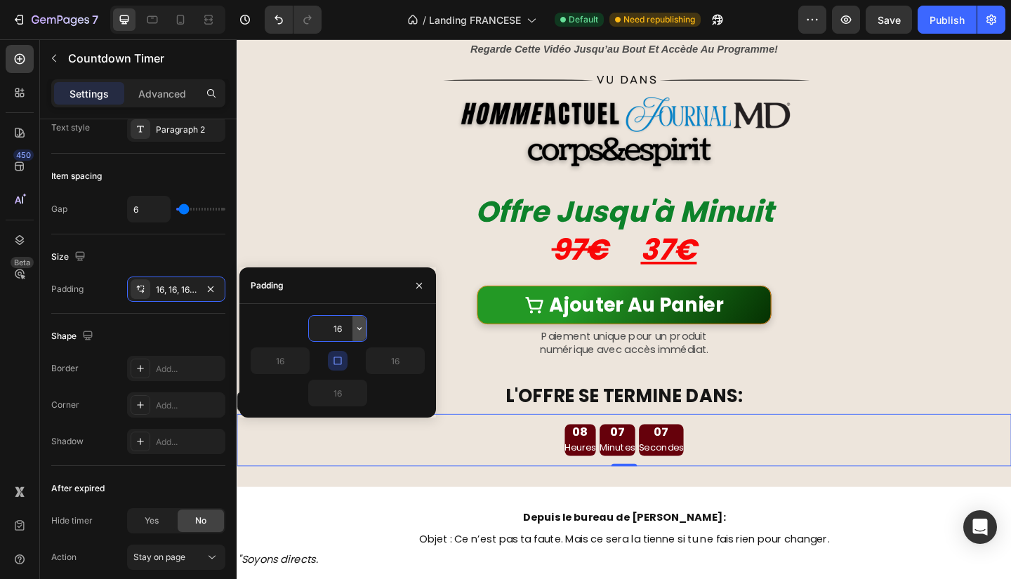
click at [364, 328] on icon "button" at bounding box center [359, 328] width 11 height 11
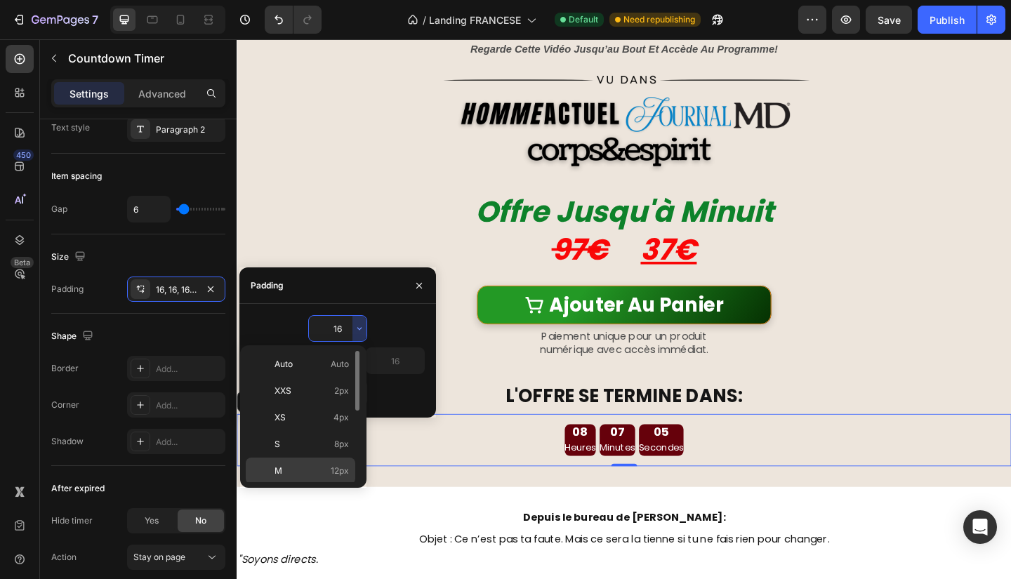
click at [320, 465] on p "M 12px" at bounding box center [312, 471] width 74 height 13
type input "12"
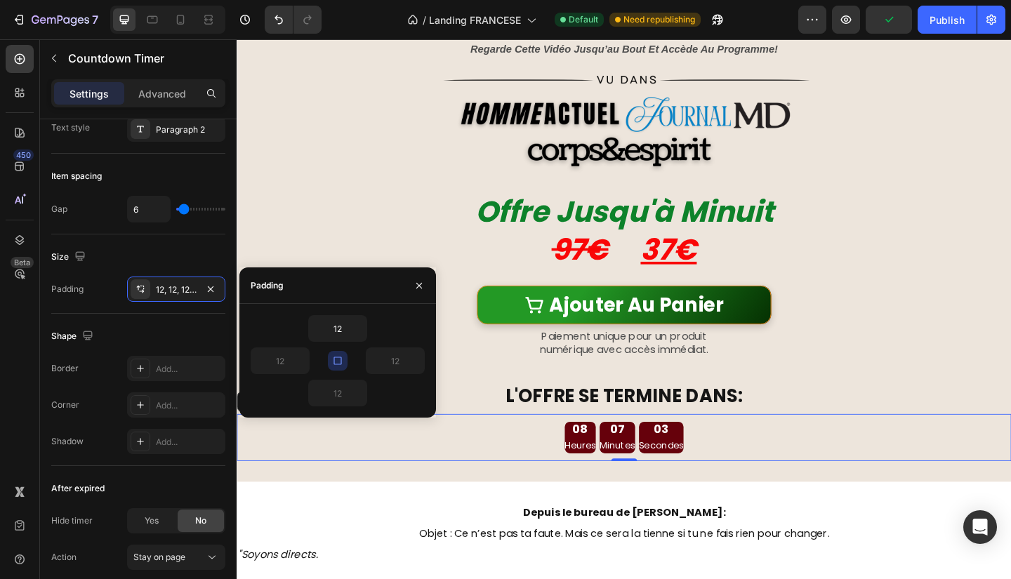
click at [877, 453] on div "08 Heures 07 Minutes 03 Secondes Countdown Timer 0" at bounding box center [658, 472] width 843 height 51
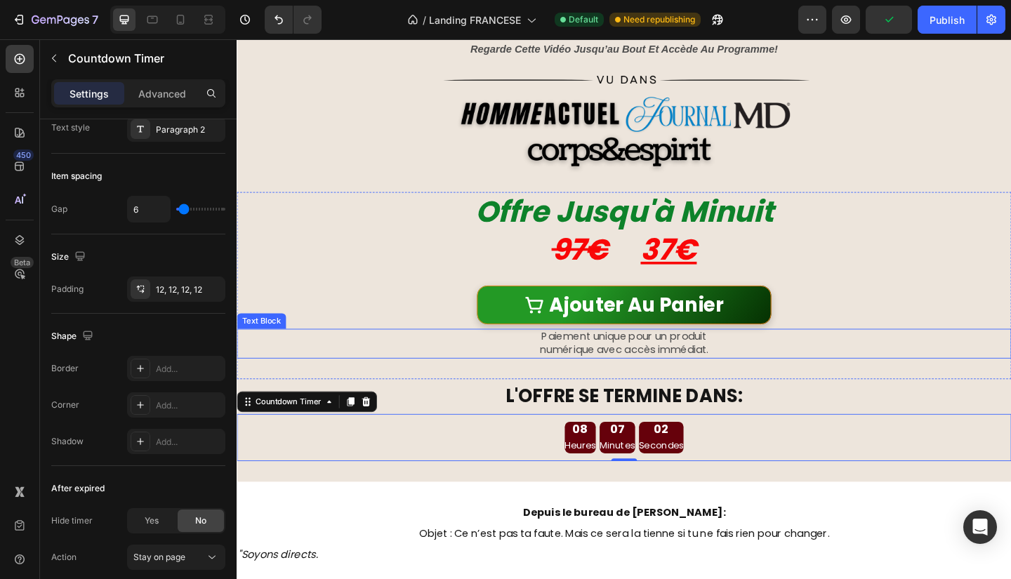
click at [884, 383] on p "numérique avec accès immédiat." at bounding box center [658, 378] width 840 height 15
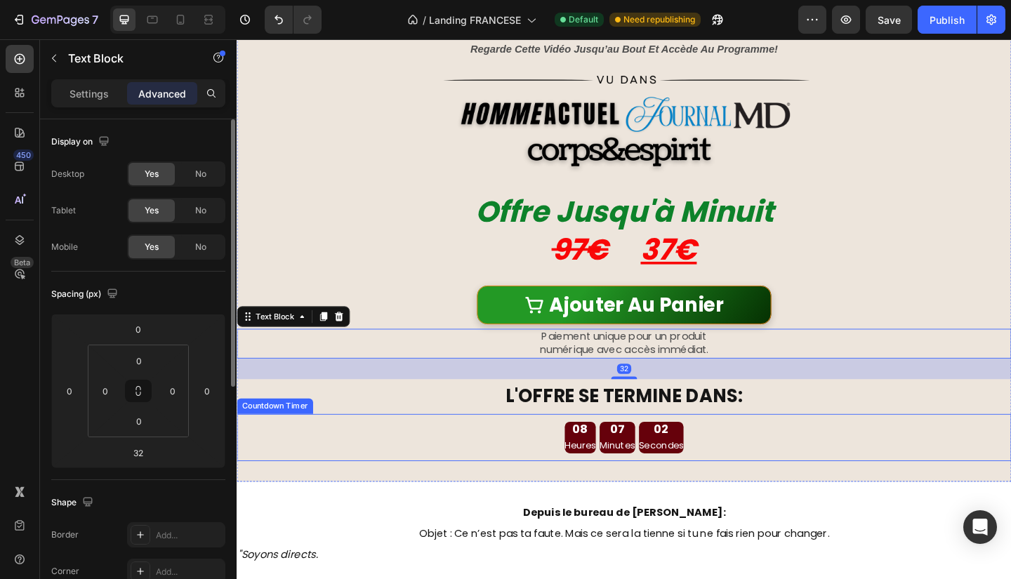
click at [695, 461] on div "02" at bounding box center [698, 464] width 48 height 16
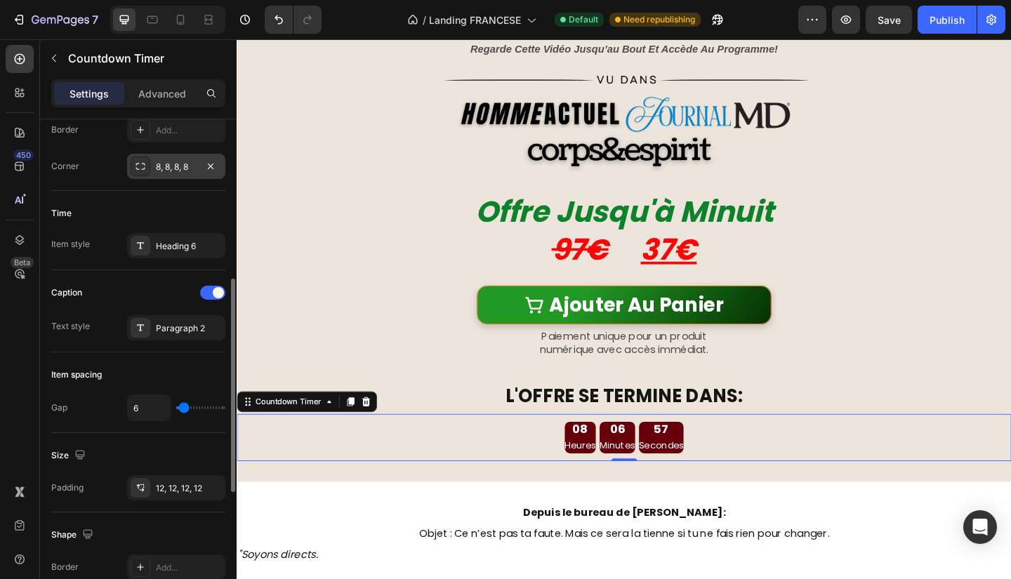
scroll to position [374, 0]
click at [176, 484] on div "12, 12, 12, 12" at bounding box center [176, 486] width 41 height 13
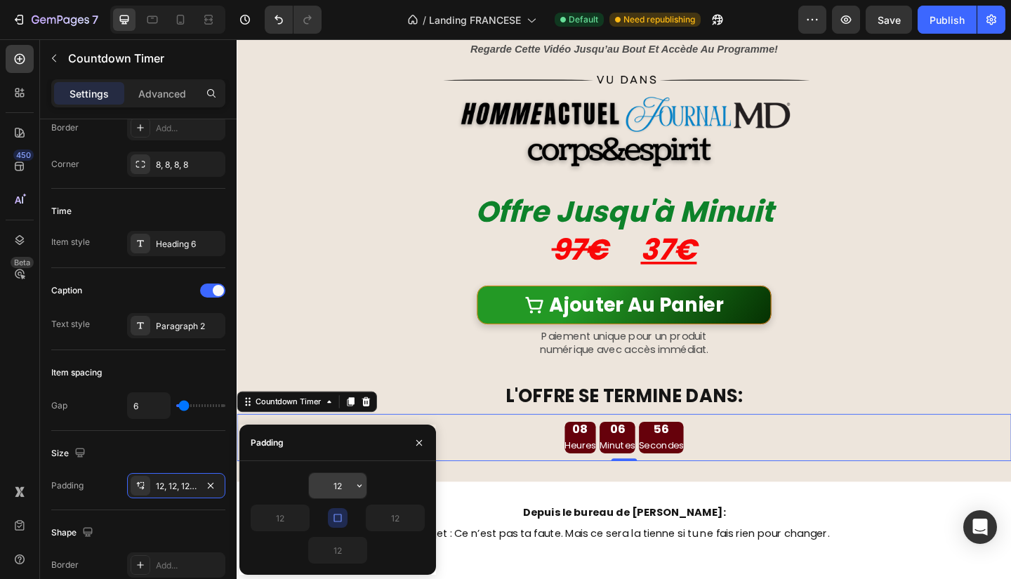
click at [345, 485] on input "12" at bounding box center [338, 485] width 58 height 25
click at [363, 489] on icon "button" at bounding box center [359, 485] width 11 height 11
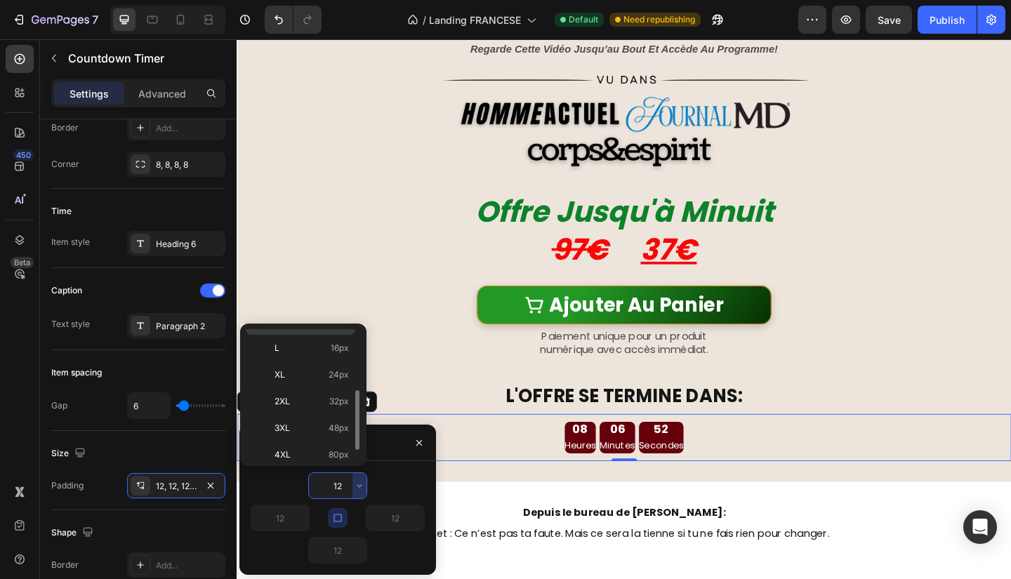
scroll to position [131, 0]
click at [341, 439] on div "3XL 48px" at bounding box center [301, 452] width 110 height 27
type input "48"
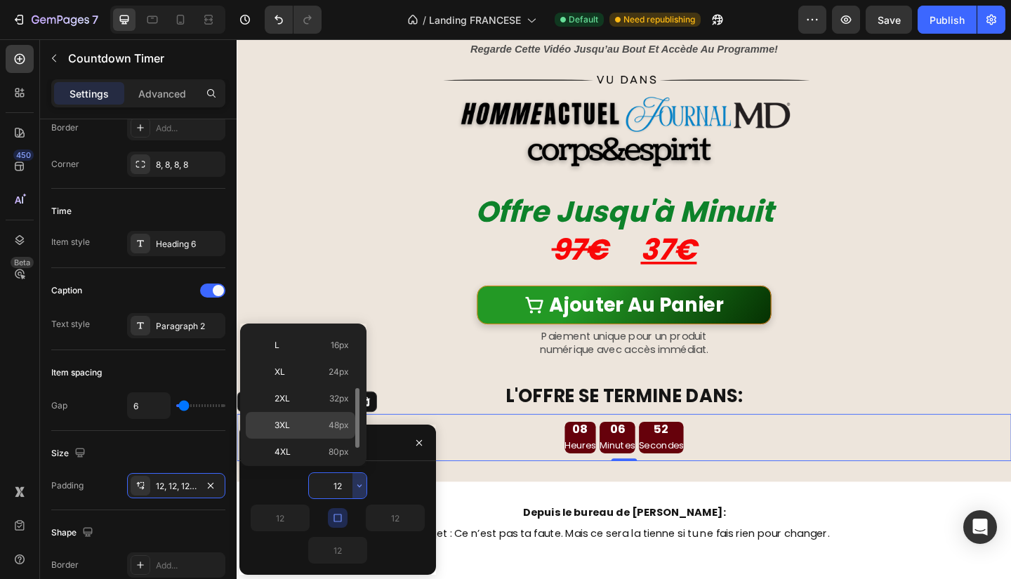
type input "48"
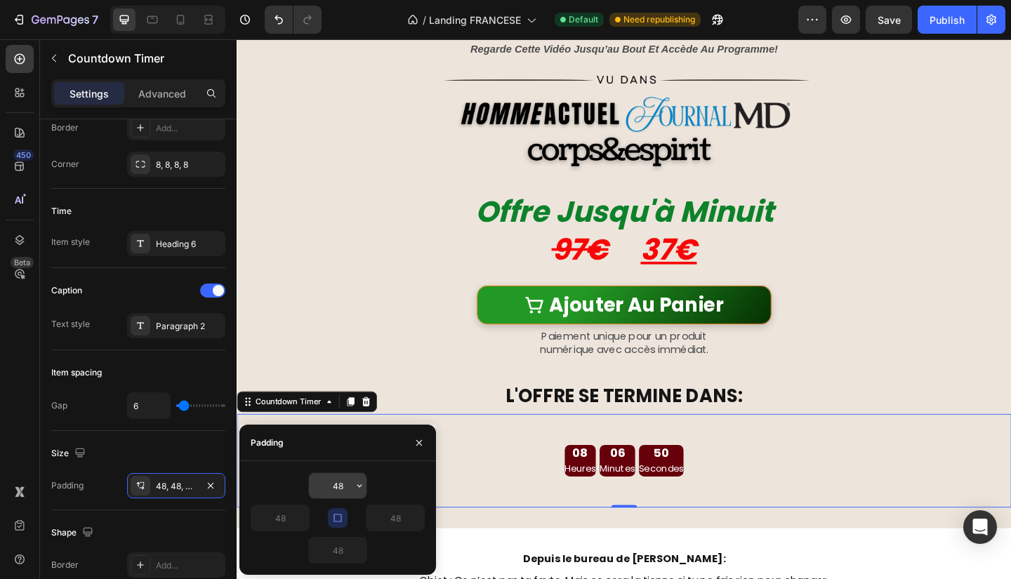
click at [351, 475] on input "48" at bounding box center [338, 485] width 58 height 25
click at [357, 479] on button "button" at bounding box center [359, 485] width 14 height 25
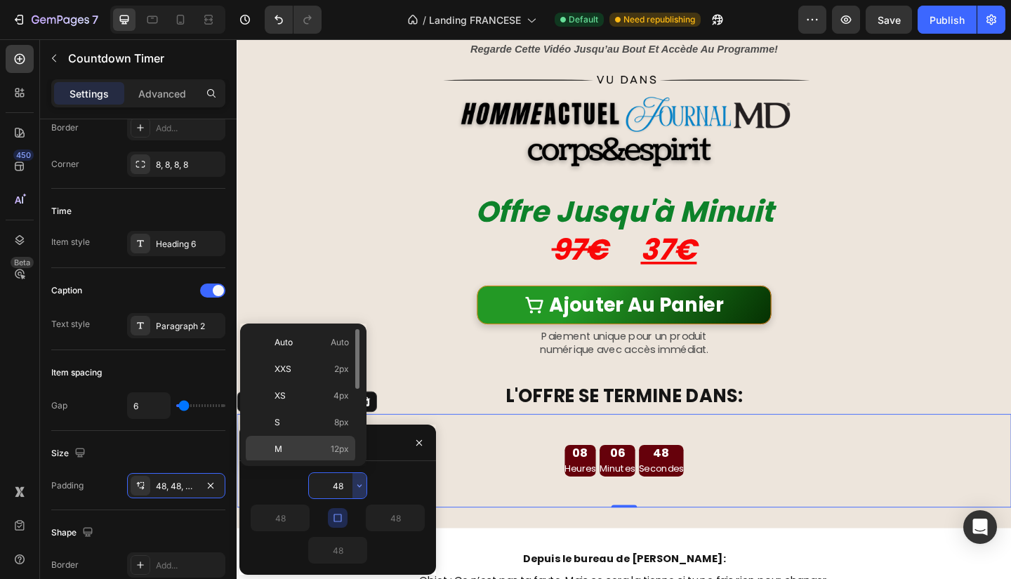
click at [336, 451] on span "12px" at bounding box center [340, 449] width 18 height 13
type input "12"
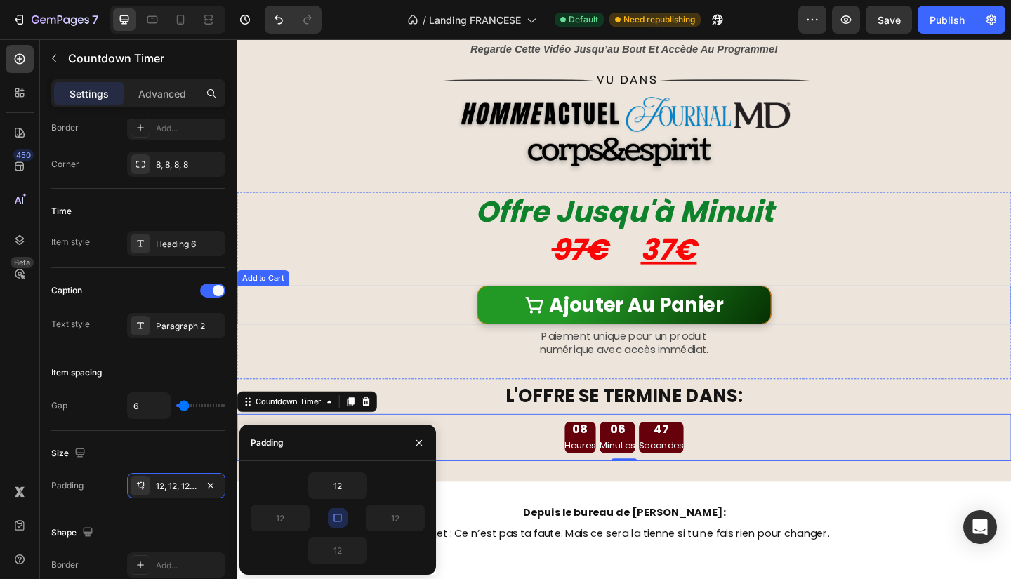
click at [993, 318] on div "Ajouter Au Panier Add to Cart" at bounding box center [658, 329] width 843 height 42
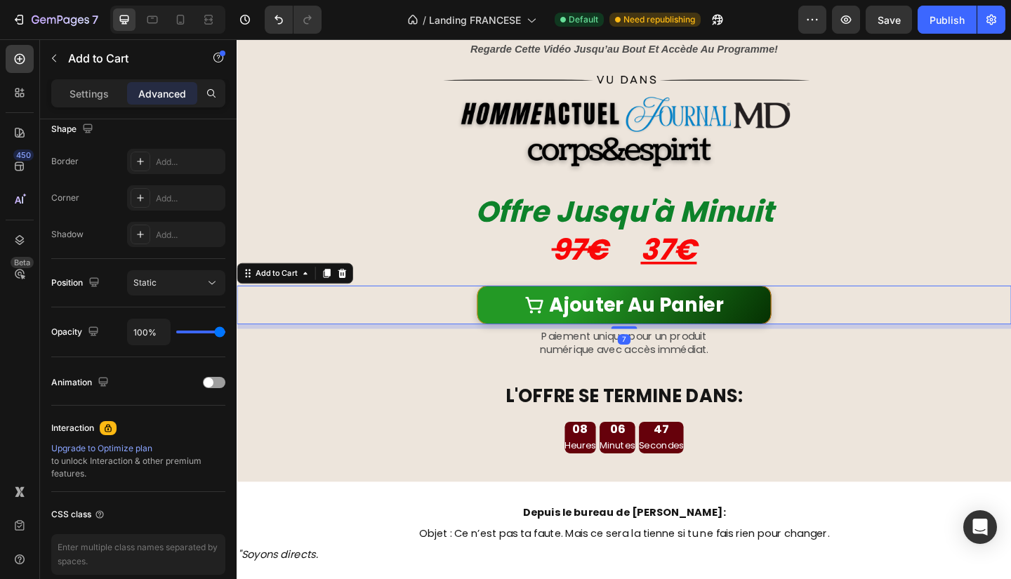
scroll to position [0, 0]
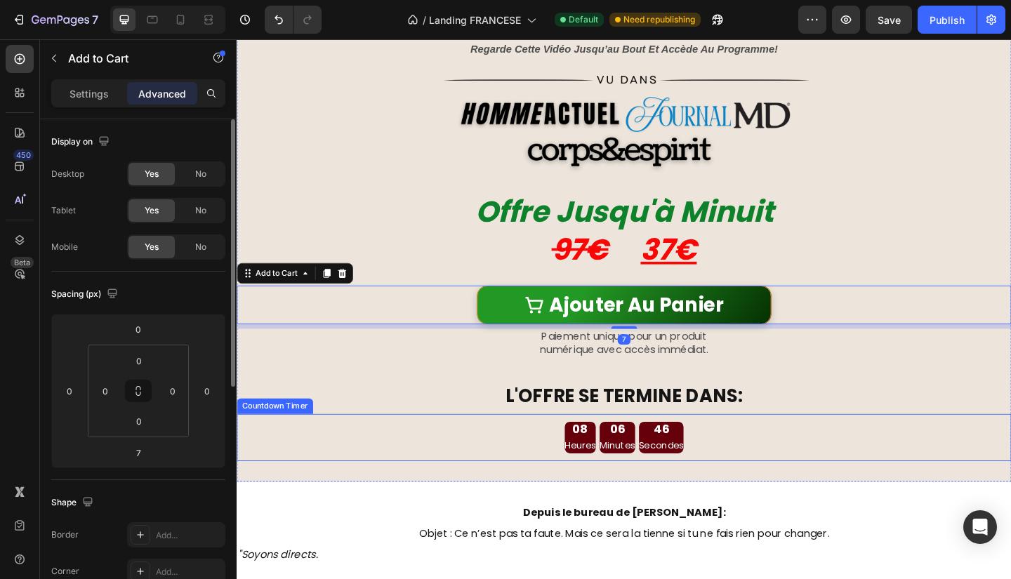
click at [688, 477] on p "Secondes" at bounding box center [698, 482] width 48 height 18
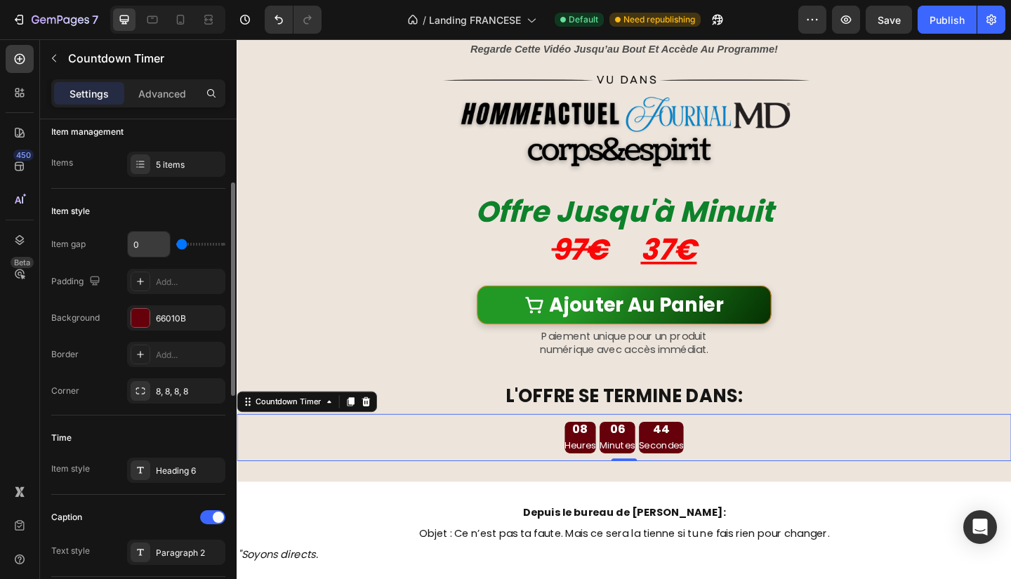
scroll to position [147, 0]
type input "10"
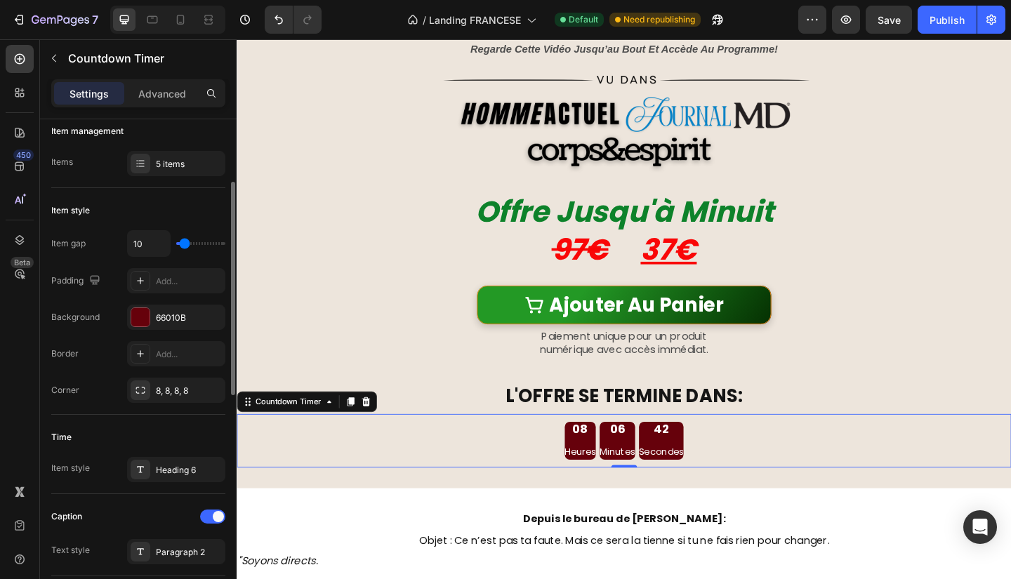
type input "11"
type input "13"
type input "14"
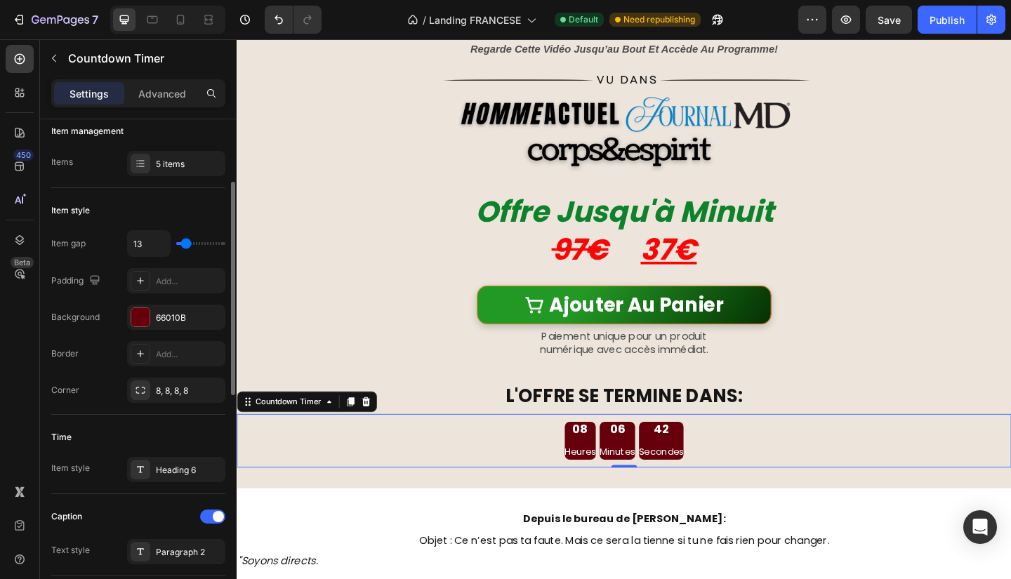
type input "14"
type input "16"
type input "17"
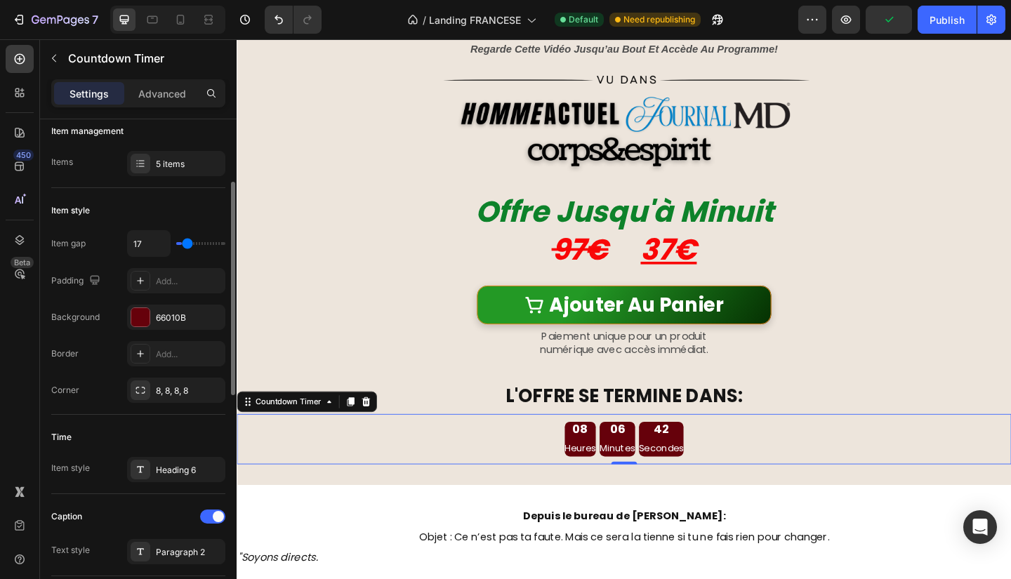
type input "2"
type input "1"
type input "0"
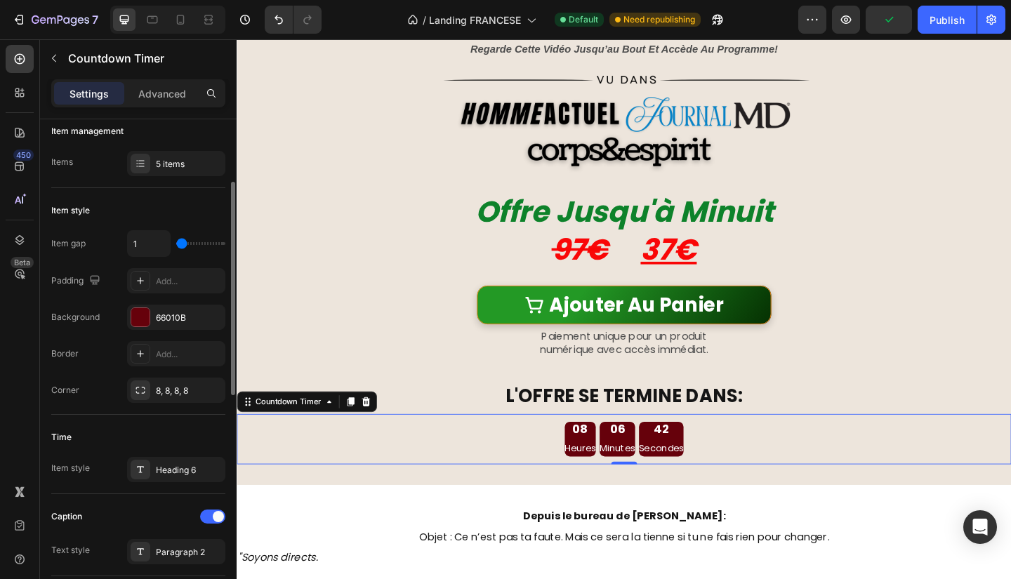
type input "0"
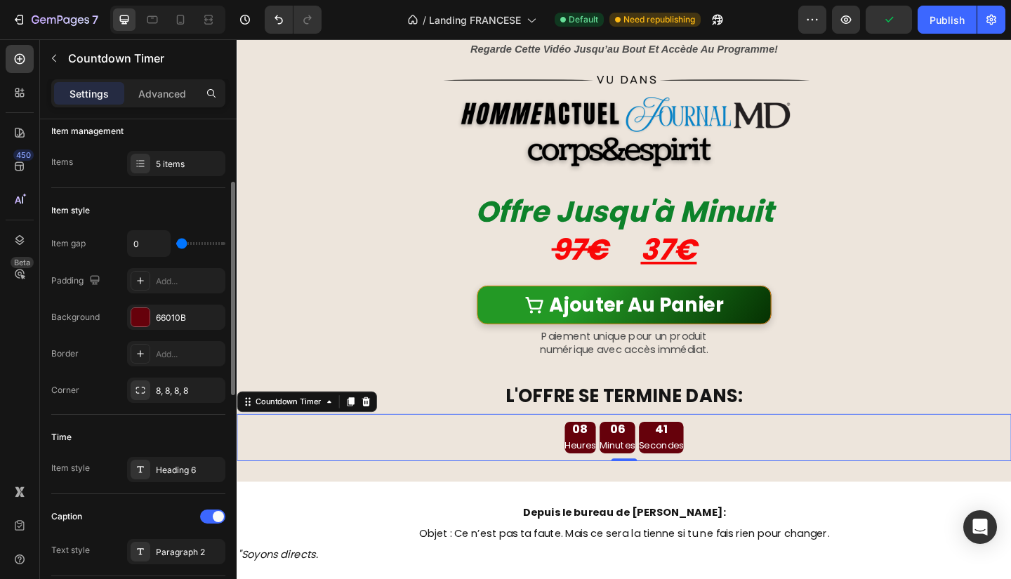
type input "1"
type input "2"
type input "4"
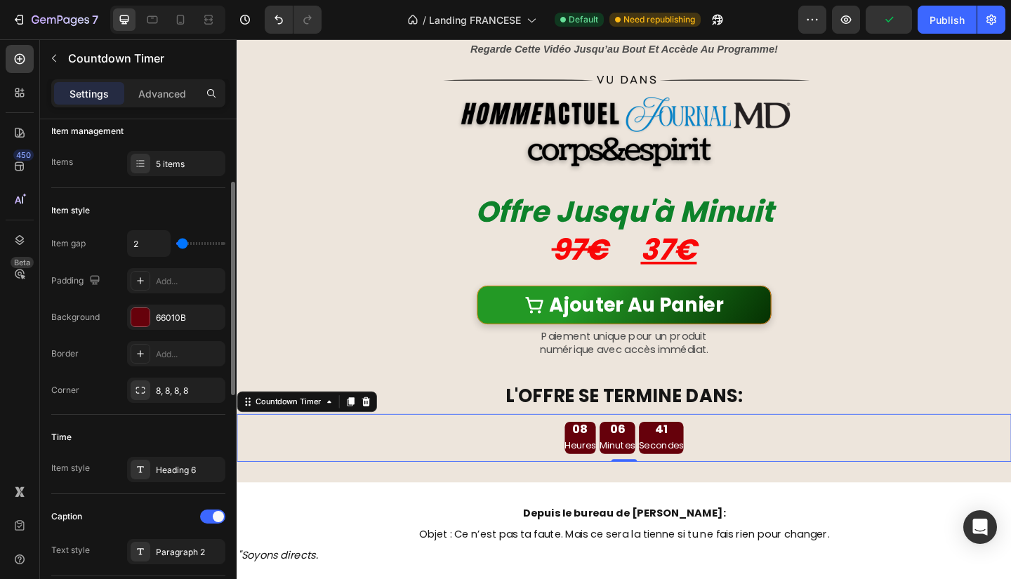
type input "4"
type input "5"
type input "7"
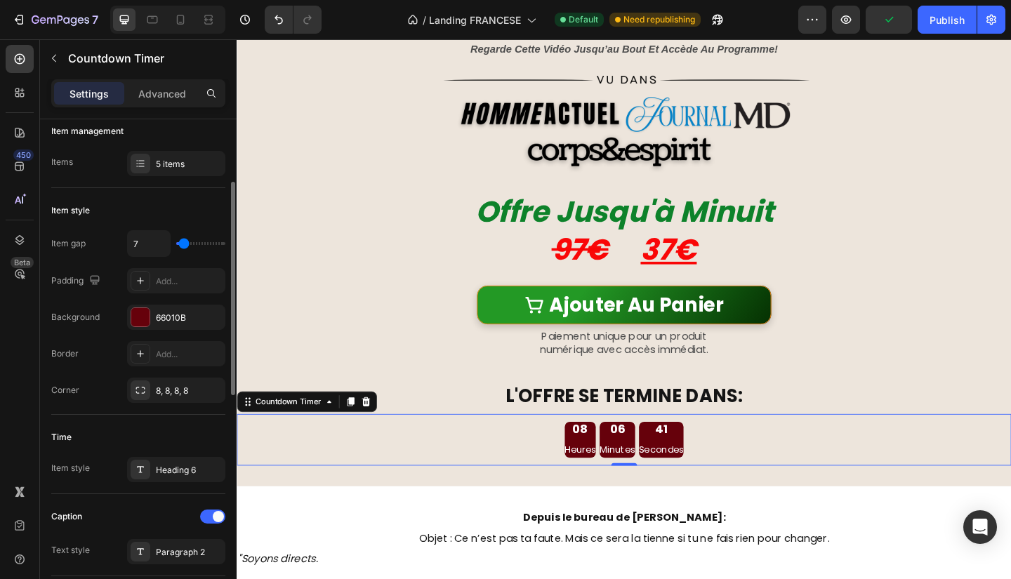
type input "4"
type input "2"
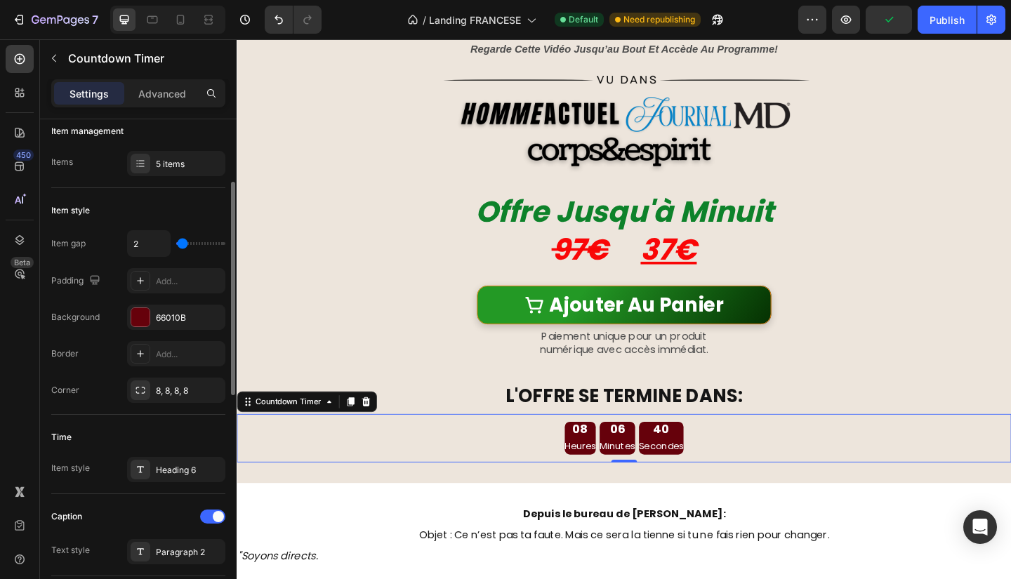
type input "2"
click at [183, 245] on input "range" at bounding box center [200, 243] width 49 height 3
click at [150, 88] on p "Advanced" at bounding box center [162, 93] width 48 height 15
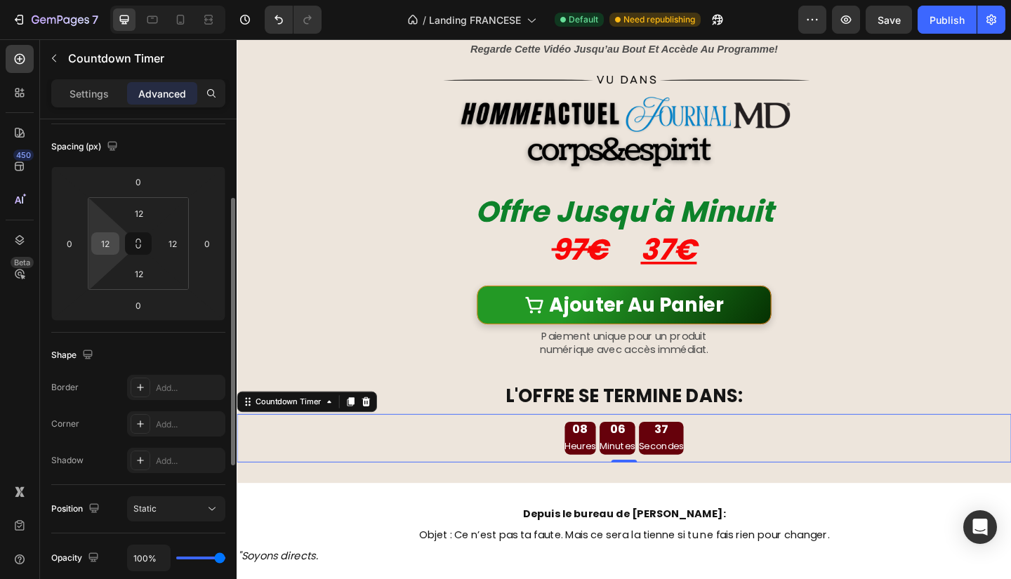
click at [118, 242] on div "12" at bounding box center [105, 243] width 28 height 22
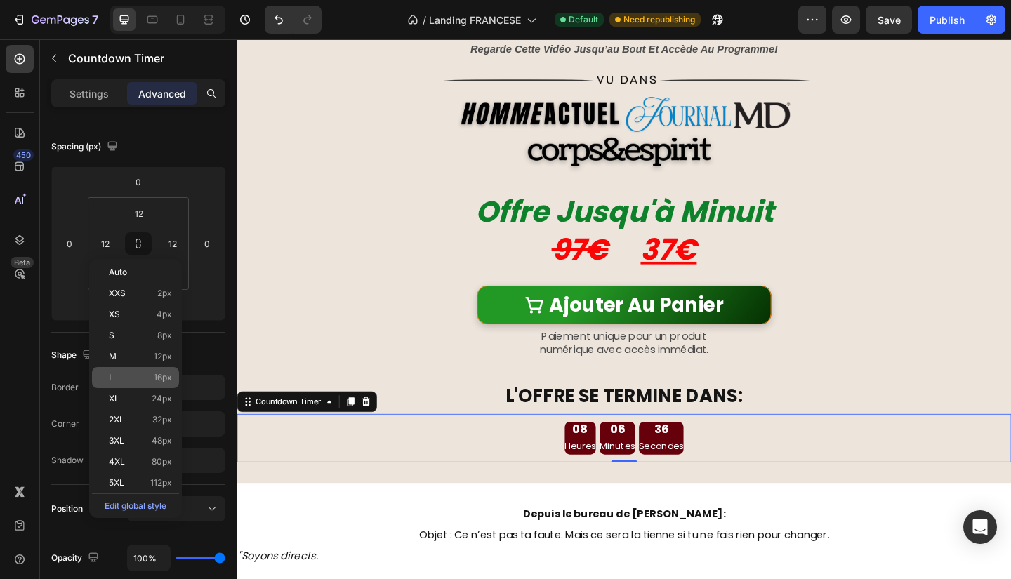
click at [142, 380] on p "L 16px" at bounding box center [140, 378] width 63 height 10
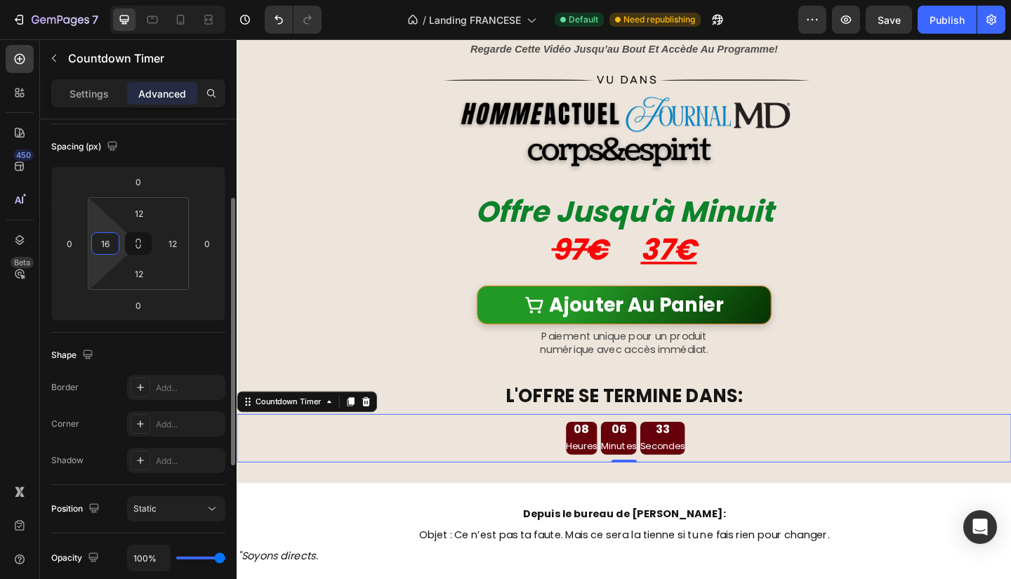
click at [112, 240] on input "16" at bounding box center [105, 243] width 21 height 21
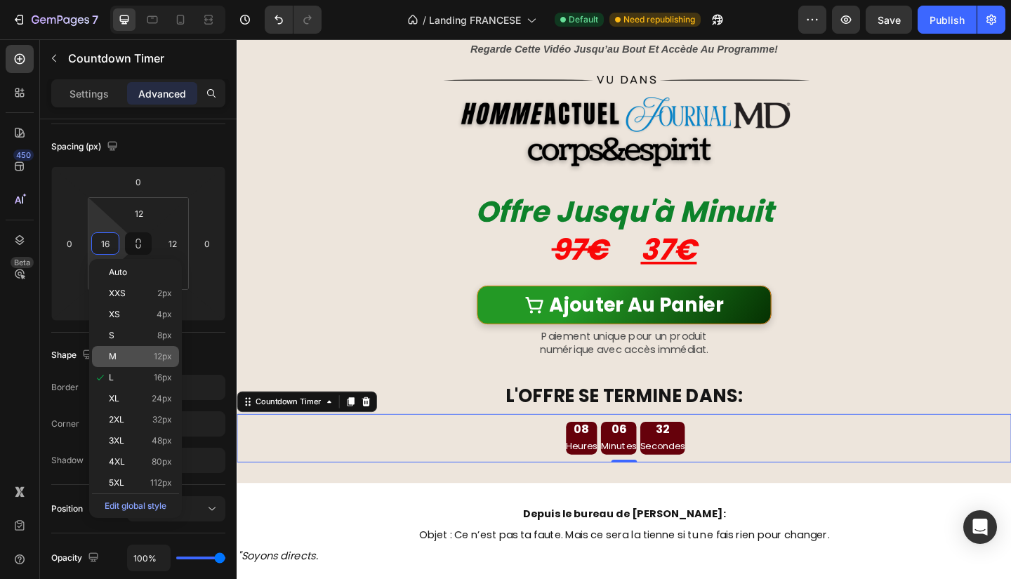
click at [131, 352] on p "M 12px" at bounding box center [140, 357] width 63 height 10
type input "12"
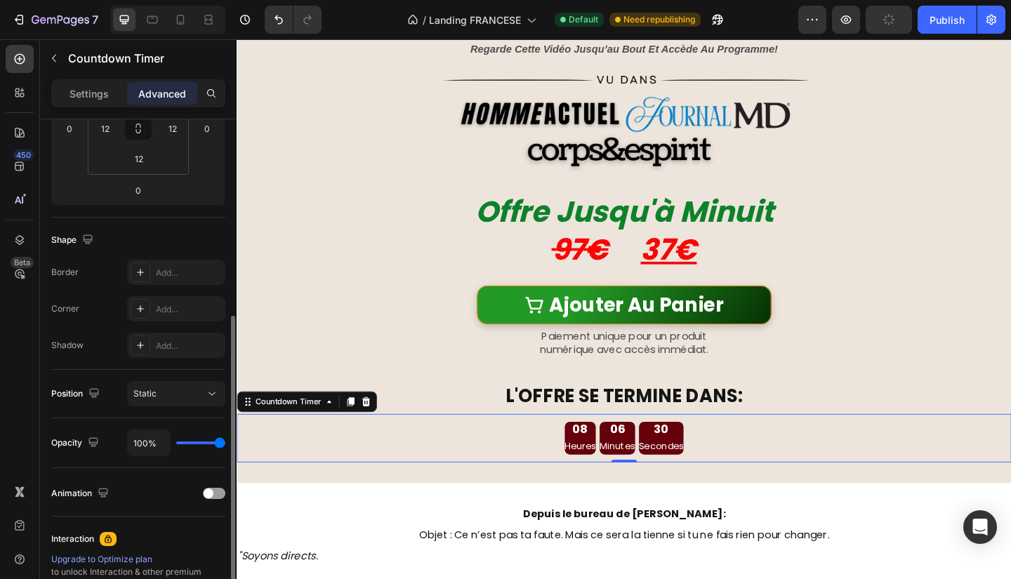
scroll to position [299, 0]
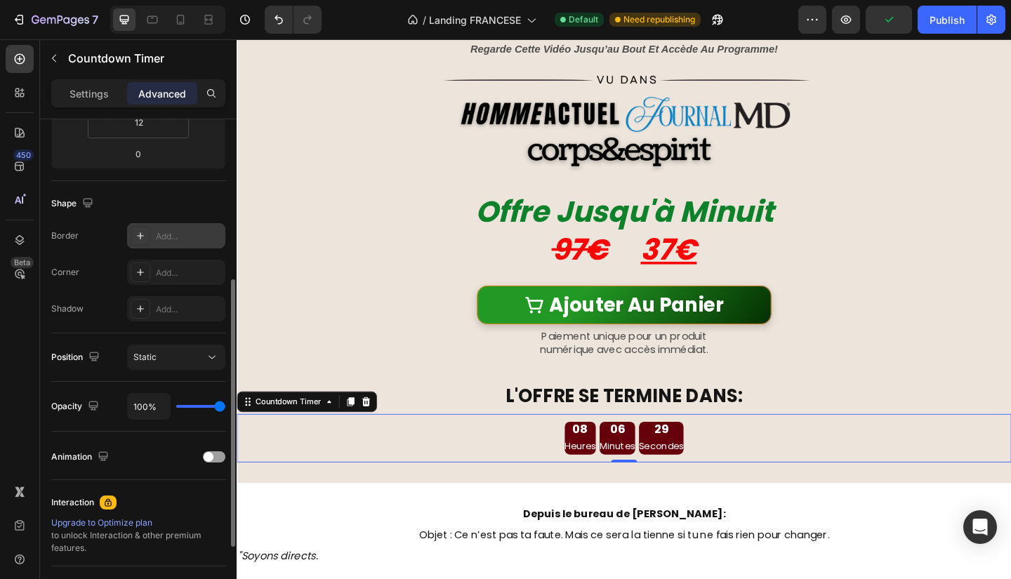
click at [171, 232] on div "Add..." at bounding box center [189, 236] width 66 height 13
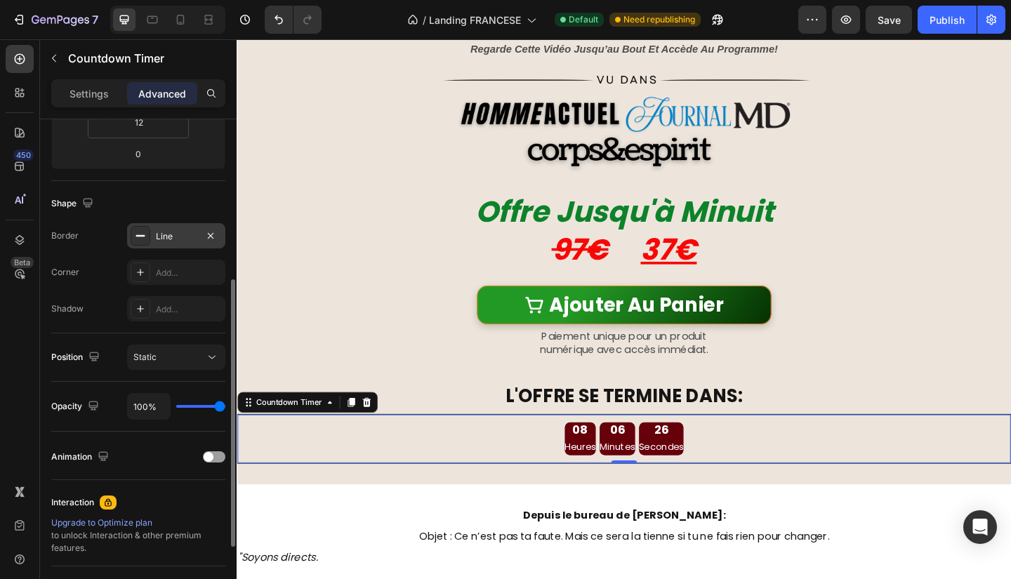
click at [184, 197] on div "Shape" at bounding box center [138, 203] width 174 height 22
click at [112, 91] on div "Settings" at bounding box center [89, 93] width 70 height 22
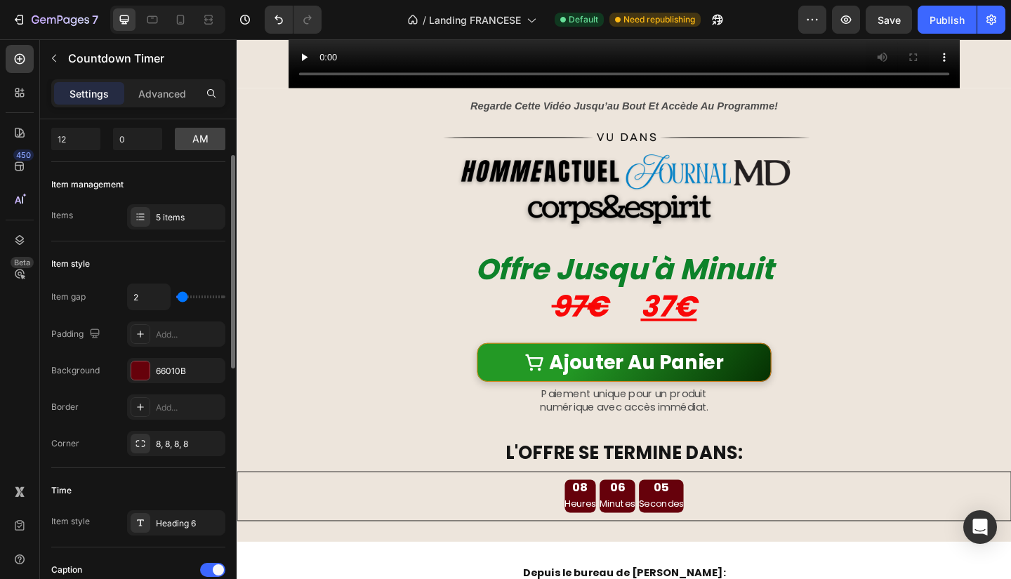
scroll to position [91, 0]
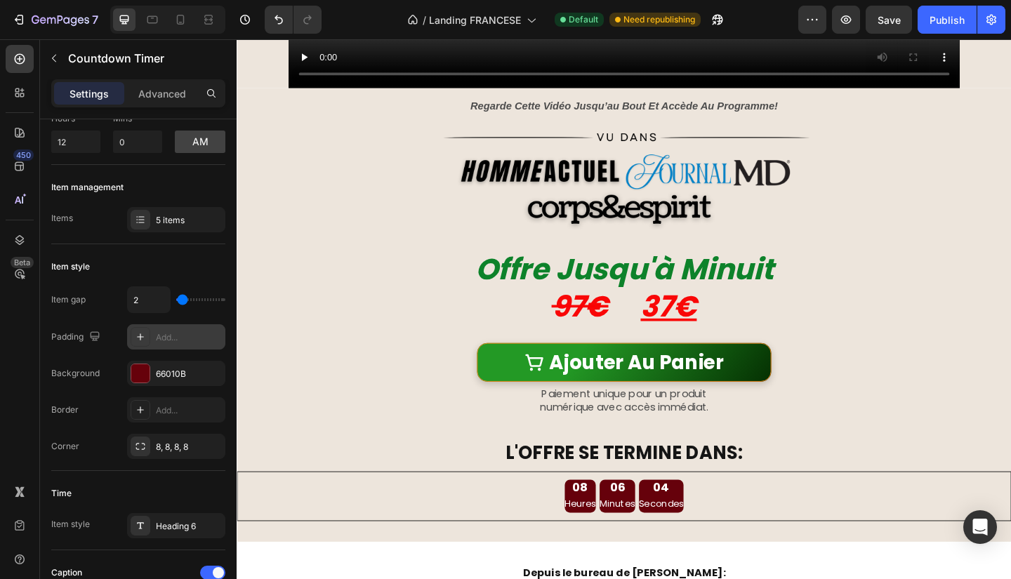
click at [150, 336] on div "Add..." at bounding box center [176, 336] width 98 height 25
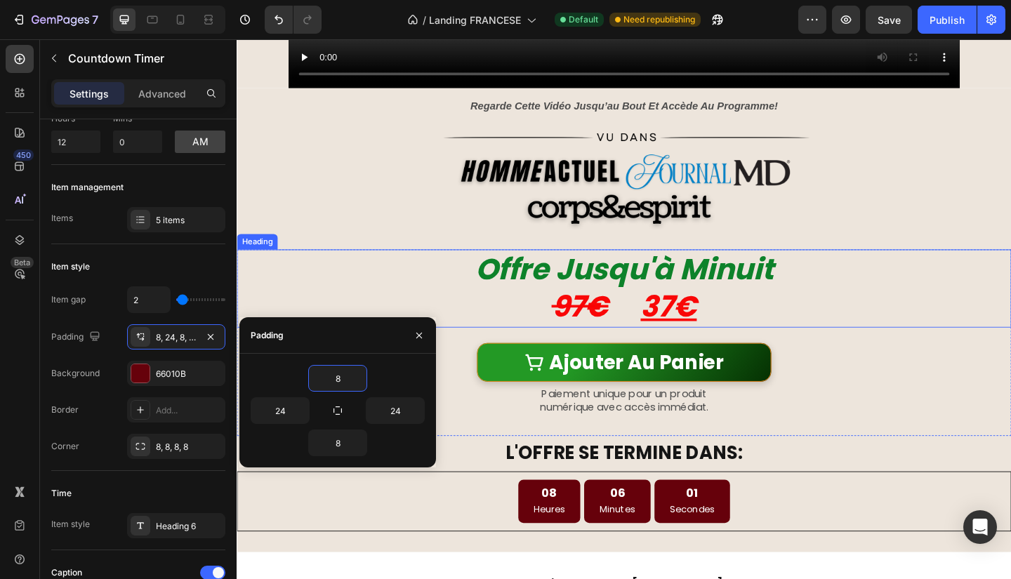
click at [991, 336] on h2 "Offre Jusqu'à Minuit 97€ 37€" at bounding box center [658, 310] width 843 height 85
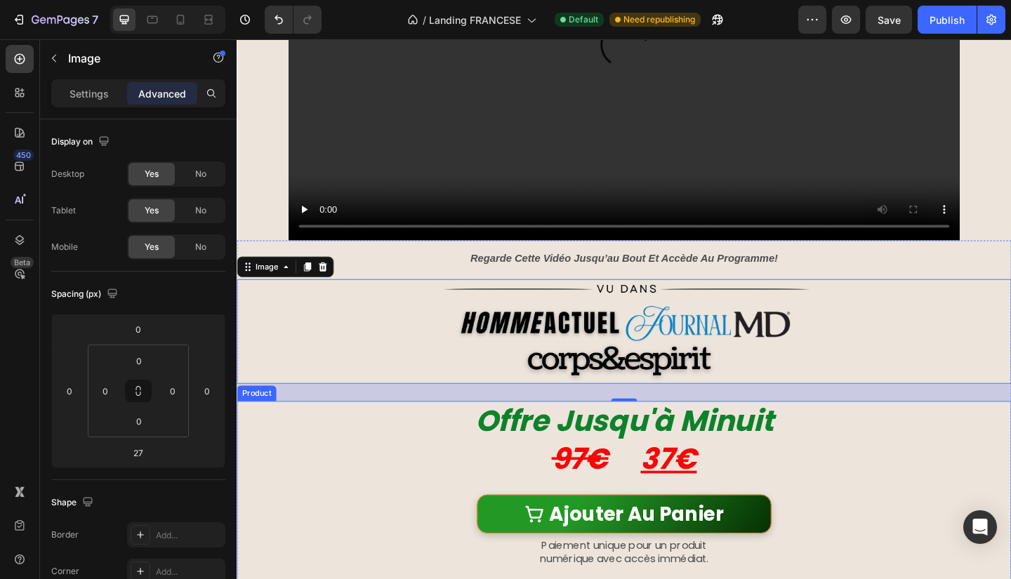
scroll to position [0, 0]
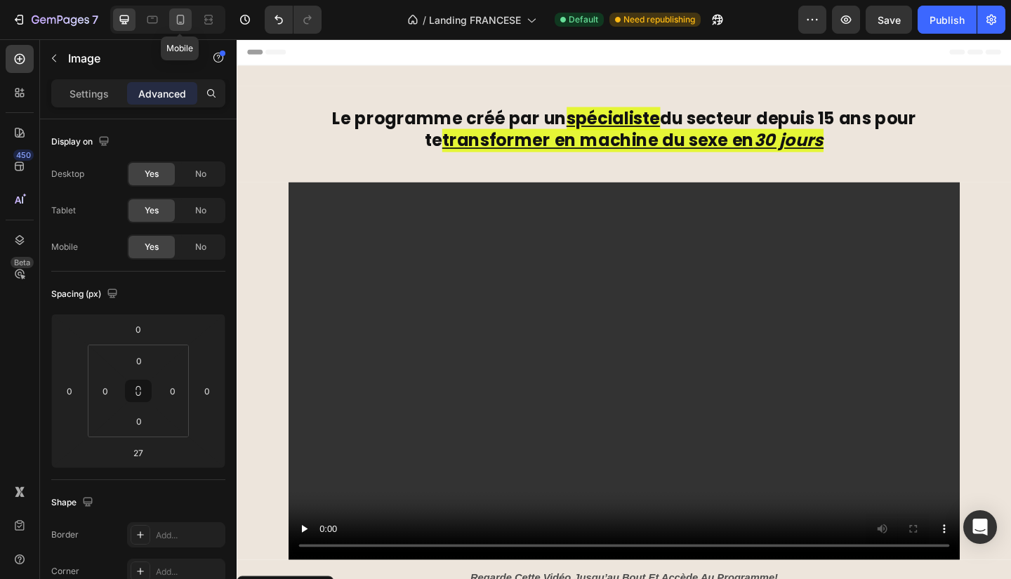
click at [182, 25] on icon at bounding box center [180, 20] width 14 height 14
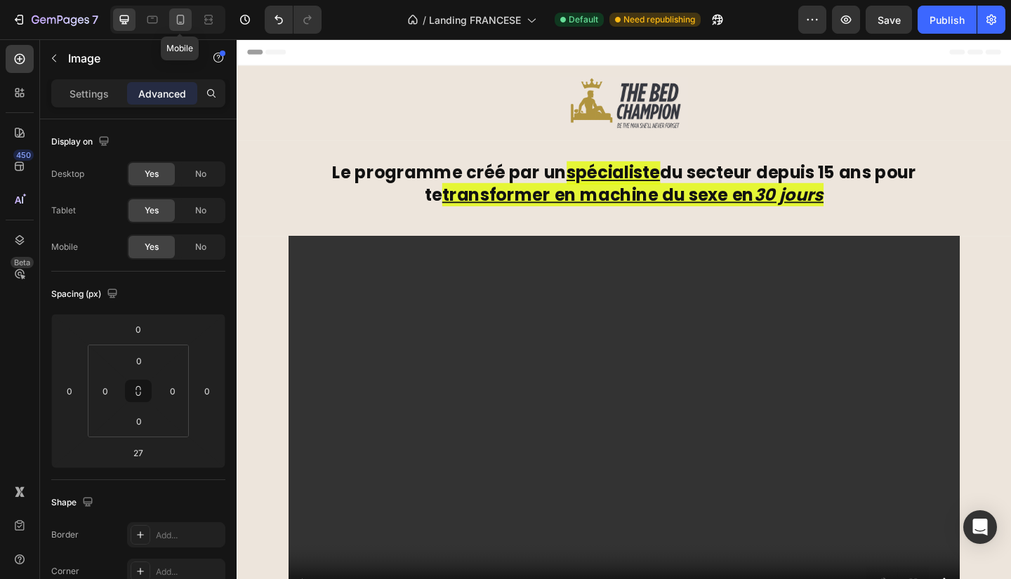
type input "25"
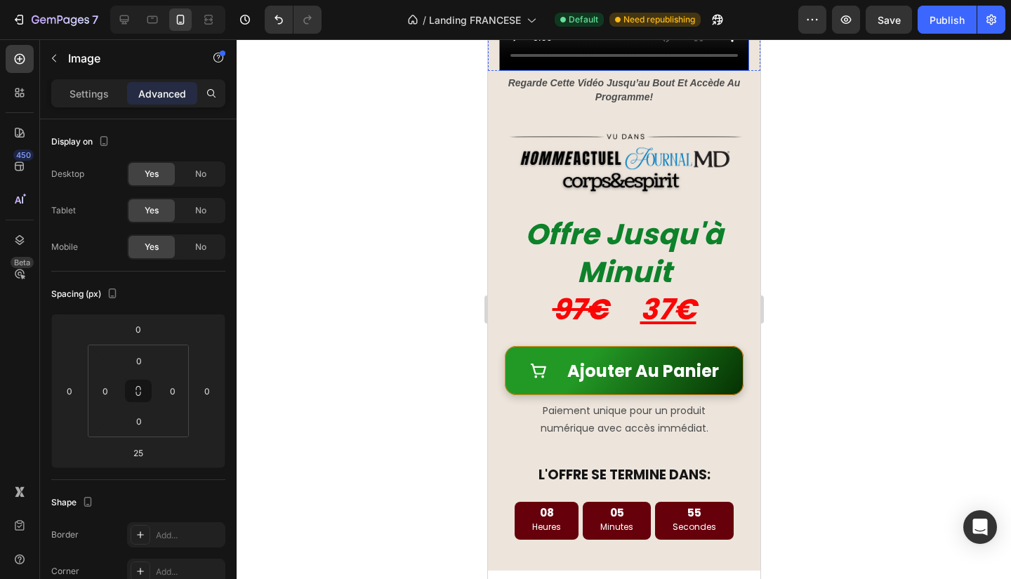
scroll to position [418, 0]
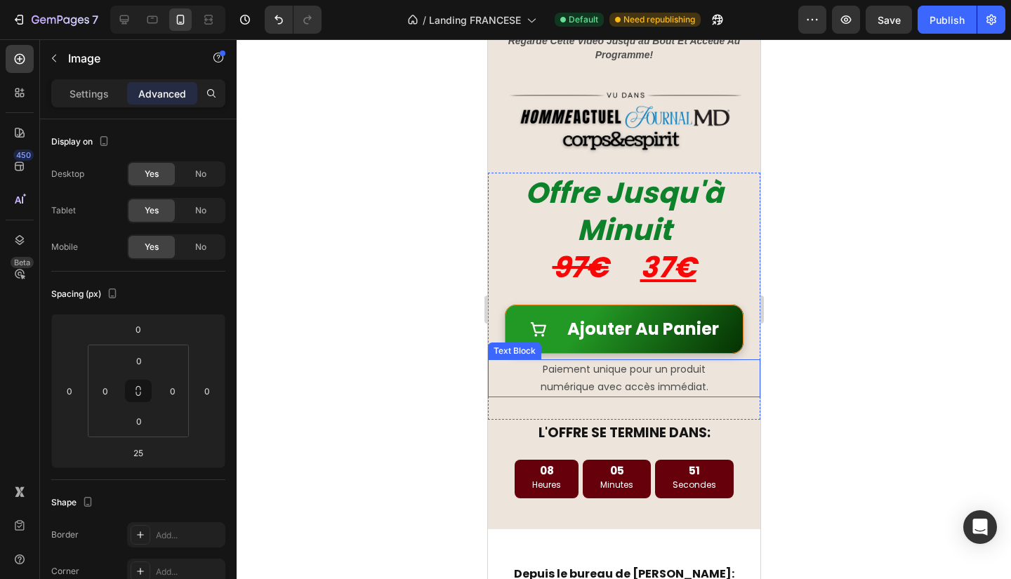
click at [671, 366] on p "Paiement unique pour un produit" at bounding box center [624, 370] width 270 height 18
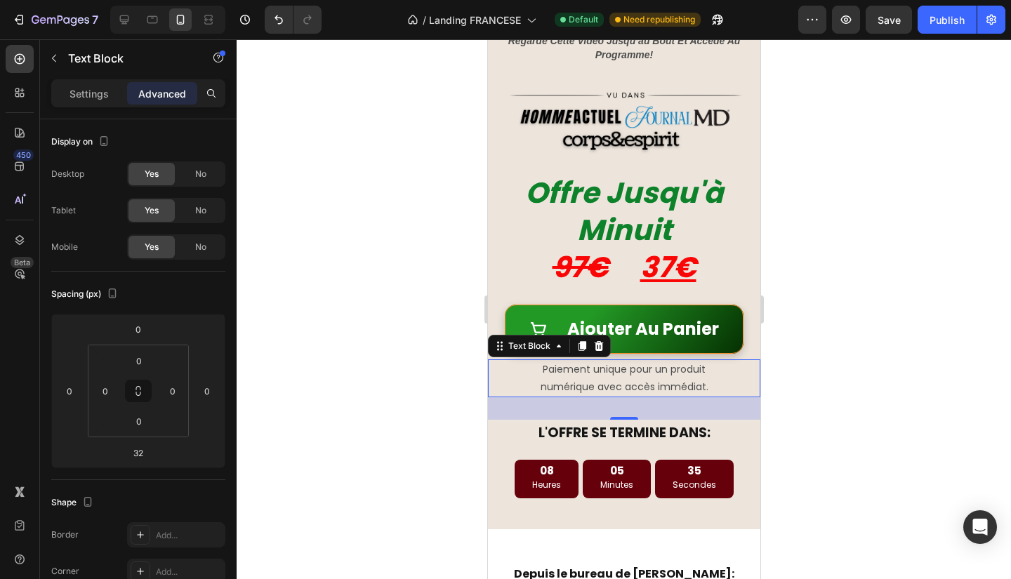
click at [695, 379] on p "numérique avec accès immédiat." at bounding box center [624, 387] width 270 height 18
click at [876, 362] on div at bounding box center [624, 309] width 774 height 540
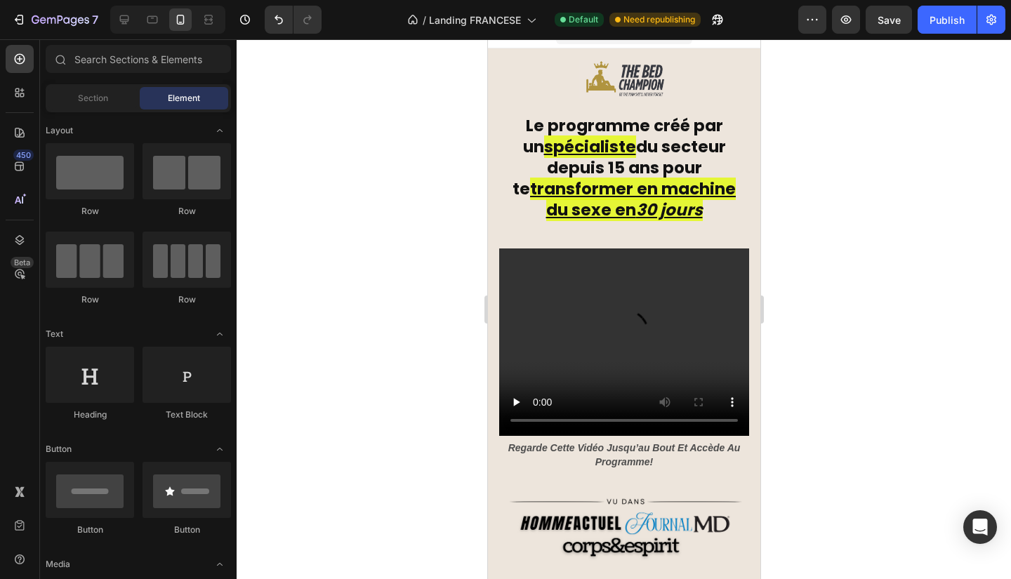
scroll to position [0, 0]
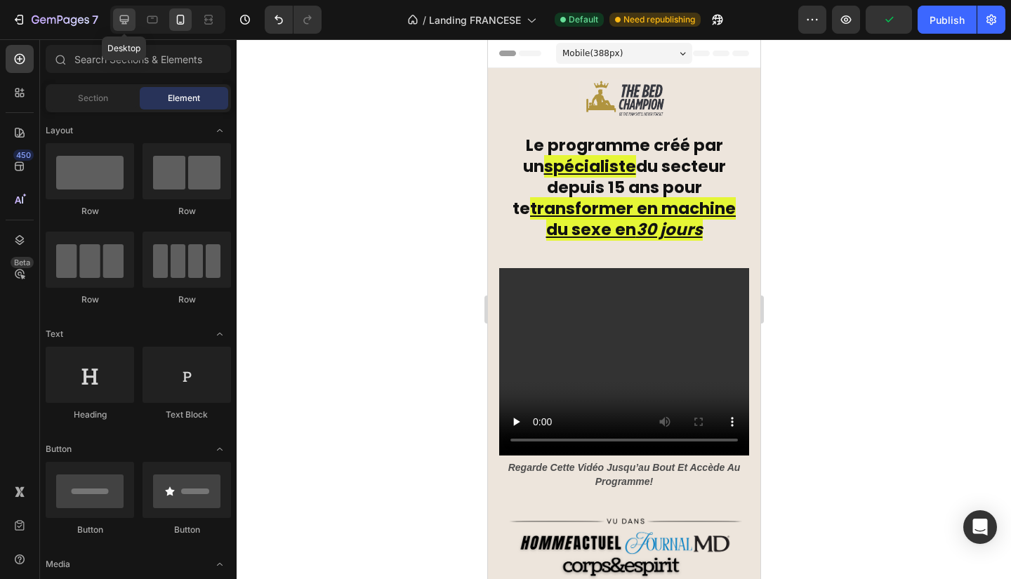
click at [124, 13] on icon at bounding box center [124, 20] width 14 height 14
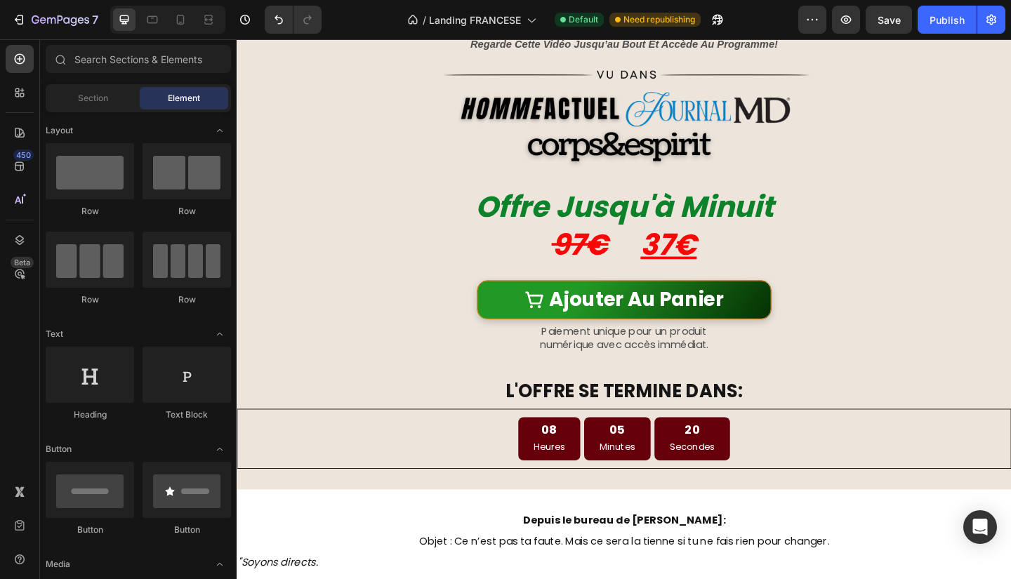
scroll to position [683, 0]
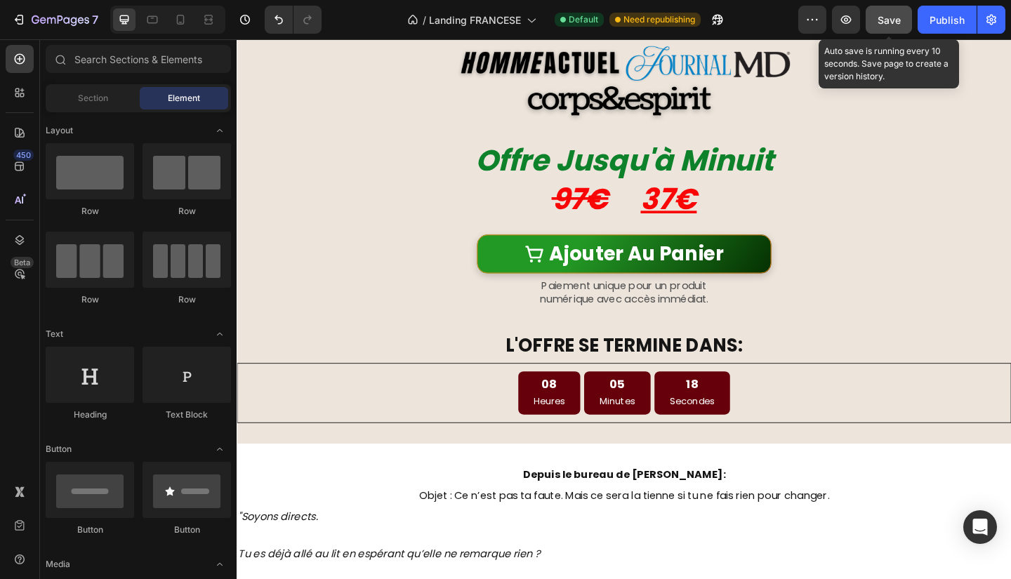
click at [891, 10] on button "Save" at bounding box center [889, 20] width 46 height 28
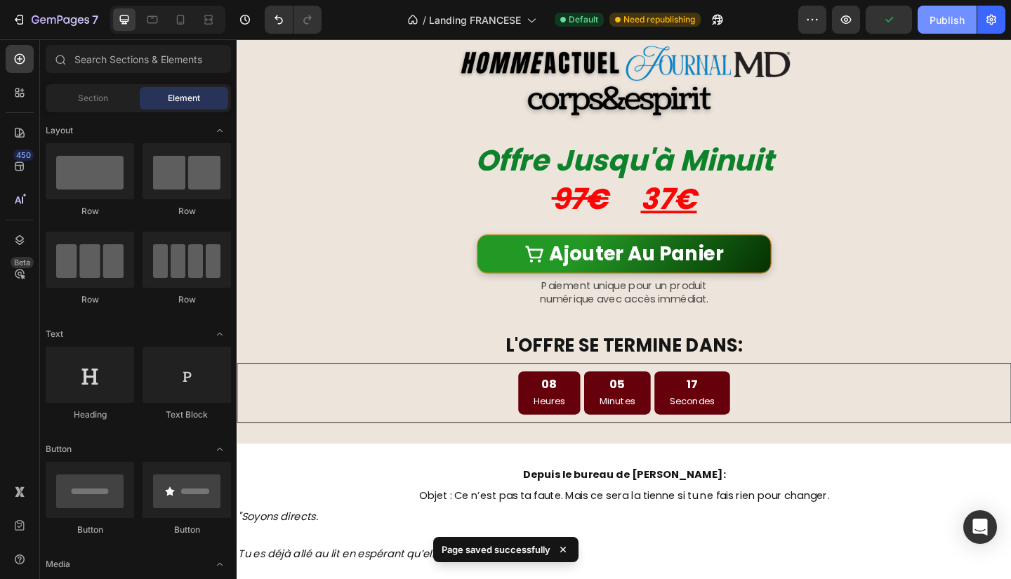
click at [938, 18] on div "Publish" at bounding box center [947, 20] width 35 height 15
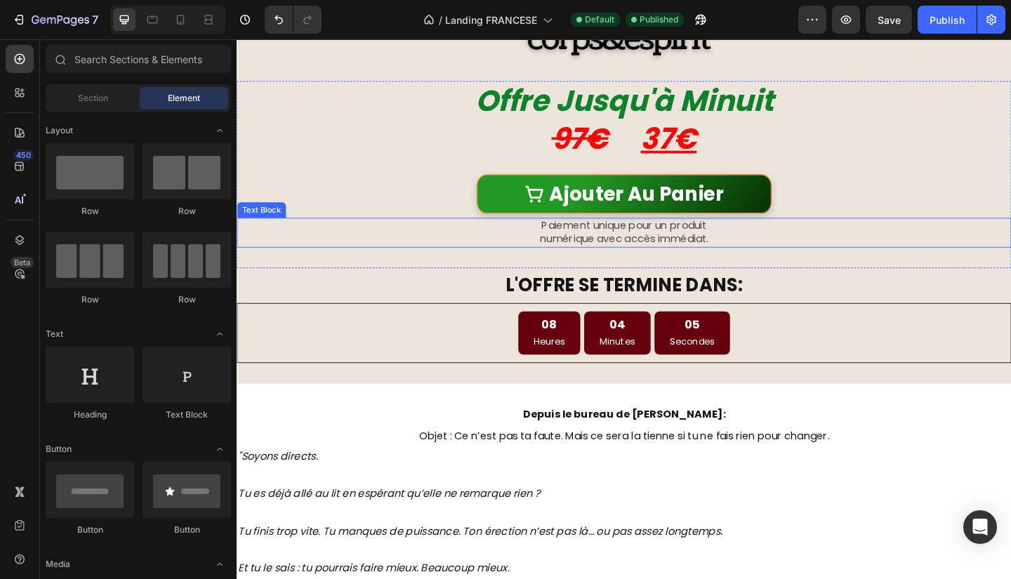
scroll to position [749, 0]
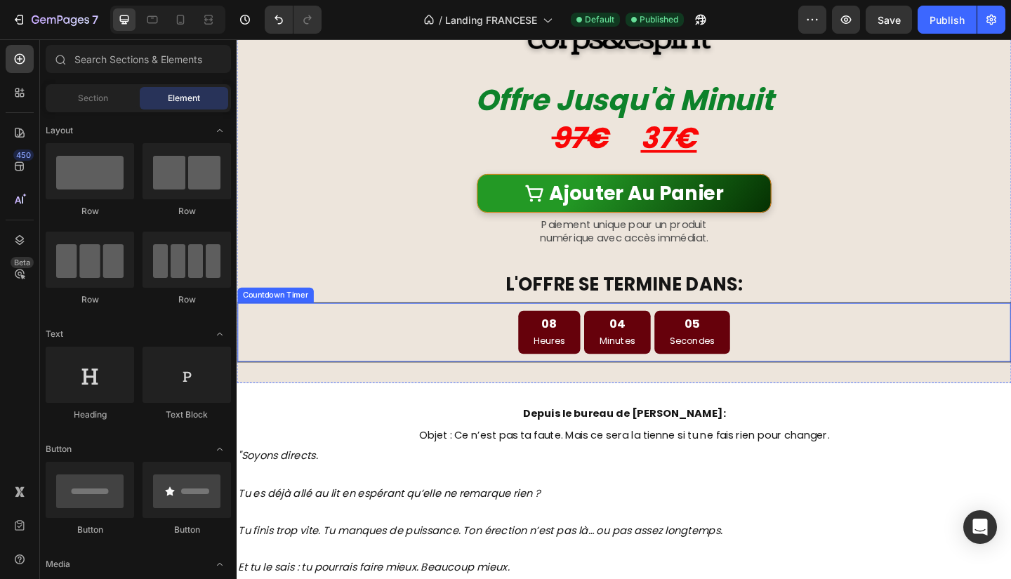
click at [912, 344] on div "08 Heures 04 Minutes 05 Secondes" at bounding box center [658, 358] width 824 height 47
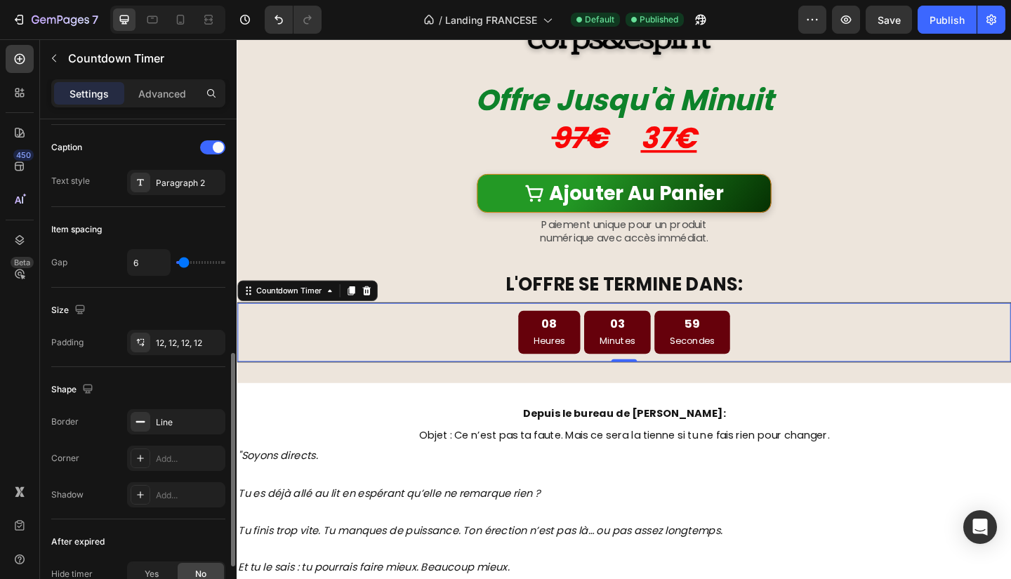
scroll to position [516, 0]
click at [199, 336] on div "12, 12, 12, 12" at bounding box center [176, 343] width 98 height 25
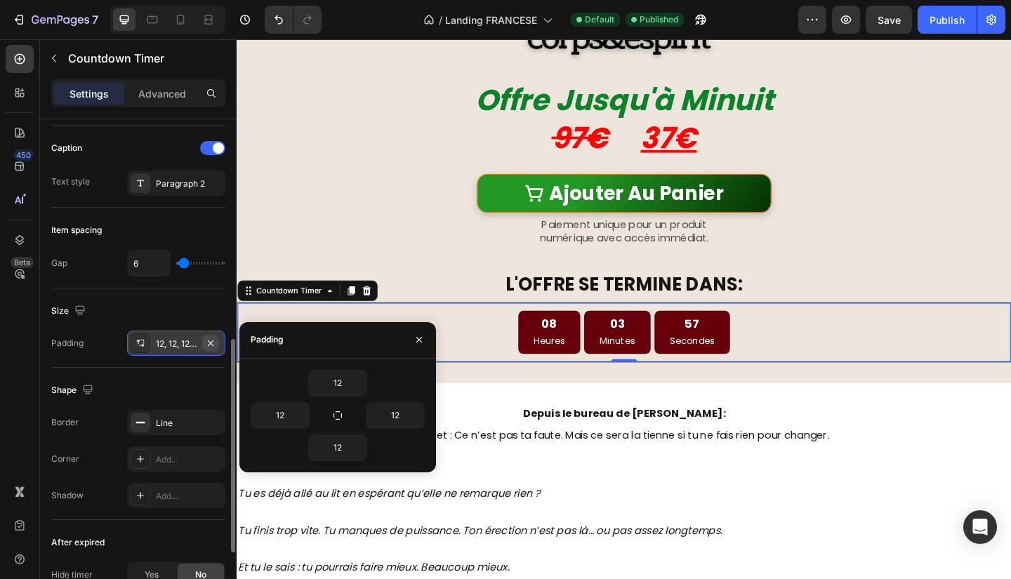
click at [216, 339] on icon "button" at bounding box center [210, 343] width 11 height 11
type input "0"
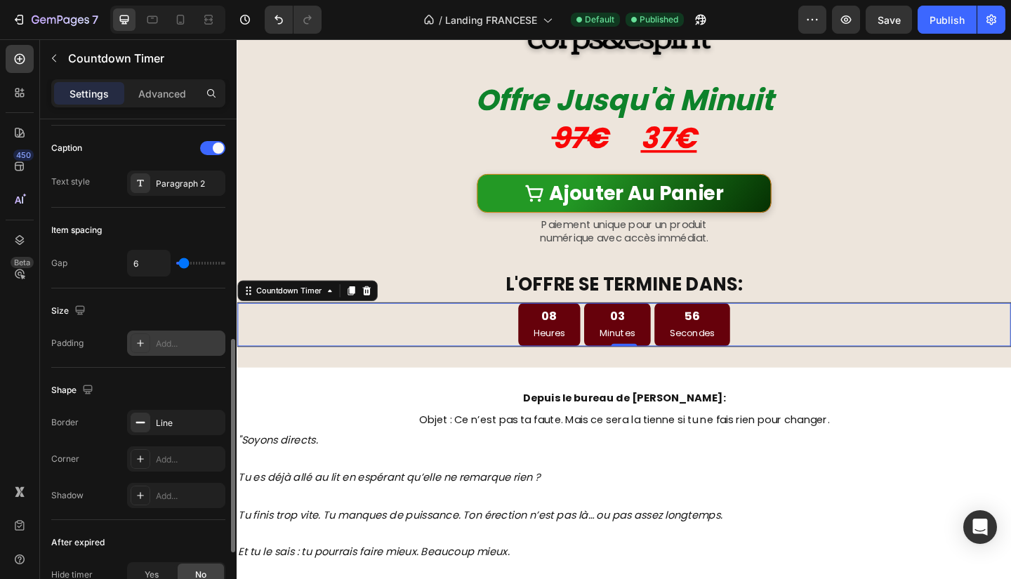
click at [186, 338] on div "Add..." at bounding box center [189, 344] width 66 height 13
type input "16"
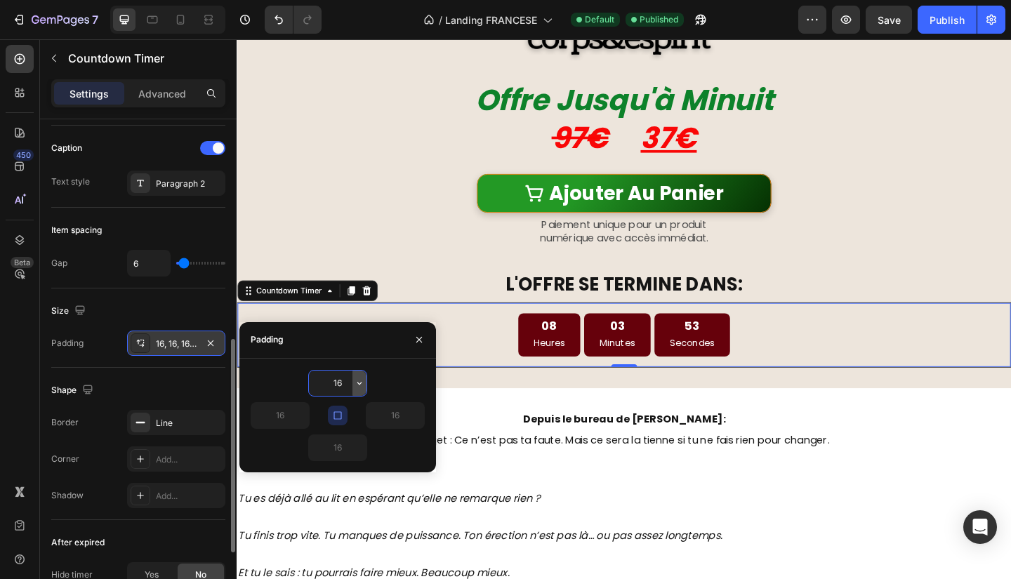
click at [362, 384] on icon "button" at bounding box center [359, 383] width 11 height 11
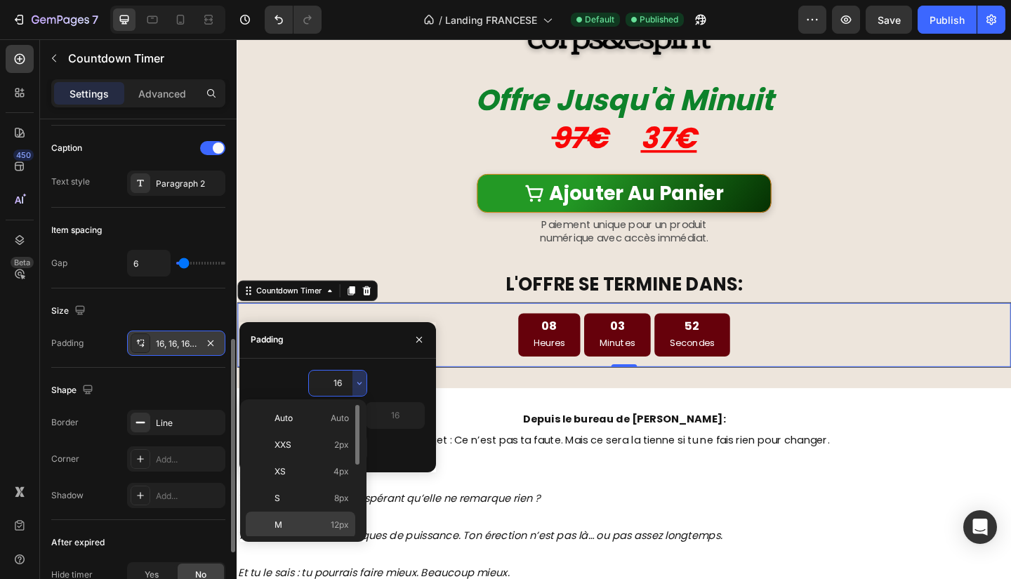
click at [329, 539] on div "M 12px" at bounding box center [301, 552] width 110 height 27
type input "12"
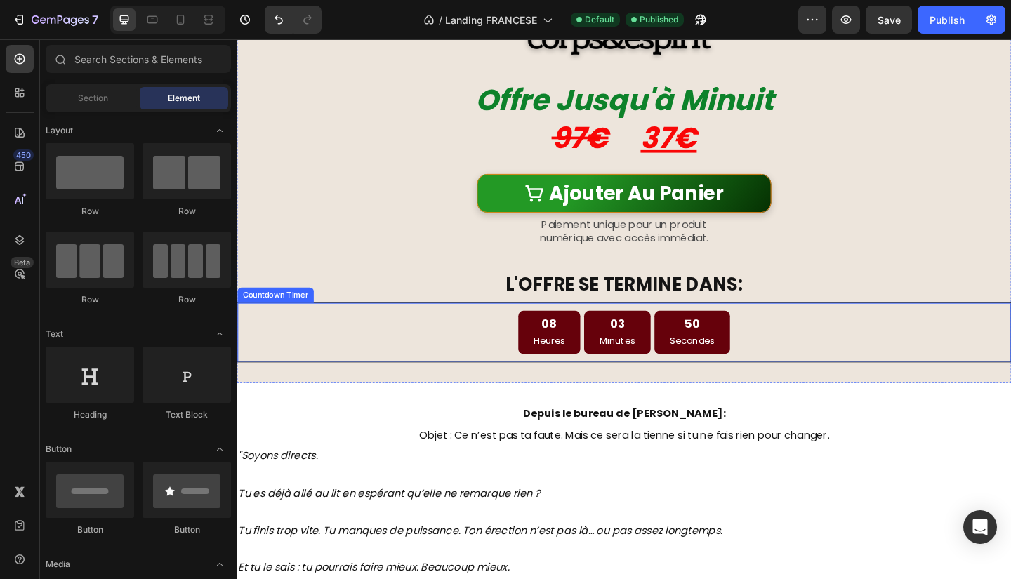
click at [1010, 359] on div "08 Heures 03 Minutes 50 Secondes" at bounding box center [658, 358] width 824 height 47
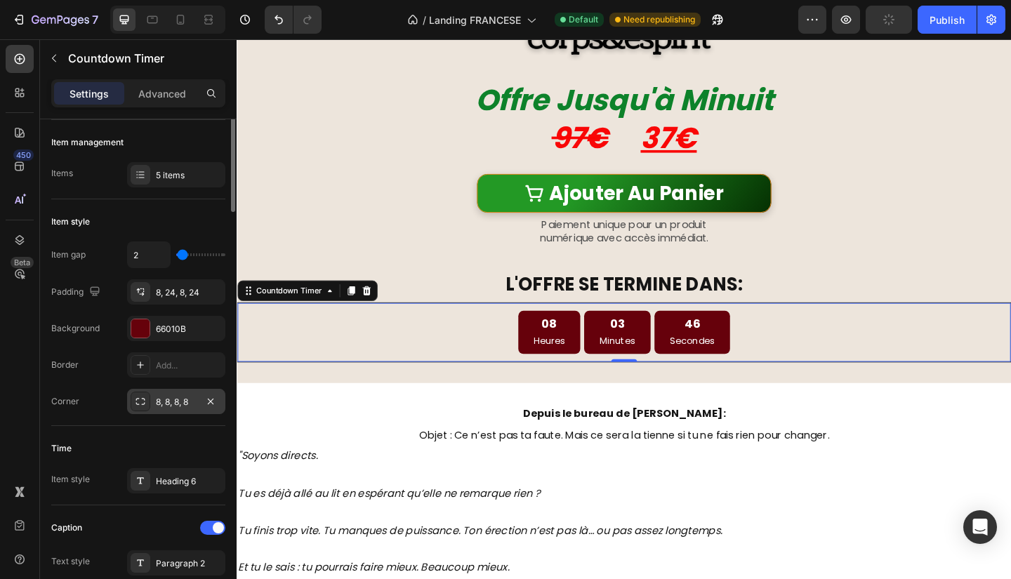
scroll to position [0, 0]
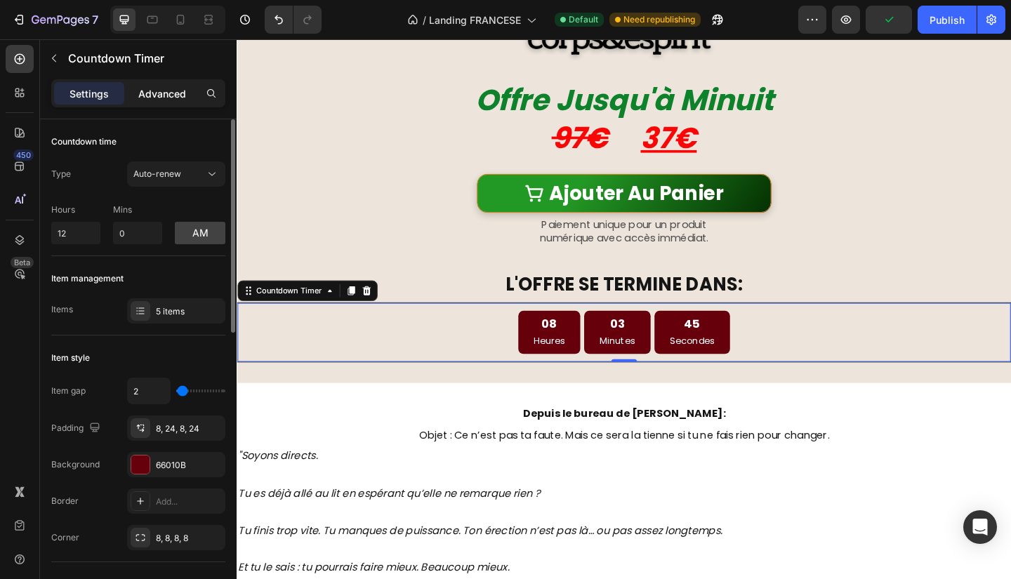
click at [162, 84] on div "Advanced" at bounding box center [162, 93] width 70 height 22
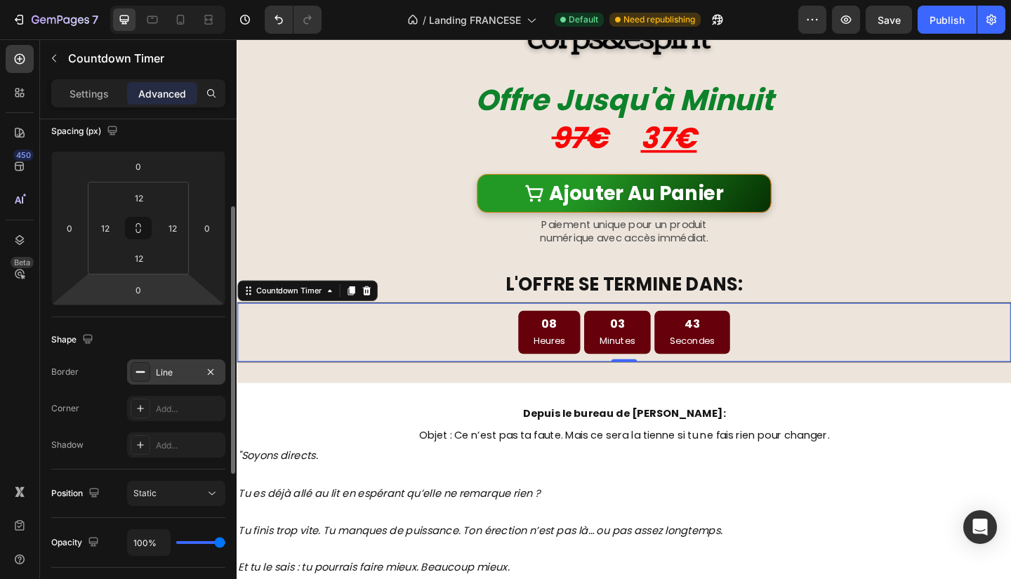
scroll to position [164, 0]
click at [214, 371] on icon "button" at bounding box center [210, 371] width 11 height 11
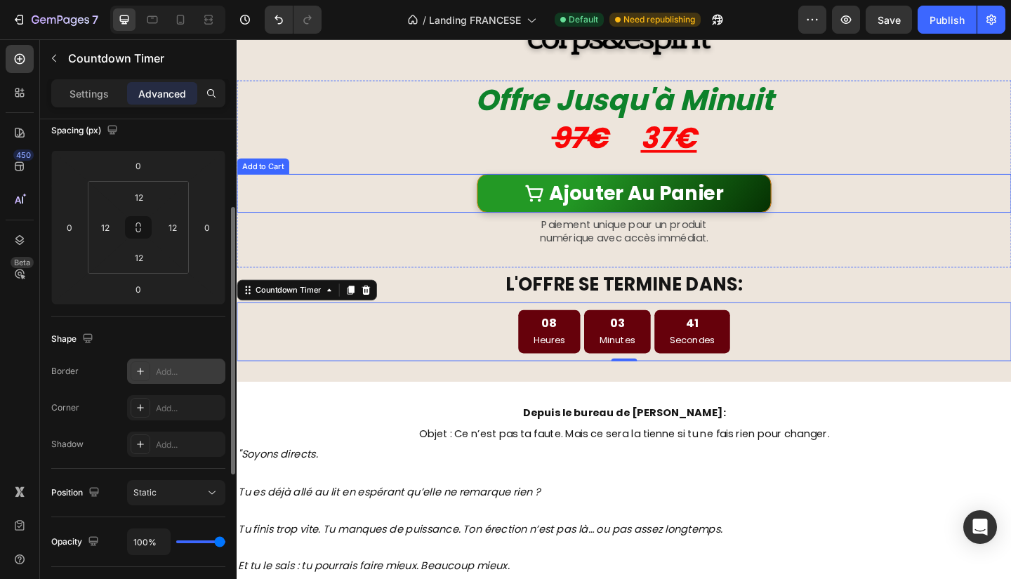
click at [882, 206] on div "Ajouter Au Panier Add to Cart" at bounding box center [658, 207] width 843 height 42
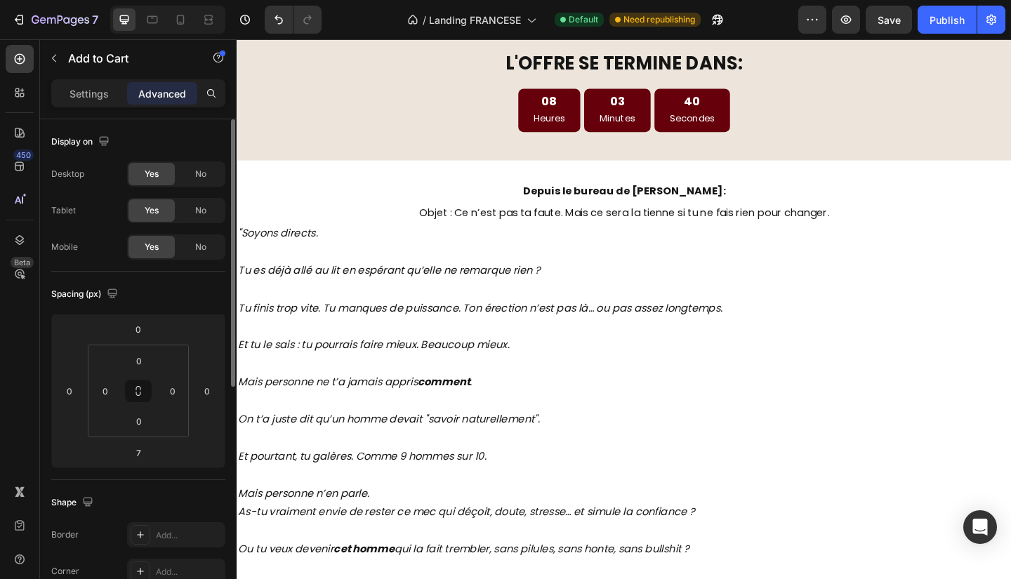
scroll to position [991, 0]
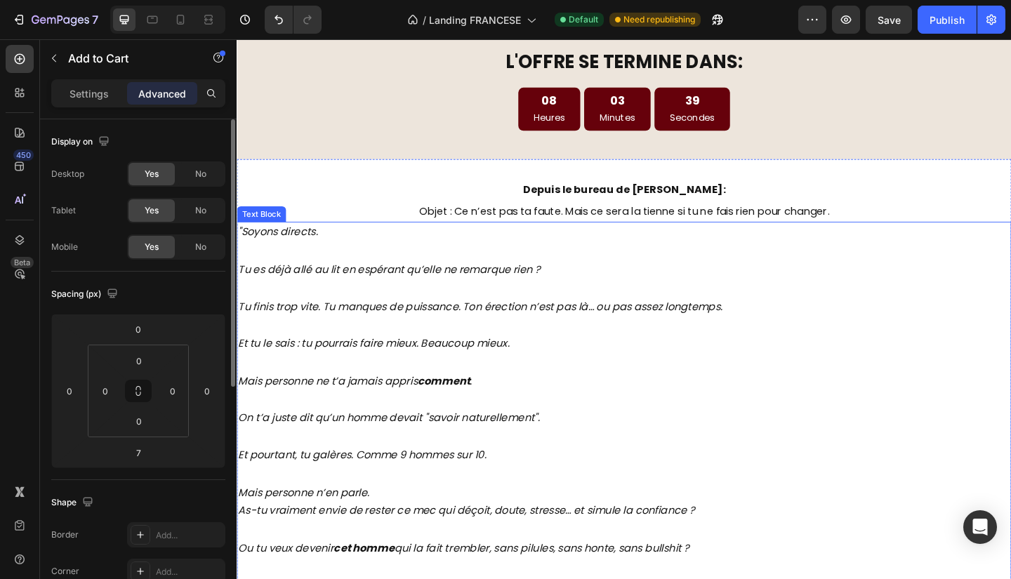
click at [383, 296] on p "Tu es déjà allé au lit en espérant qu’elle ne remarque rien ?" at bounding box center [658, 290] width 840 height 20
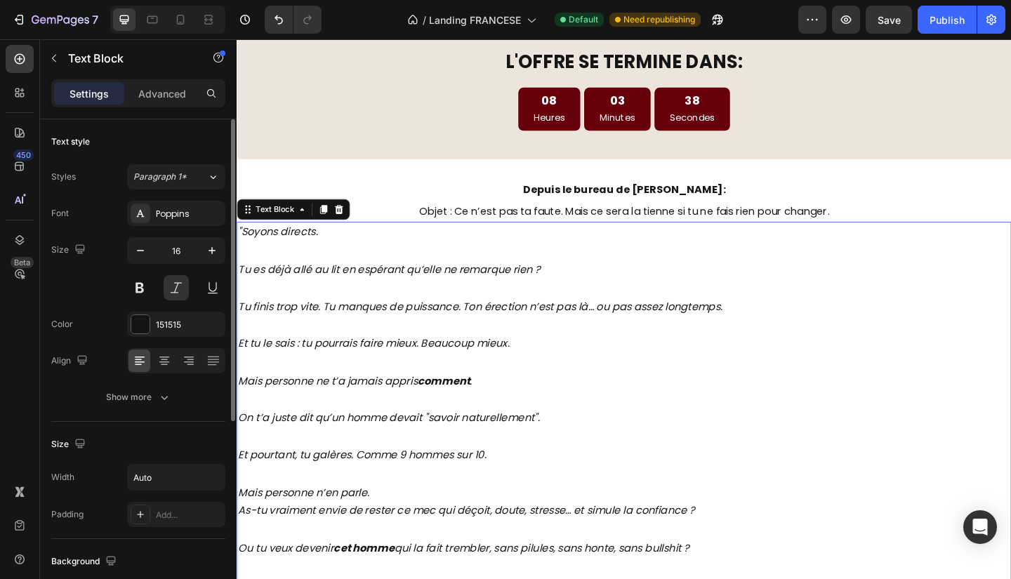
scroll to position [1050, 0]
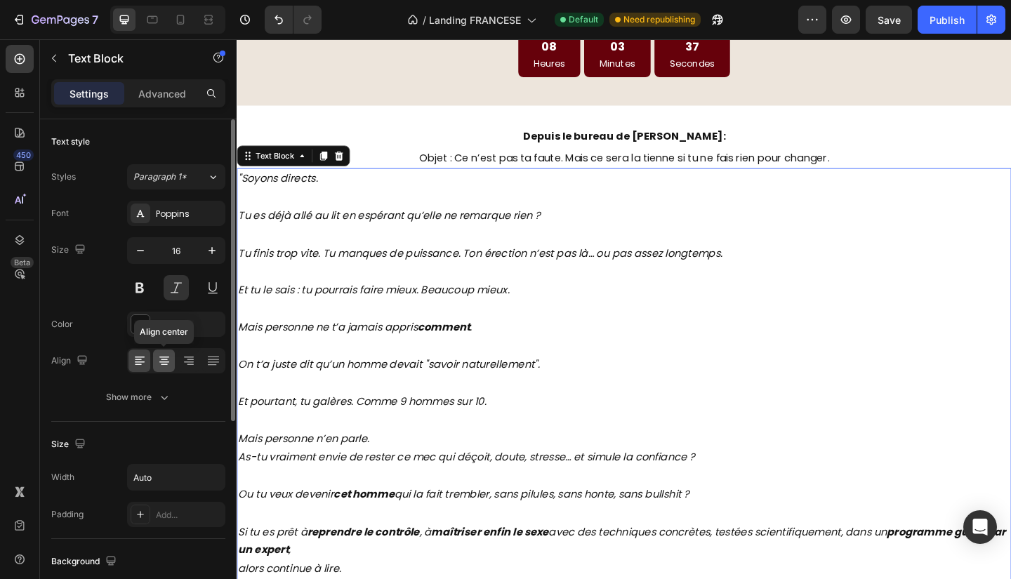
click at [159, 367] on div at bounding box center [164, 361] width 22 height 22
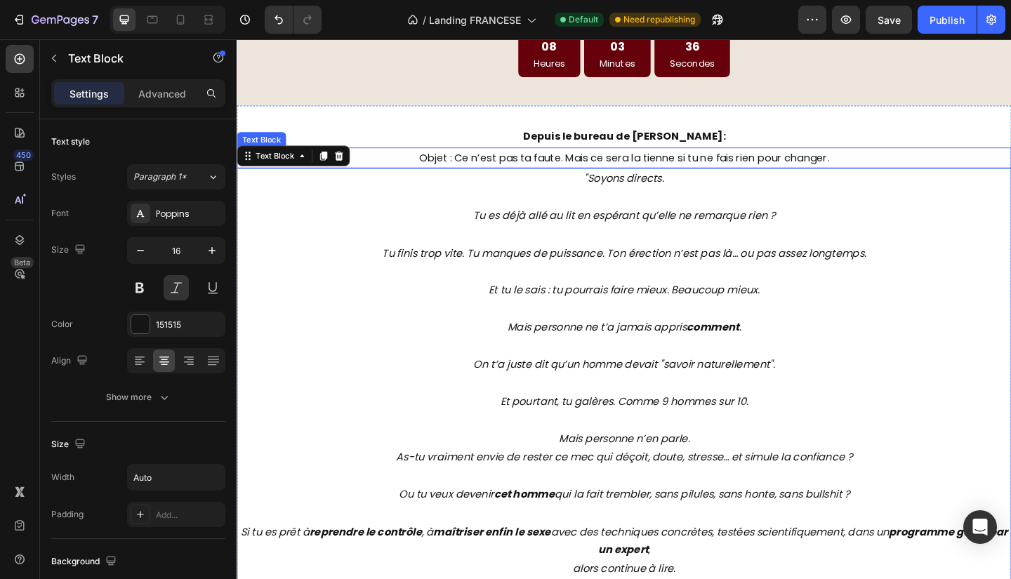
click at [732, 166] on p "Objet : Ce n’est pas ta faute. Mais ce sera la tienne si tu ne fais rien pour c…" at bounding box center [658, 169] width 447 height 20
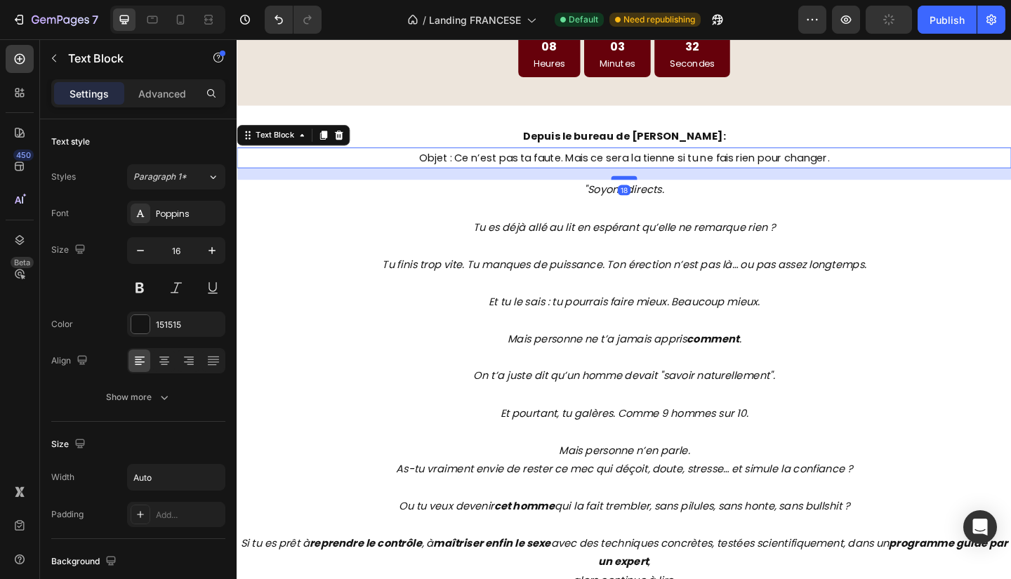
drag, startPoint x: 658, startPoint y: 177, endPoint x: 661, endPoint y: 190, distance: 13.1
click at [661, 190] on div at bounding box center [658, 190] width 28 height 4
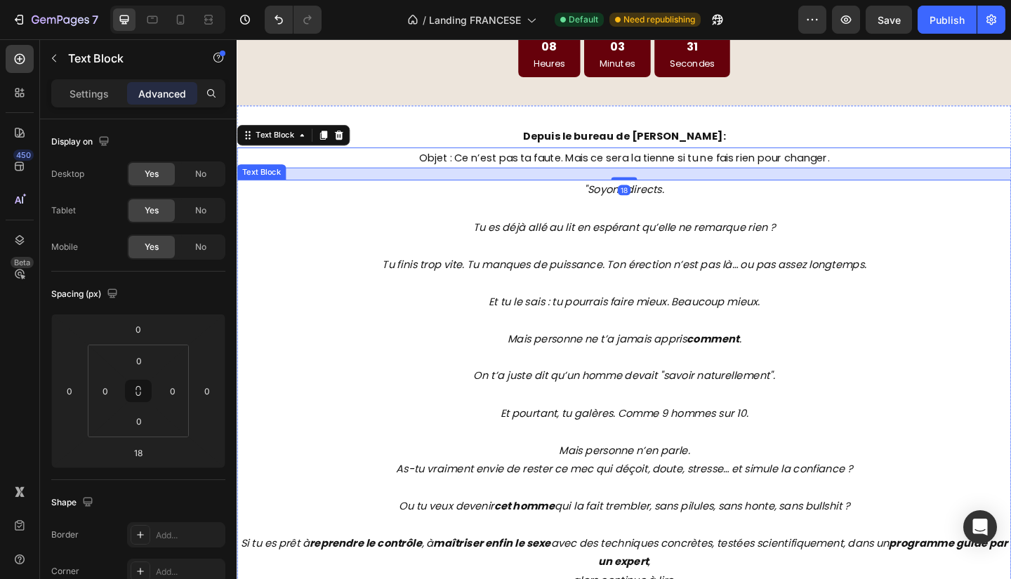
click at [689, 272] on p "Tu finis trop vite. Tu manques de puissance. Ton érection n’est pas là… ou pas …" at bounding box center [658, 275] width 840 height 41
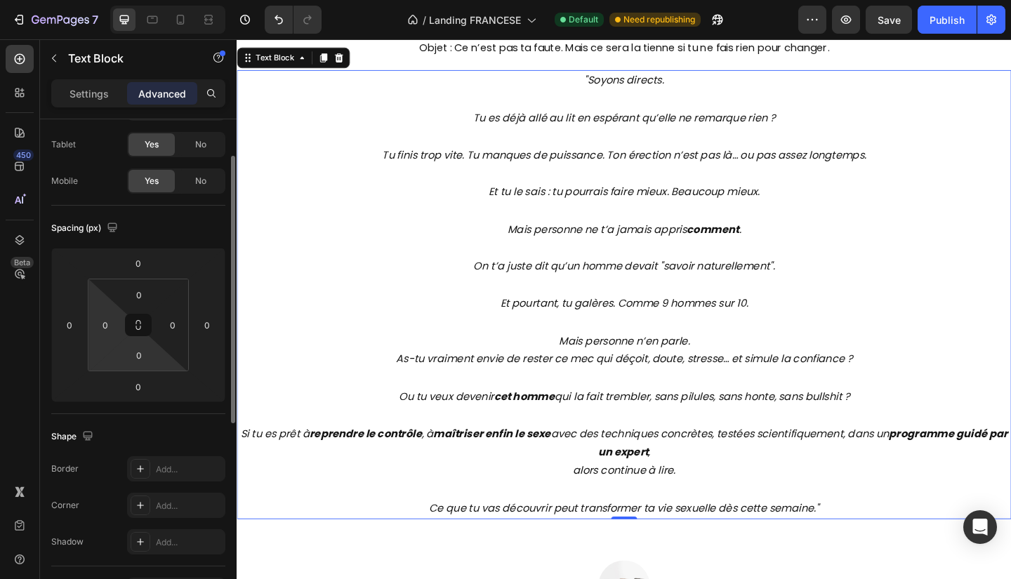
scroll to position [67, 0]
click at [81, 322] on div "0" at bounding box center [69, 324] width 28 height 22
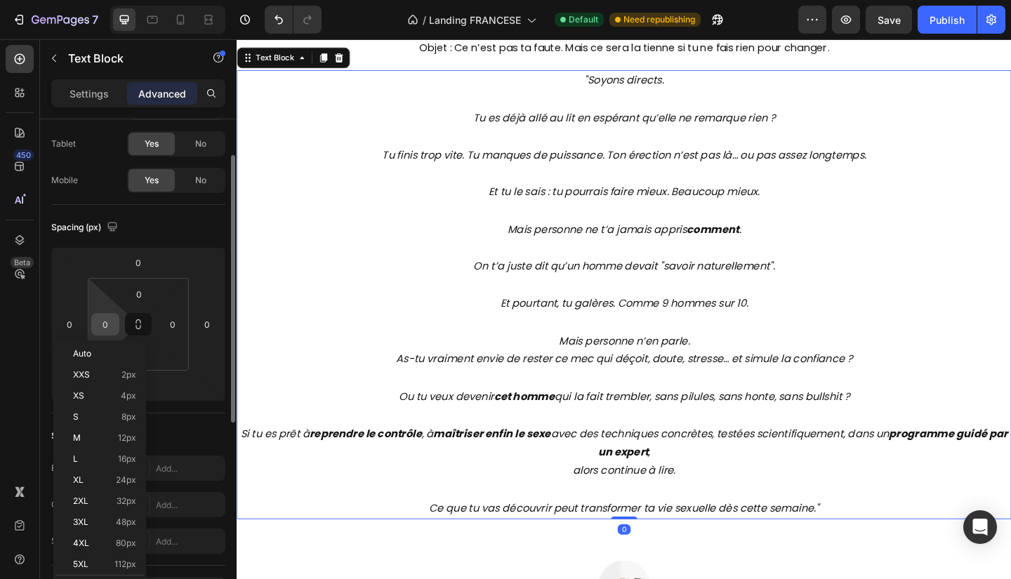
click at [110, 320] on input "0" at bounding box center [105, 324] width 21 height 21
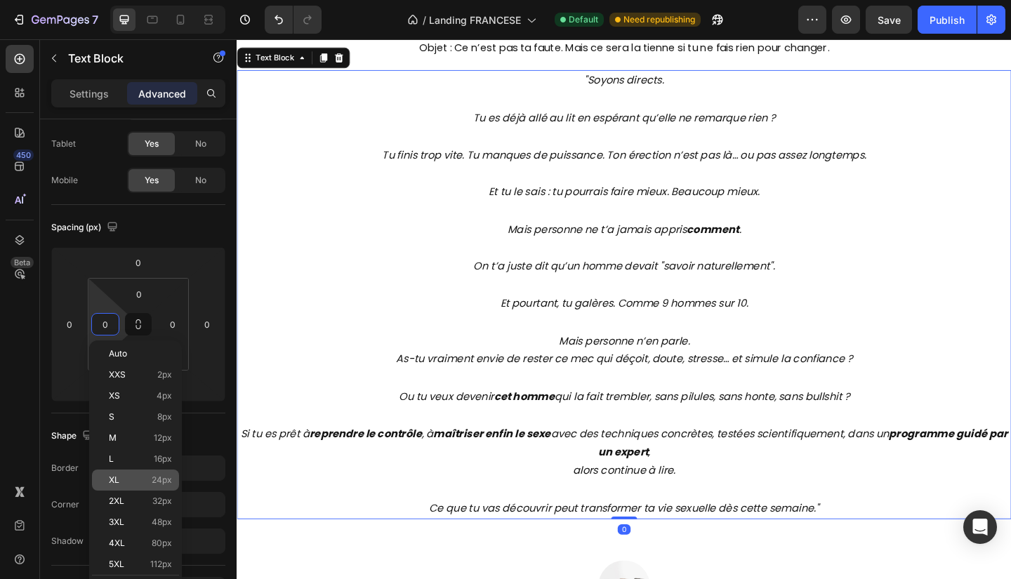
click at [143, 475] on p "XL 24px" at bounding box center [140, 480] width 63 height 10
type input "24"
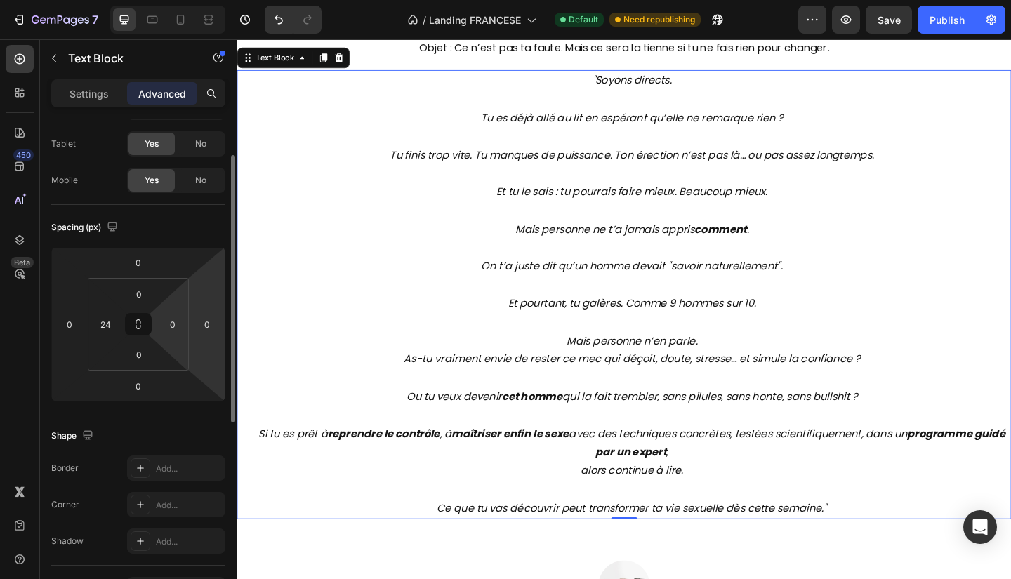
click at [187, 0] on html "7 Version history / Landing FRANCESE Default Need republishing Preview Save Pub…" at bounding box center [505, 0] width 1011 height 0
click at [180, 322] on input "0" at bounding box center [172, 324] width 21 height 21
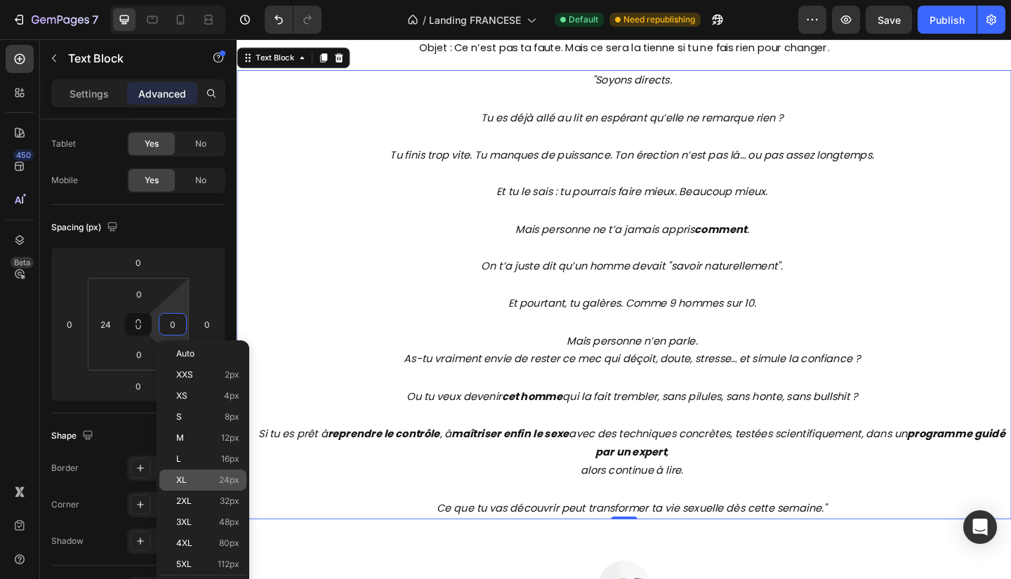
click at [216, 470] on div "XL 24px" at bounding box center [202, 480] width 87 height 21
type input "24"
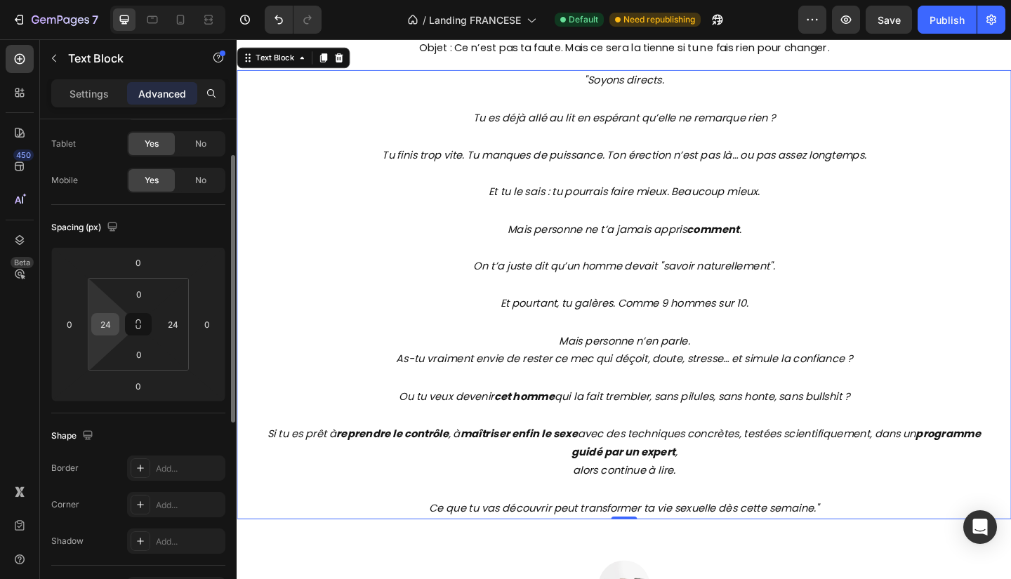
click at [114, 317] on input "24" at bounding box center [105, 324] width 21 height 21
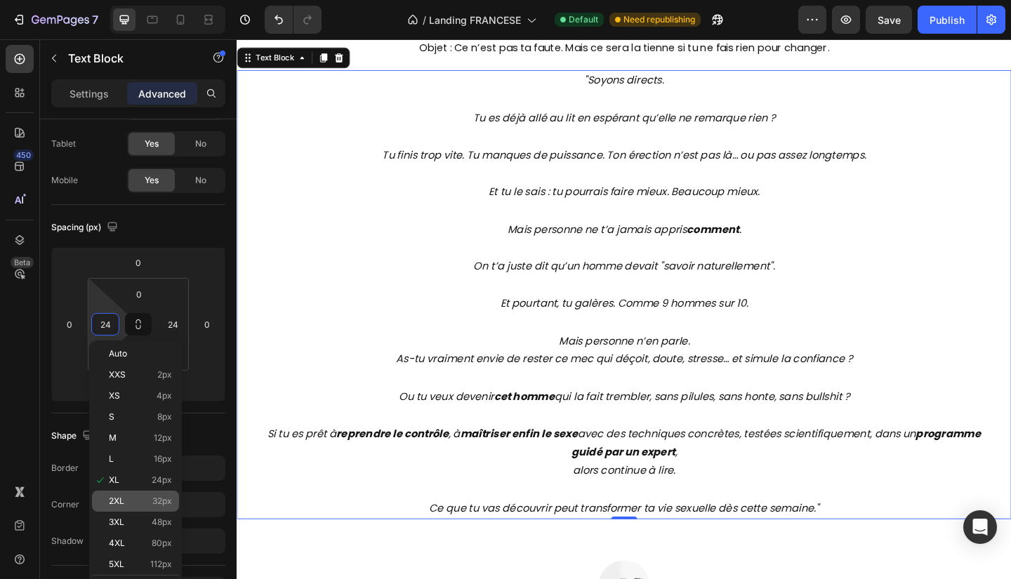
click at [150, 496] on p "2XL 32px" at bounding box center [140, 501] width 63 height 10
type input "32"
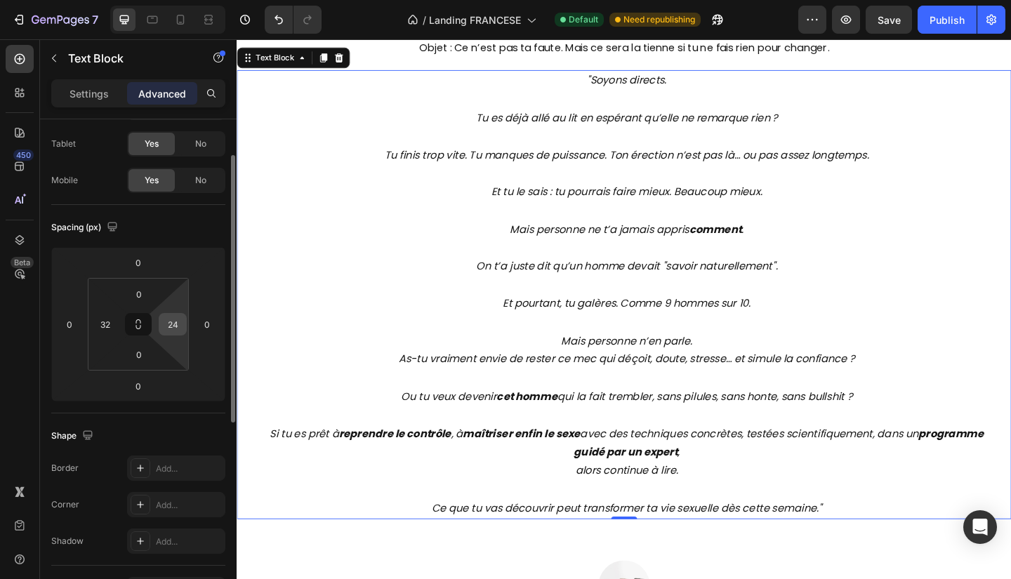
click at [182, 322] on input "24" at bounding box center [172, 324] width 21 height 21
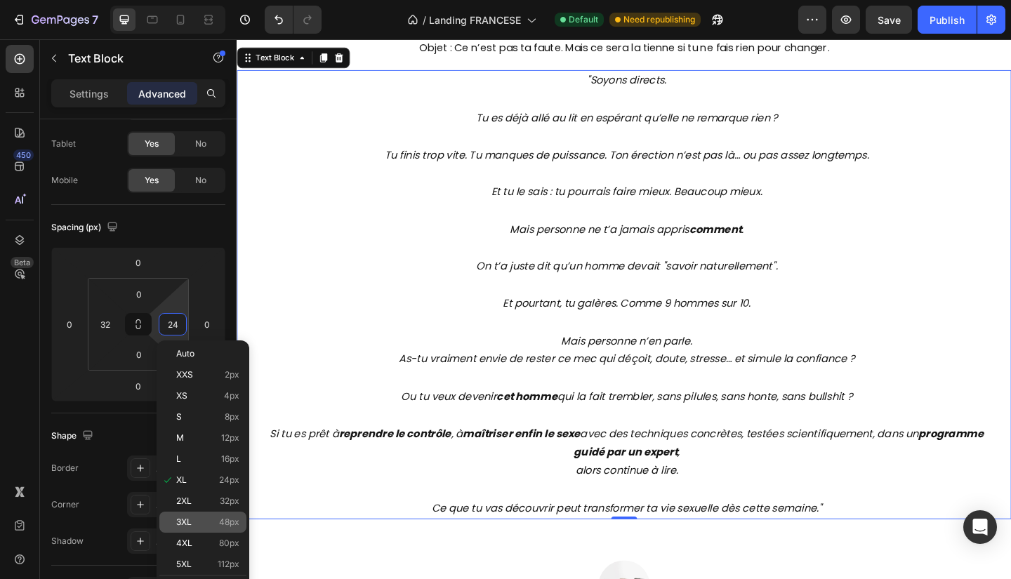
click at [198, 517] on p "3XL 48px" at bounding box center [207, 522] width 63 height 10
type input "48"
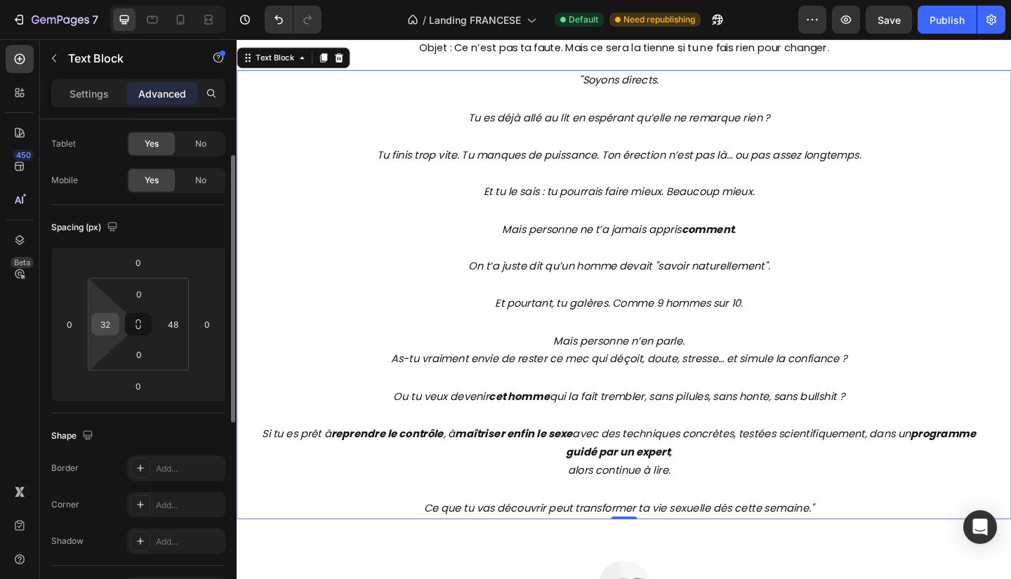
click at [112, 319] on input "32" at bounding box center [105, 324] width 21 height 21
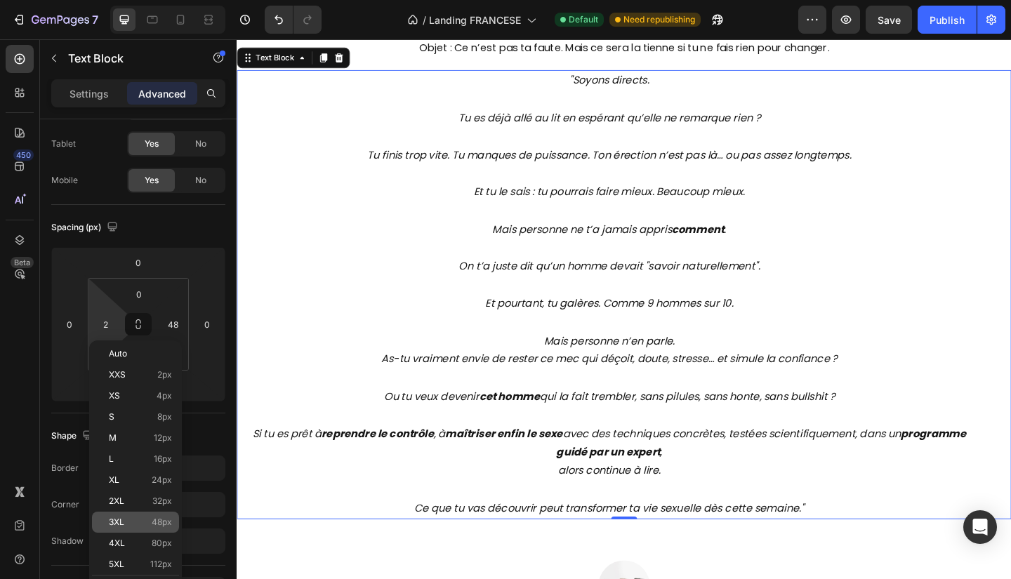
click at [139, 524] on p "3XL 48px" at bounding box center [140, 522] width 63 height 10
type input "48"
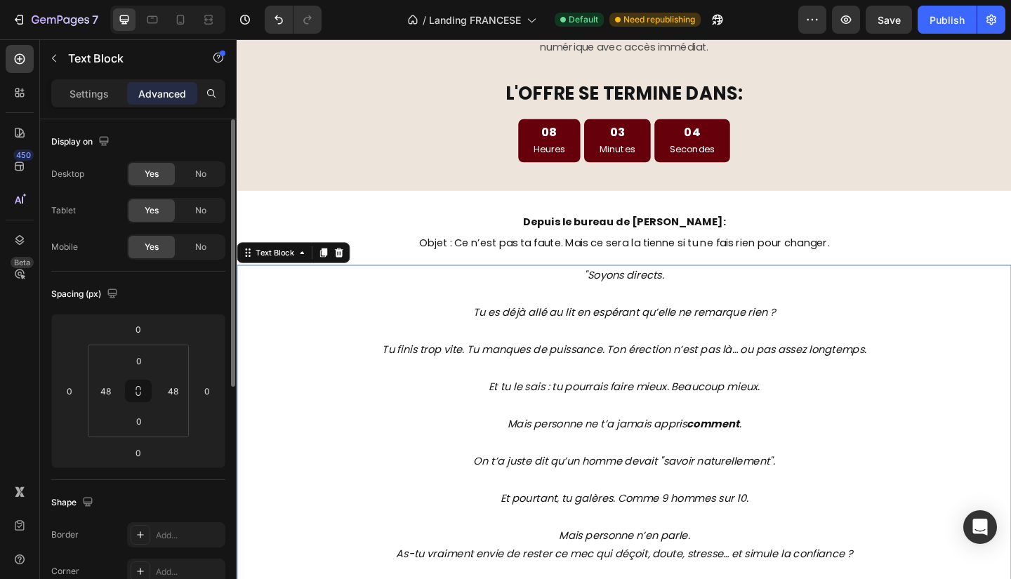
scroll to position [958, 0]
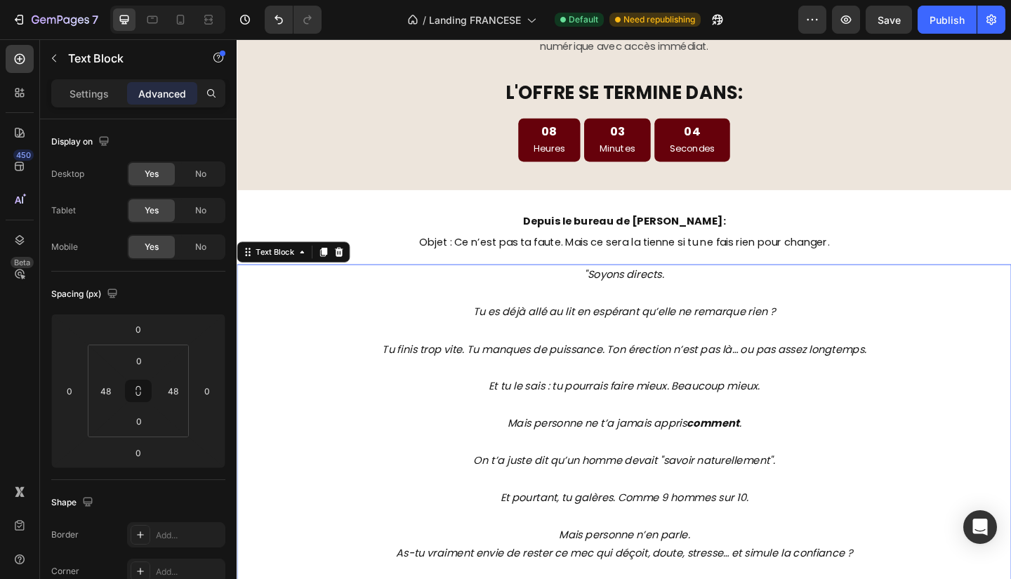
click at [651, 355] on p "Tu finis trop vite. Tu manques de puissance. Ton érection n’est pas là… ou pas …" at bounding box center [658, 367] width 772 height 41
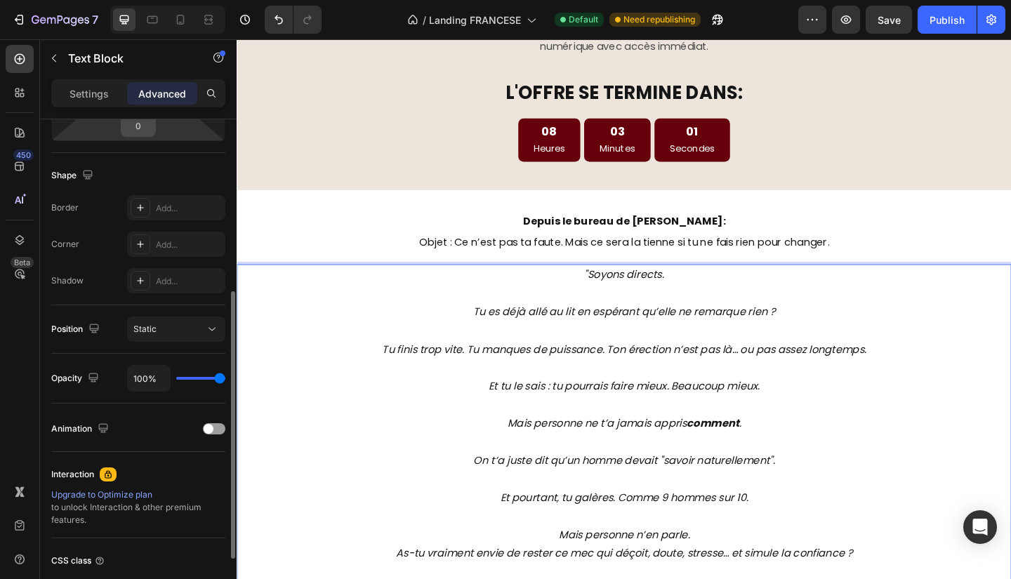
scroll to position [347, 0]
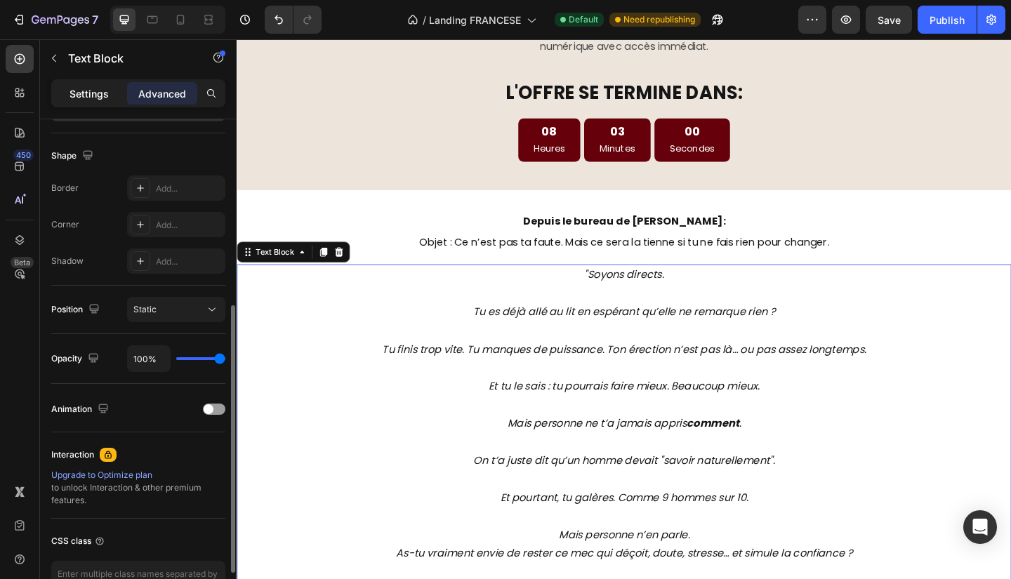
click at [74, 86] on p "Settings" at bounding box center [89, 93] width 39 height 15
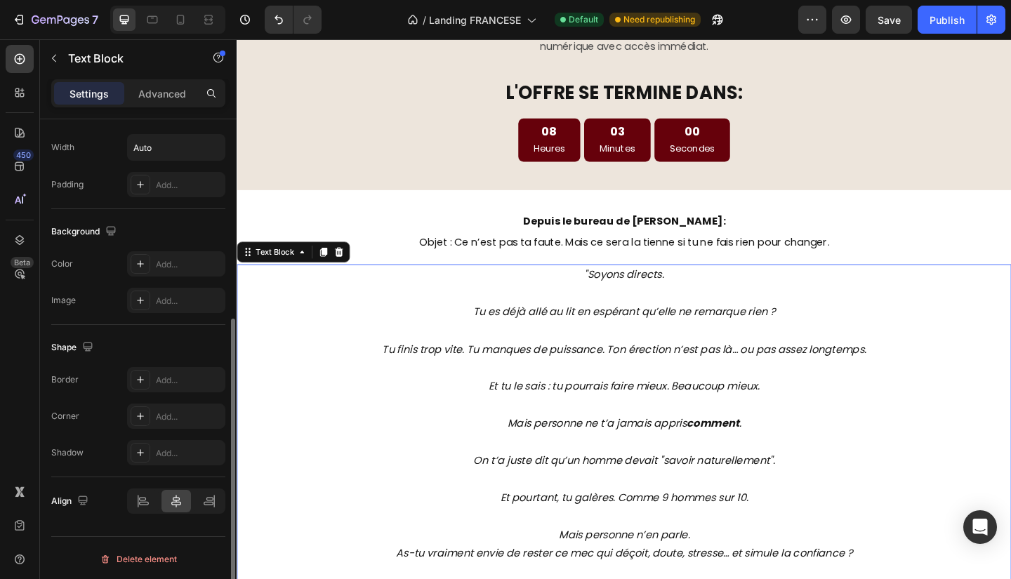
scroll to position [330, 0]
